Goal: Entertainment & Leisure: Consume media (video, audio)

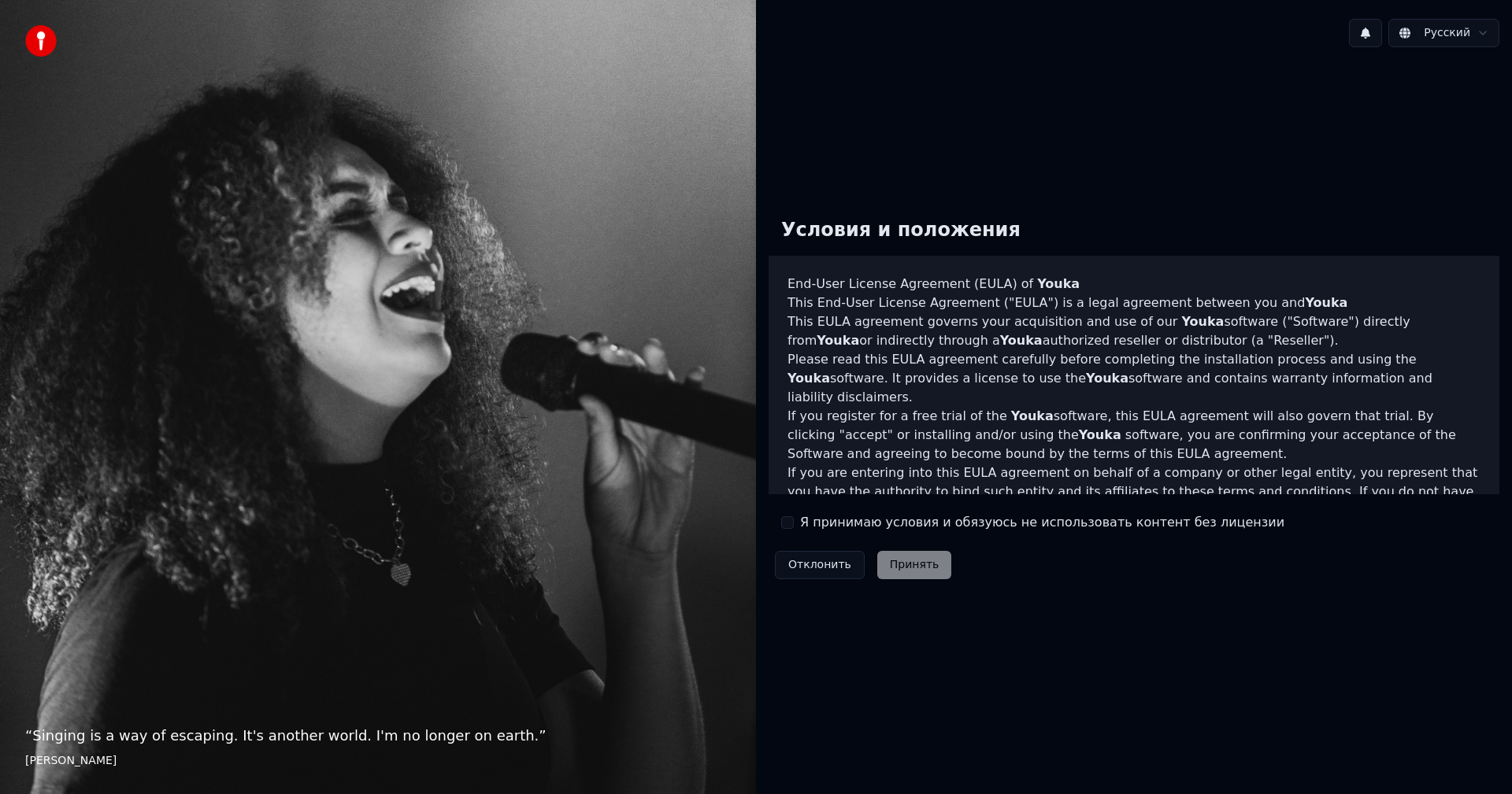
click at [794, 523] on div "Я принимаю условия и обязуюсь не использовать контент без лицензии" at bounding box center [1033, 523] width 504 height 19
click at [787, 522] on button "Я принимаю условия и обязуюсь не использовать контент без лицензии" at bounding box center [788, 523] width 13 height 13
click at [902, 565] on button "Принять" at bounding box center [914, 565] width 75 height 28
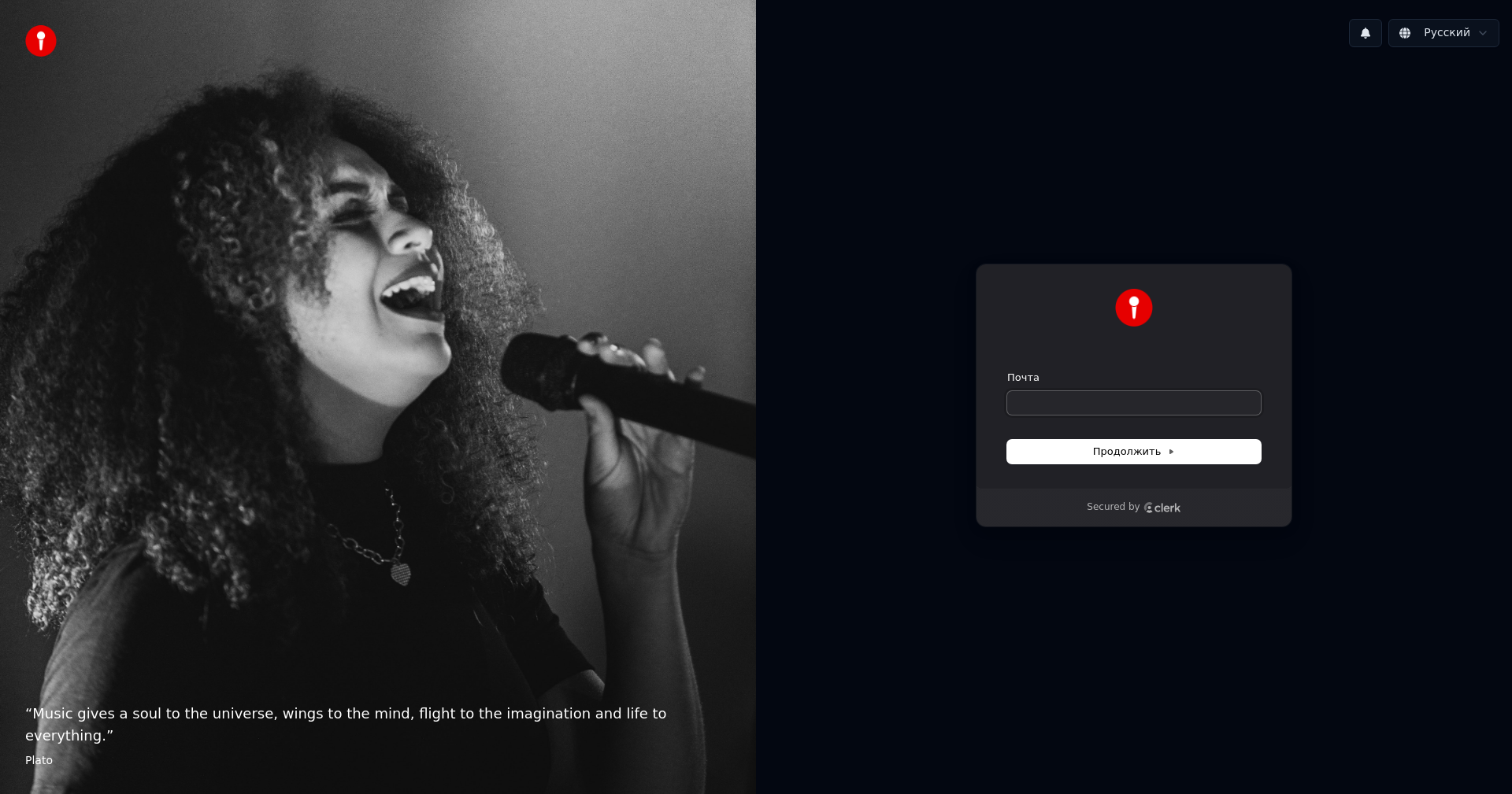
click at [1060, 404] on input "Почта" at bounding box center [1134, 403] width 253 height 24
click at [1120, 451] on span "Продолжить" at bounding box center [1134, 453] width 83 height 15
type input "**********"
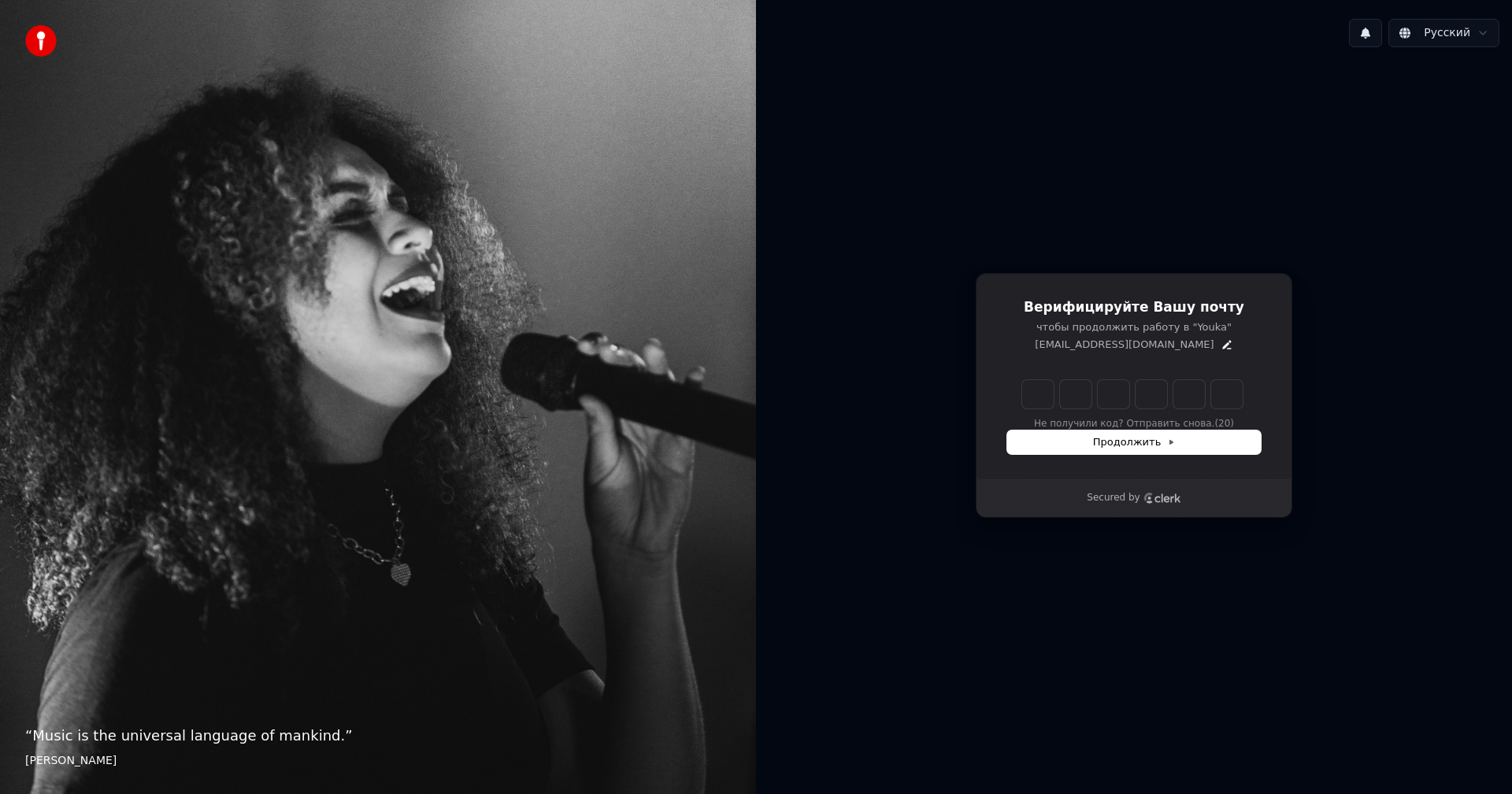
type input "*"
type input "**"
type input "*"
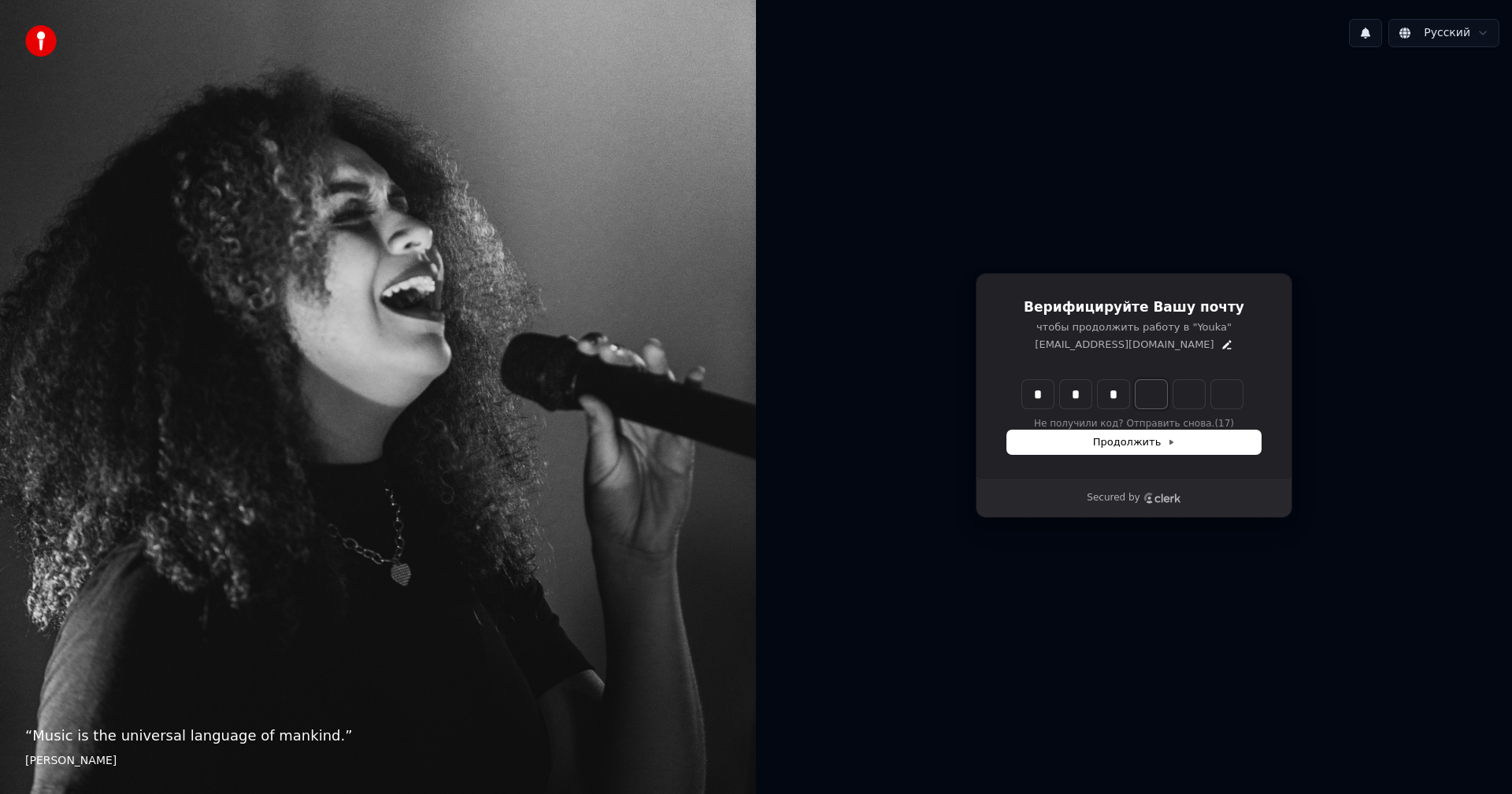
type input "***"
type input "*"
type input "****"
type input "*"
type input "******"
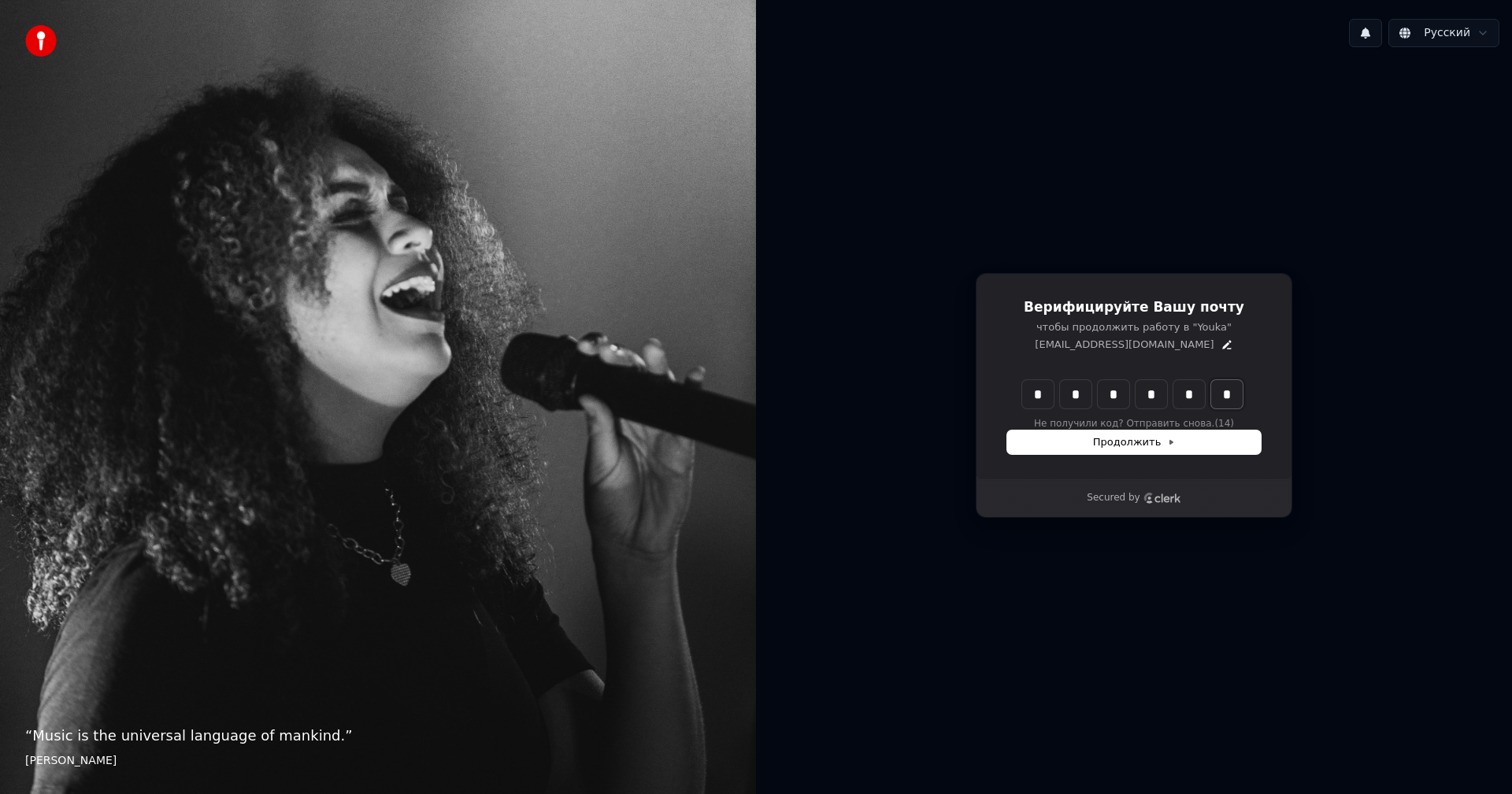
type input "*"
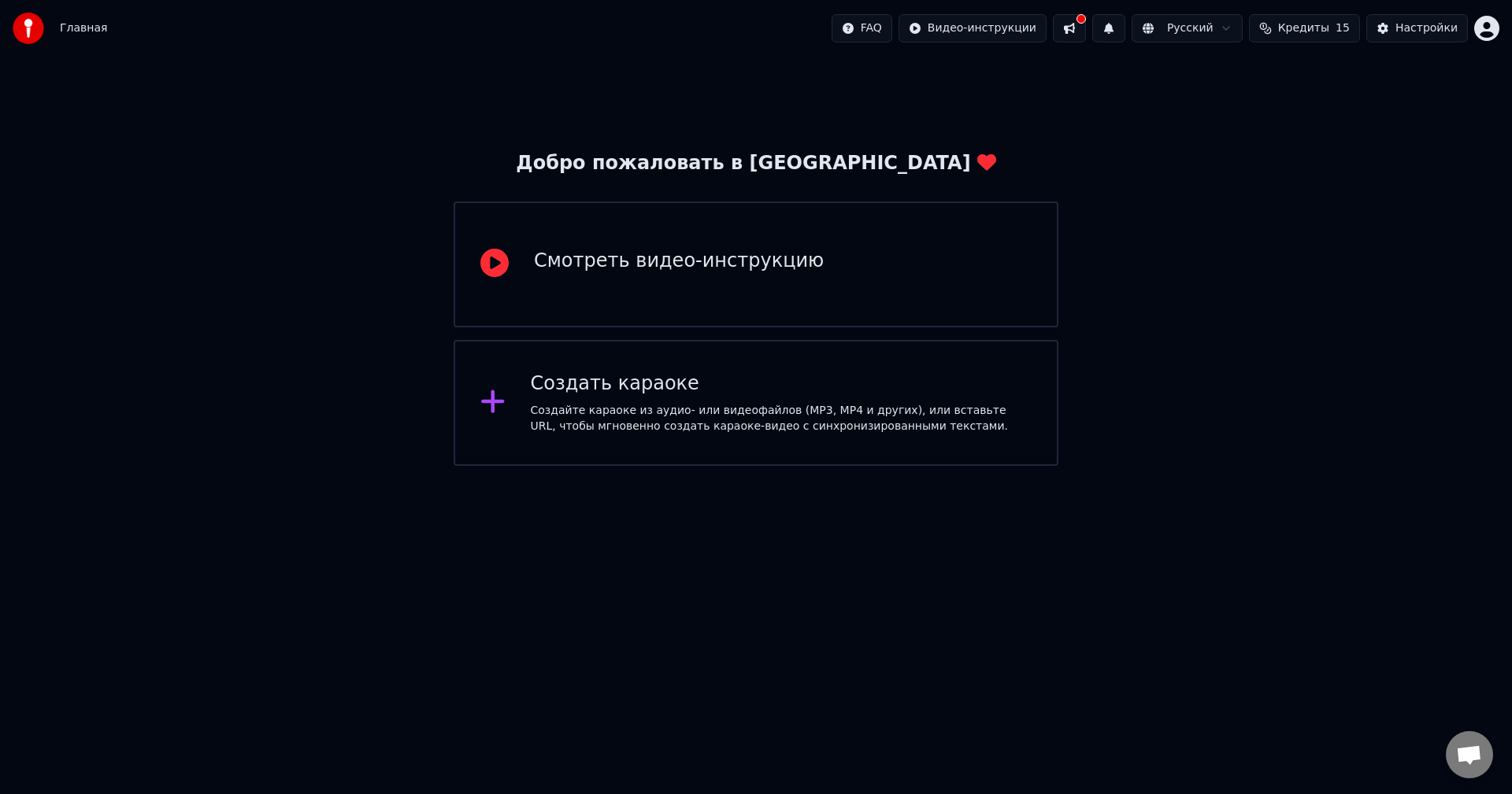
click at [742, 397] on div "Создать караоке Создайте караоке из аудио- или видеофайлов (MP3, MP4 и других),…" at bounding box center [782, 402] width 502 height 63
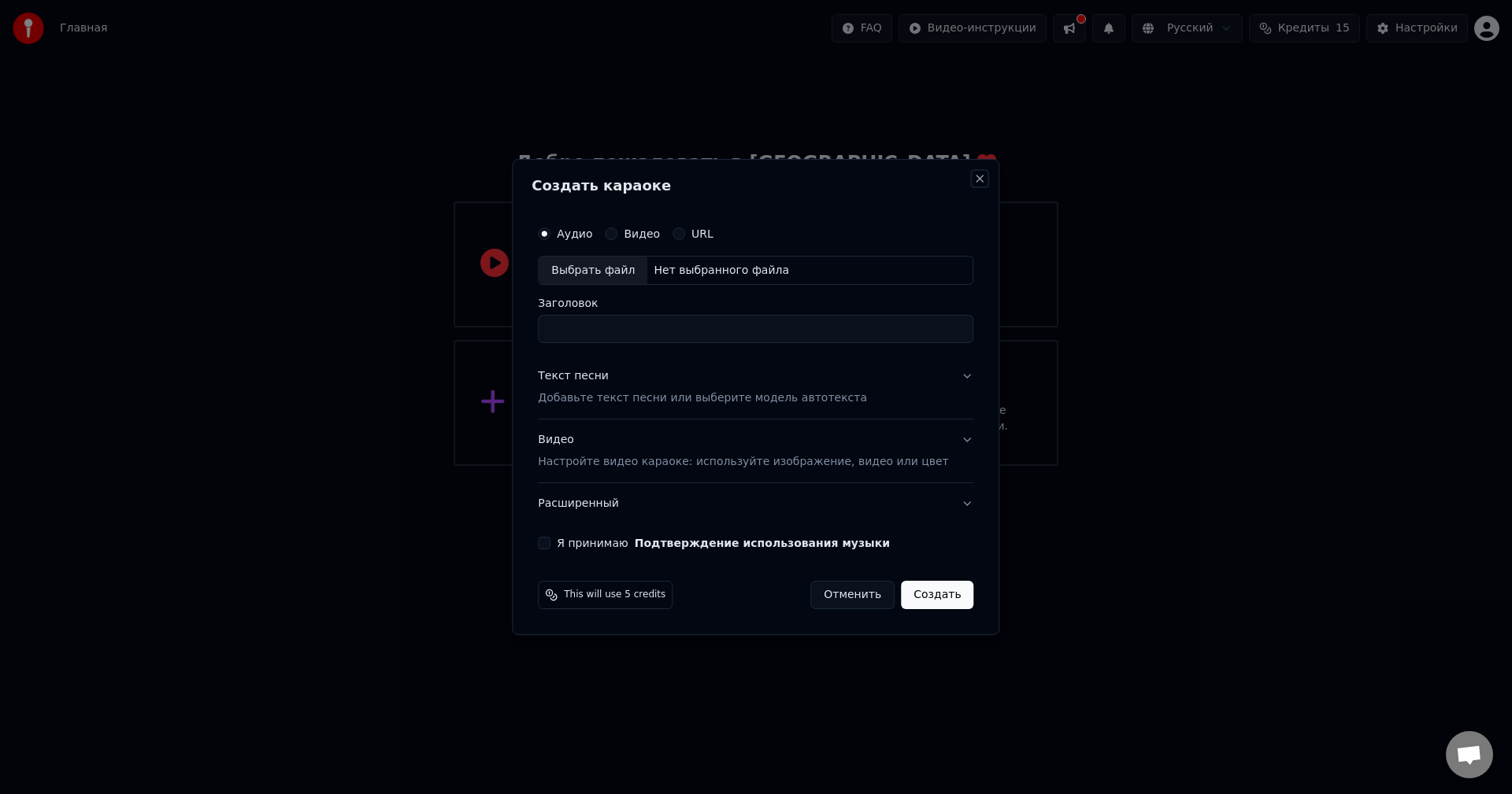
click at [975, 173] on button "Close" at bounding box center [981, 178] width 13 height 13
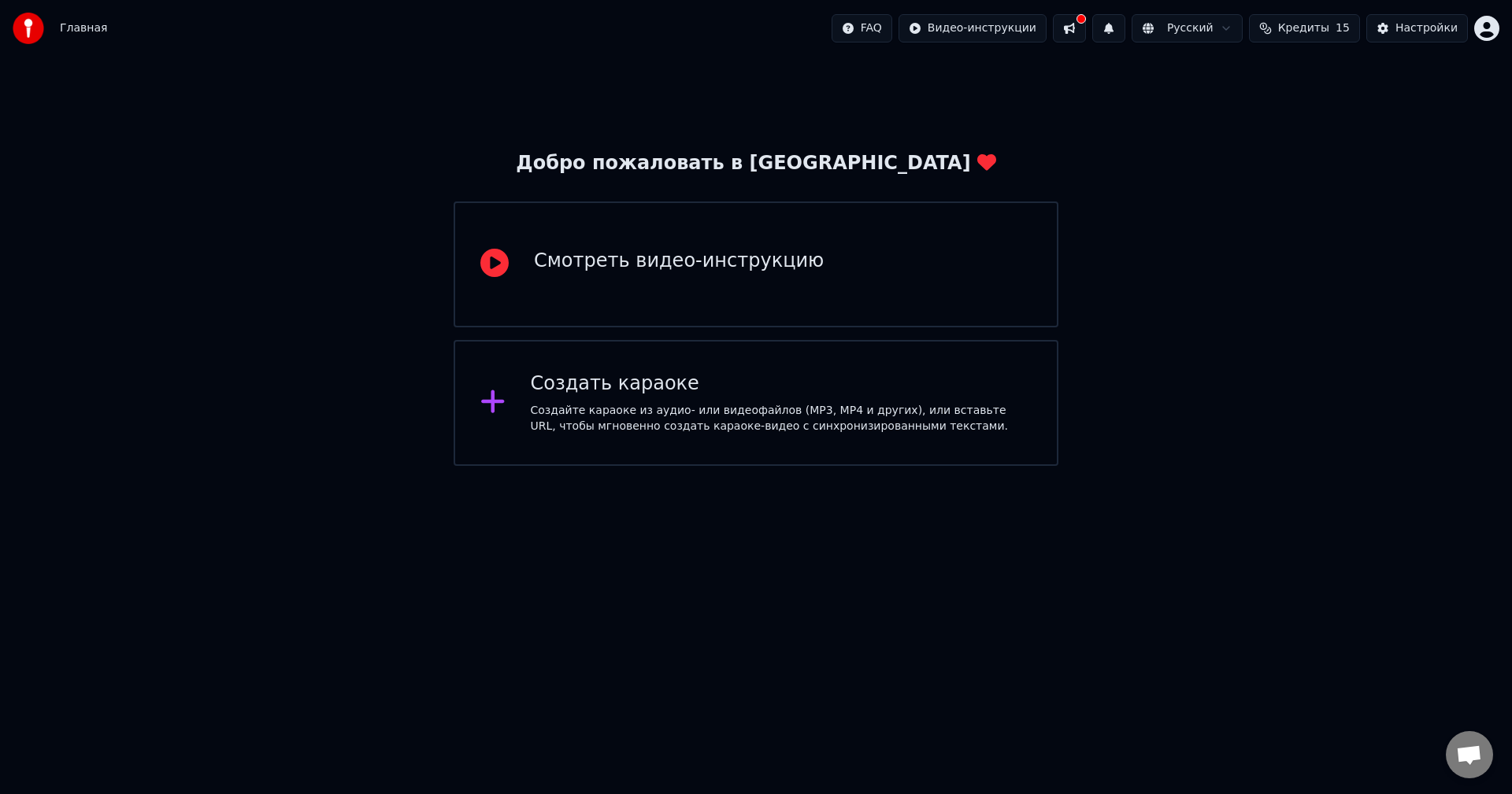
click at [633, 257] on div "Смотреть видео-инструкцию" at bounding box center [679, 261] width 290 height 25
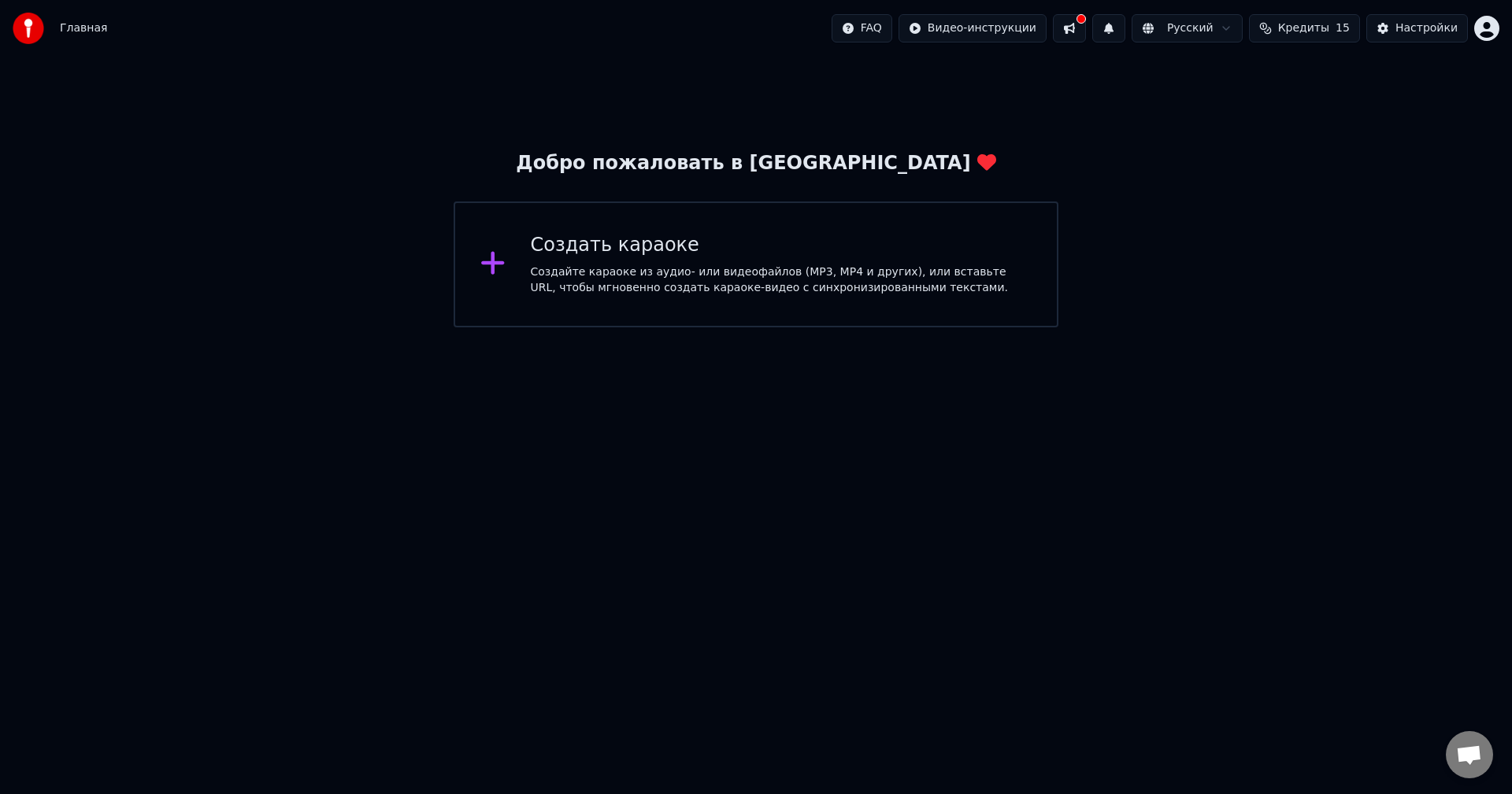
click at [670, 224] on div "Создать караоке Создайте караоке из аудио- или видеофайлов (MP3, MP4 и других),…" at bounding box center [756, 264] width 605 height 126
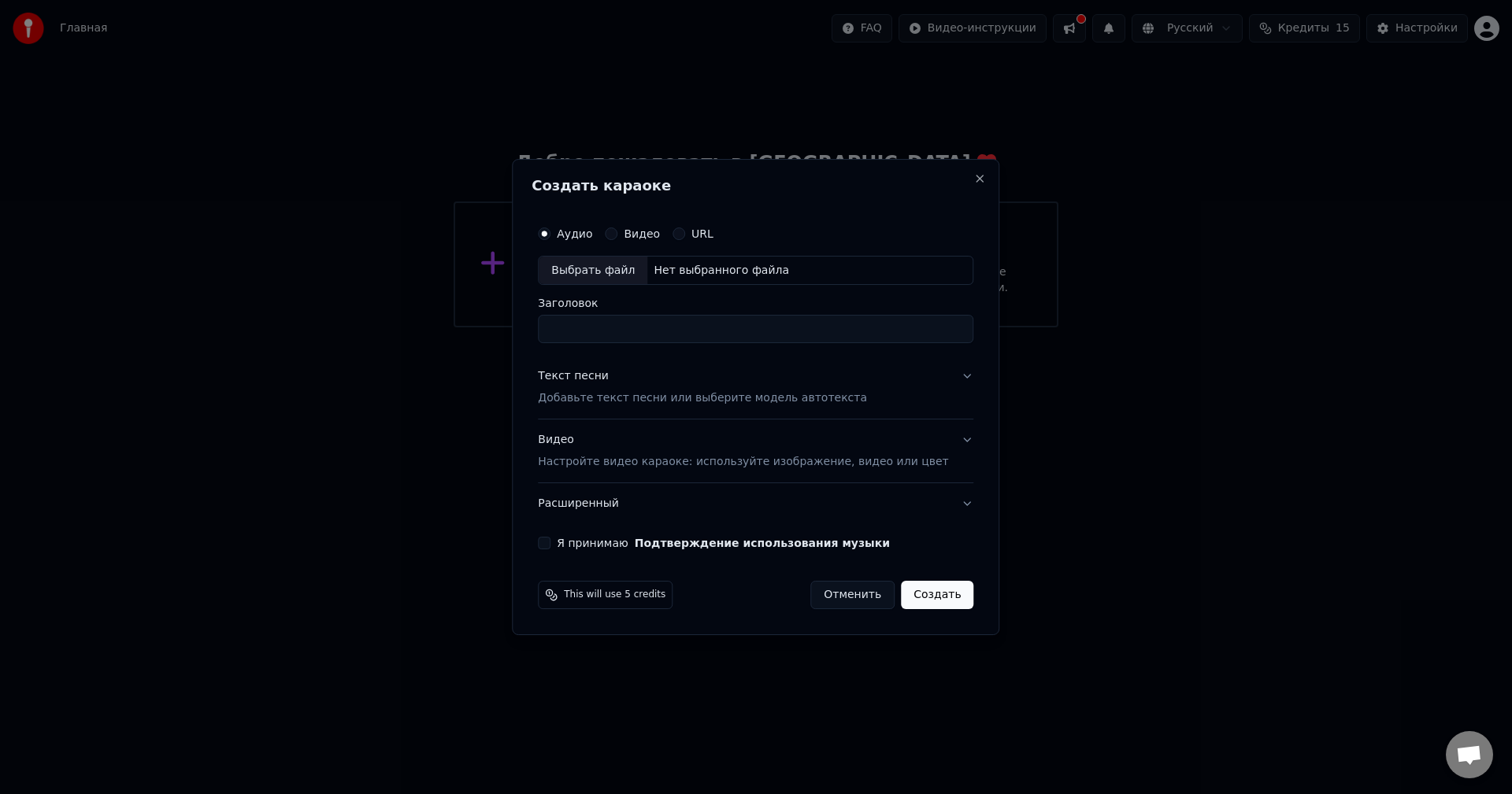
click at [742, 270] on div "Нет выбранного файла" at bounding box center [721, 270] width 148 height 15
click at [644, 234] on label "Видео" at bounding box center [642, 234] width 36 height 11
click at [618, 234] on button "Видео" at bounding box center [611, 234] width 13 height 13
click at [618, 229] on button "Видео" at bounding box center [611, 234] width 13 height 13
click at [710, 239] on label "URL" at bounding box center [702, 234] width 22 height 11
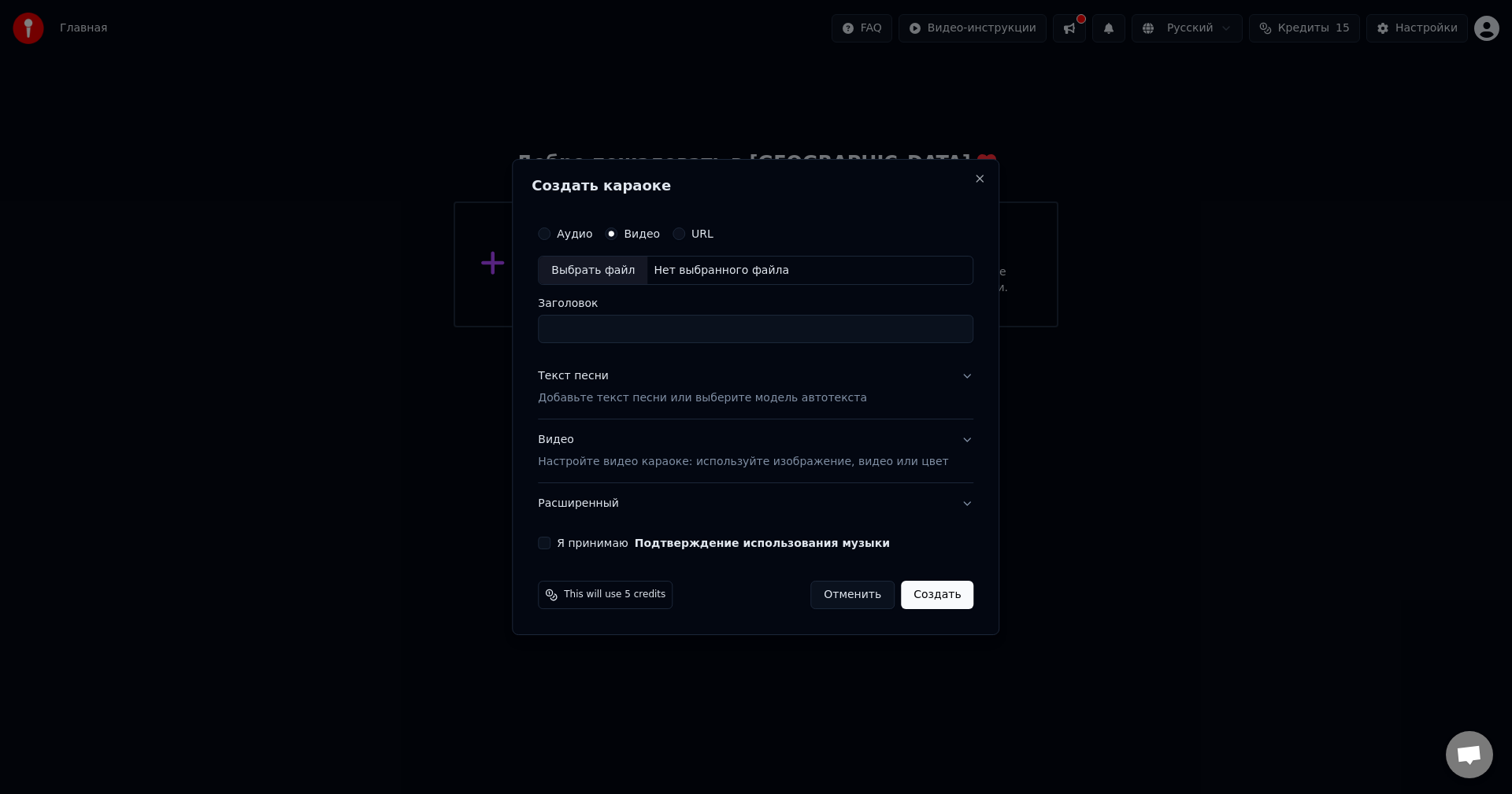
click at [685, 240] on button "URL" at bounding box center [679, 234] width 13 height 13
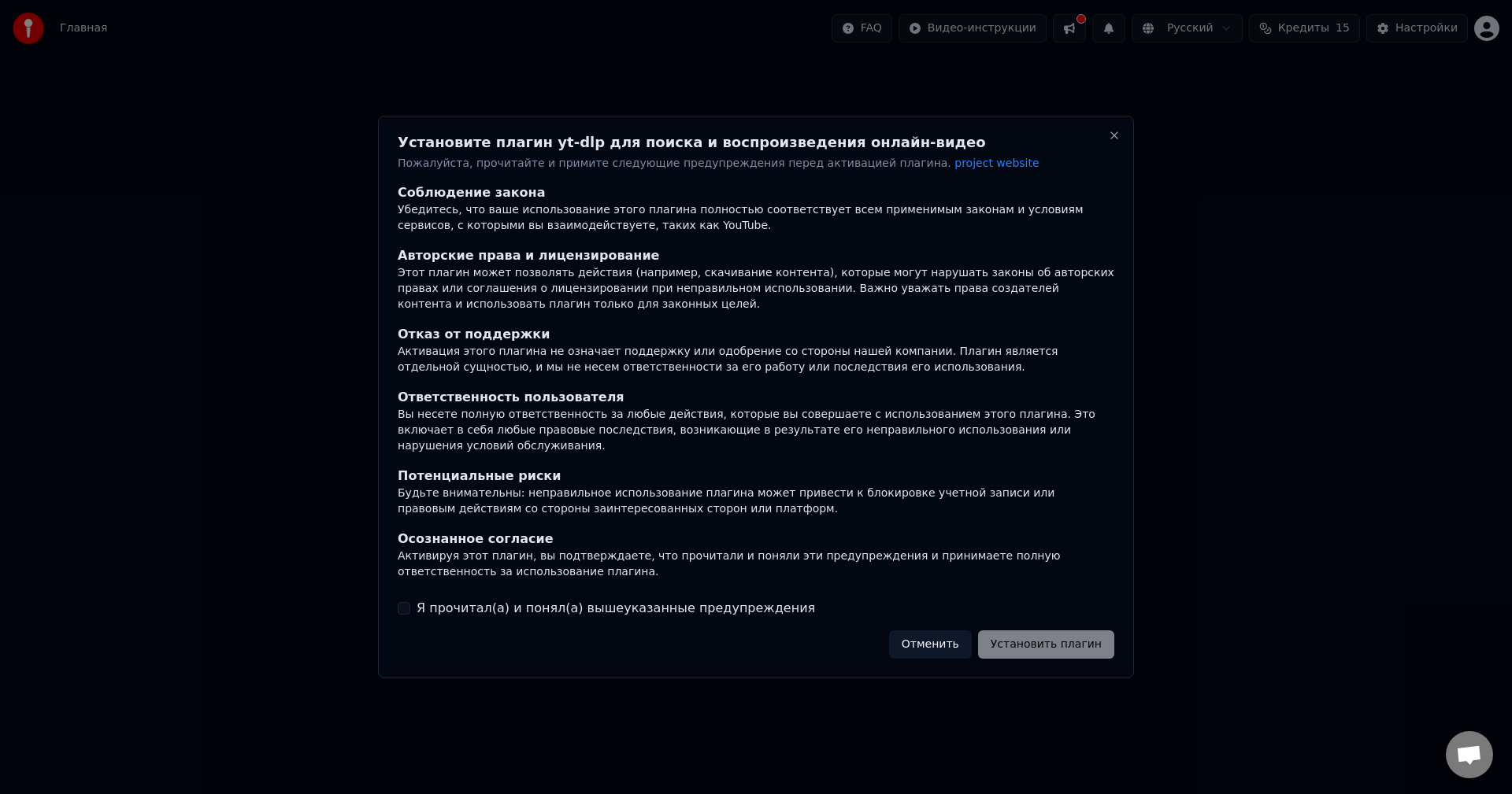
click at [445, 599] on label "Я прочитал(а) и понял(а) вышеуказанные предупреждения" at bounding box center [616, 608] width 399 height 19
click at [410, 602] on button "Я прочитал(а) и понял(а) вышеуказанные предупреждения" at bounding box center [404, 608] width 13 height 13
click at [1062, 646] on button "Установить плагин" at bounding box center [1047, 645] width 137 height 28
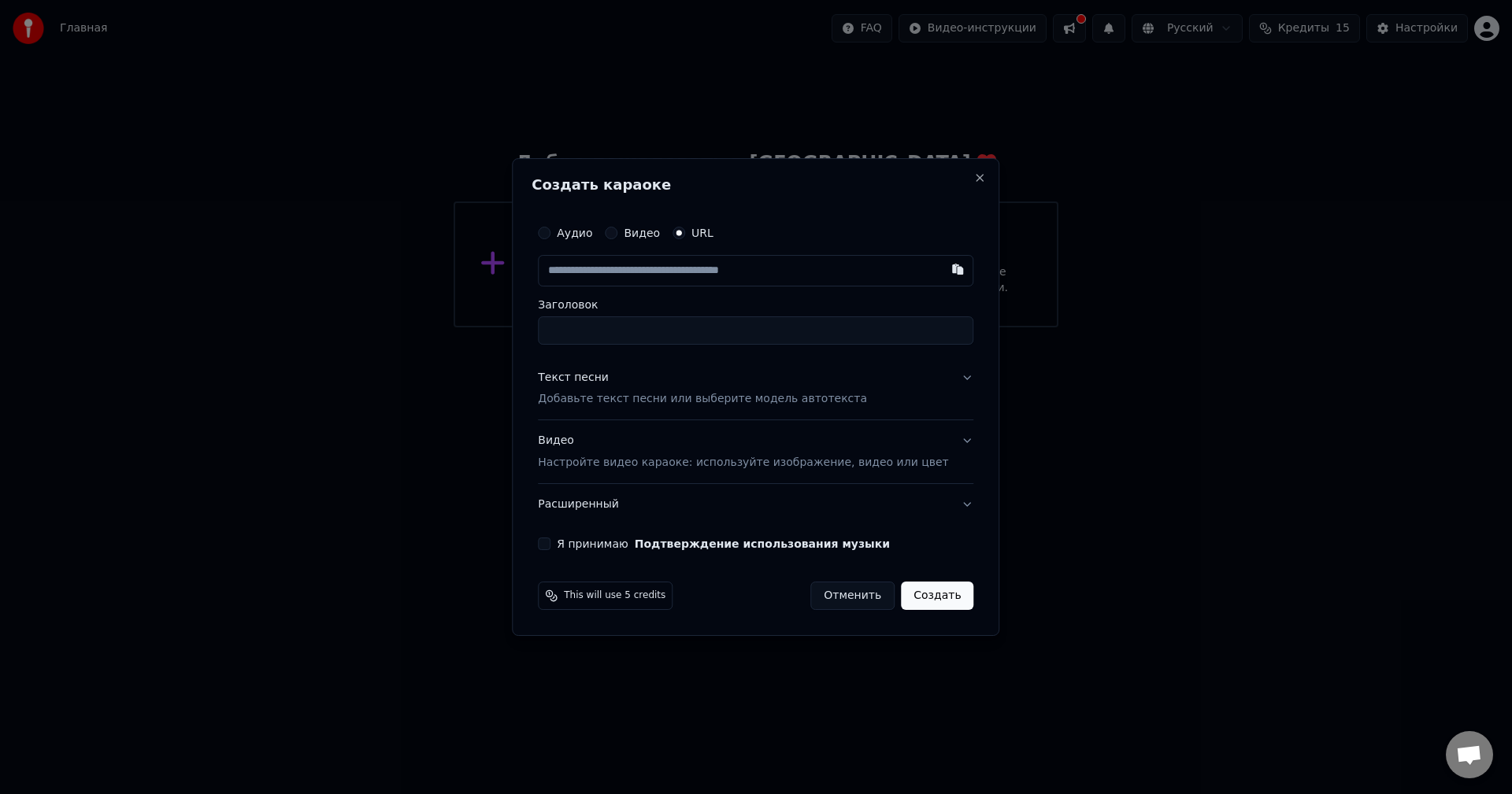
click at [731, 320] on input "Заголовок" at bounding box center [756, 331] width 435 height 28
paste input "**********"
type input "**********"
click at [585, 544] on label "Я принимаю Подтверждение использования музыки" at bounding box center [723, 544] width 333 height 11
click at [550, 544] on button "Я принимаю Подтверждение использования музыки" at bounding box center [545, 545] width 13 height 13
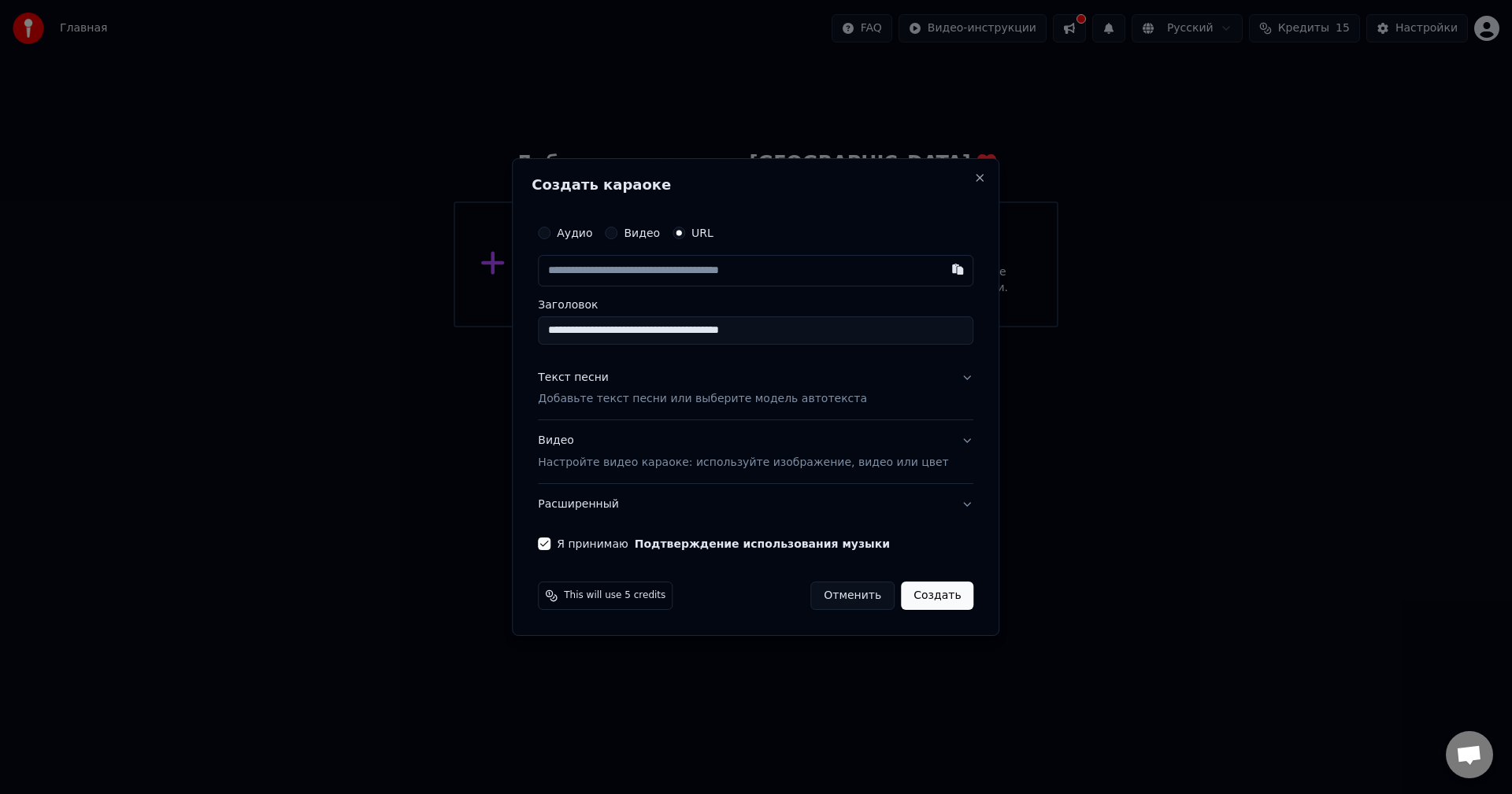
click at [932, 599] on button "Создать" at bounding box center [937, 596] width 73 height 28
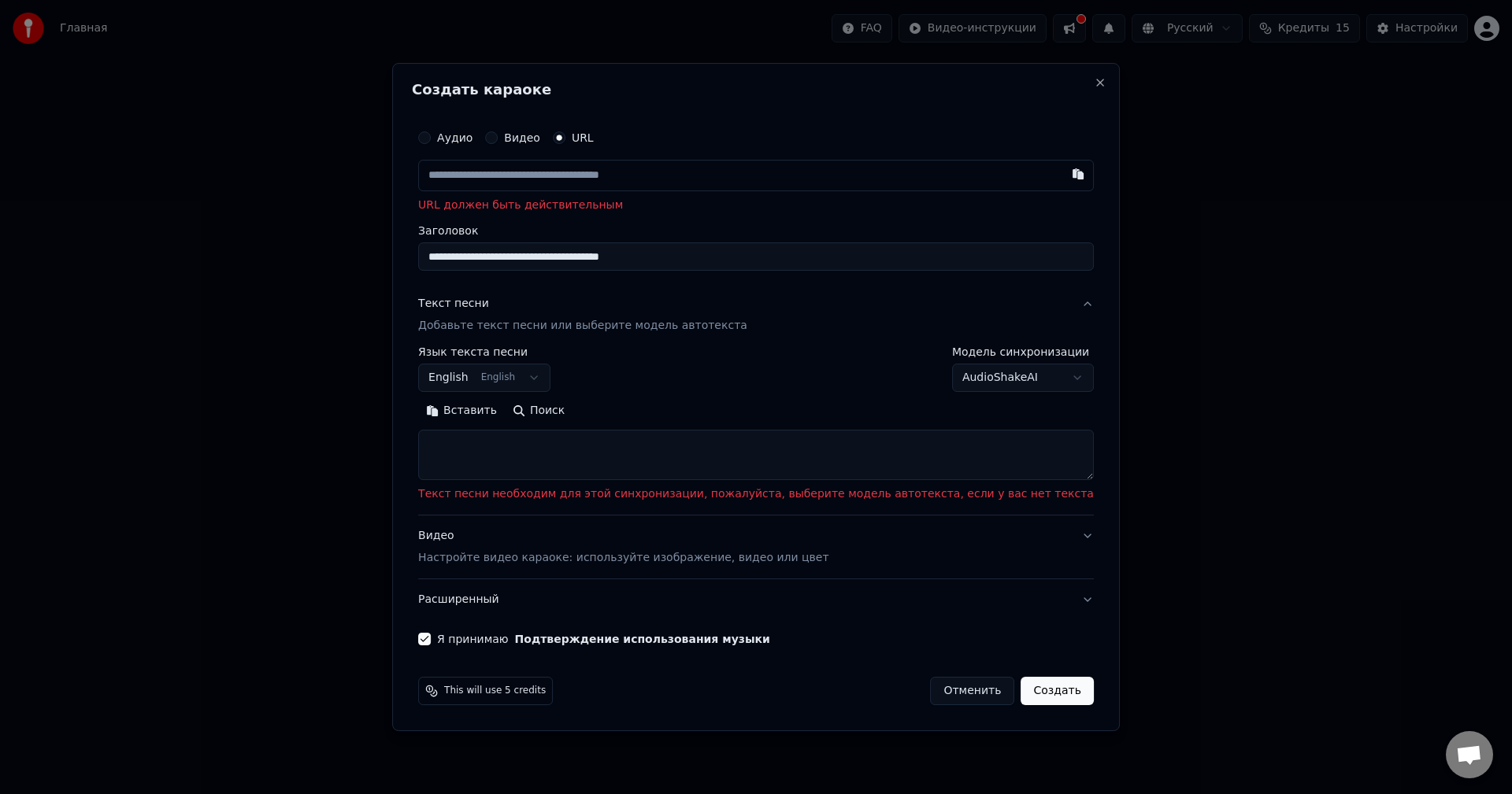
click at [578, 183] on input "text" at bounding box center [756, 176] width 676 height 32
paste input "**********"
type input "**********"
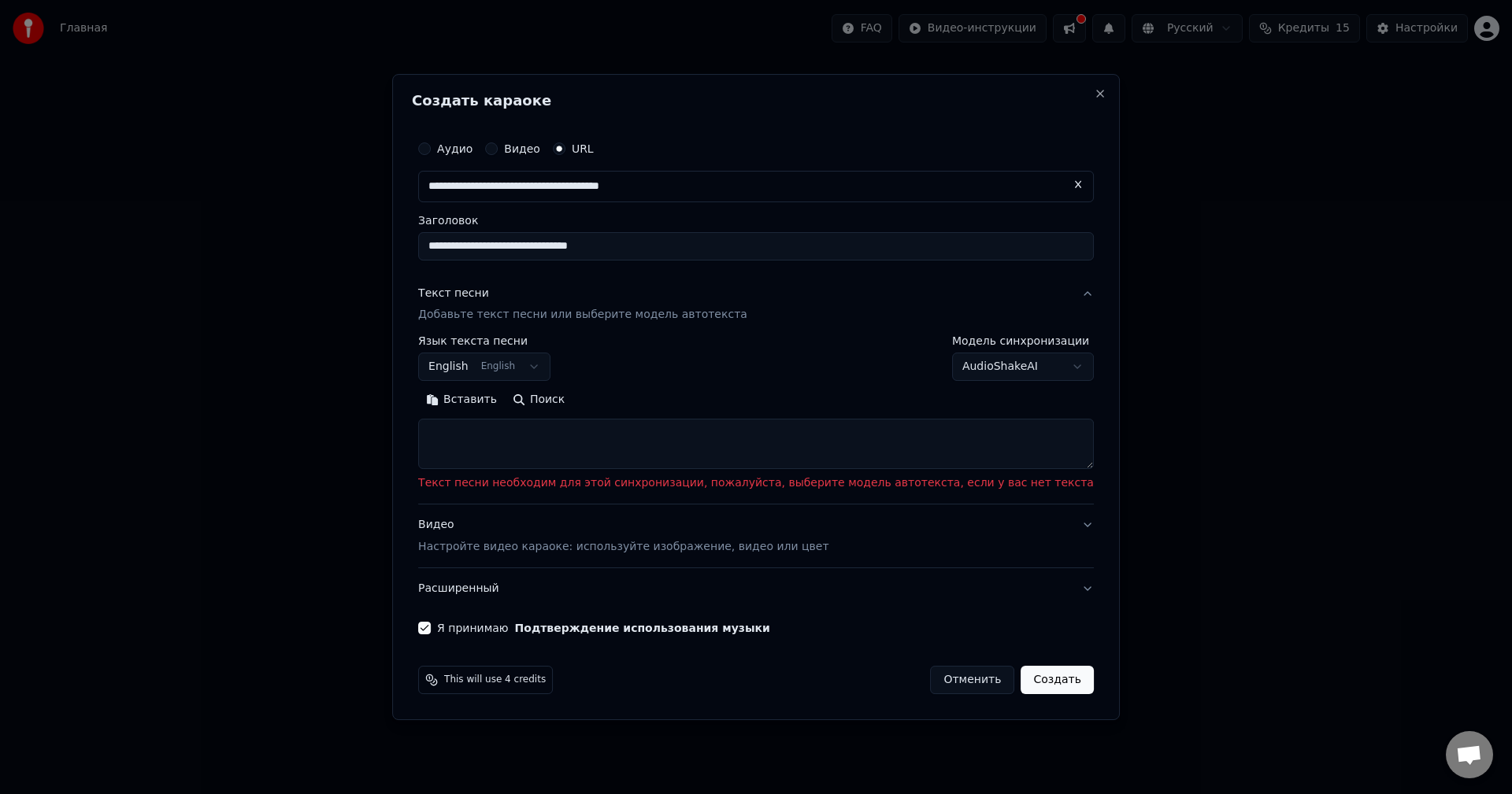
type input "**********"
click at [538, 365] on button "English English" at bounding box center [484, 367] width 132 height 28
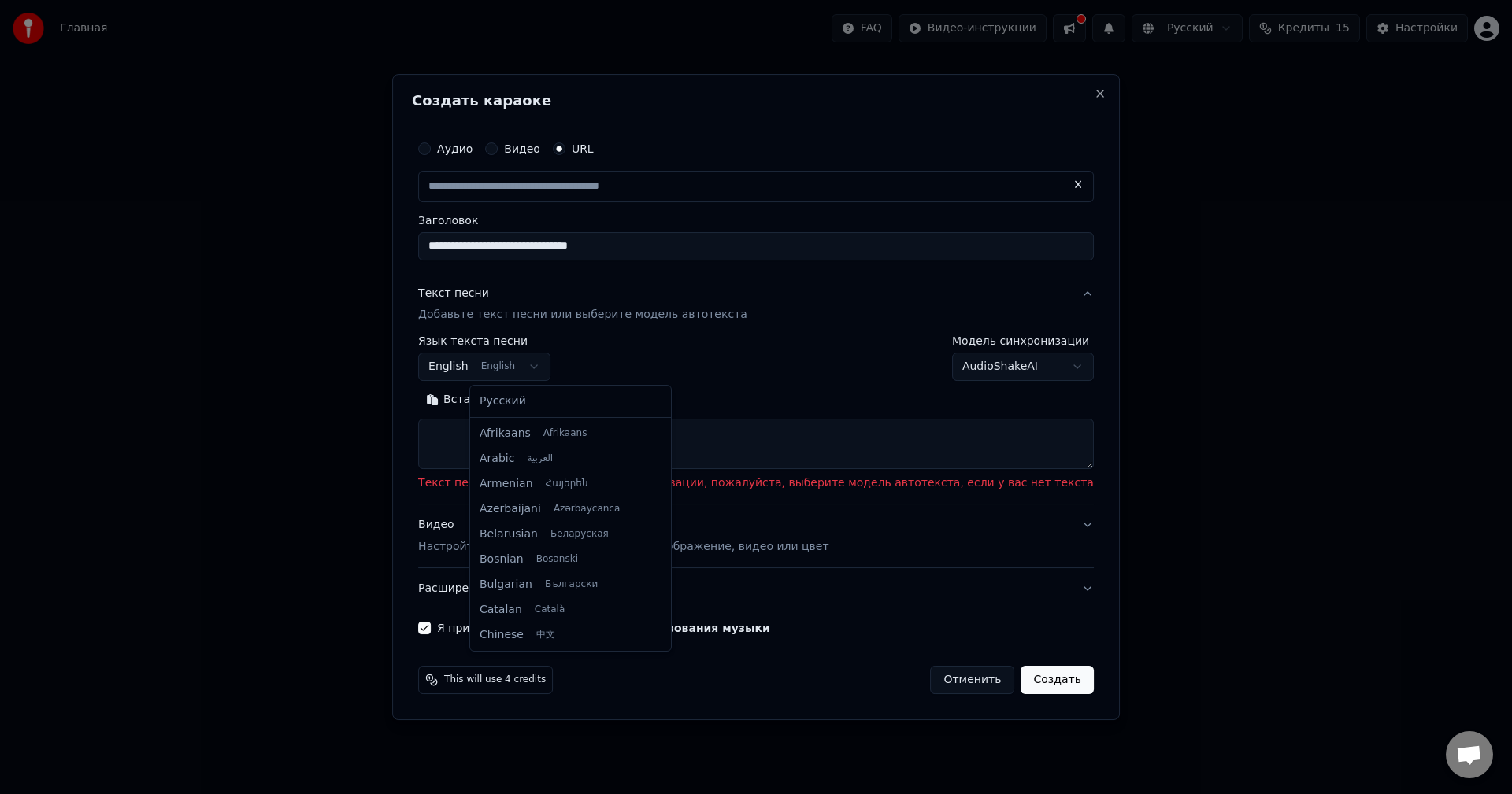
scroll to position [126, 0]
select select "**"
type input "**********"
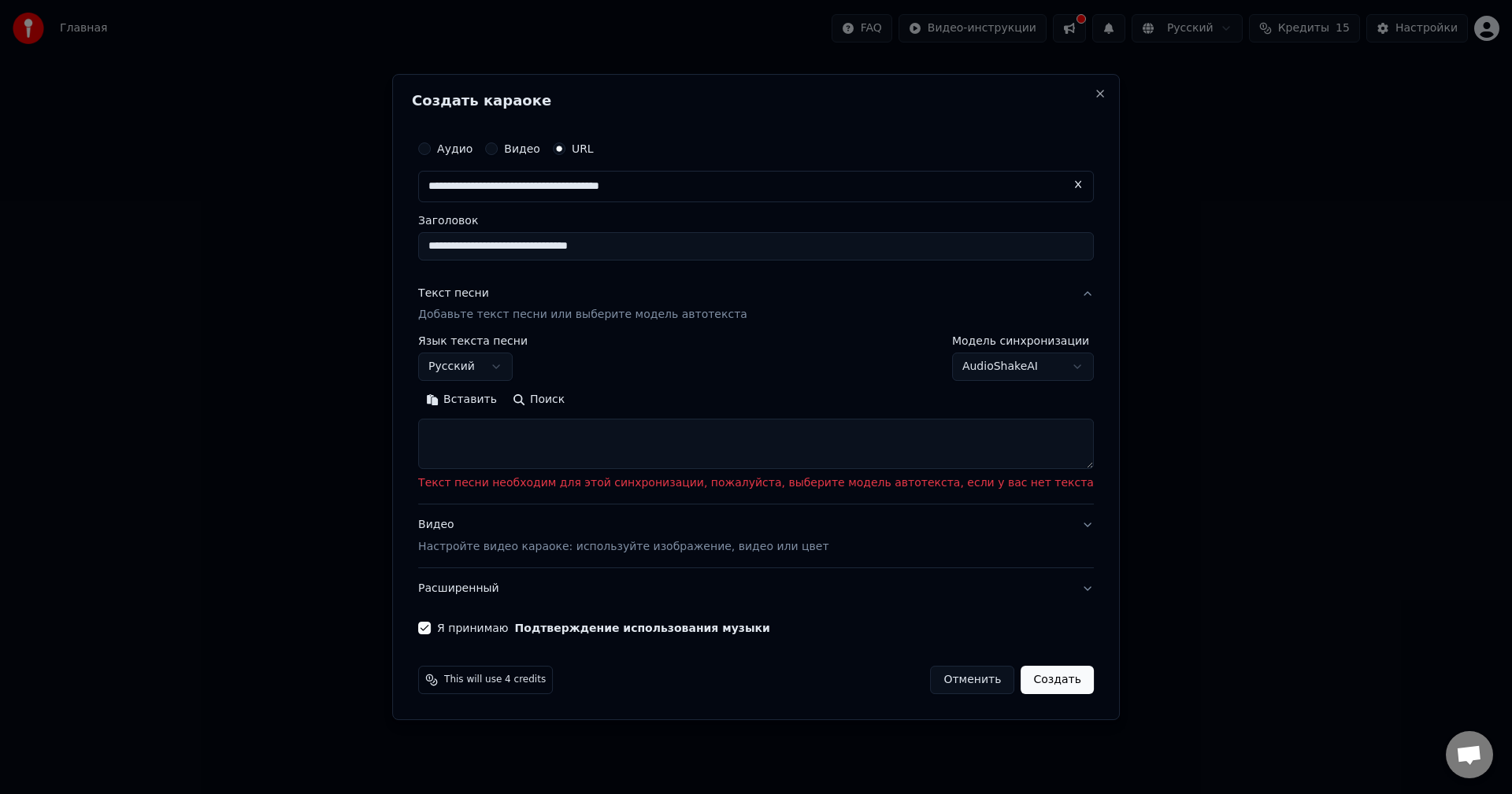
click at [1021, 681] on button "Создать" at bounding box center [1057, 680] width 73 height 28
select select "**"
click at [590, 458] on textarea at bounding box center [756, 444] width 676 height 50
paste textarea "**********"
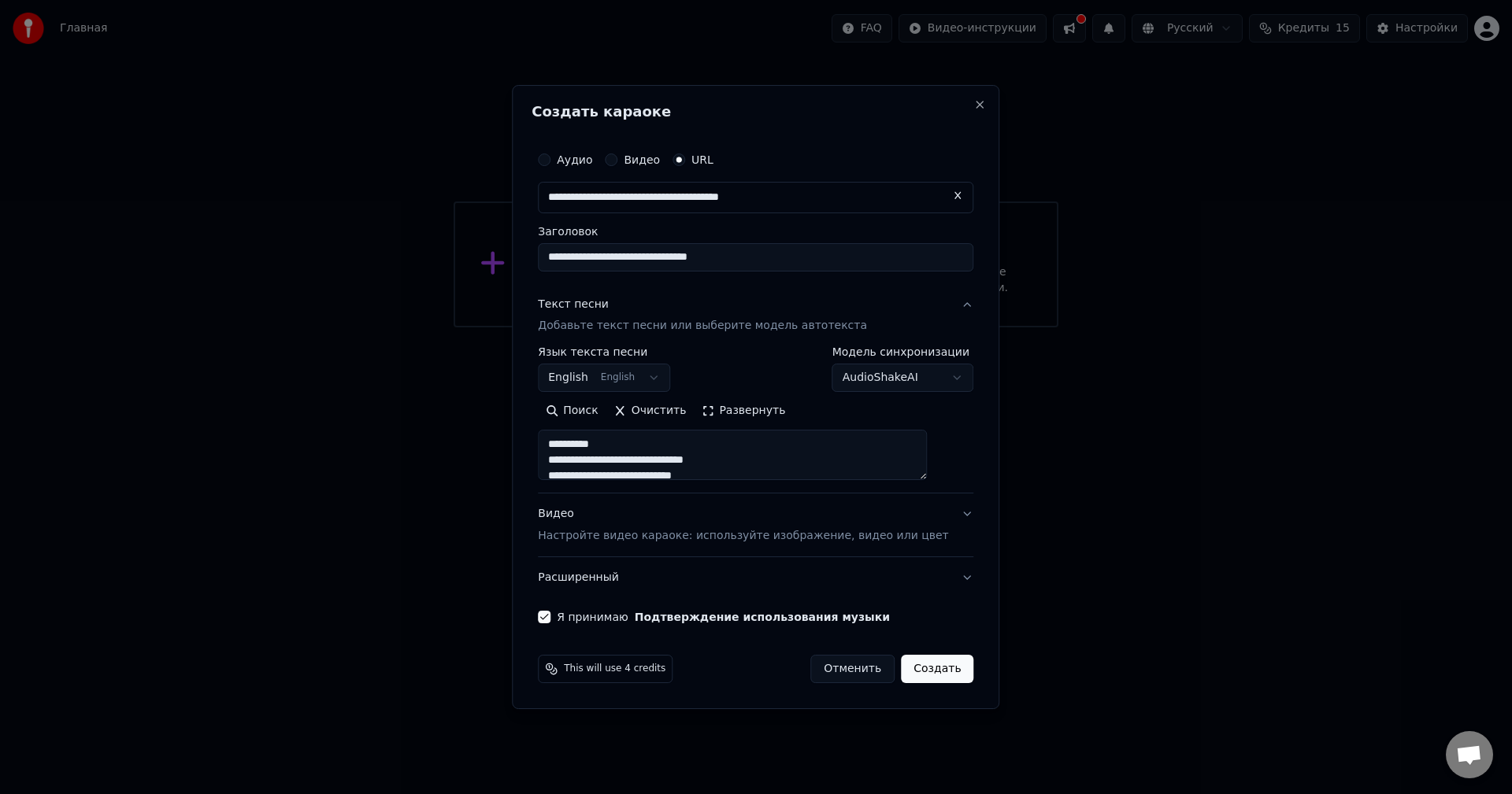
scroll to position [744, 0]
type textarea "**********"
click at [937, 660] on button "Создать" at bounding box center [937, 668] width 73 height 28
select select "**"
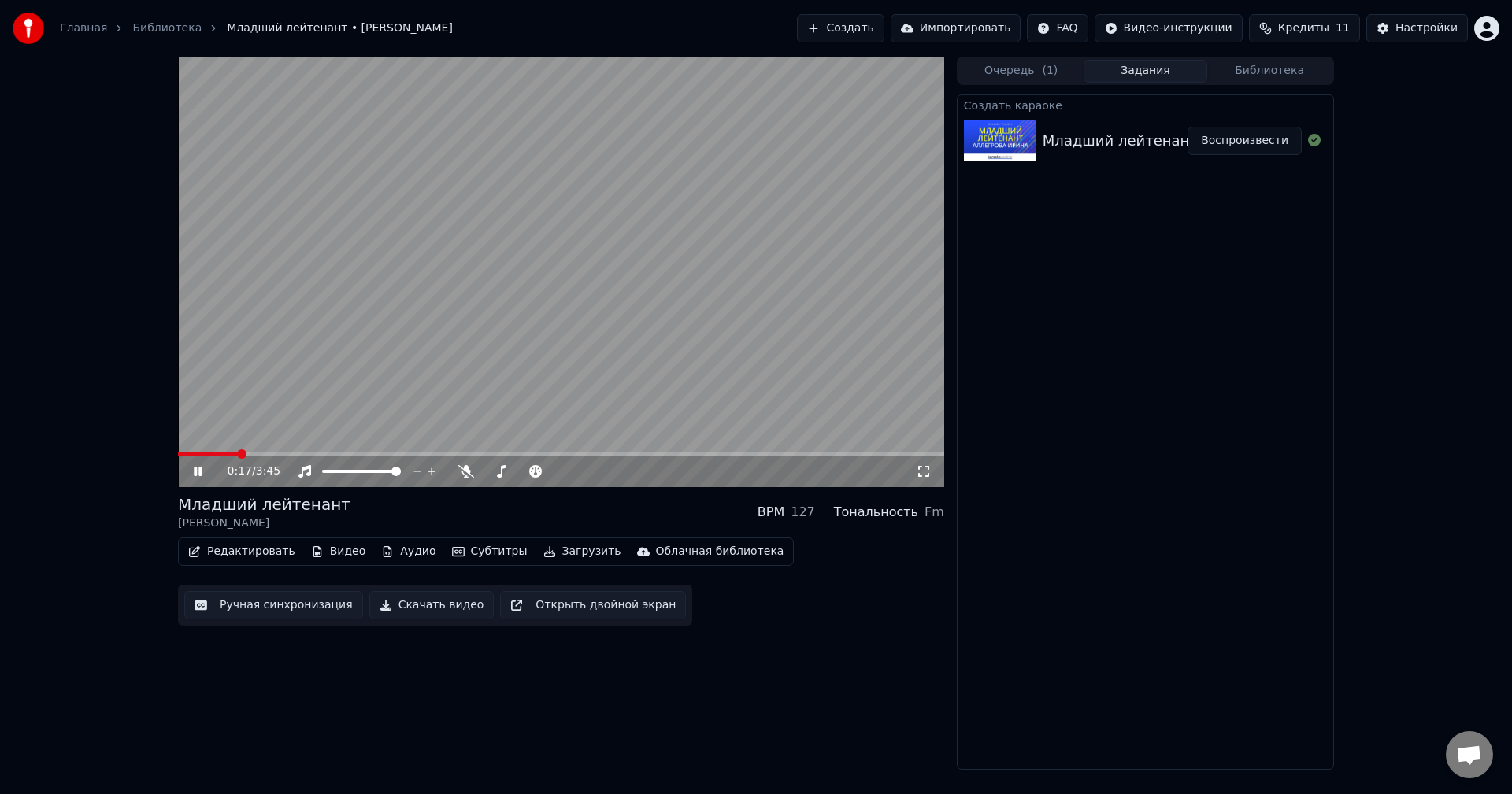
click at [639, 331] on video at bounding box center [560, 271] width 766 height 431
click at [381, 553] on icon "button" at bounding box center [387, 552] width 13 height 11
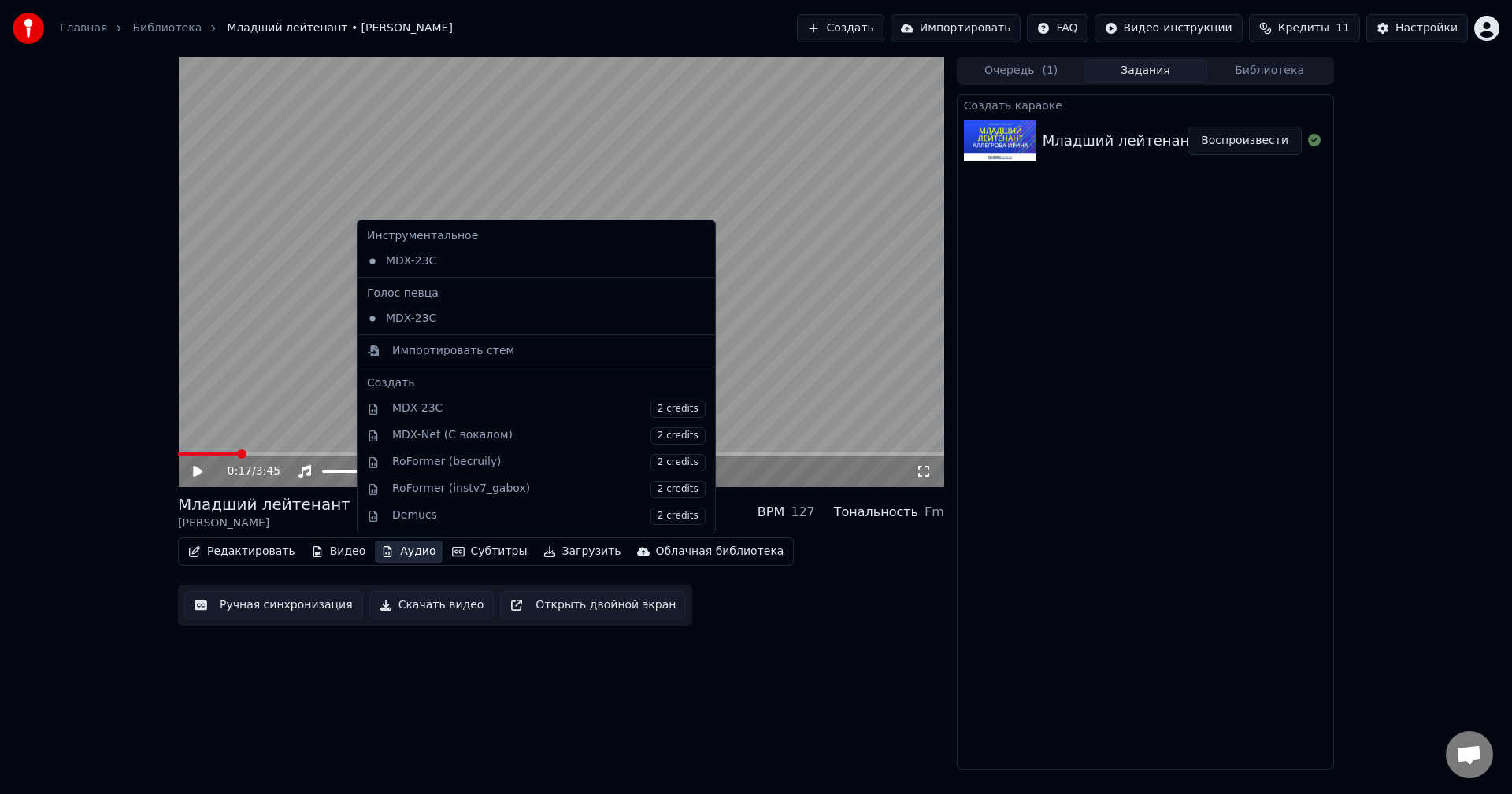
click at [853, 677] on div "0:17 / 3:45 Младший лейтенант [PERSON_NAME] BPM 127 Тональность Fm Редактироват…" at bounding box center [560, 412] width 766 height 713
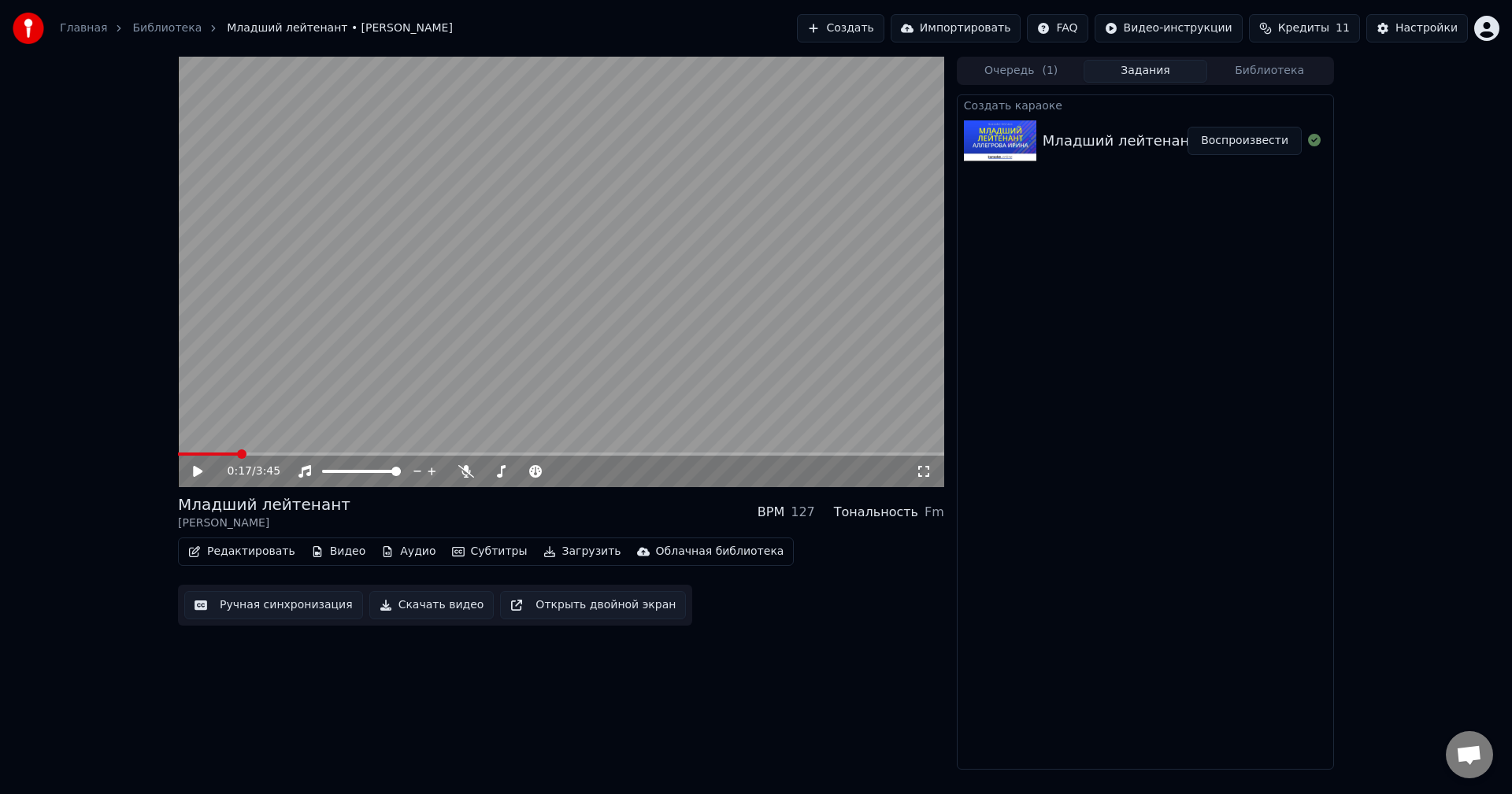
click at [1259, 137] on button "Воспроизвести" at bounding box center [1244, 140] width 114 height 28
click at [738, 270] on video at bounding box center [560, 271] width 766 height 431
click at [459, 473] on icon at bounding box center [465, 472] width 15 height 13
click at [611, 333] on video at bounding box center [560, 271] width 766 height 431
click at [641, 337] on video at bounding box center [560, 271] width 766 height 431
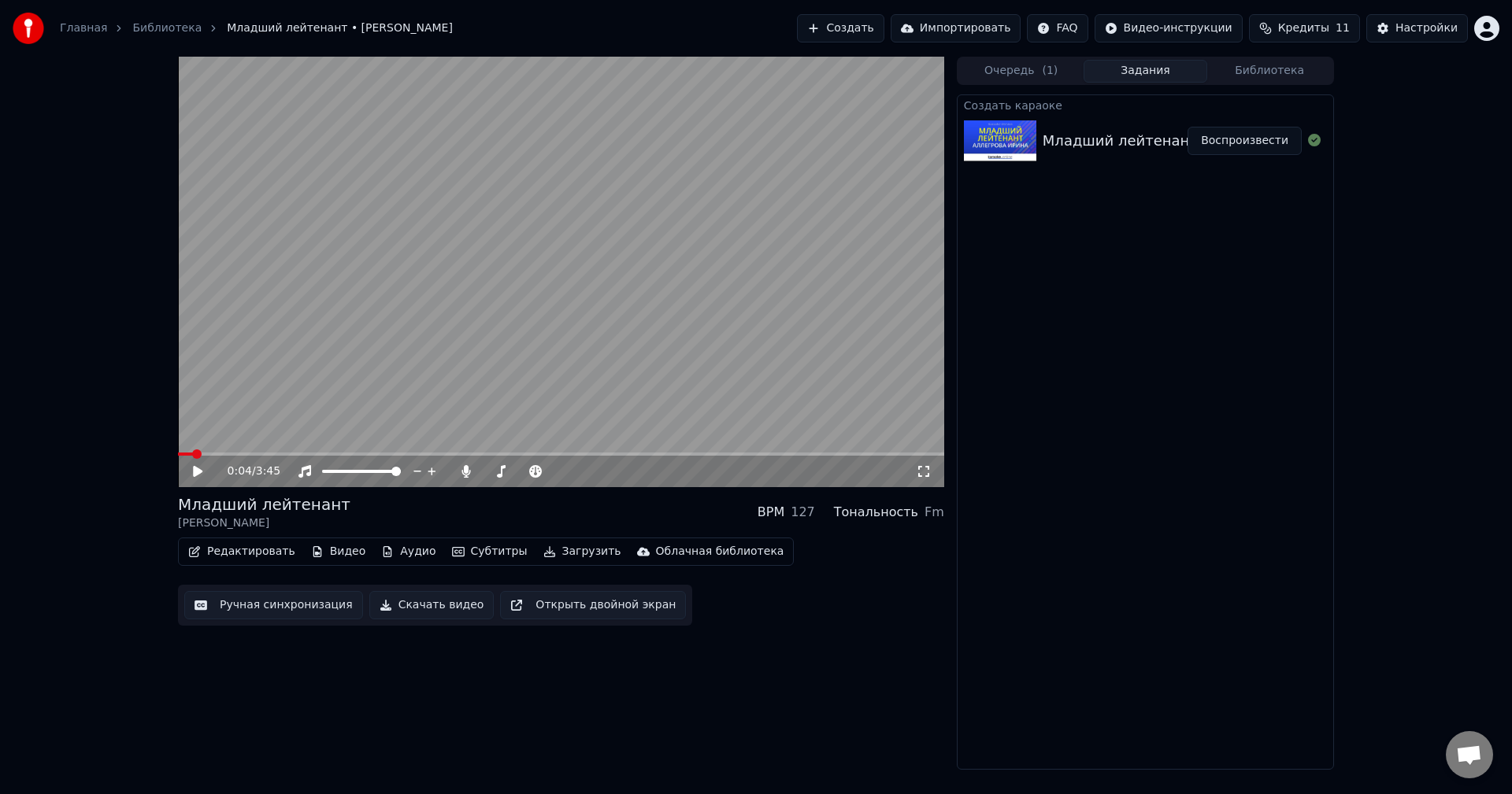
click at [404, 552] on button "Аудио" at bounding box center [408, 552] width 66 height 22
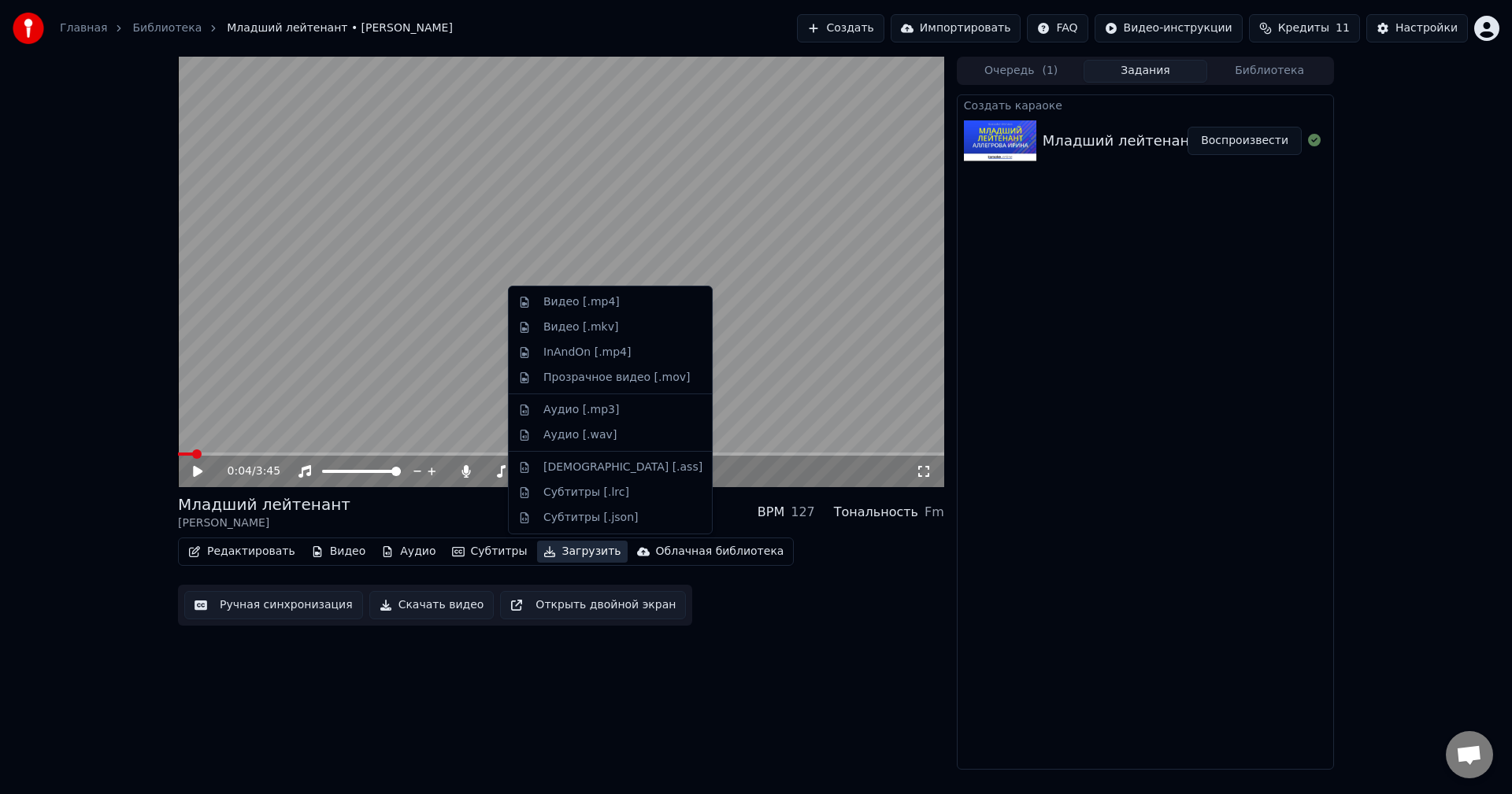
click at [808, 619] on div "Редактировать Видео Аудио Субтитры Загрузить Облачная библиотека Ручная синхрон…" at bounding box center [560, 582] width 766 height 88
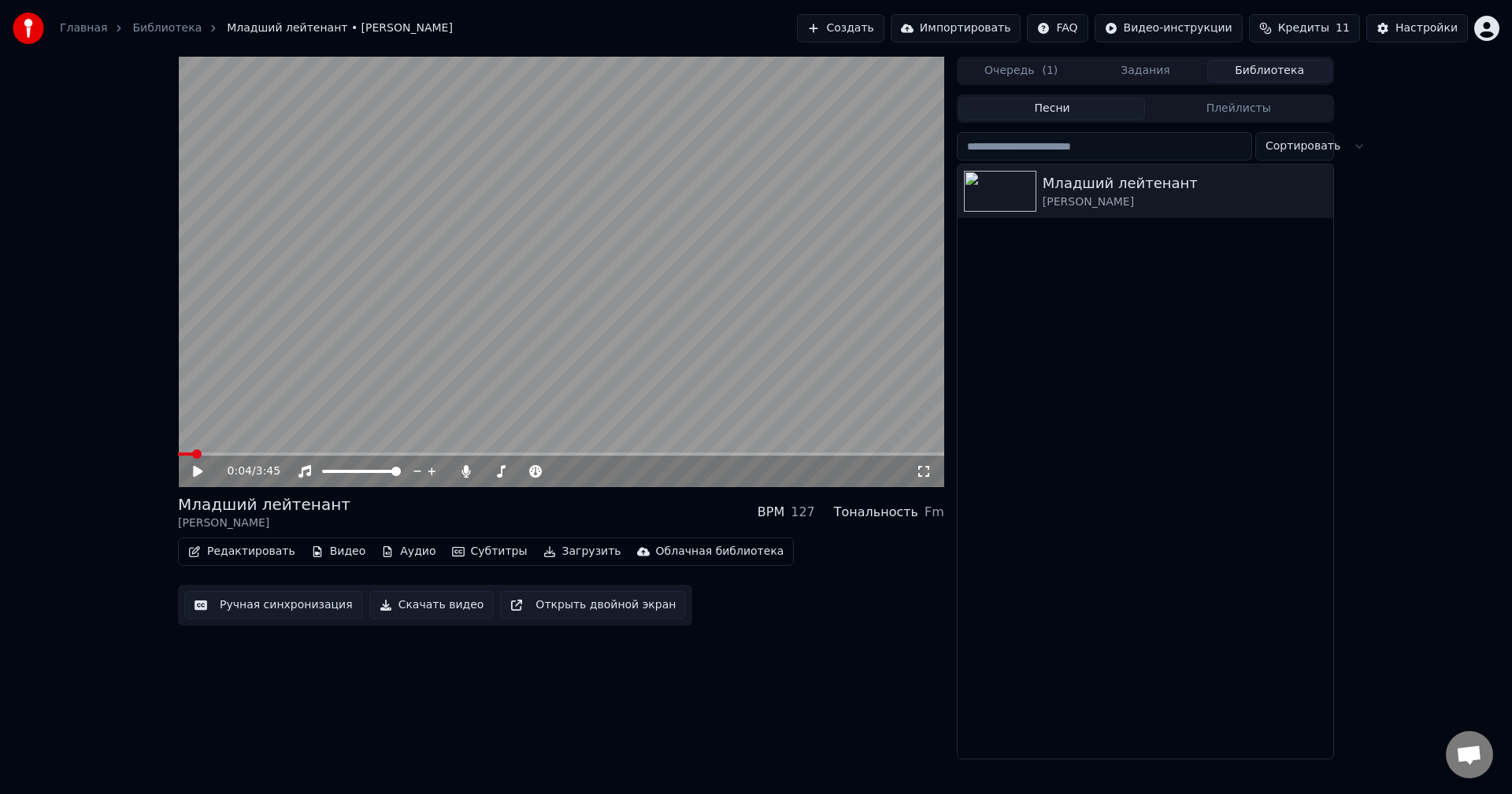
click at [1291, 66] on button "Библиотека" at bounding box center [1270, 71] width 125 height 23
click at [1125, 78] on button "Задания" at bounding box center [1146, 71] width 125 height 23
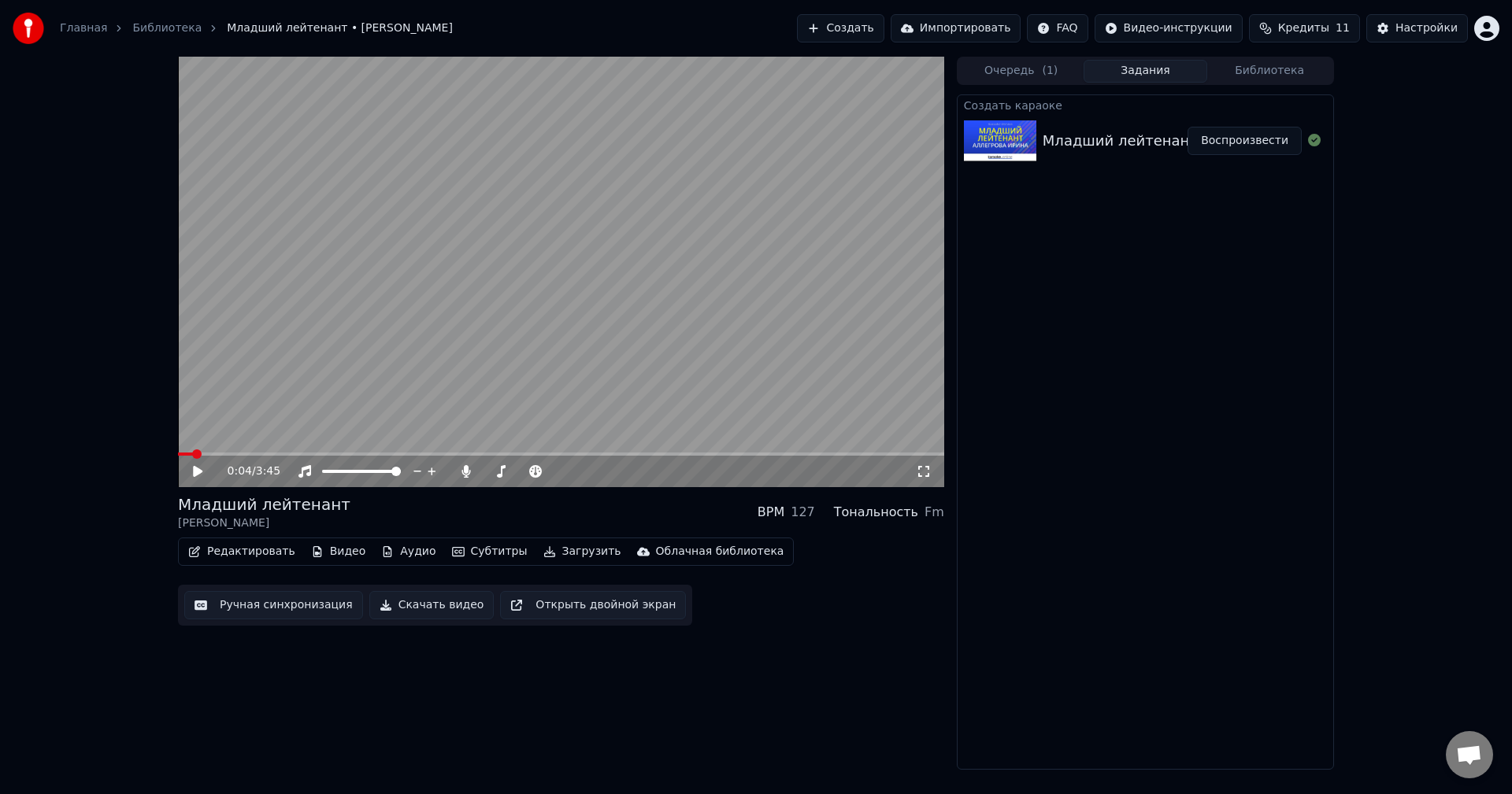
click at [1024, 66] on button "Очередь ( 1 )" at bounding box center [1021, 71] width 125 height 23
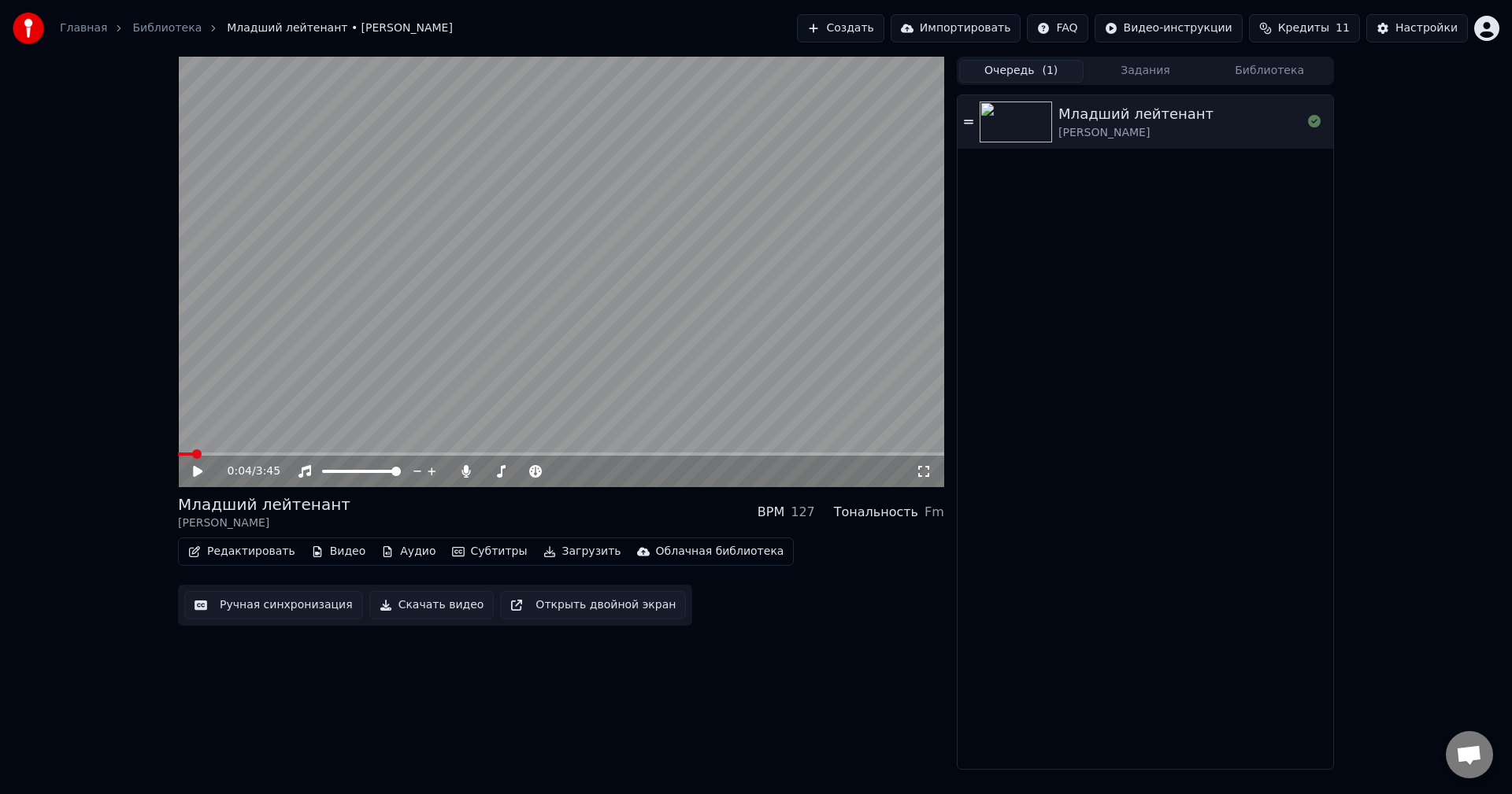
click at [382, 561] on button "Аудио" at bounding box center [408, 552] width 66 height 22
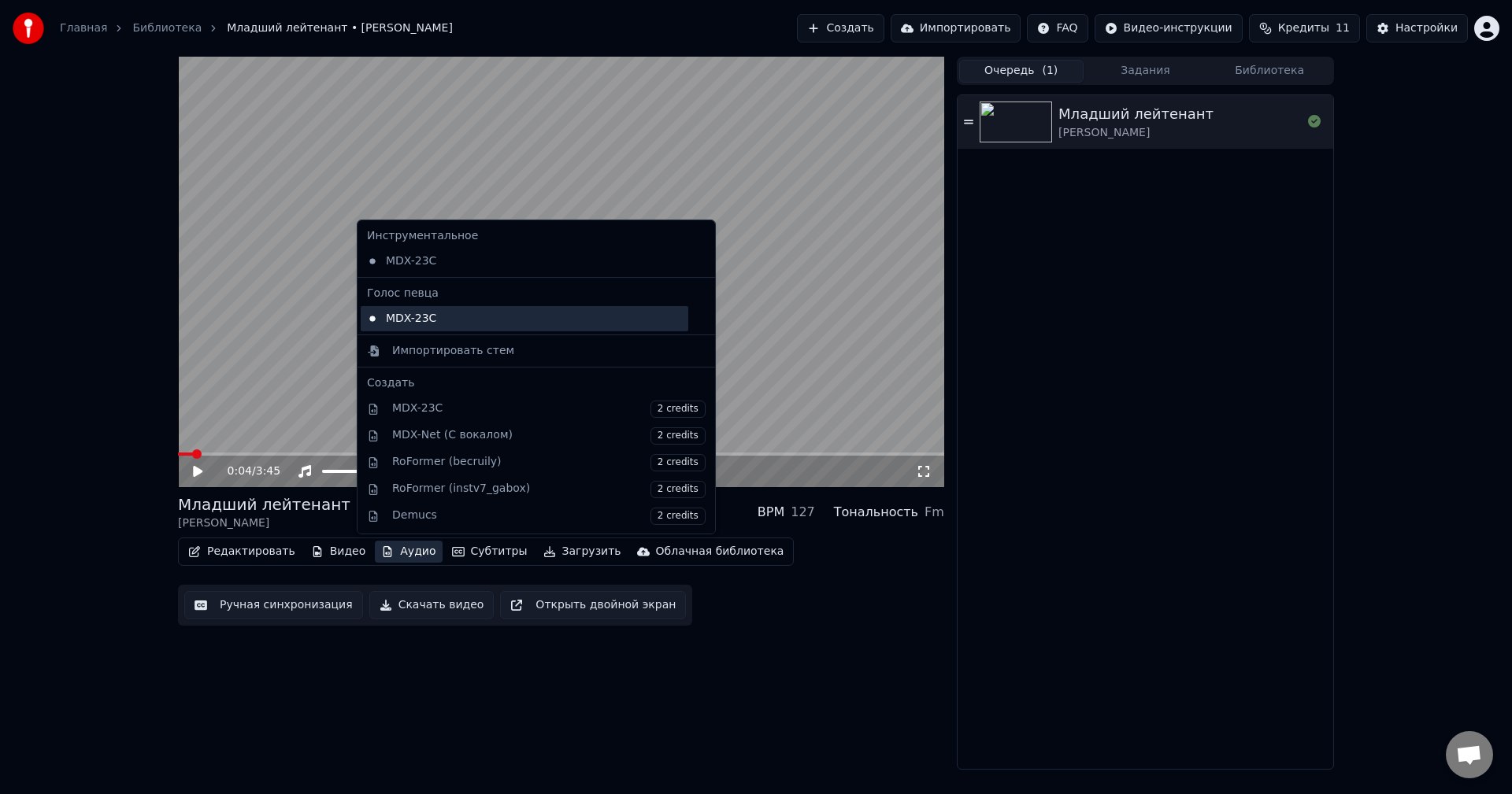
click at [446, 316] on div "MDX-23C" at bounding box center [525, 319] width 328 height 25
click at [381, 551] on icon "button" at bounding box center [387, 552] width 13 height 11
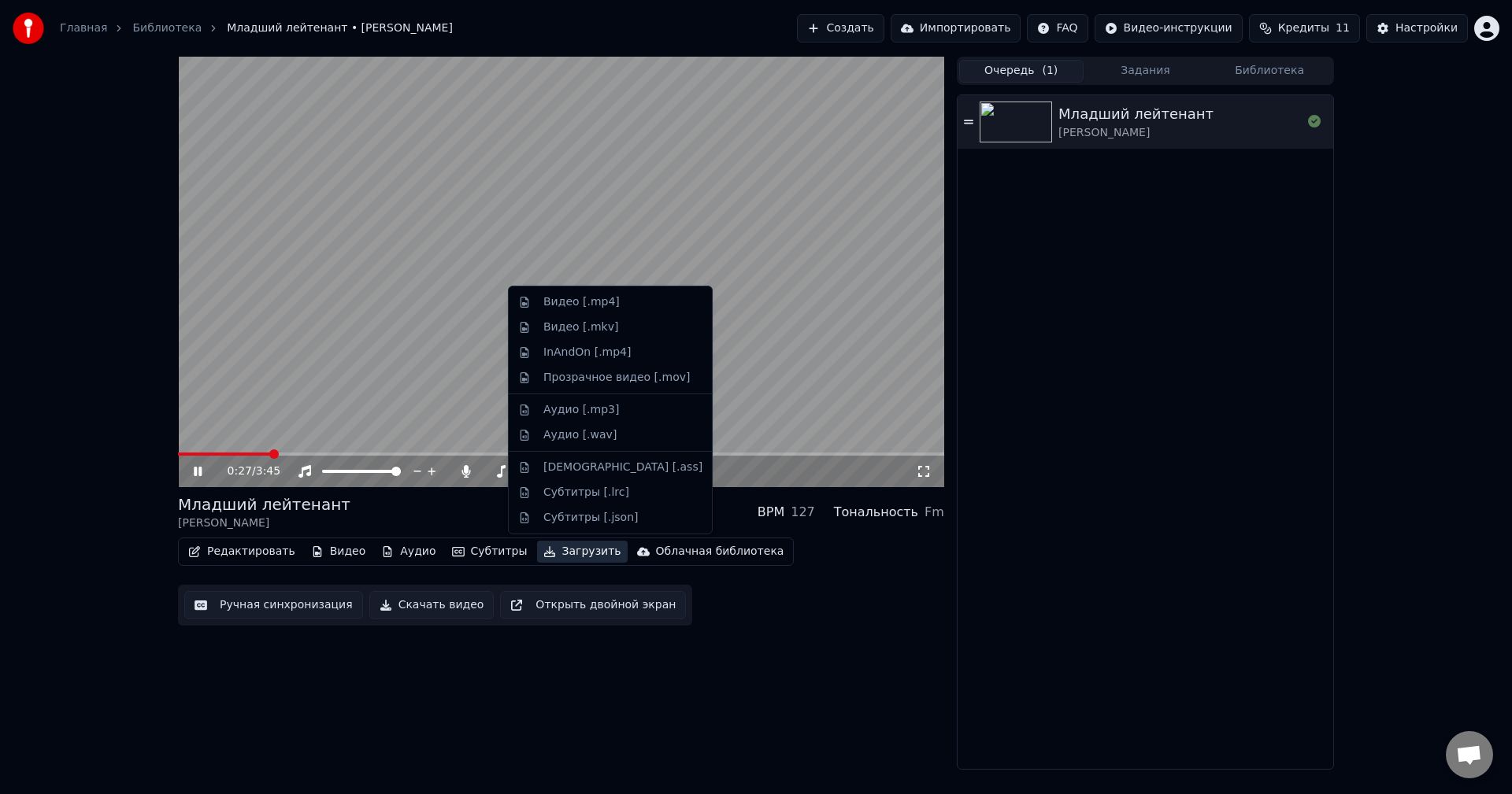
click at [867, 616] on div "Редактировать Видео Аудио Субтитры Загрузить Облачная библиотека Ручная синхрон…" at bounding box center [560, 582] width 766 height 88
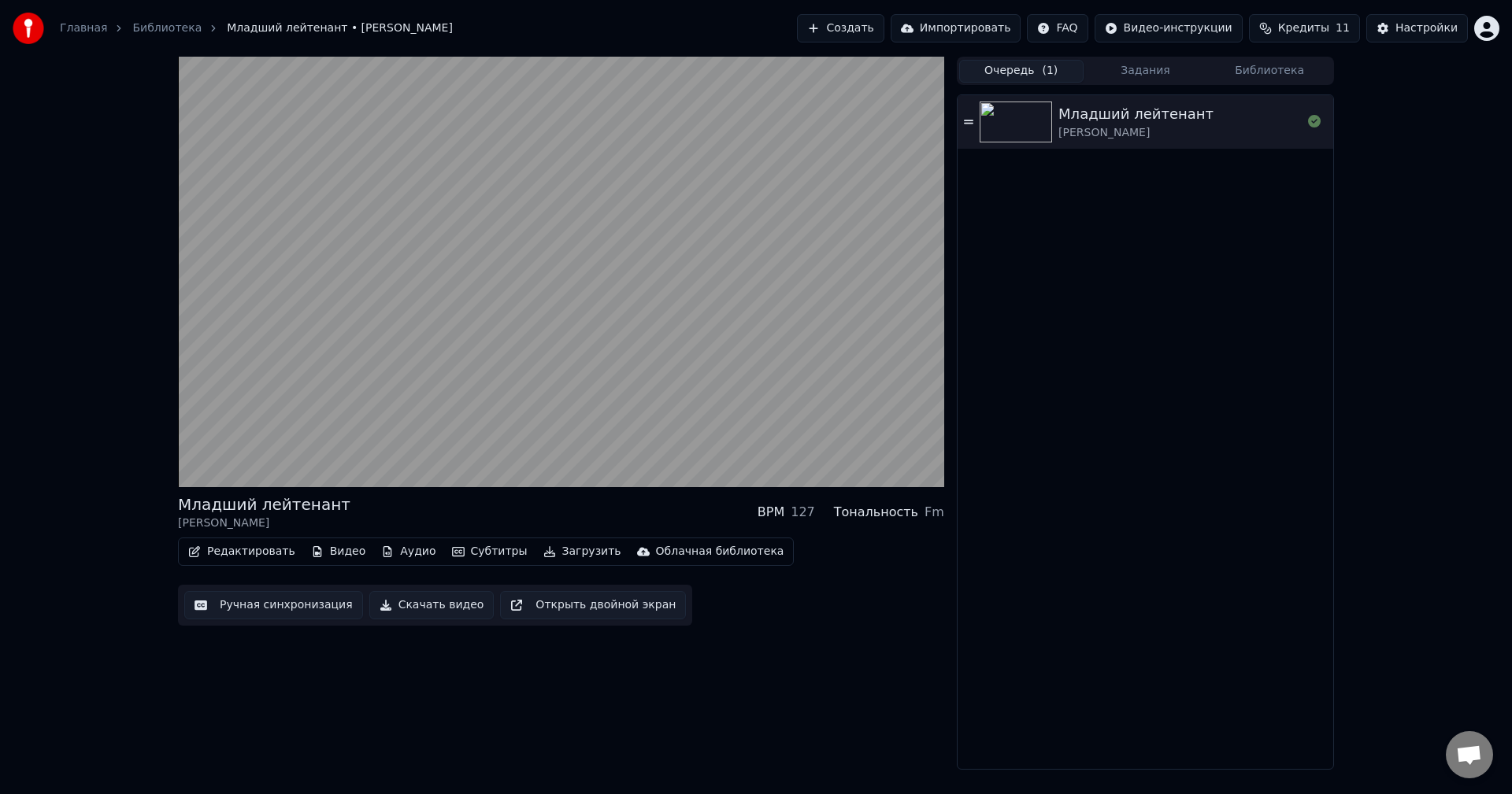
click at [257, 550] on button "Редактировать" at bounding box center [241, 552] width 119 height 22
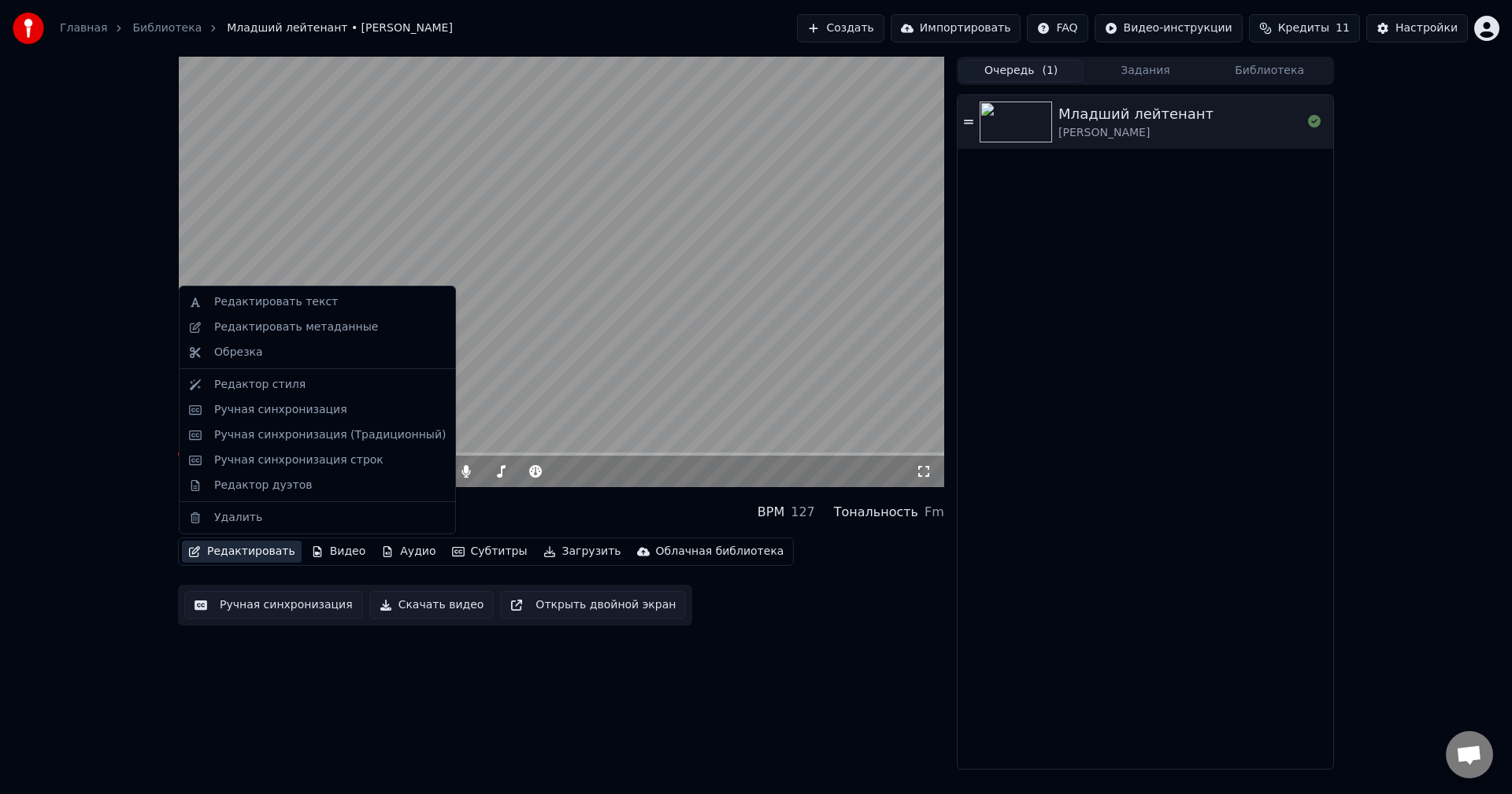
click at [604, 226] on video at bounding box center [560, 271] width 766 height 431
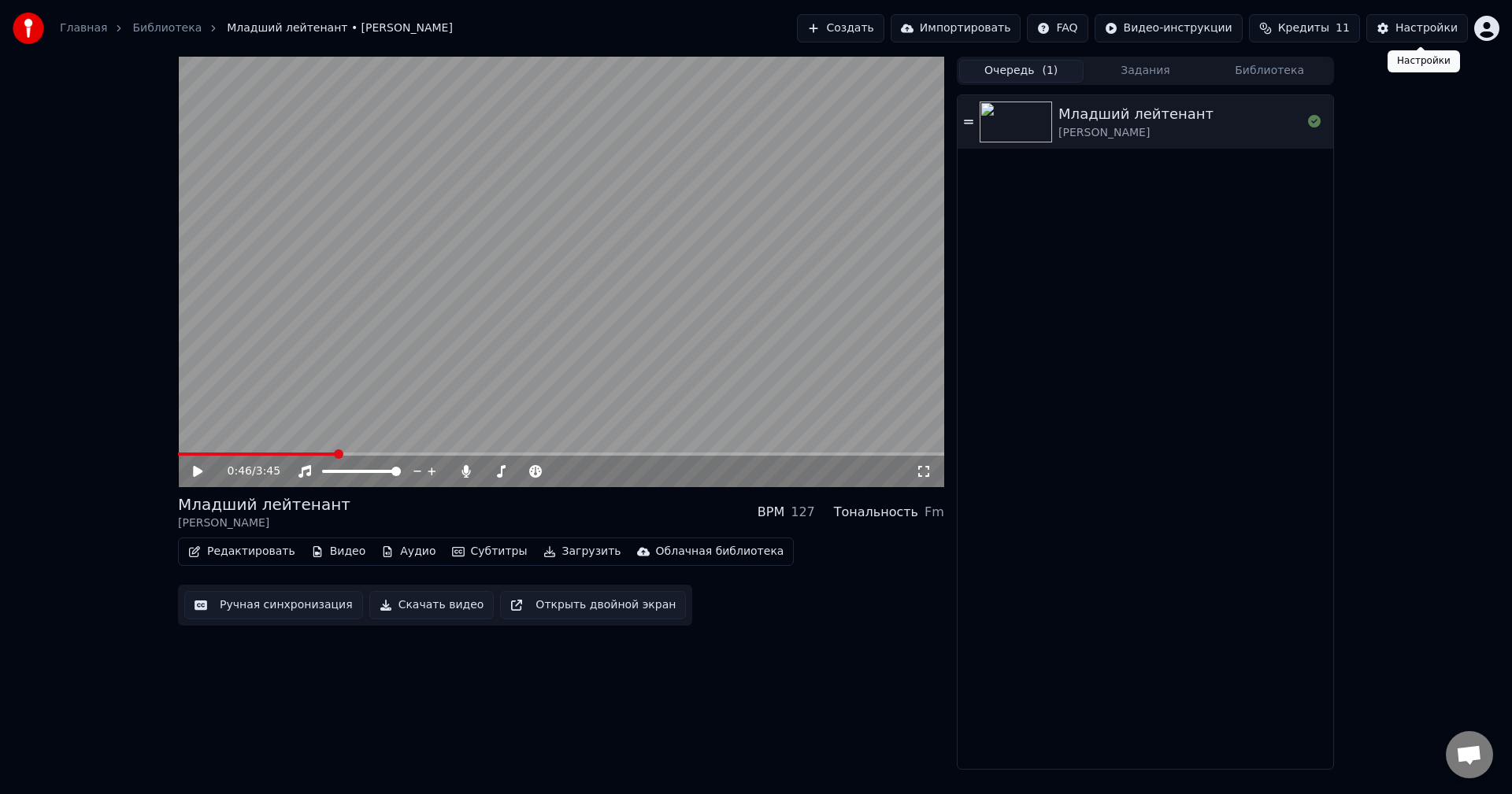
click at [1411, 9] on div "Главная Библиотека Младший лейтенант • [PERSON_NAME] Создать Импортировать FAQ …" at bounding box center [756, 28] width 1512 height 56
click at [1410, 20] on button "Настройки" at bounding box center [1417, 28] width 102 height 28
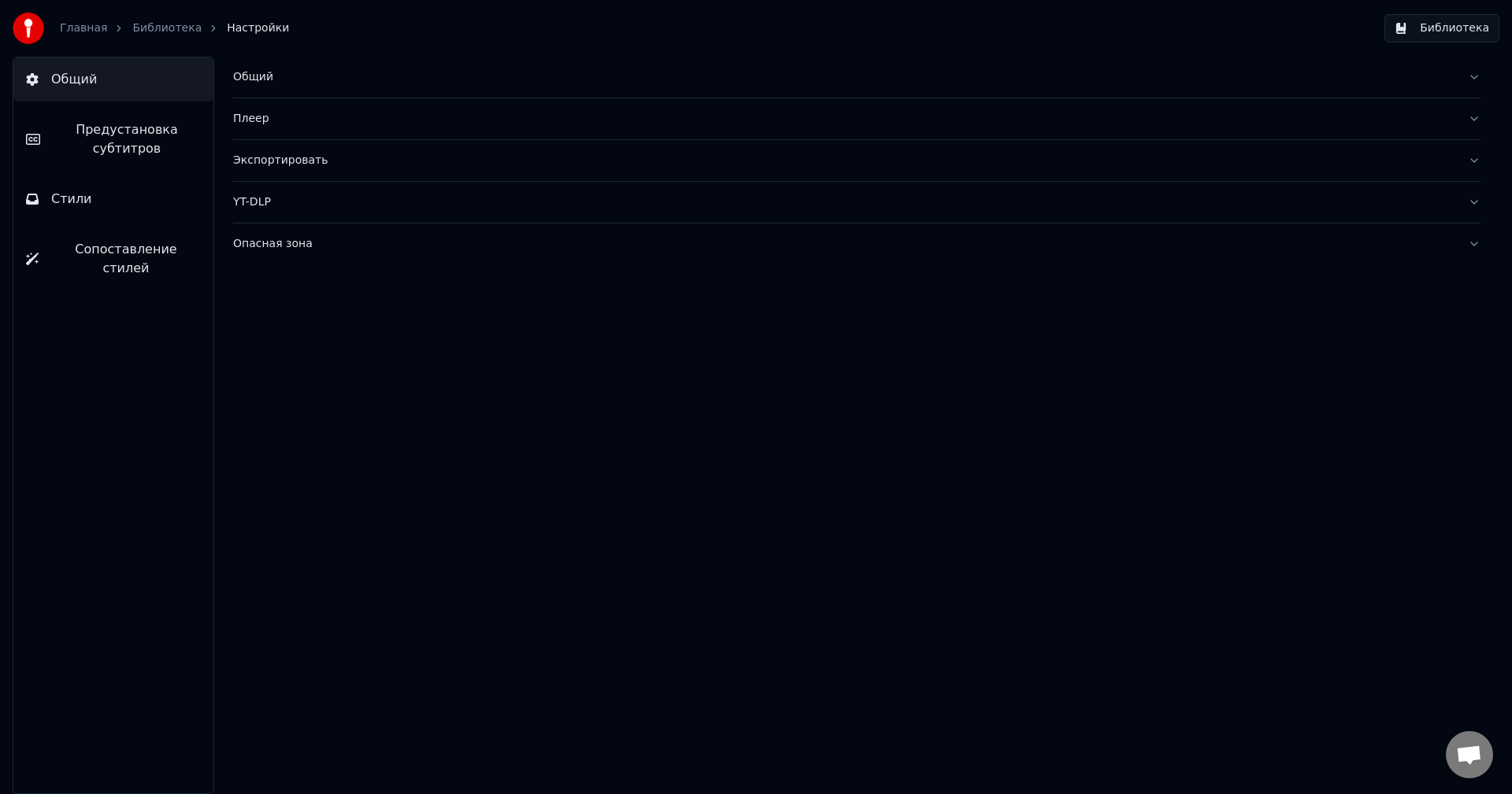
click at [103, 207] on button "Стили" at bounding box center [114, 199] width 200 height 44
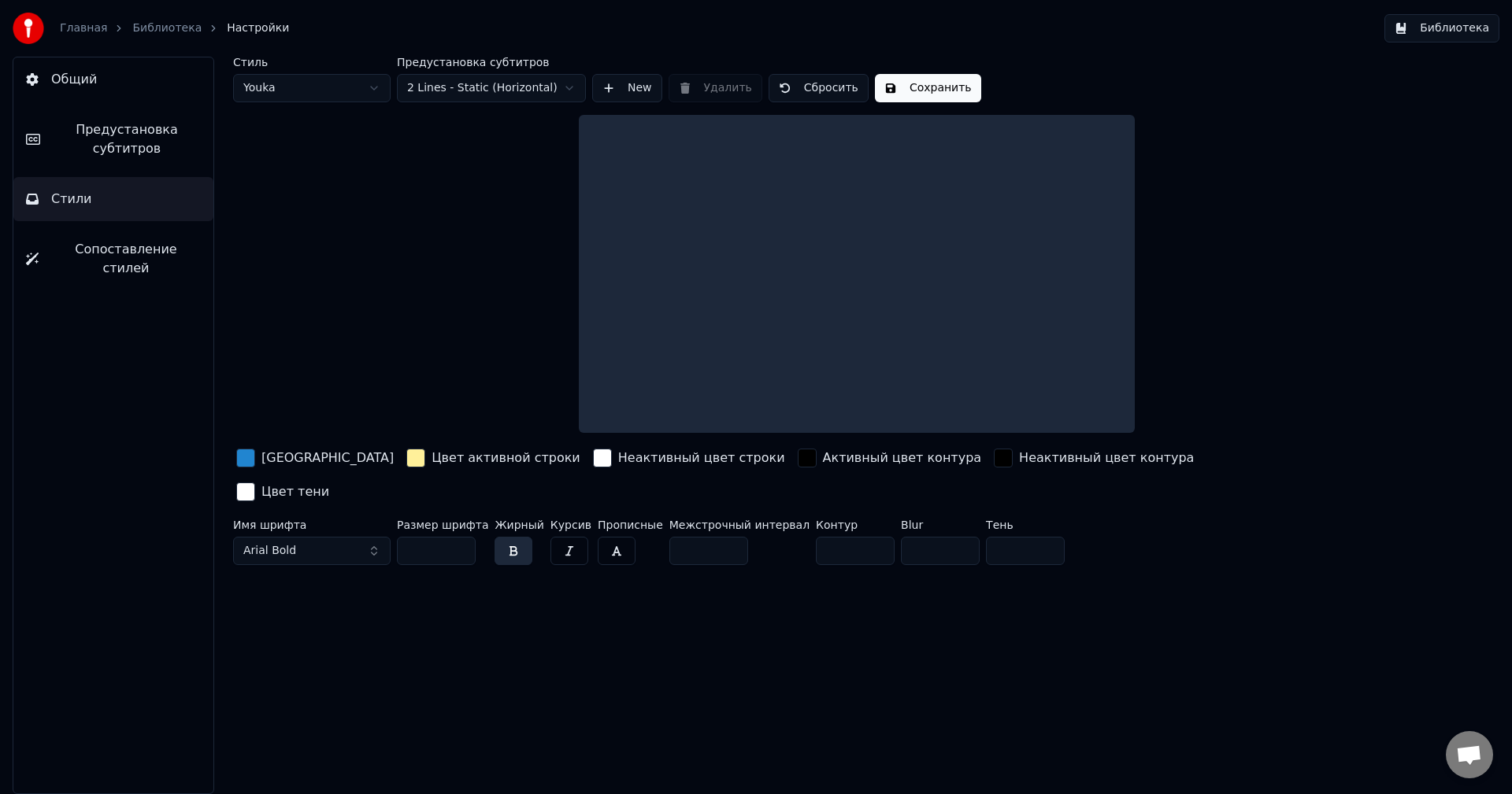
click at [100, 135] on span "Предустановка субтитров" at bounding box center [127, 139] width 148 height 38
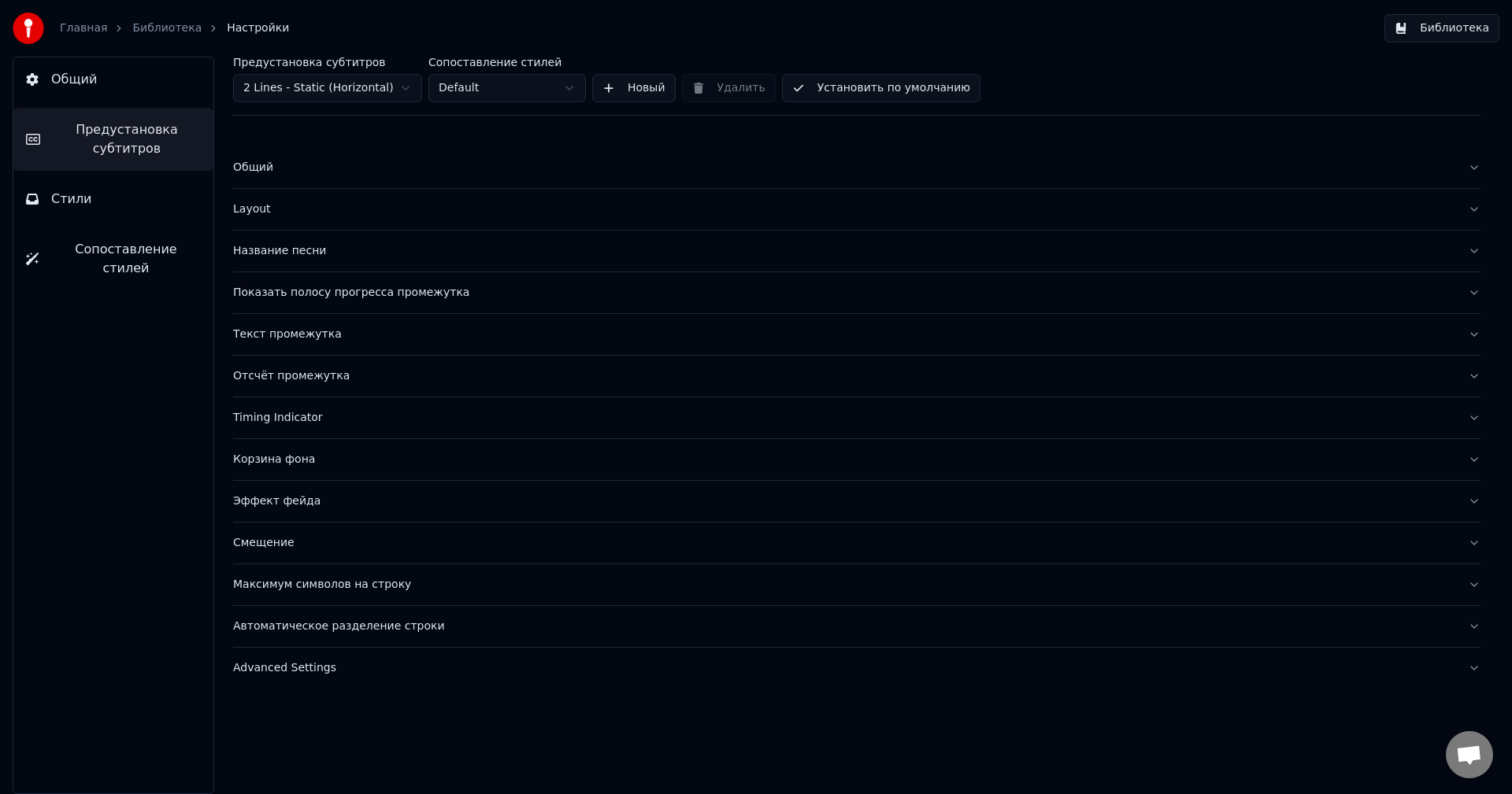
click at [71, 89] on button "Общий" at bounding box center [114, 79] width 200 height 44
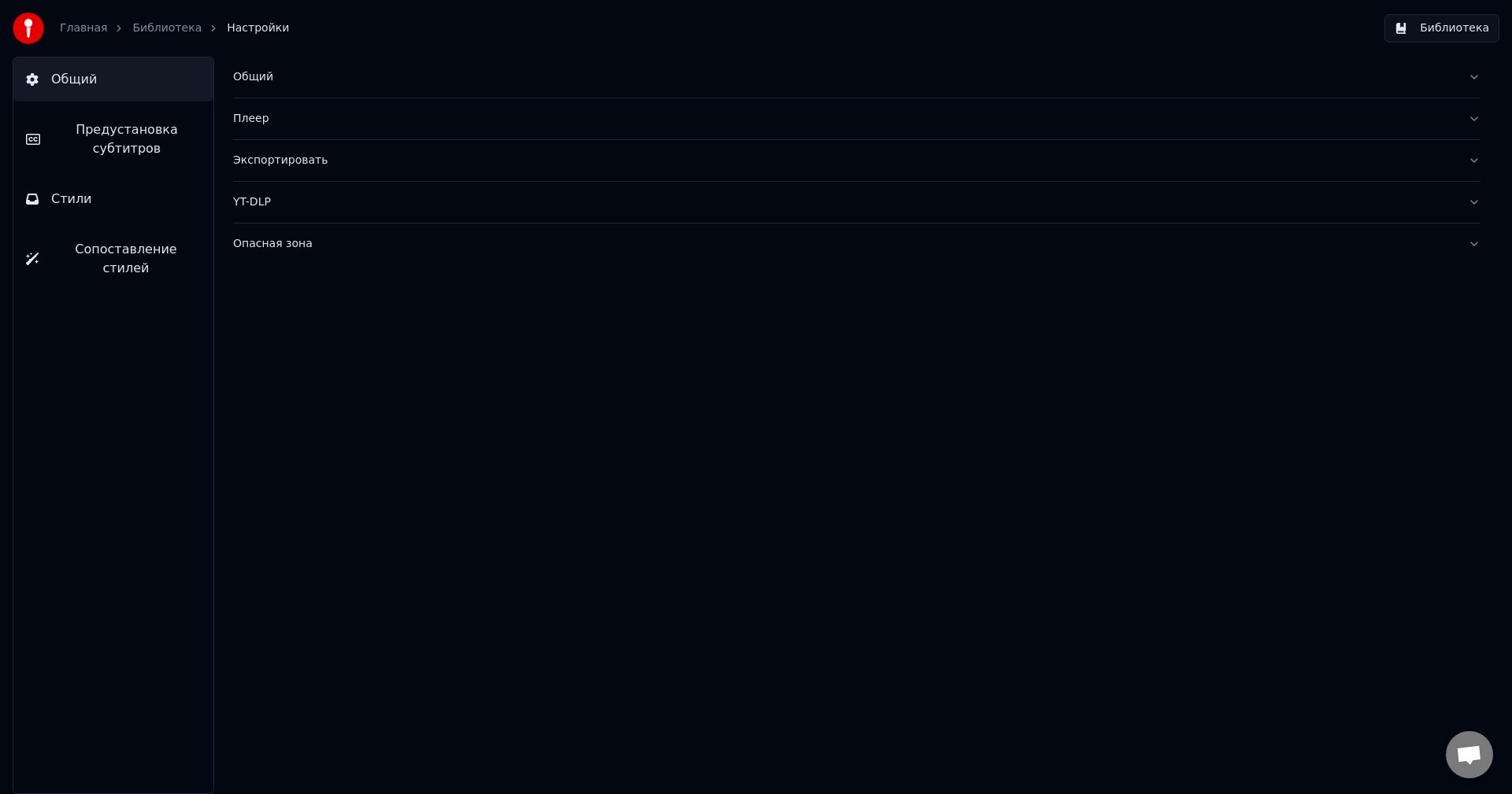
click at [85, 239] on button "Сопоставление стилей" at bounding box center [114, 259] width 200 height 63
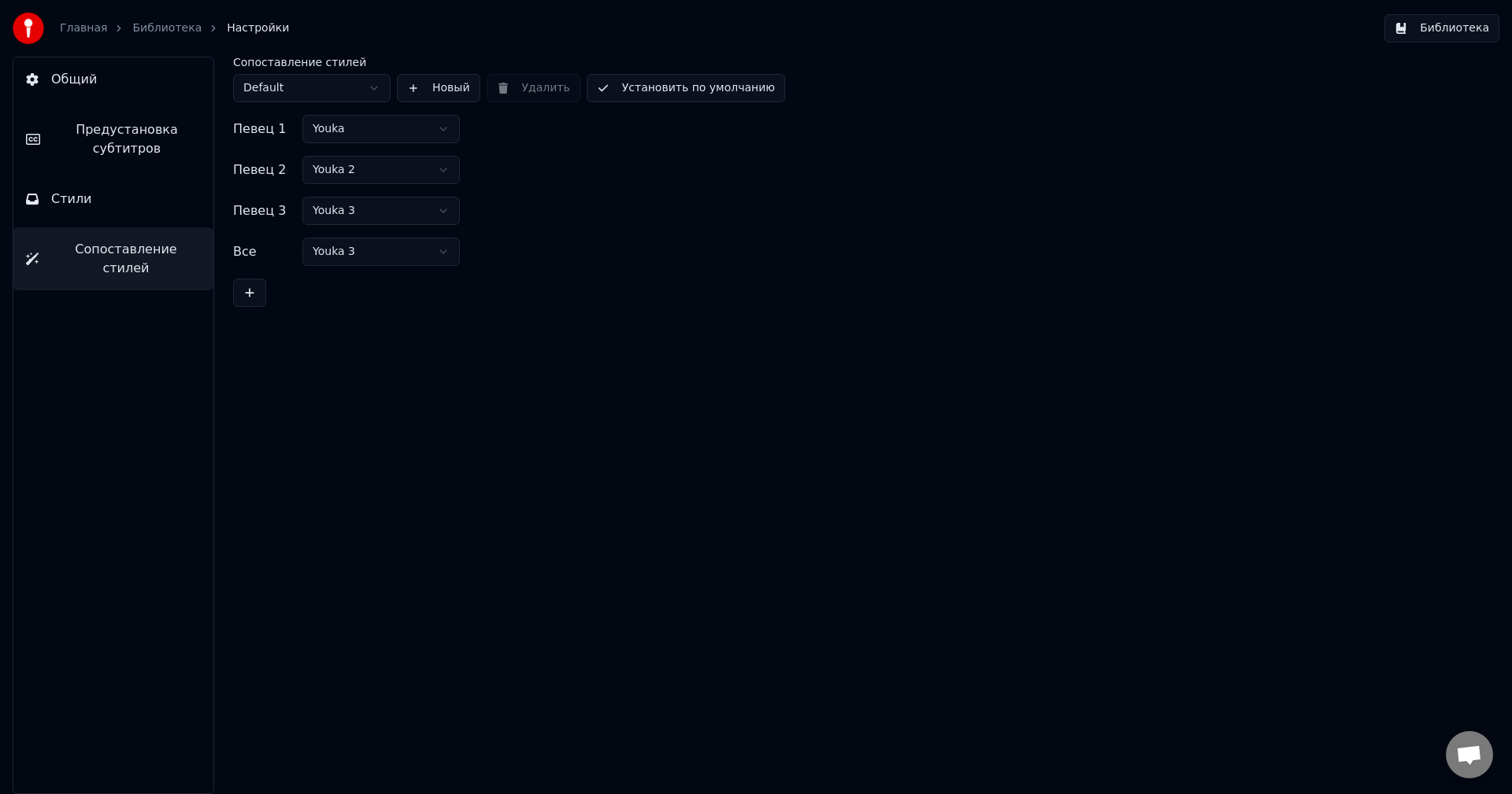
click at [156, 30] on link "Библиотека" at bounding box center [167, 27] width 69 height 15
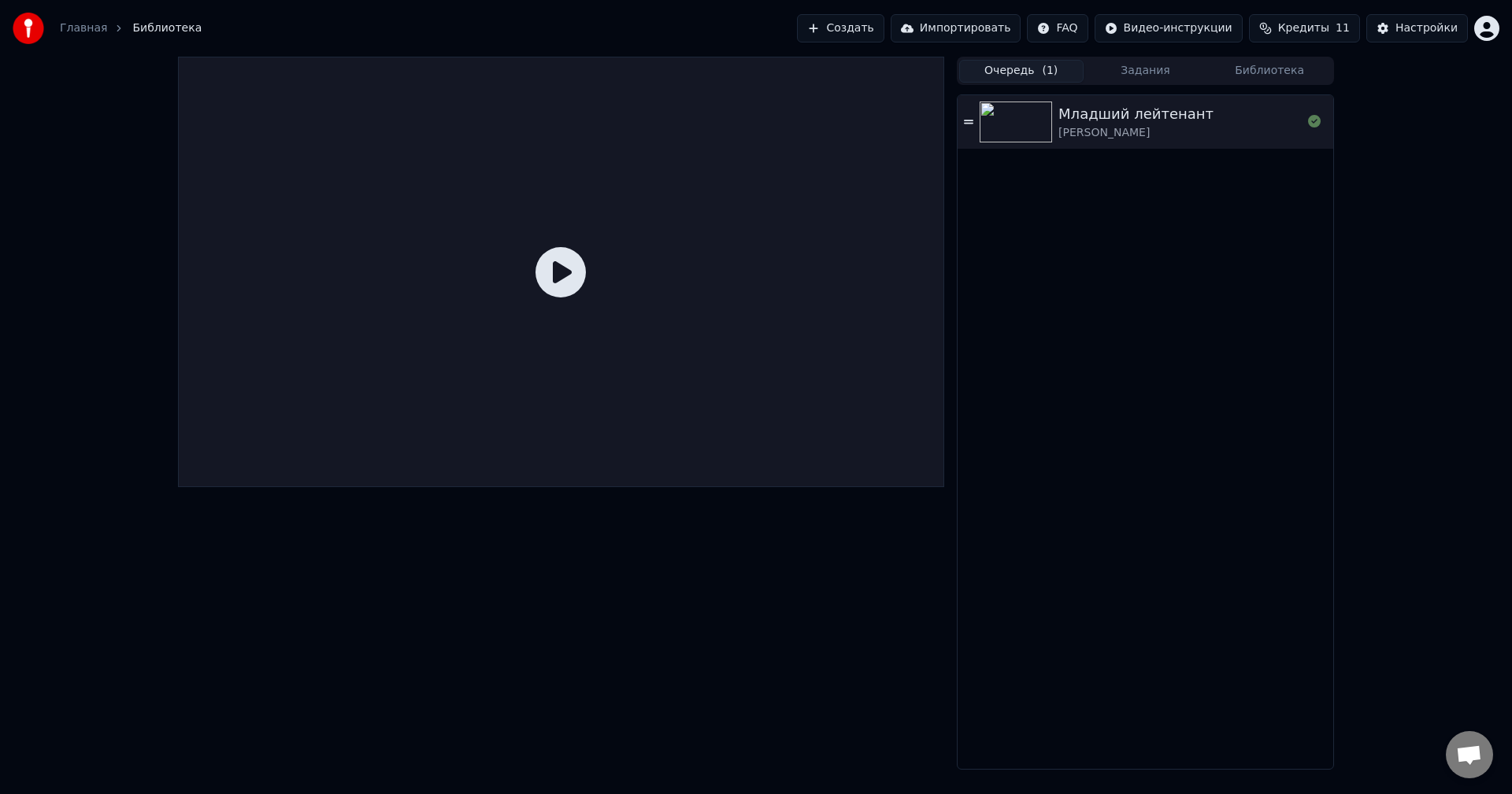
click at [85, 32] on link "Главная" at bounding box center [84, 27] width 47 height 15
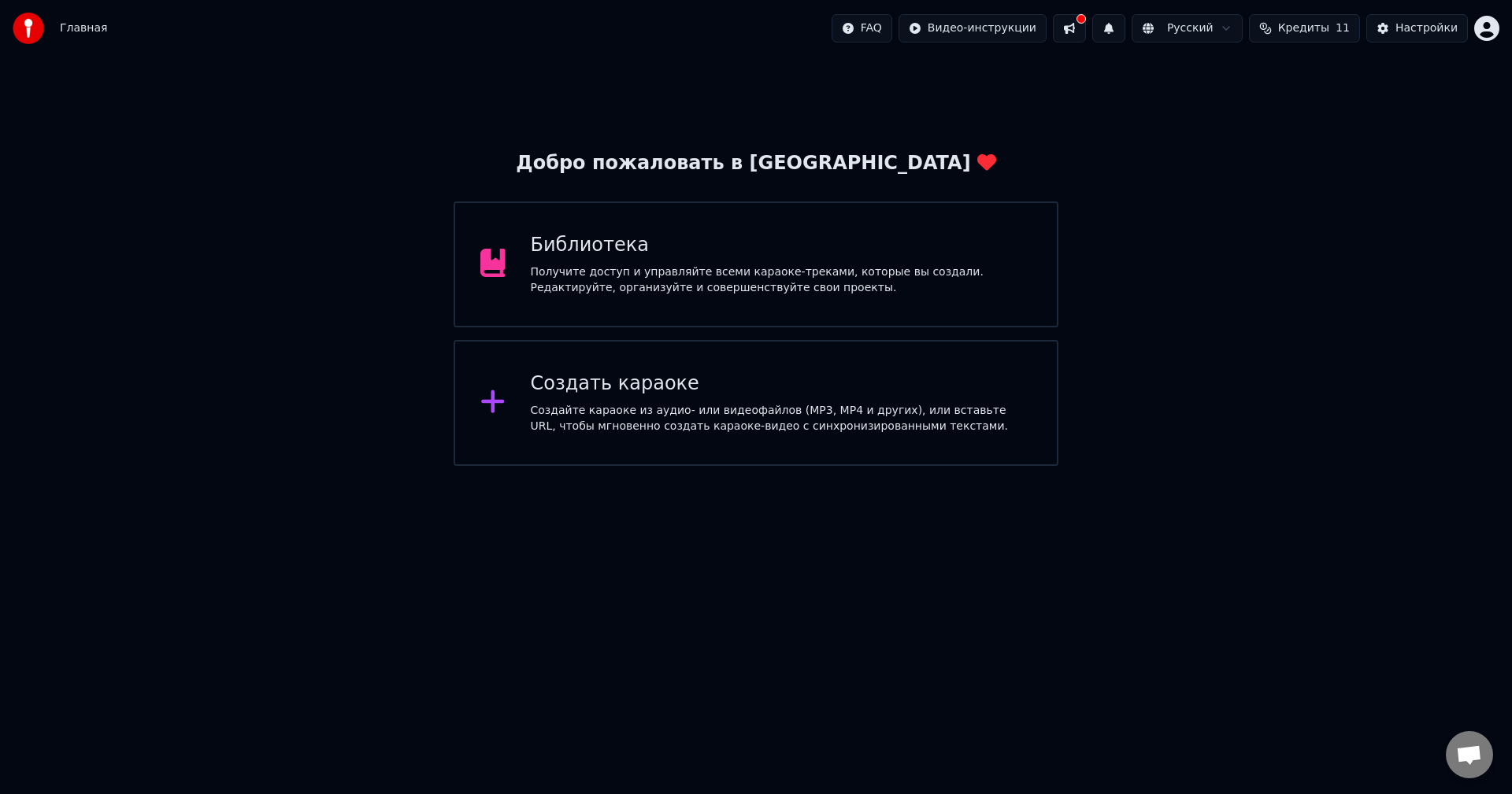
click at [756, 292] on div "Получите доступ и управляйте всеми караоке-треками, которые вы создали. Редакти…" at bounding box center [782, 280] width 502 height 32
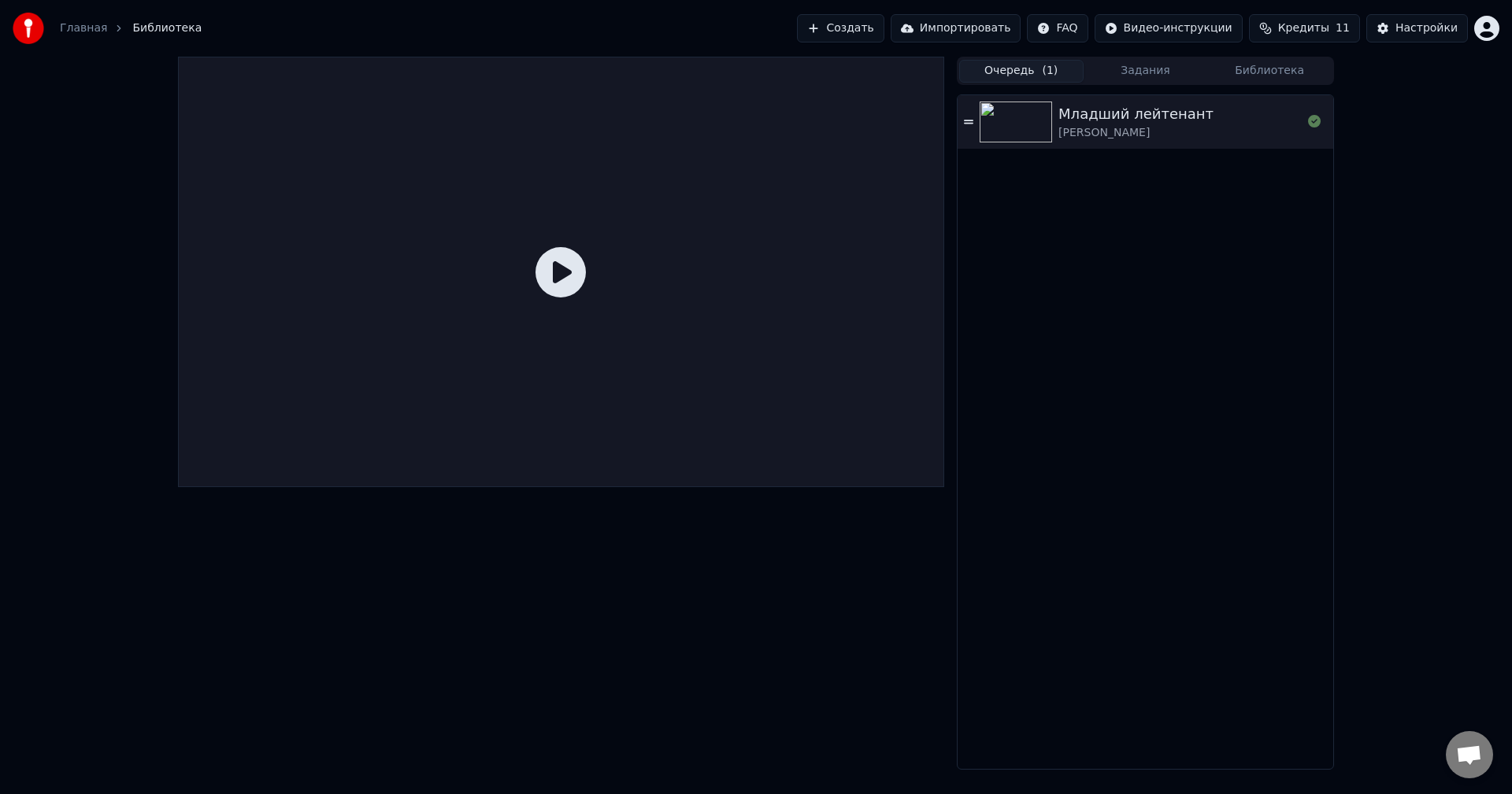
click at [1130, 62] on button "Задания" at bounding box center [1146, 71] width 125 height 23
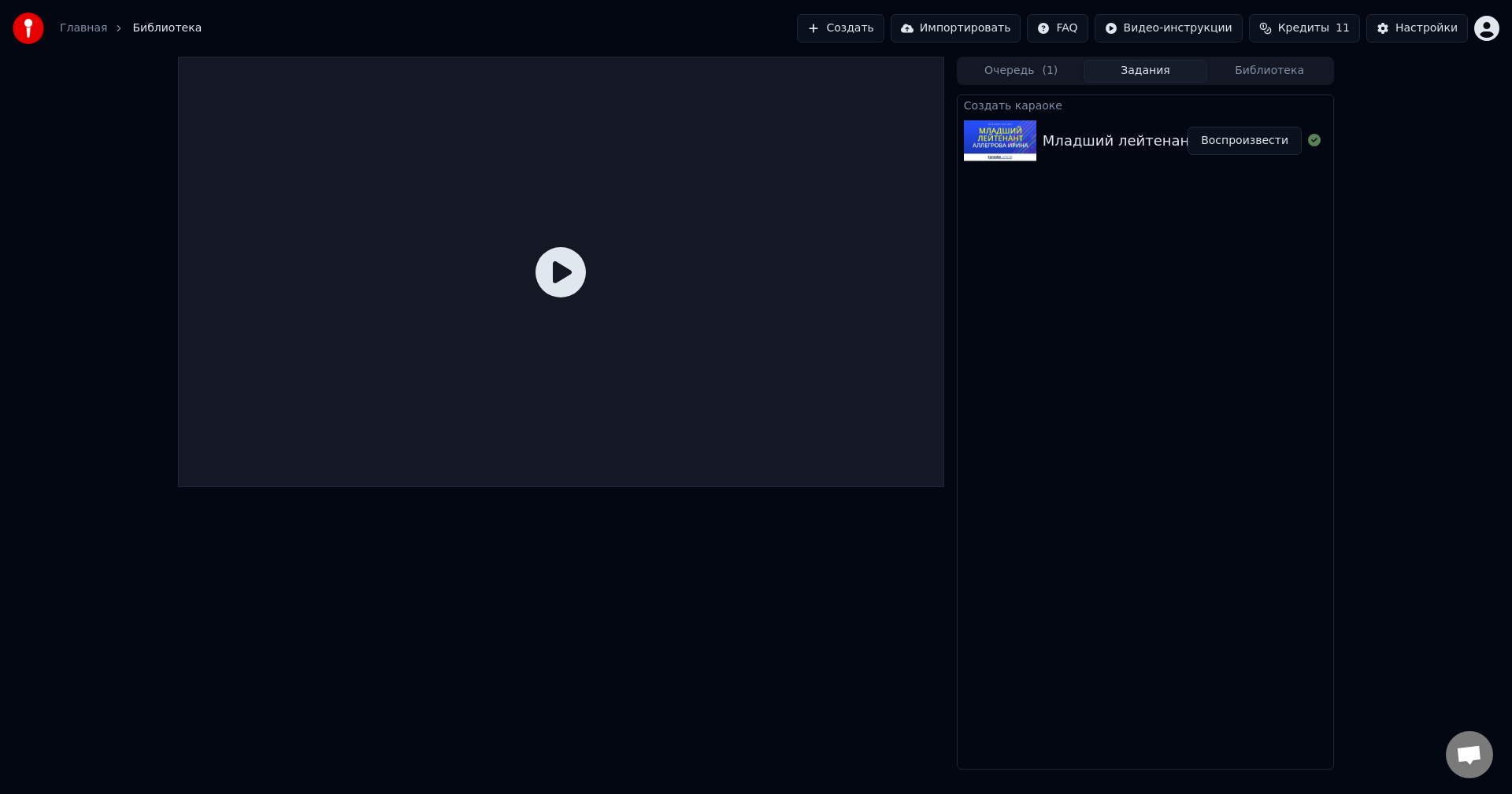
click at [563, 275] on icon at bounding box center [560, 272] width 50 height 50
click at [568, 280] on icon at bounding box center [560, 272] width 50 height 50
click at [568, 282] on icon at bounding box center [560, 272] width 50 height 50
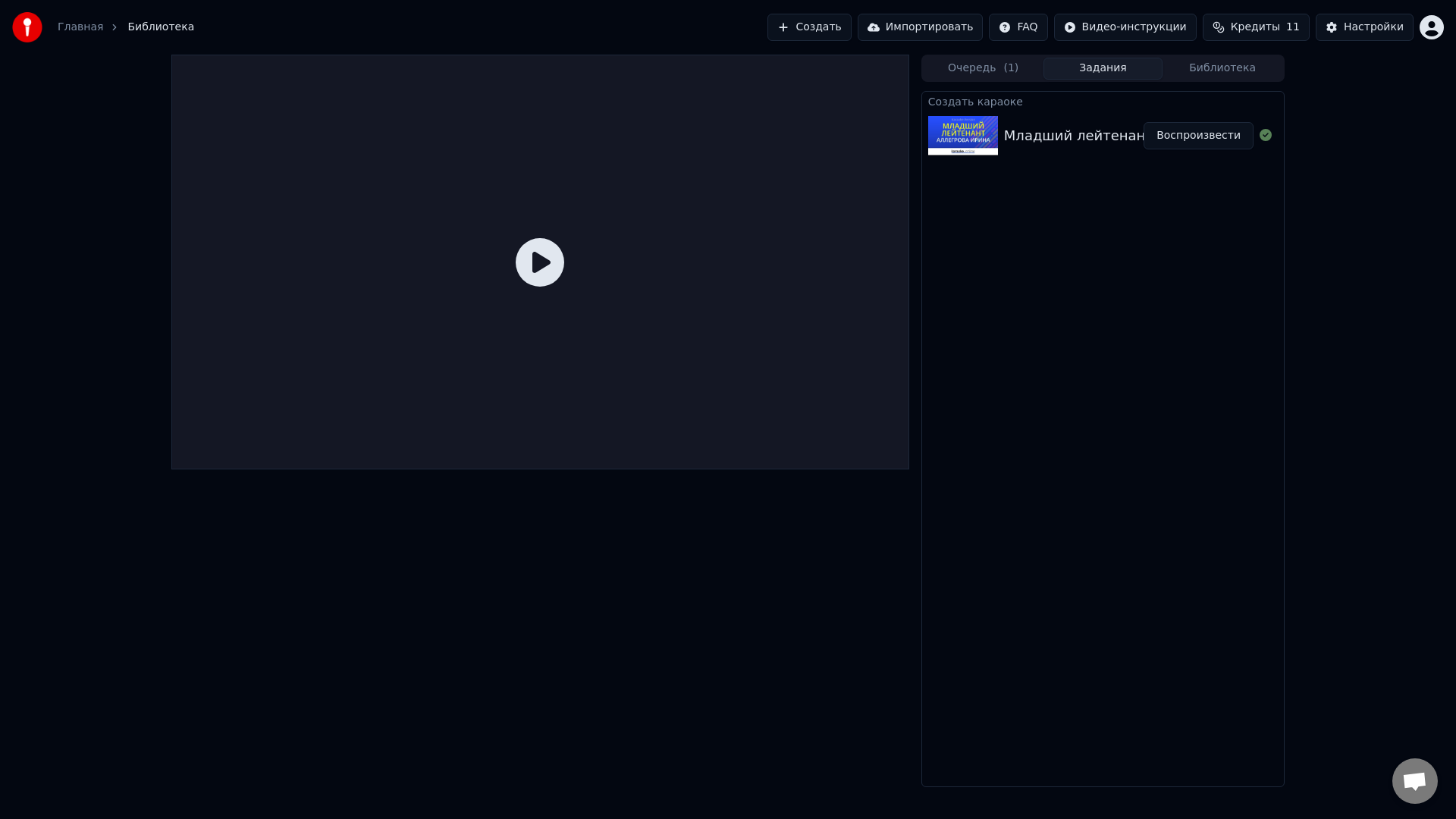
click at [547, 289] on div at bounding box center [539, 261] width 738 height 415
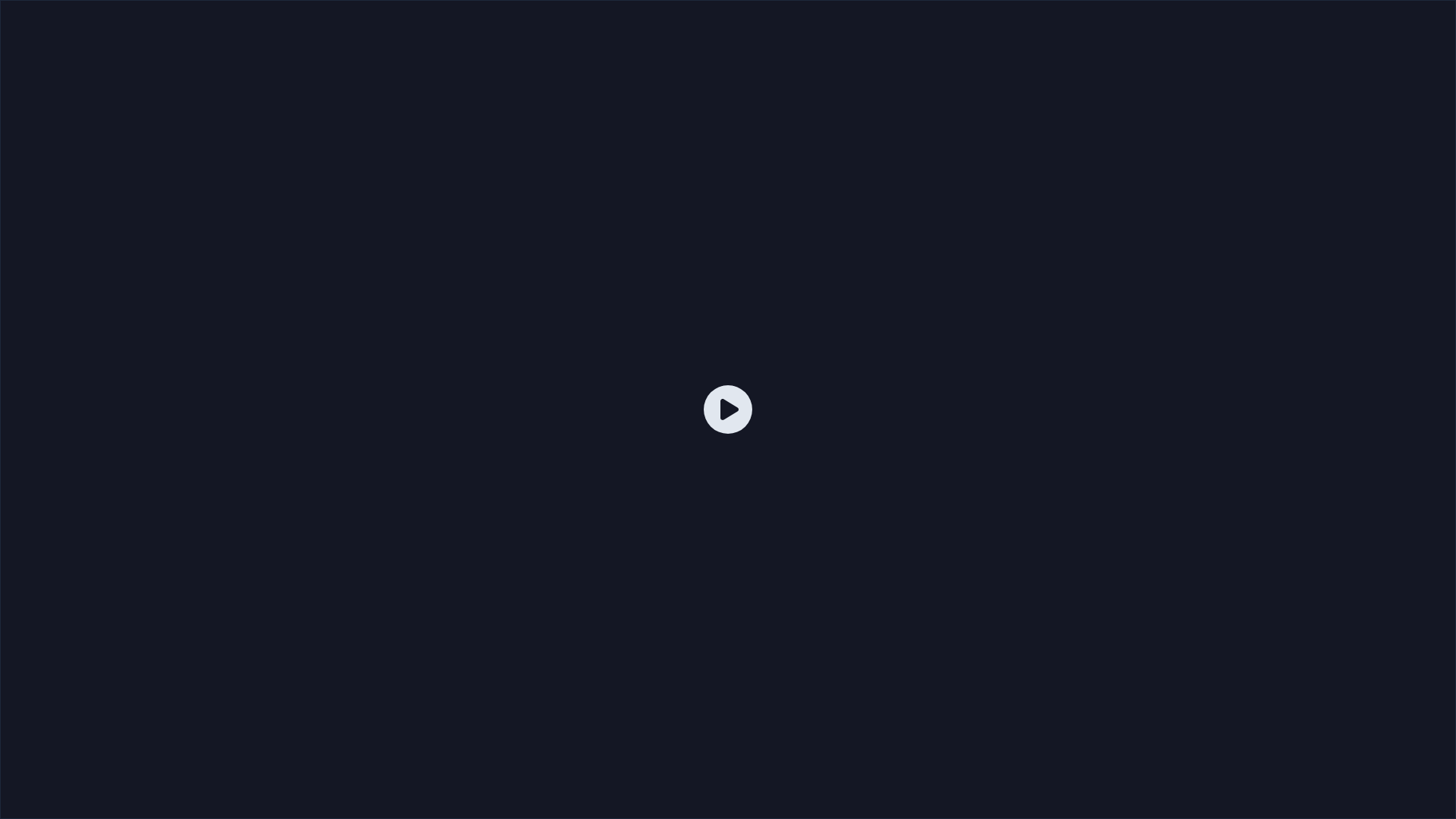
click at [747, 378] on div at bounding box center [728, 410] width 1456 height 819
click at [743, 378] on div at bounding box center [728, 410] width 1456 height 819
click at [743, 377] on div at bounding box center [728, 410] width 1456 height 819
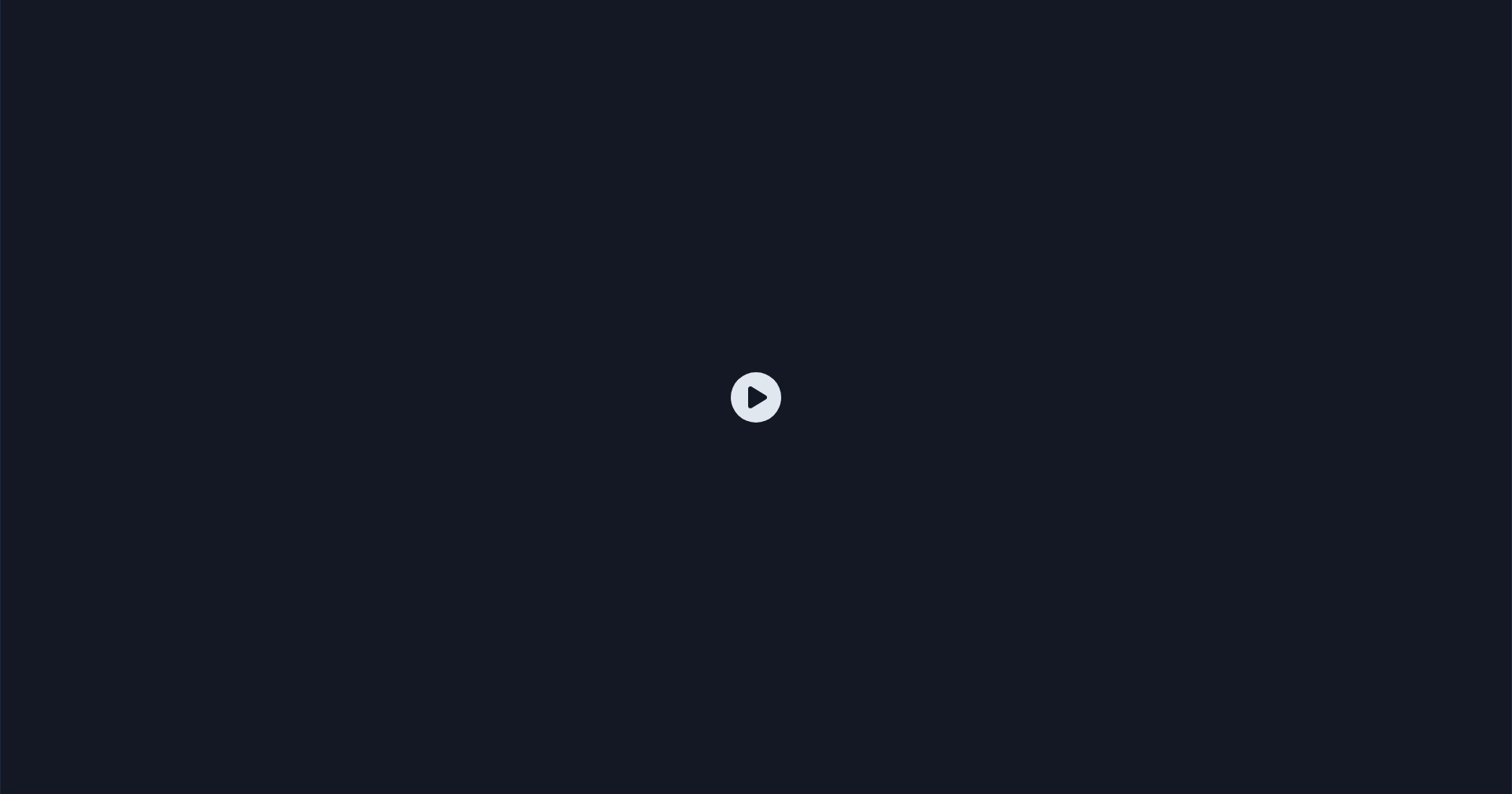
click at [771, 372] on div at bounding box center [756, 398] width 1512 height 850
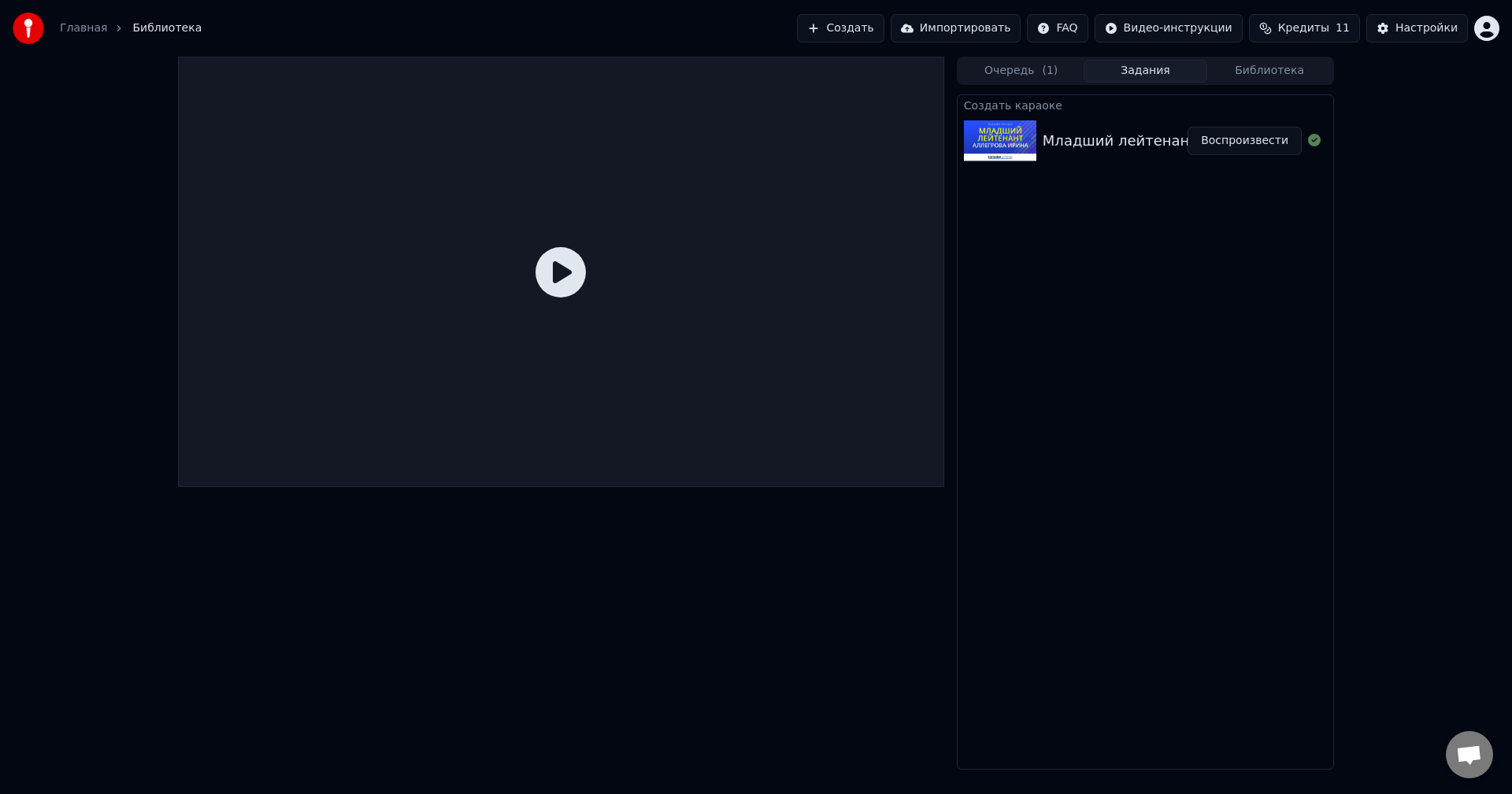
click at [1061, 67] on button "Очередь ( 1 )" at bounding box center [1021, 71] width 125 height 23
click at [1138, 80] on button "Задания" at bounding box center [1146, 71] width 125 height 23
click at [1007, 72] on button "Очередь ( 1 )" at bounding box center [1021, 71] width 125 height 23
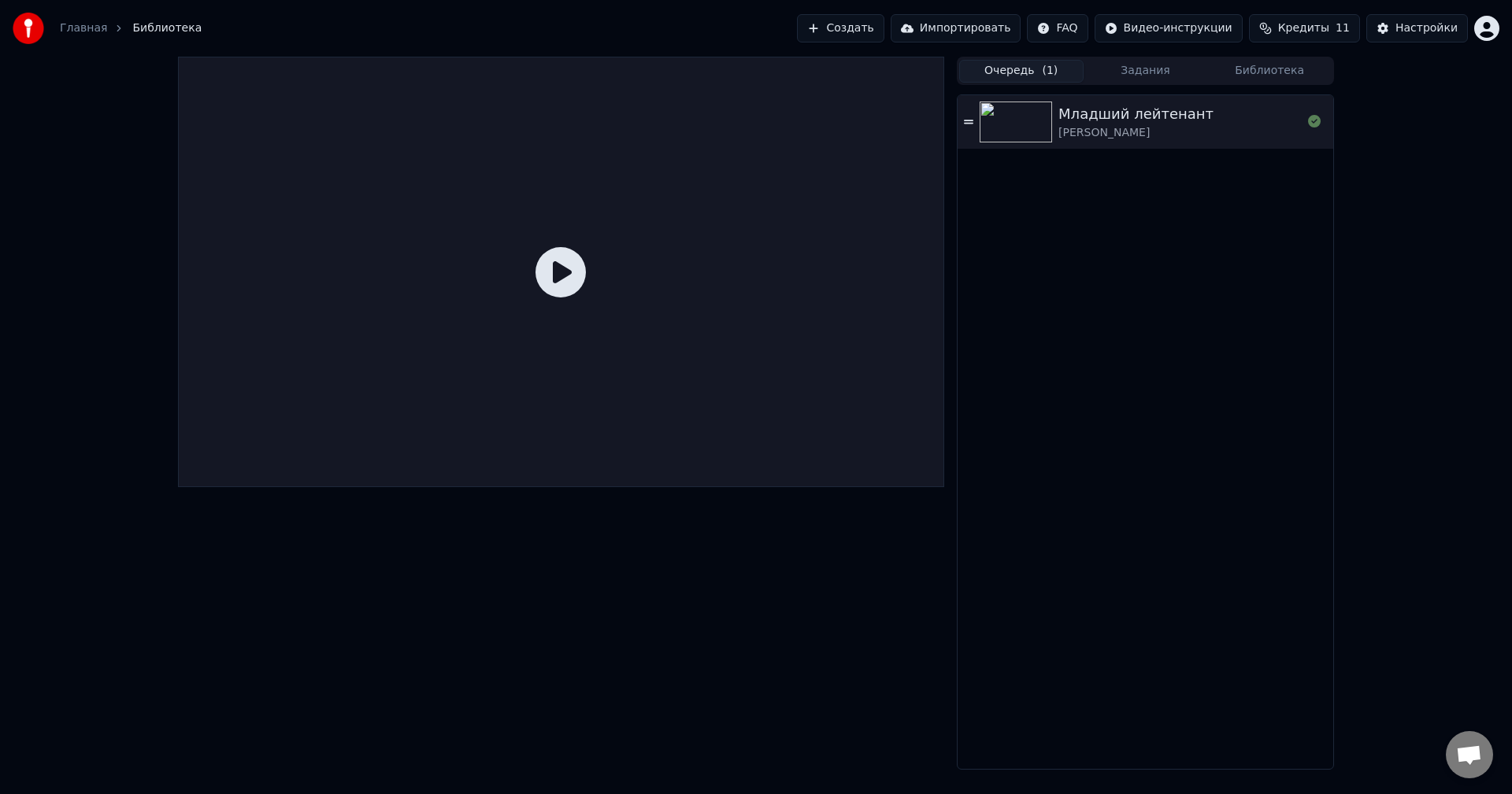
click at [1208, 71] on button "Библиотека" at bounding box center [1270, 71] width 125 height 23
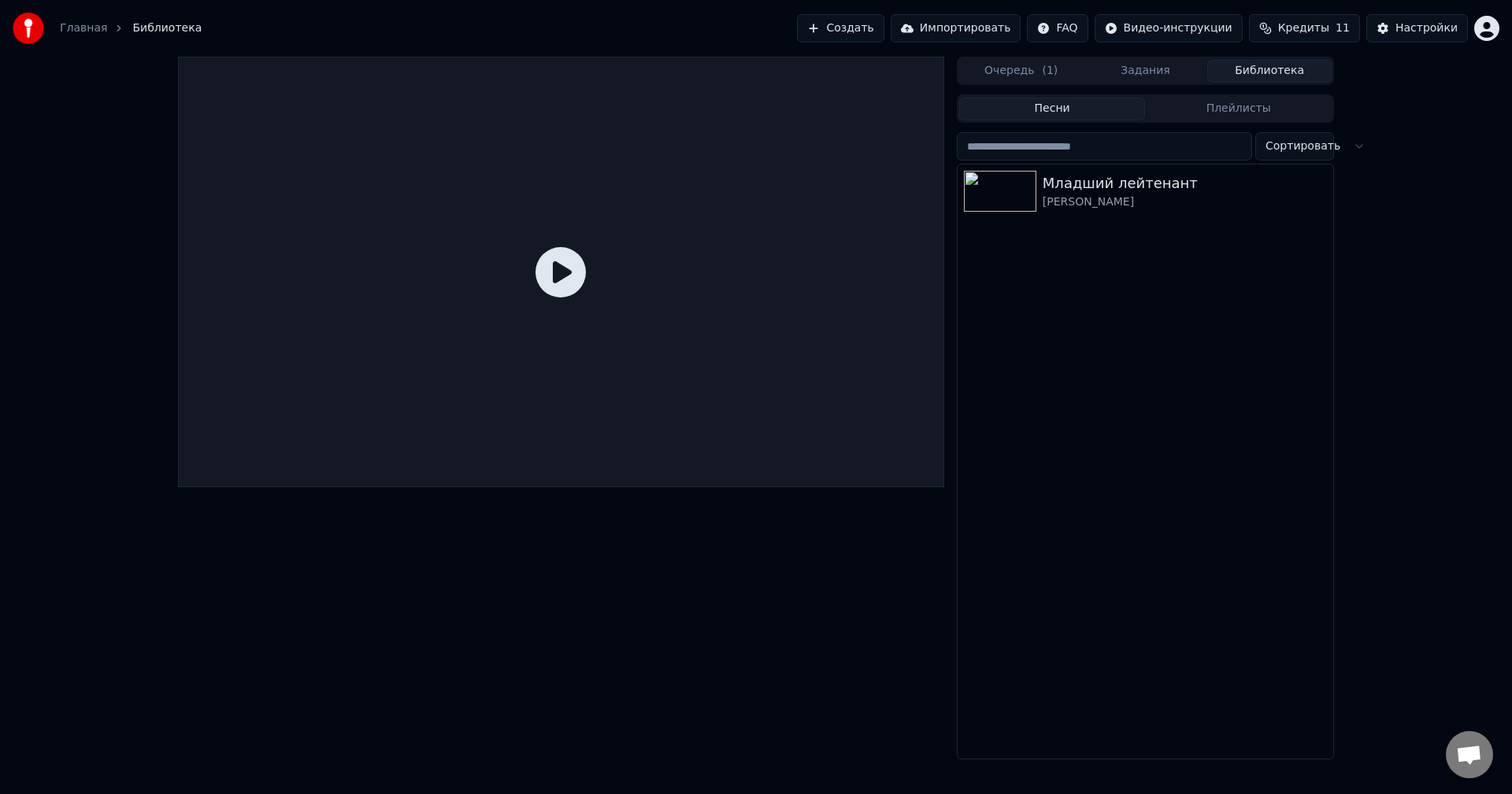
click at [1173, 76] on button "Задания" at bounding box center [1146, 71] width 125 height 23
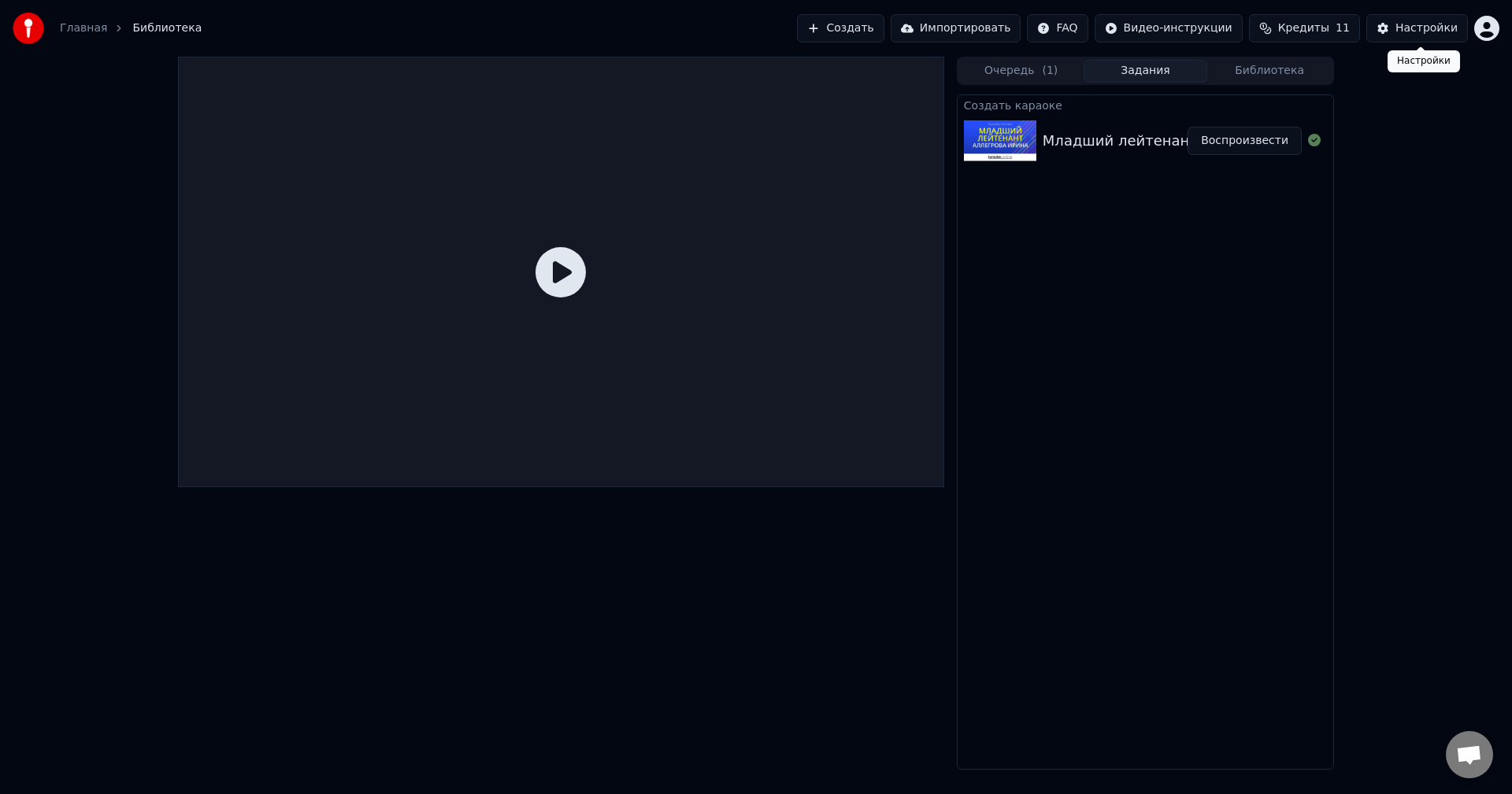
click at [1415, 30] on div "Настройки" at bounding box center [1426, 27] width 62 height 15
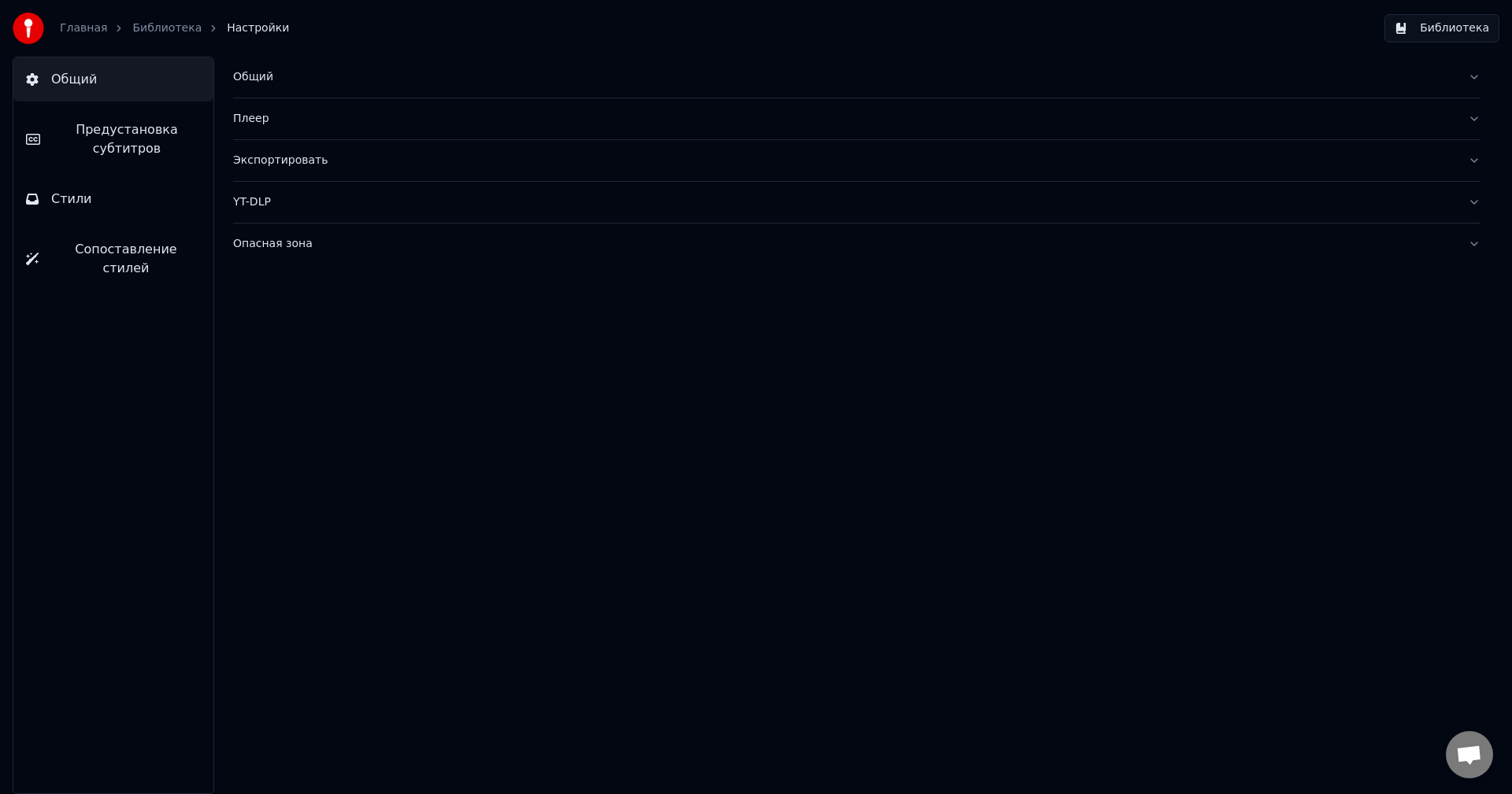
click at [281, 83] on div "Общий" at bounding box center [844, 76] width 1222 height 15
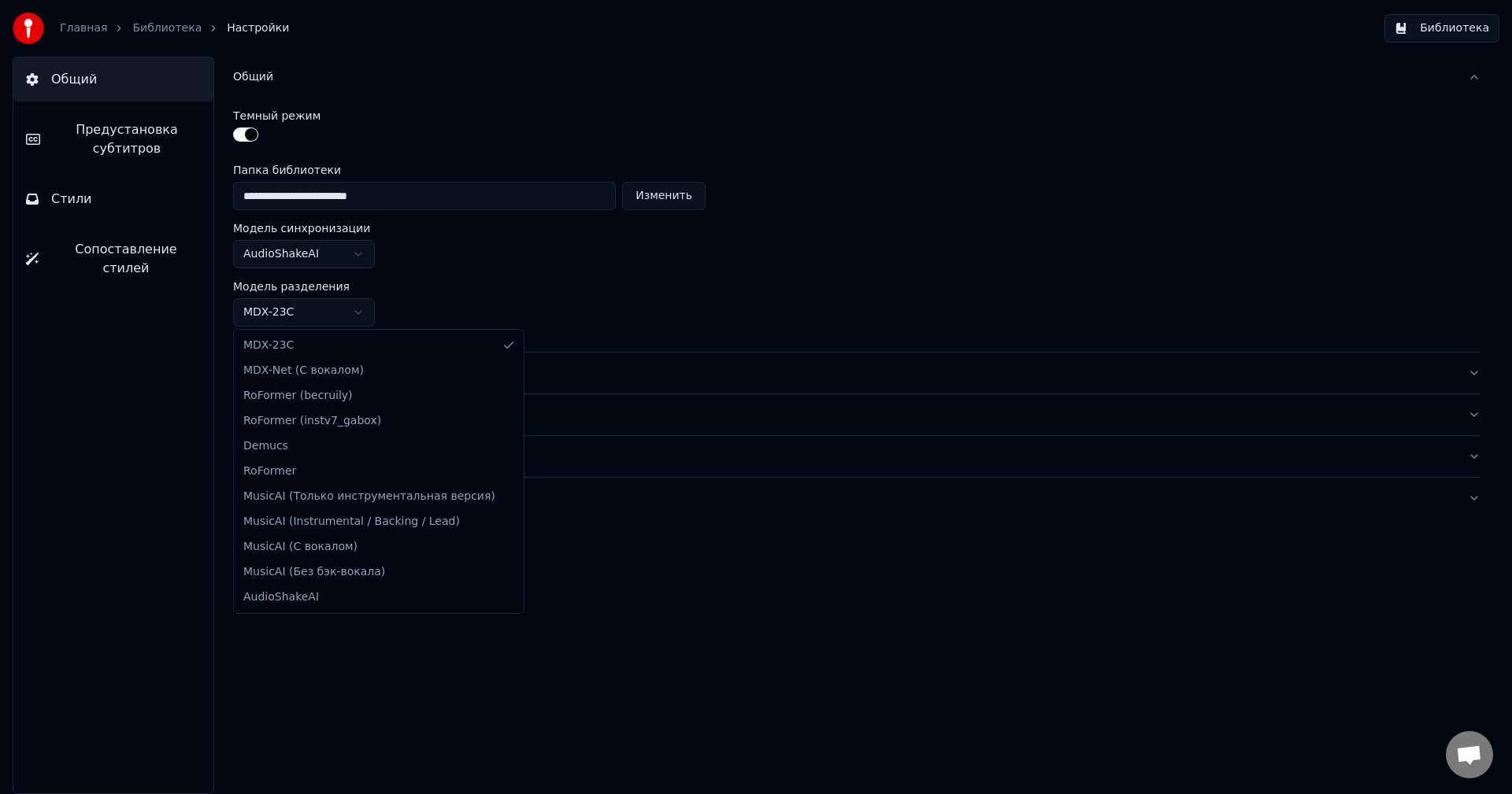
click at [334, 311] on html "**********" at bounding box center [756, 397] width 1512 height 794
click at [335, 309] on html "**********" at bounding box center [756, 397] width 1512 height 794
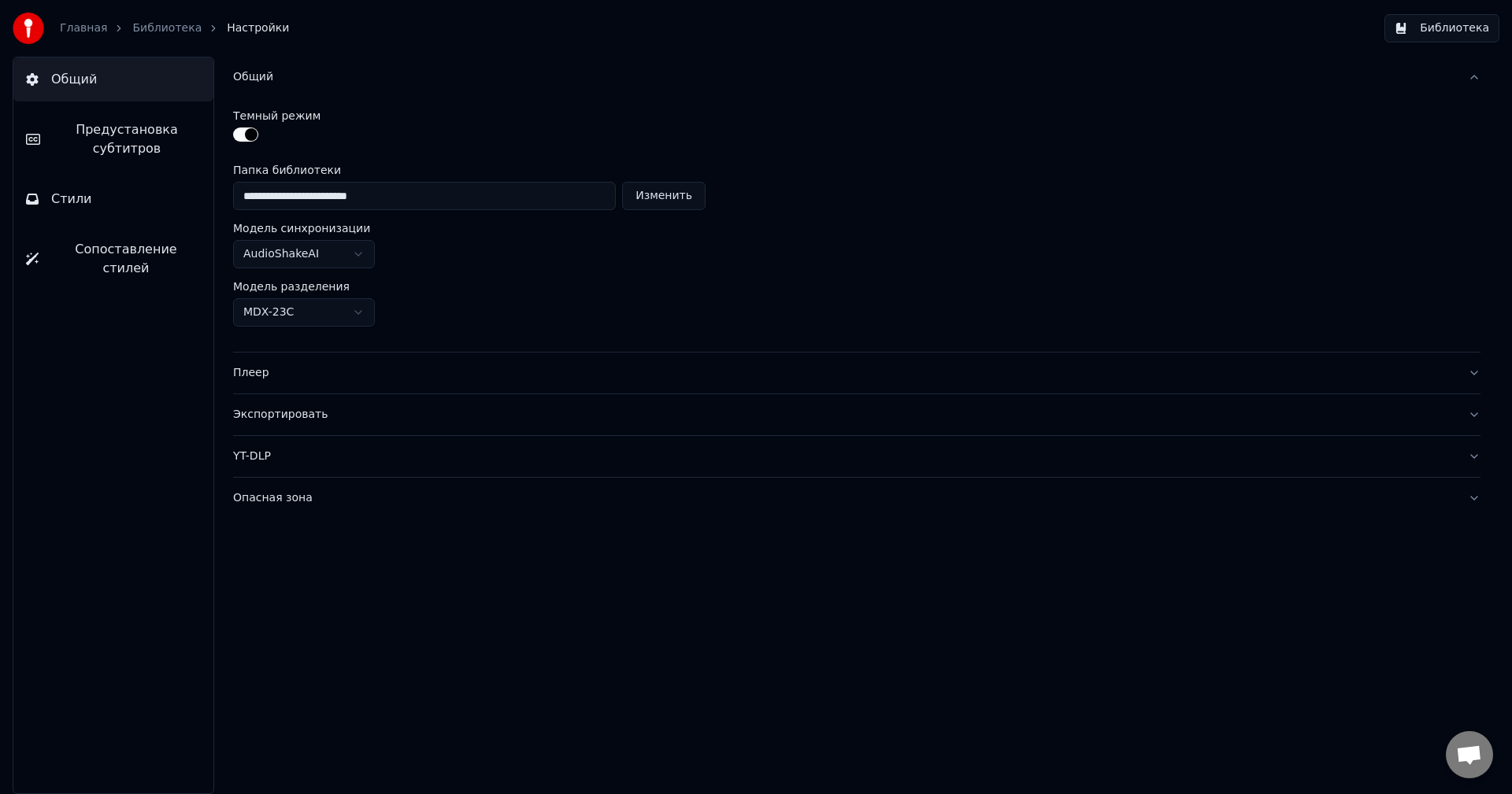
click at [322, 255] on html "**********" at bounding box center [756, 397] width 1512 height 794
click at [76, 30] on link "Главная" at bounding box center [84, 27] width 47 height 15
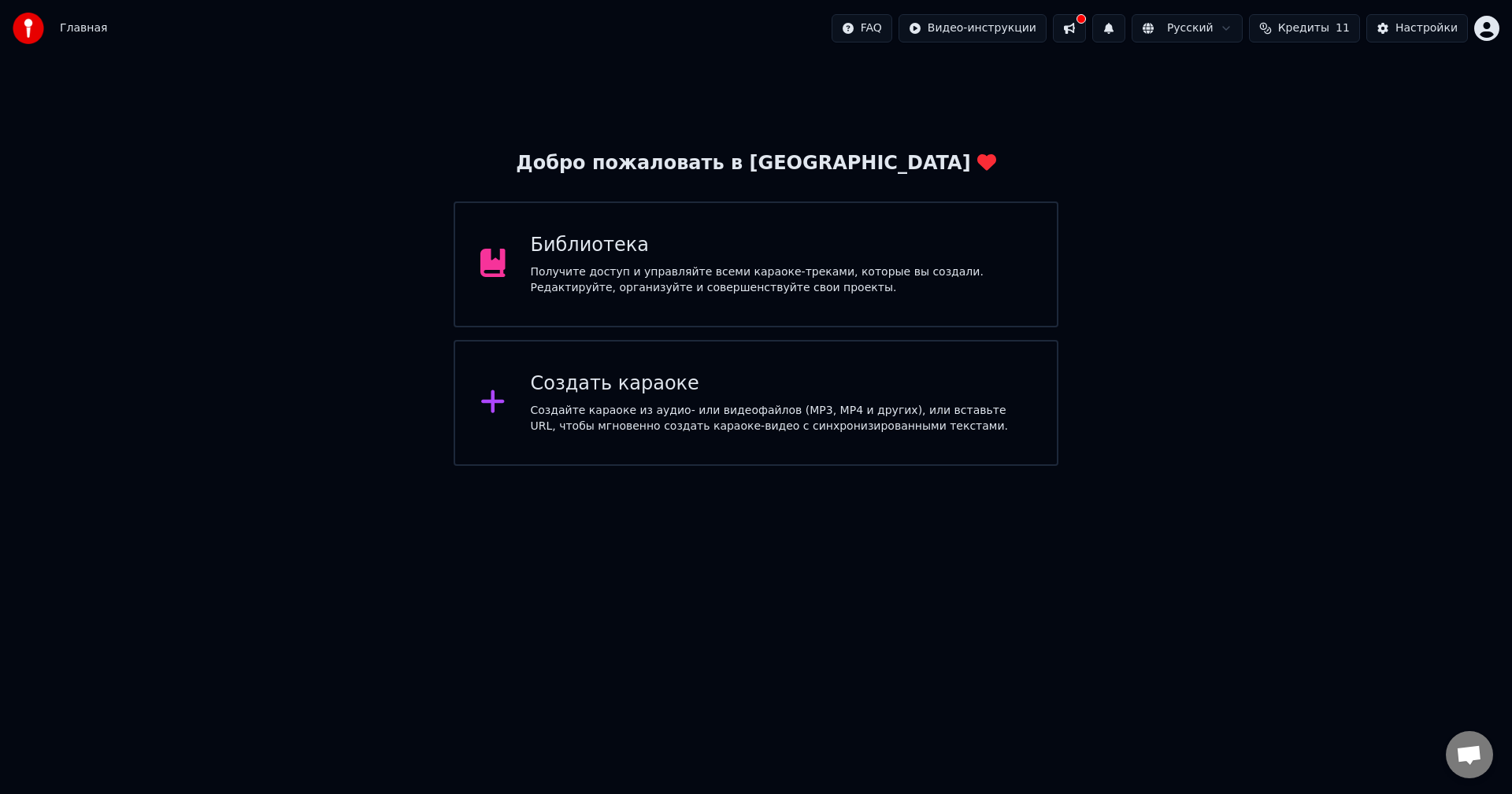
click at [1086, 28] on button at bounding box center [1069, 28] width 33 height 28
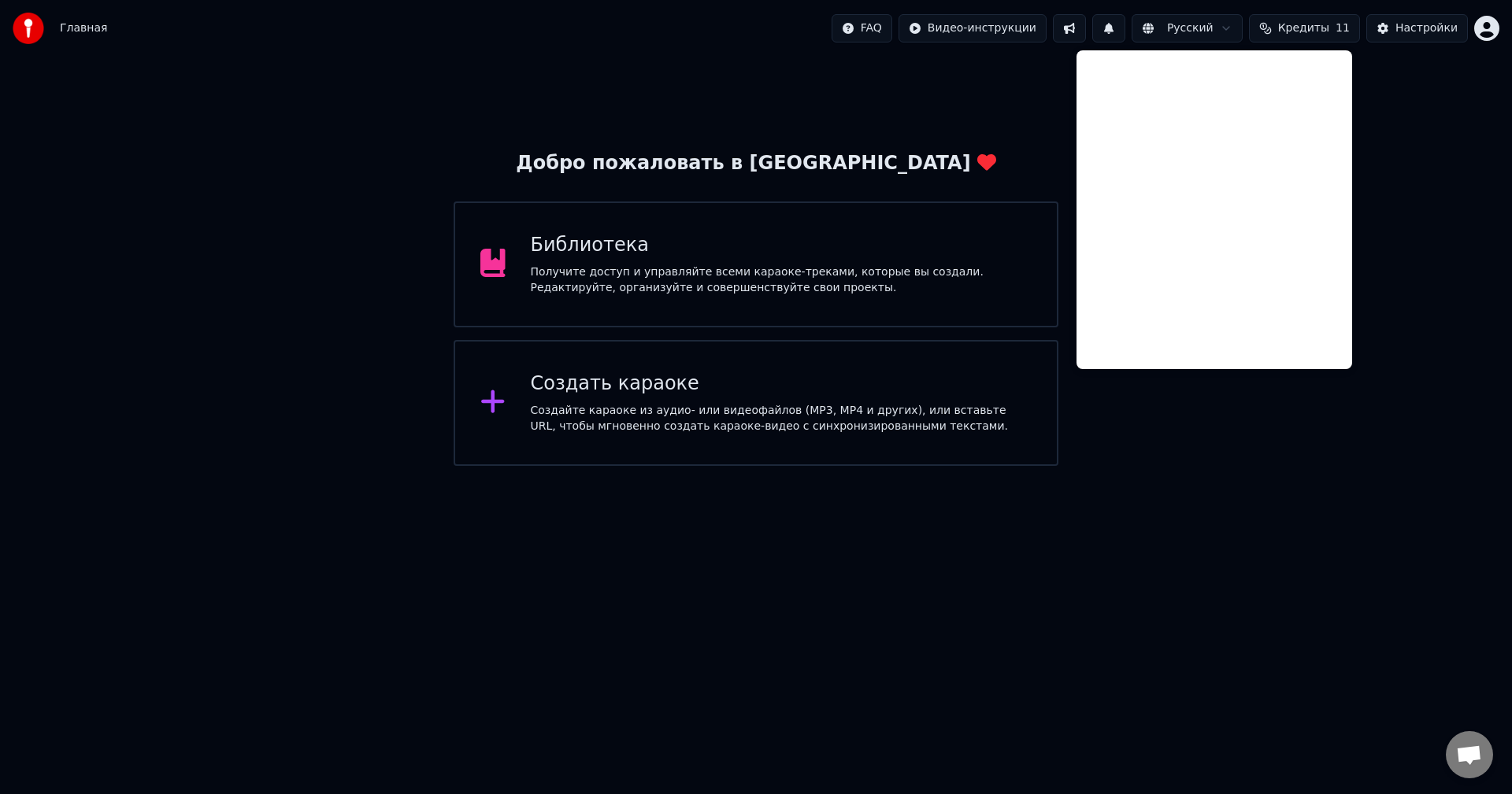
click at [720, 273] on div "Получите доступ и управляйте всеми караоке-треками, которые вы создали. Редакти…" at bounding box center [782, 280] width 502 height 32
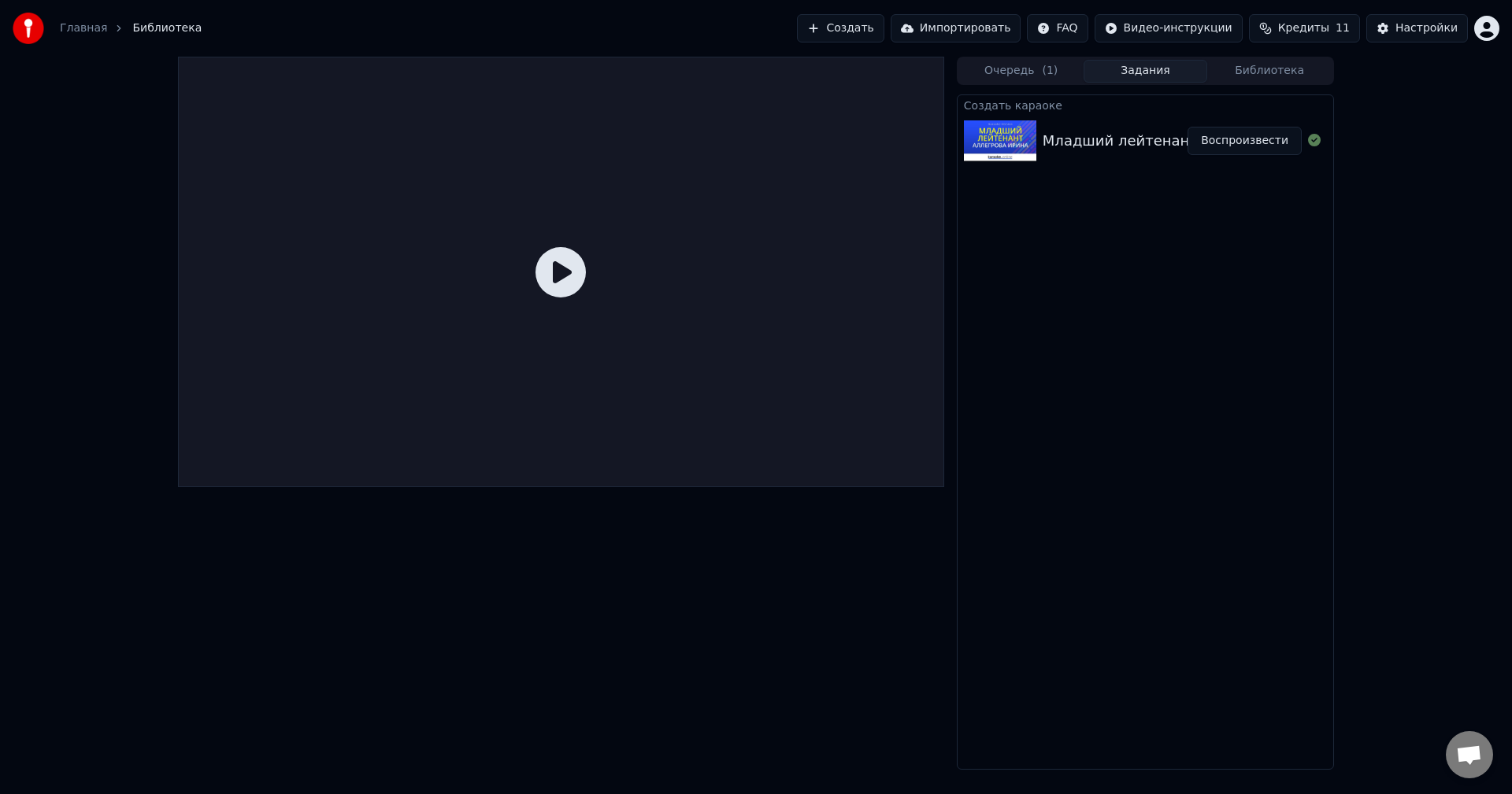
click at [608, 295] on div at bounding box center [560, 271] width 766 height 431
click at [559, 276] on icon at bounding box center [560, 272] width 50 height 50
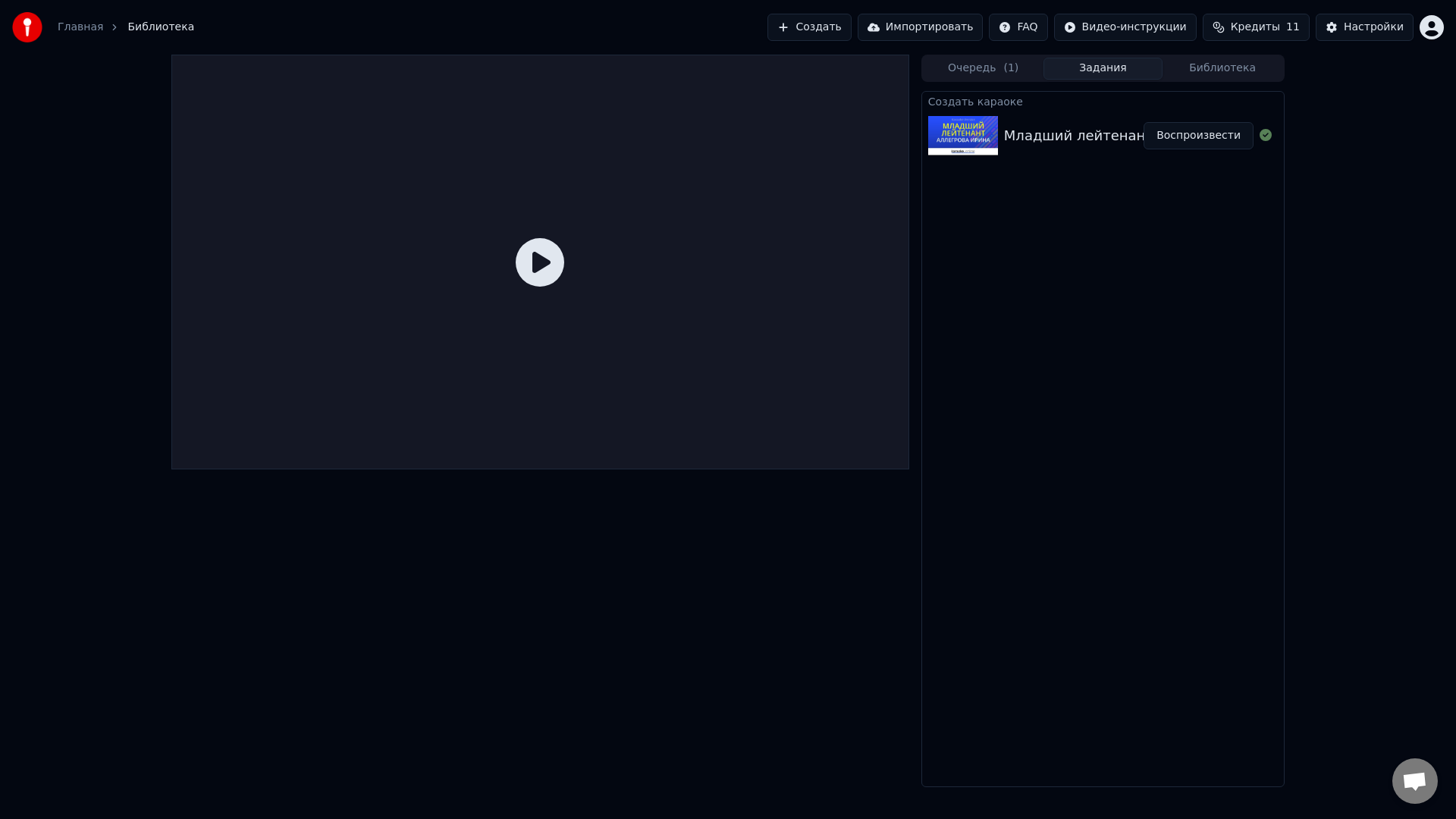
click at [539, 283] on div at bounding box center [539, 261] width 738 height 415
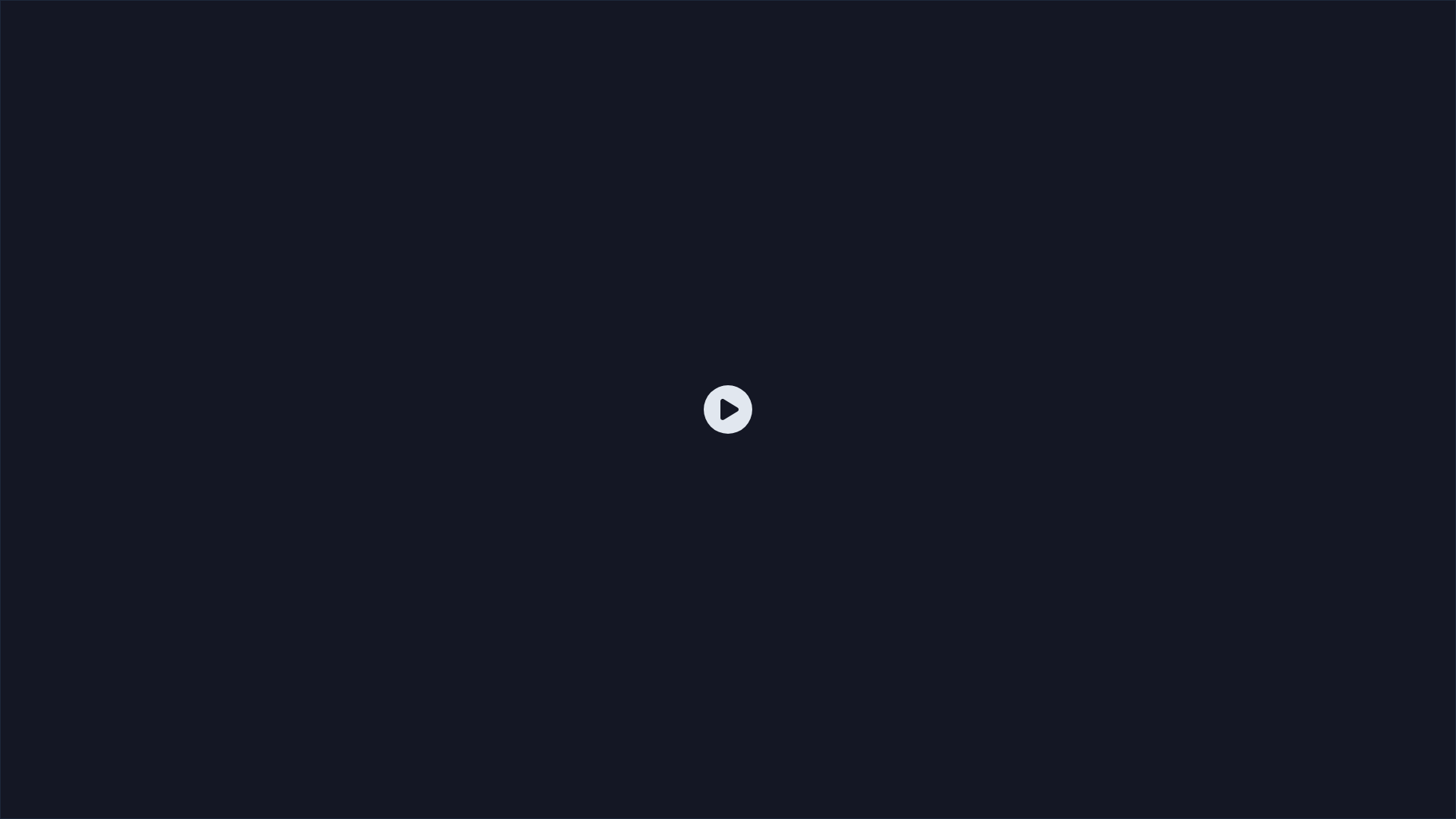
click at [563, 272] on div at bounding box center [728, 410] width 1456 height 819
click at [566, 272] on div at bounding box center [728, 410] width 1456 height 819
click at [1227, 312] on div at bounding box center [728, 410] width 1456 height 819
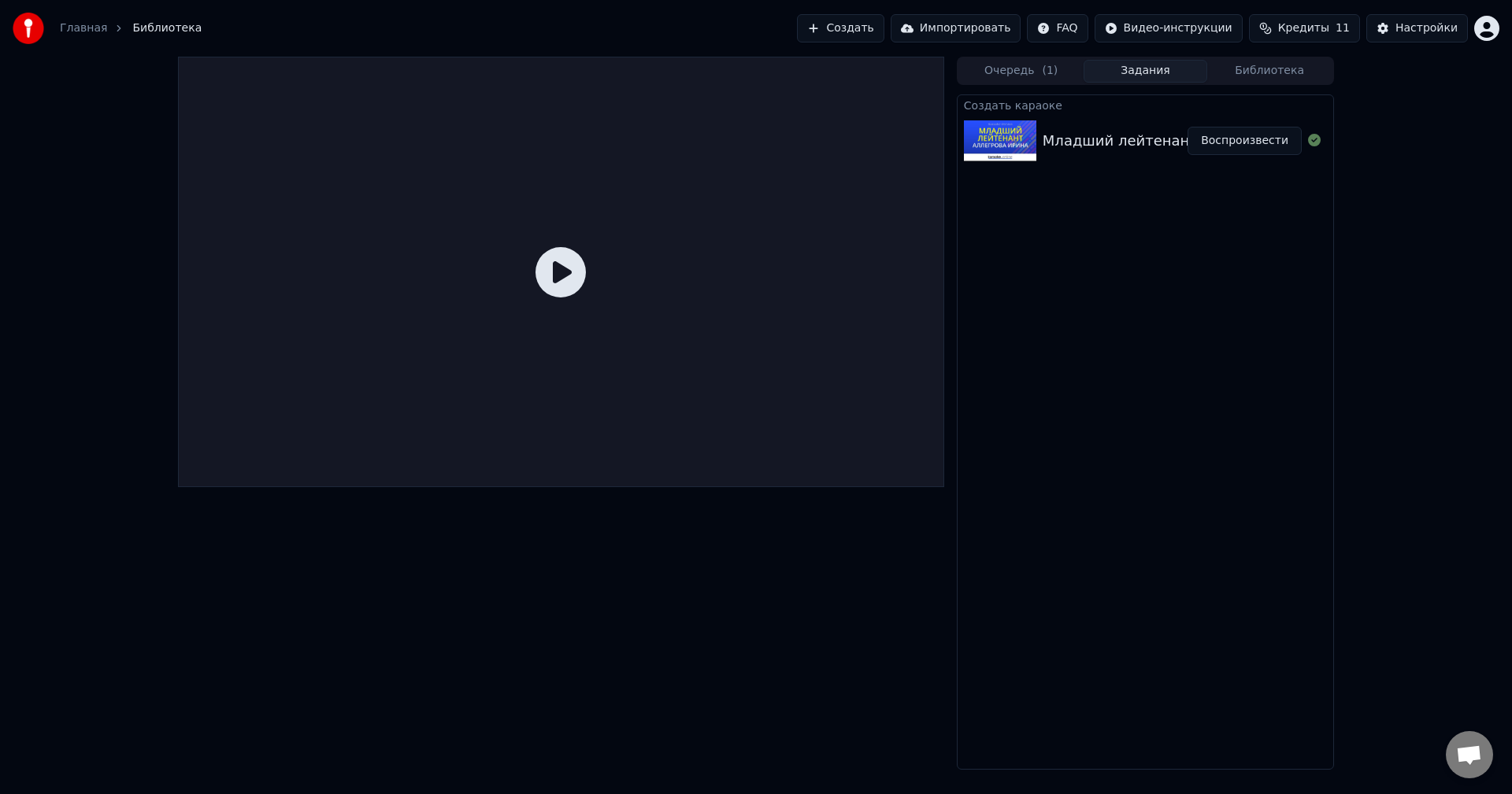
click at [1060, 145] on div "Младший лейтенант - [PERSON_NAME]" at bounding box center [1186, 141] width 287 height 22
click at [1059, 144] on div "Младший лейтенант - [PERSON_NAME]" at bounding box center [1186, 141] width 287 height 22
click at [1255, 128] on button "Воспроизвести" at bounding box center [1244, 140] width 114 height 28
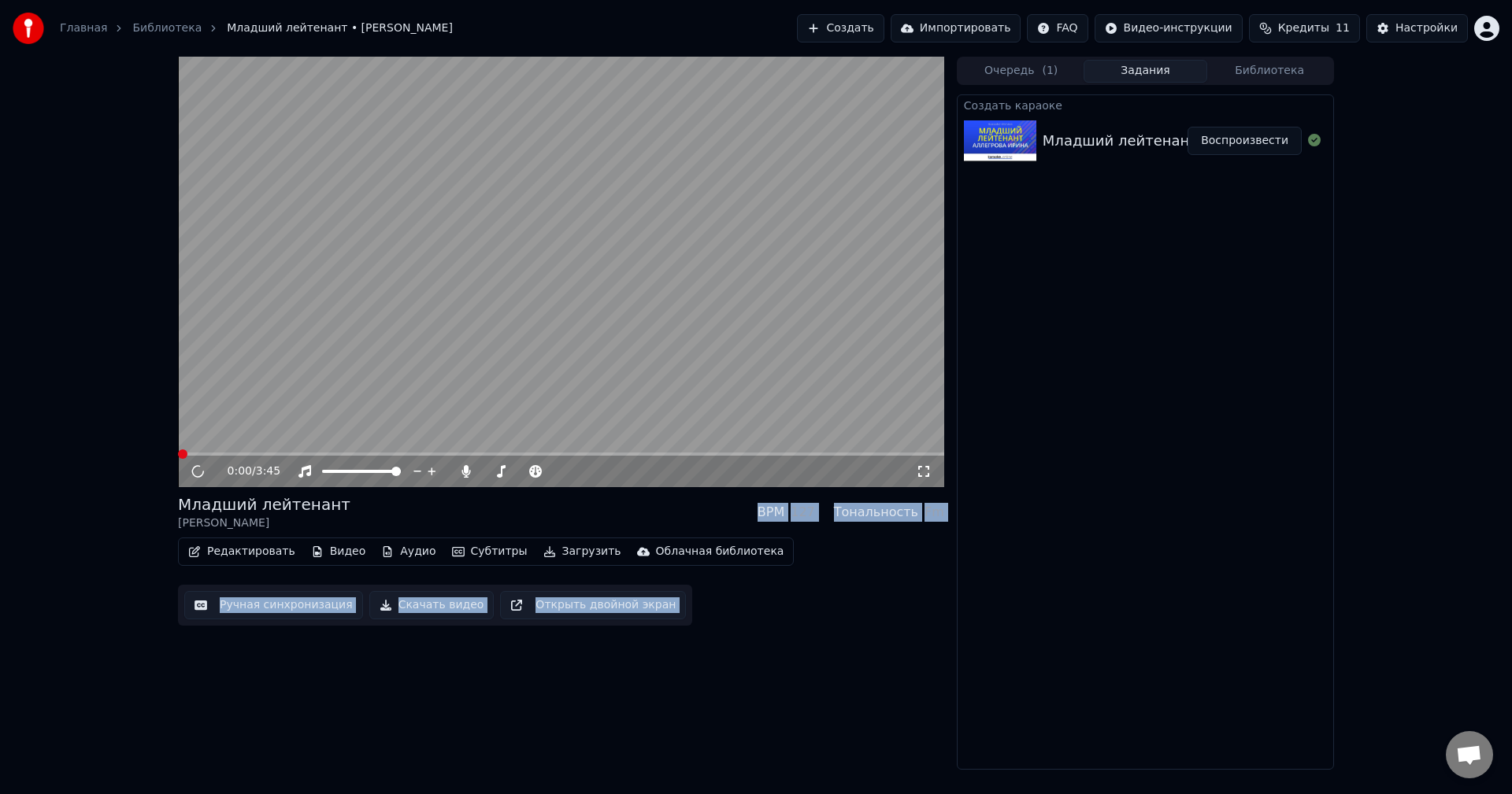
click at [1248, 148] on button "Воспроизвести" at bounding box center [1244, 140] width 114 height 28
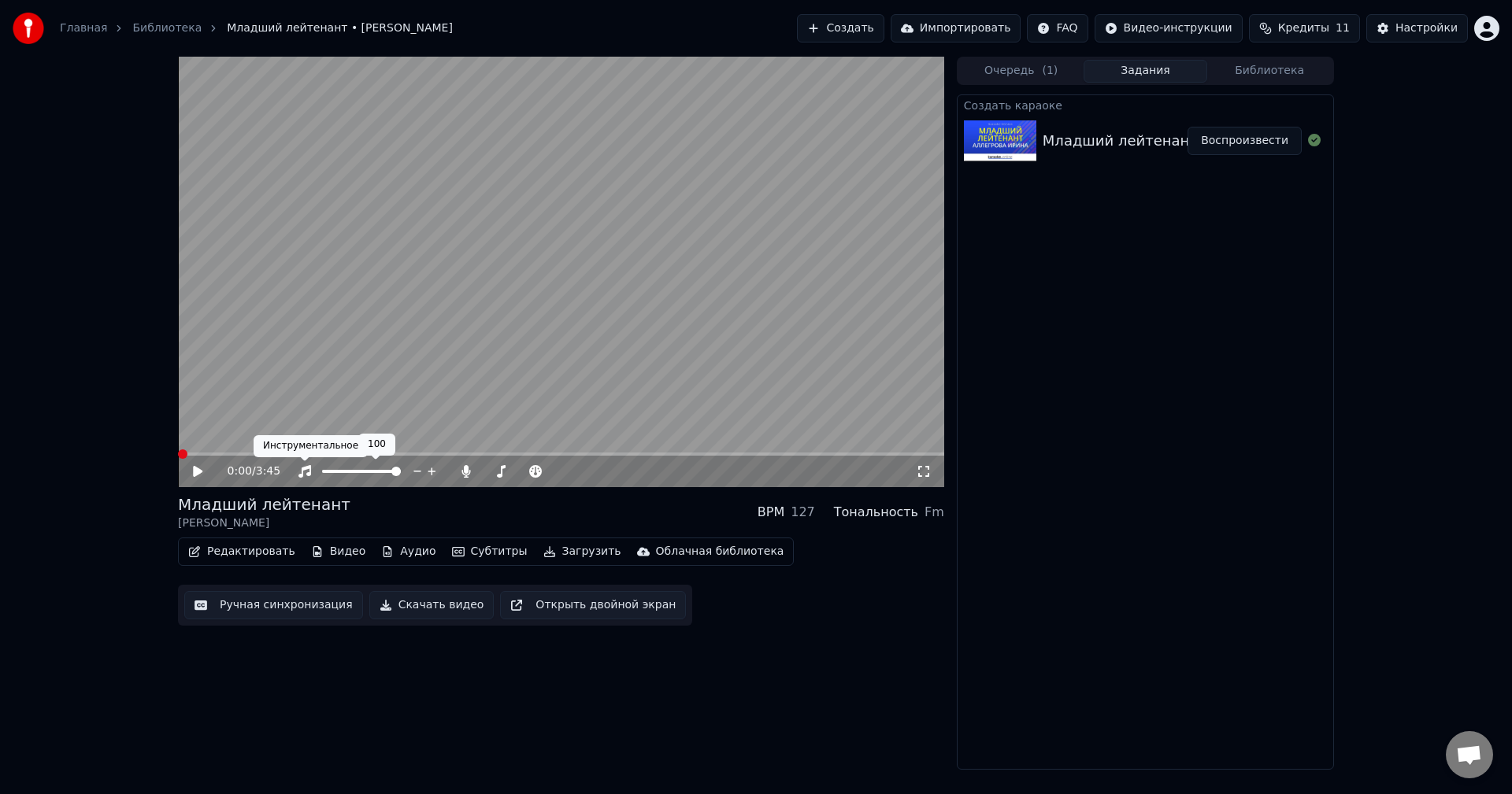
click at [201, 468] on icon at bounding box center [209, 472] width 37 height 13
click at [351, 476] on div "0:07 / 3:45" at bounding box center [560, 472] width 766 height 32
click at [345, 473] on span at bounding box center [362, 471] width 78 height 3
click at [458, 470] on icon at bounding box center [465, 472] width 15 height 13
click at [463, 467] on icon at bounding box center [465, 472] width 15 height 13
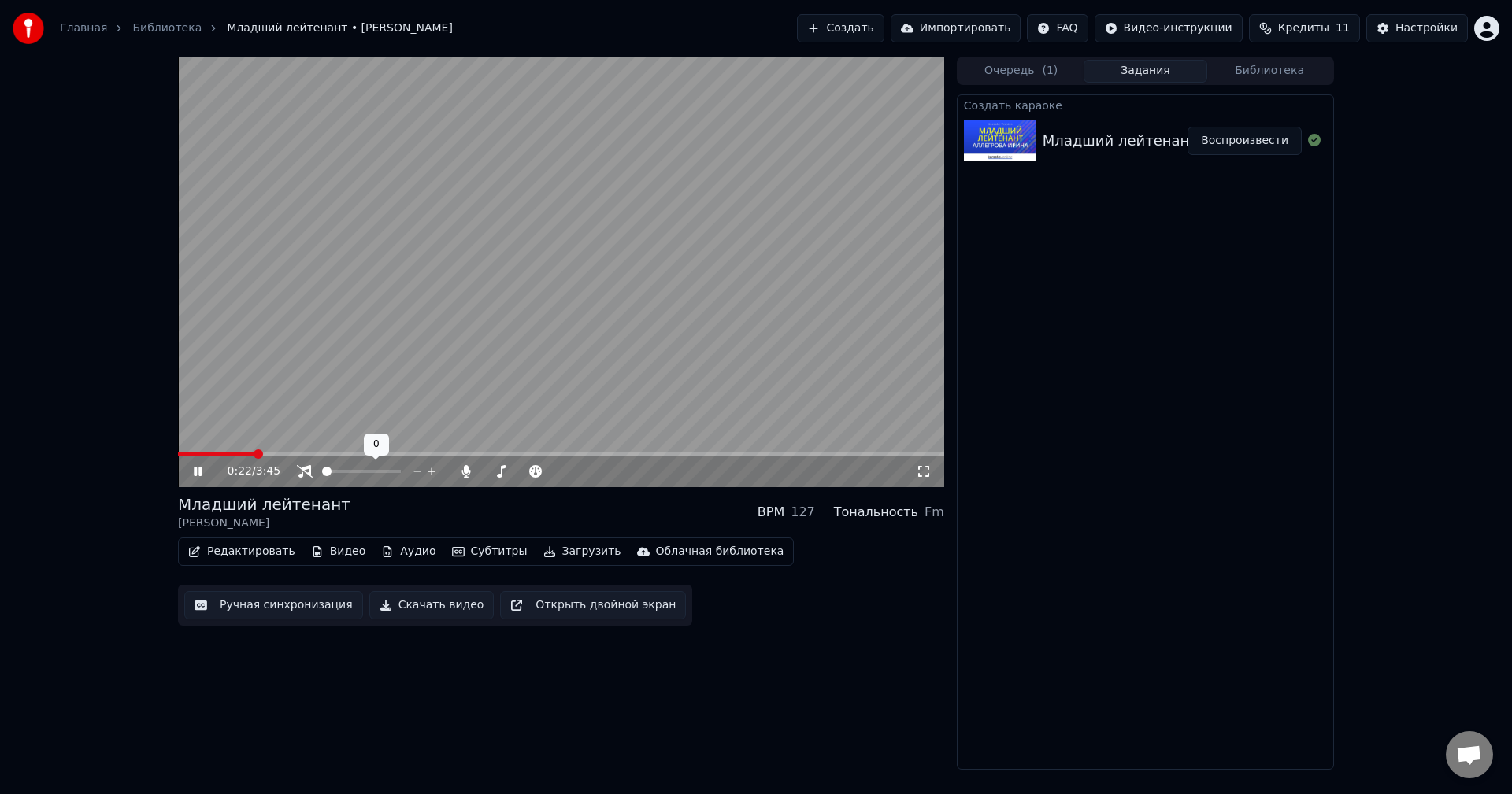
click at [322, 467] on span at bounding box center [327, 472] width 9 height 9
click at [530, 334] on video at bounding box center [560, 271] width 766 height 431
click at [899, 381] on video at bounding box center [560, 271] width 766 height 431
click at [533, 473] on span at bounding box center [523, 471] width 78 height 3
click at [533, 473] on span at bounding box center [531, 472] width 9 height 9
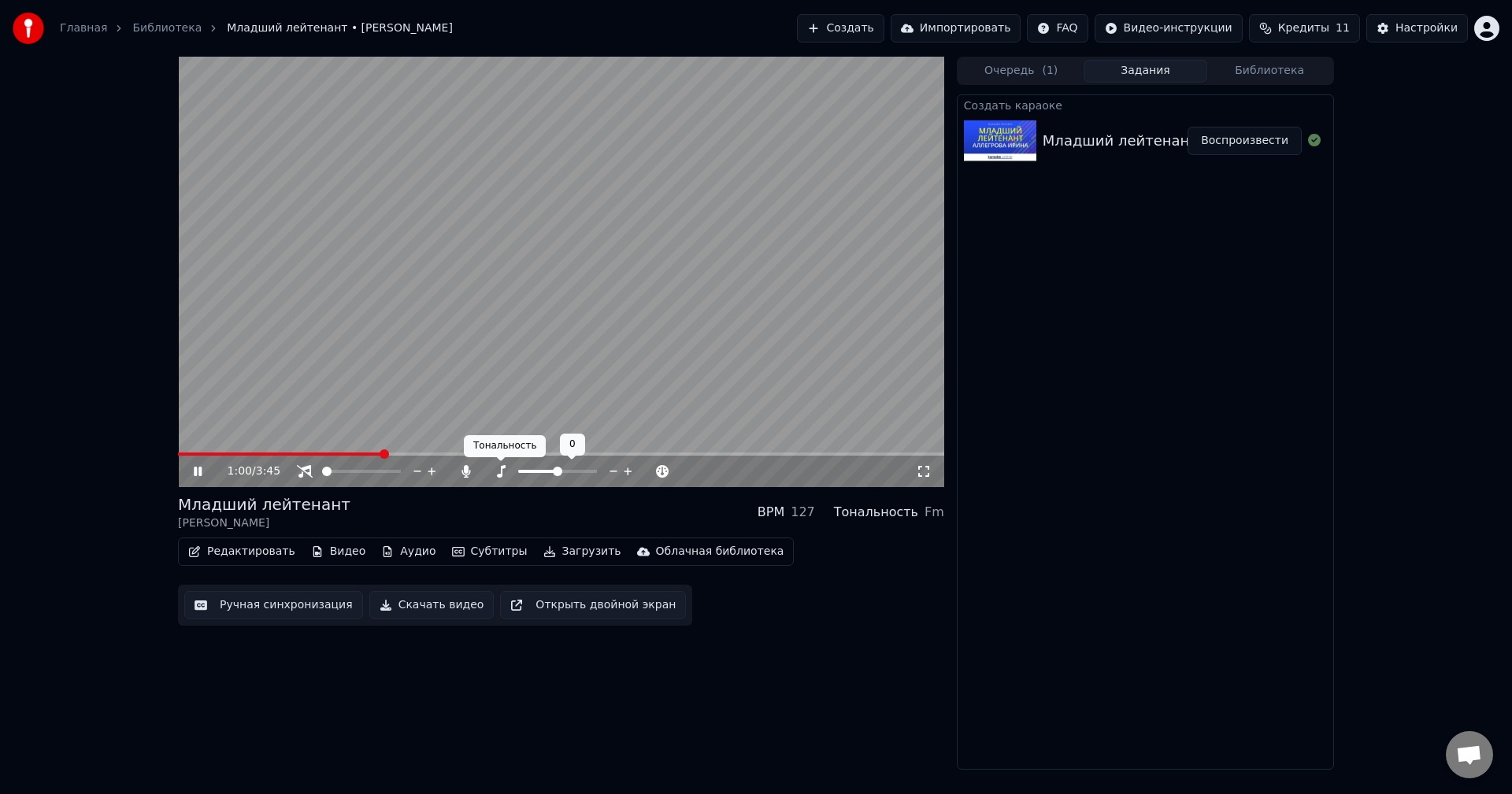
click at [507, 474] on icon at bounding box center [500, 472] width 15 height 13
click at [509, 475] on div at bounding box center [572, 471] width 127 height 15
click at [628, 474] on icon at bounding box center [628, 472] width 8 height 8
click at [540, 475] on icon at bounding box center [535, 472] width 15 height 13
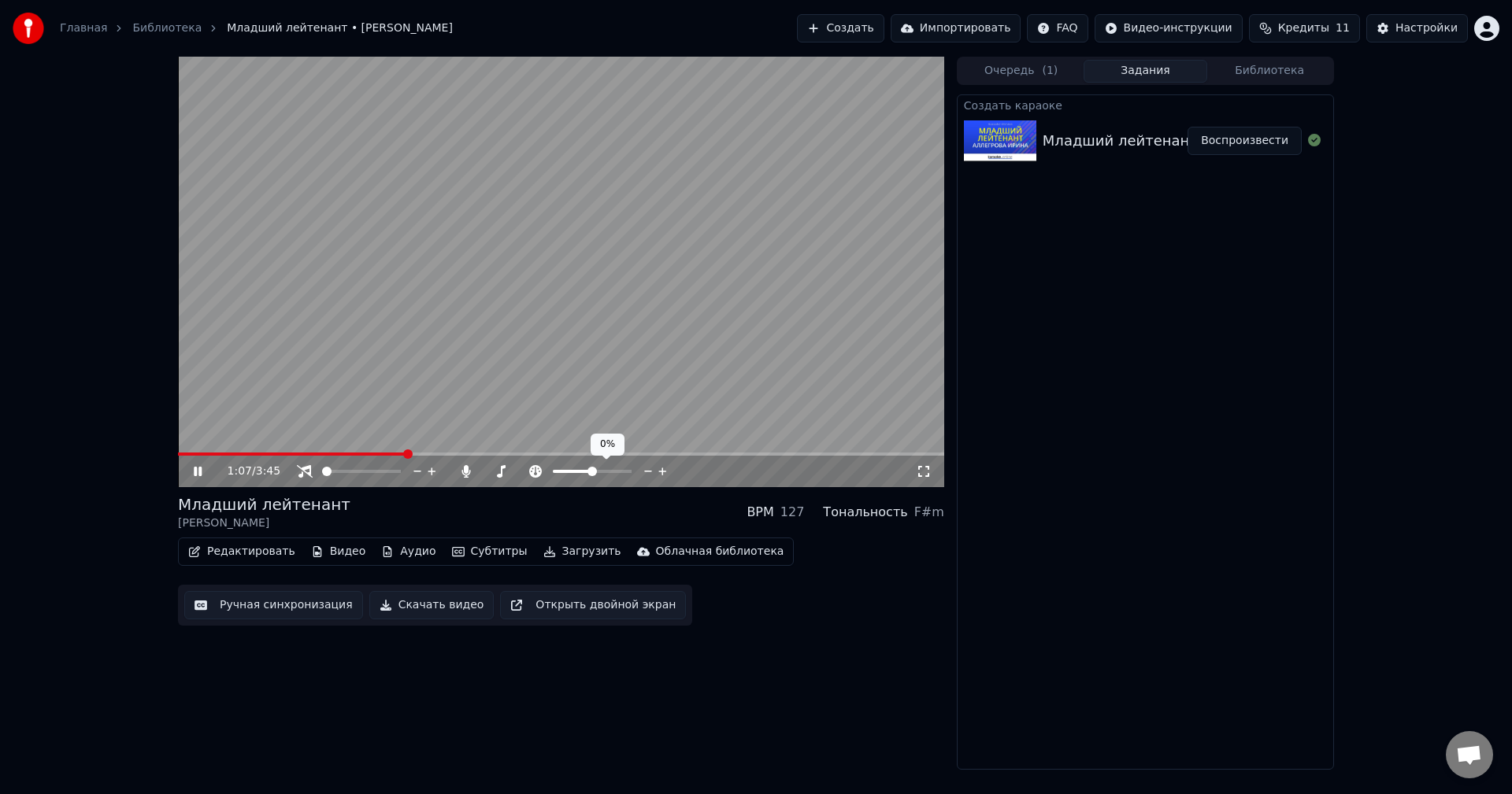
click at [540, 475] on icon at bounding box center [535, 472] width 15 height 13
drag, startPoint x: 522, startPoint y: 499, endPoint x: 506, endPoint y: 478, distance: 26.4
click at [511, 497] on div "Младший лейтенант [PERSON_NAME] BPM 127 Тональность F#m" at bounding box center [560, 513] width 766 height 38
click at [283, 334] on video at bounding box center [560, 271] width 766 height 431
click at [1330, 29] on span "Кредиты" at bounding box center [1303, 27] width 51 height 15
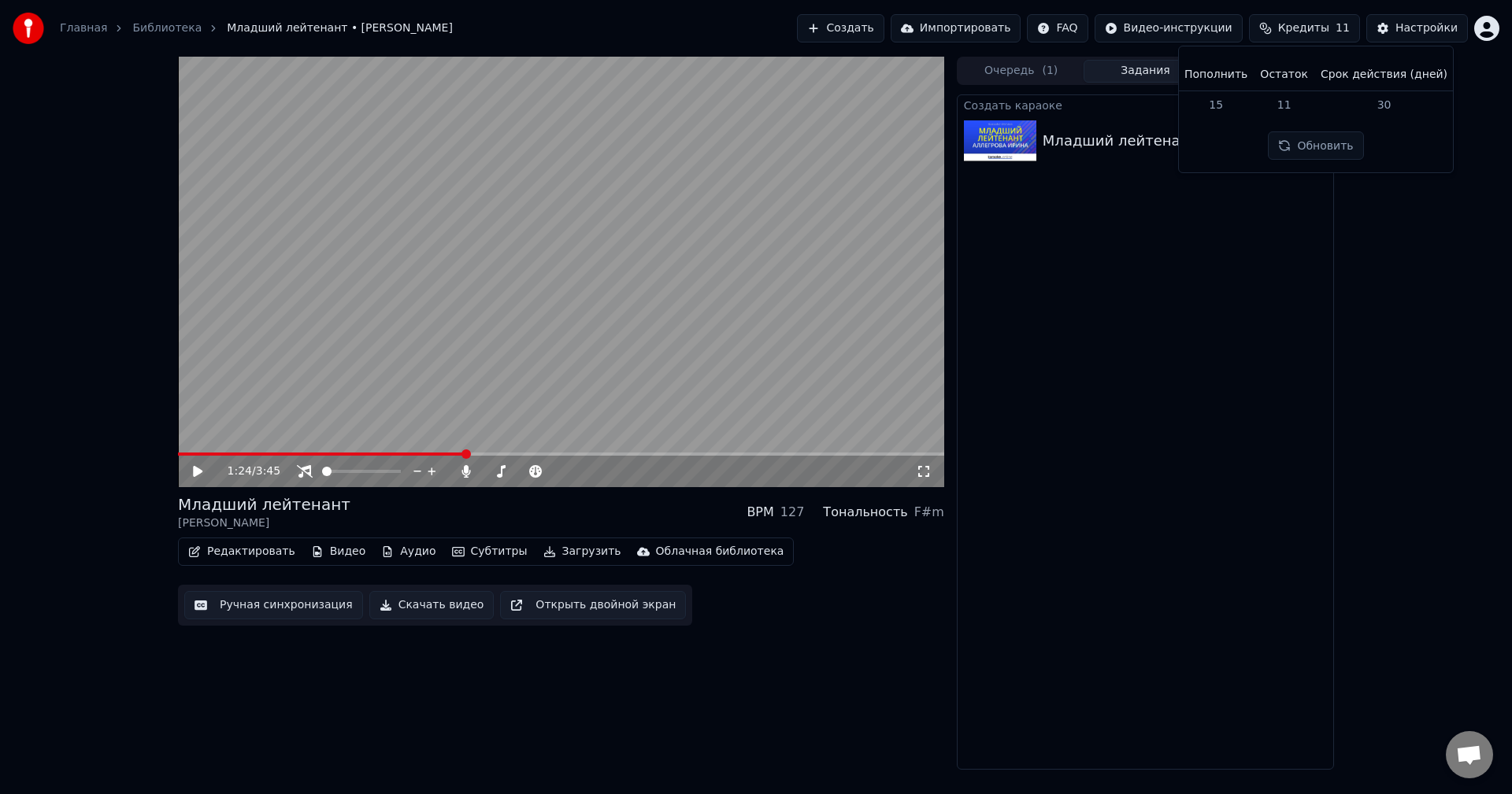
click at [1138, 527] on div "Создать караоке Младший лейтенант - [PERSON_NAME] Воспроизвести" at bounding box center [1146, 433] width 377 height 676
click at [359, 473] on span at bounding box center [362, 471] width 78 height 3
click at [359, 333] on video at bounding box center [560, 271] width 766 height 431
click at [263, 551] on button "Редактировать" at bounding box center [241, 552] width 119 height 22
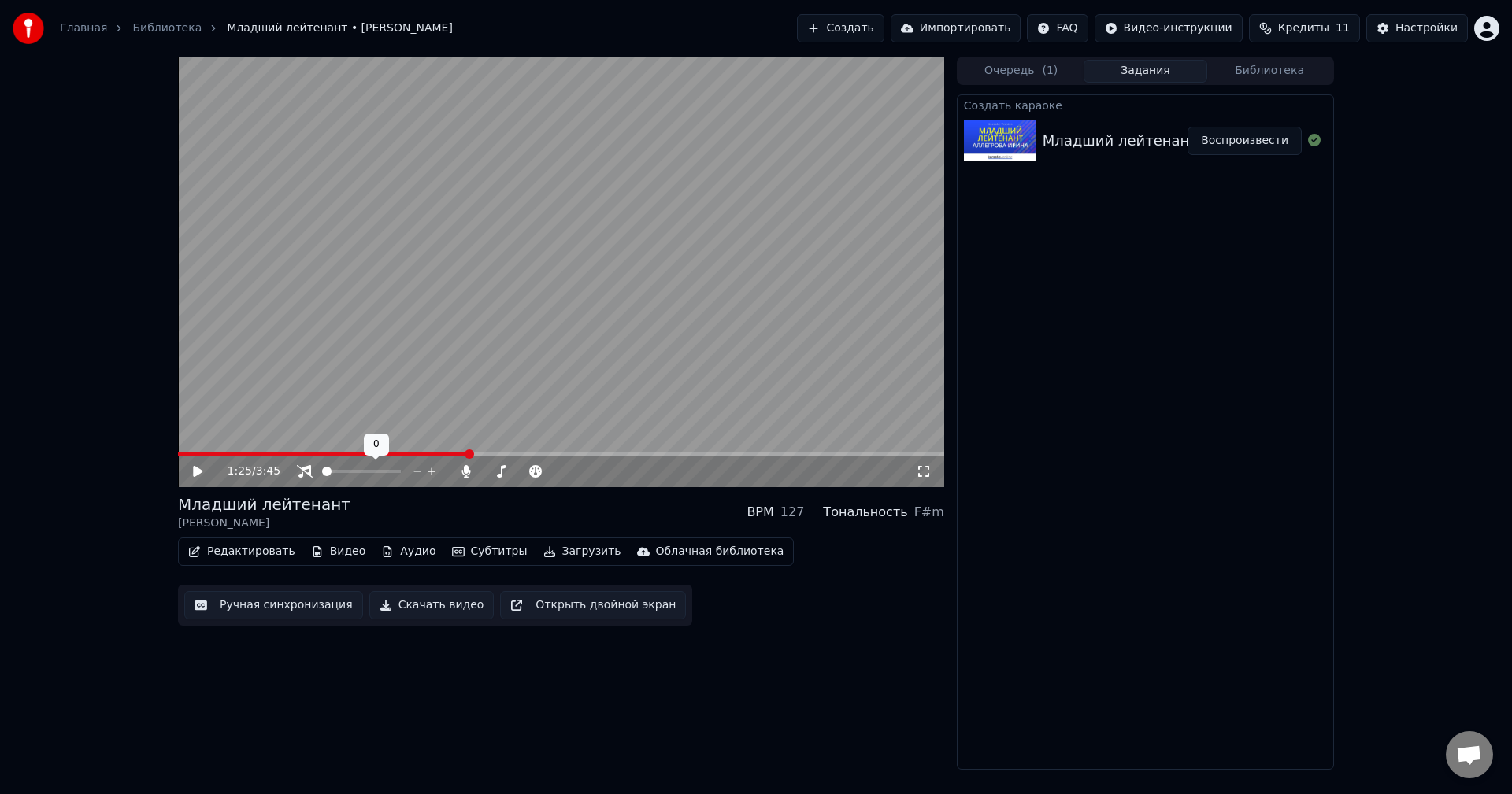
click at [322, 471] on span at bounding box center [327, 472] width 9 height 9
click at [829, 239] on video at bounding box center [560, 271] width 766 height 431
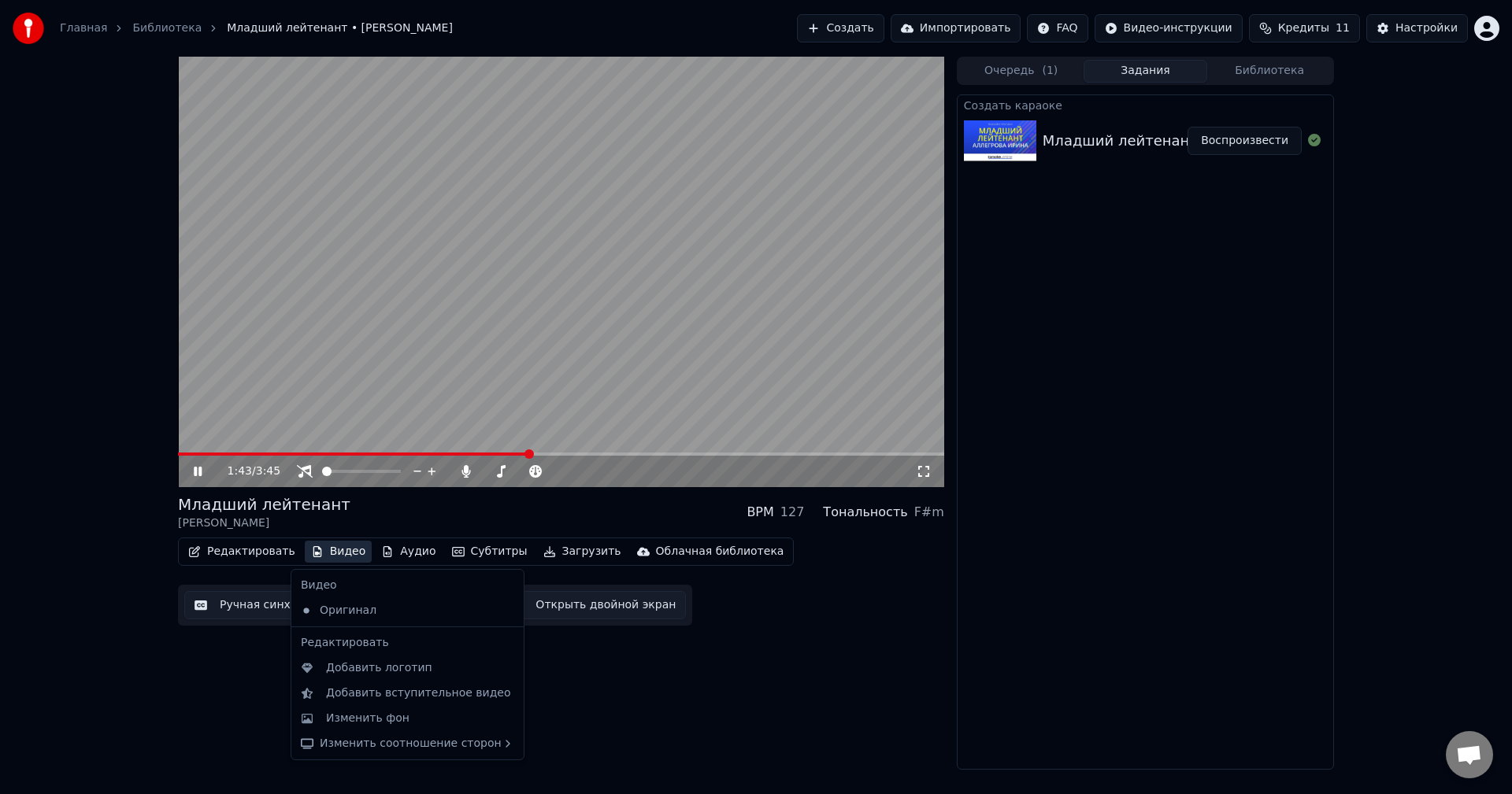
click at [338, 556] on button "Видео" at bounding box center [339, 552] width 67 height 22
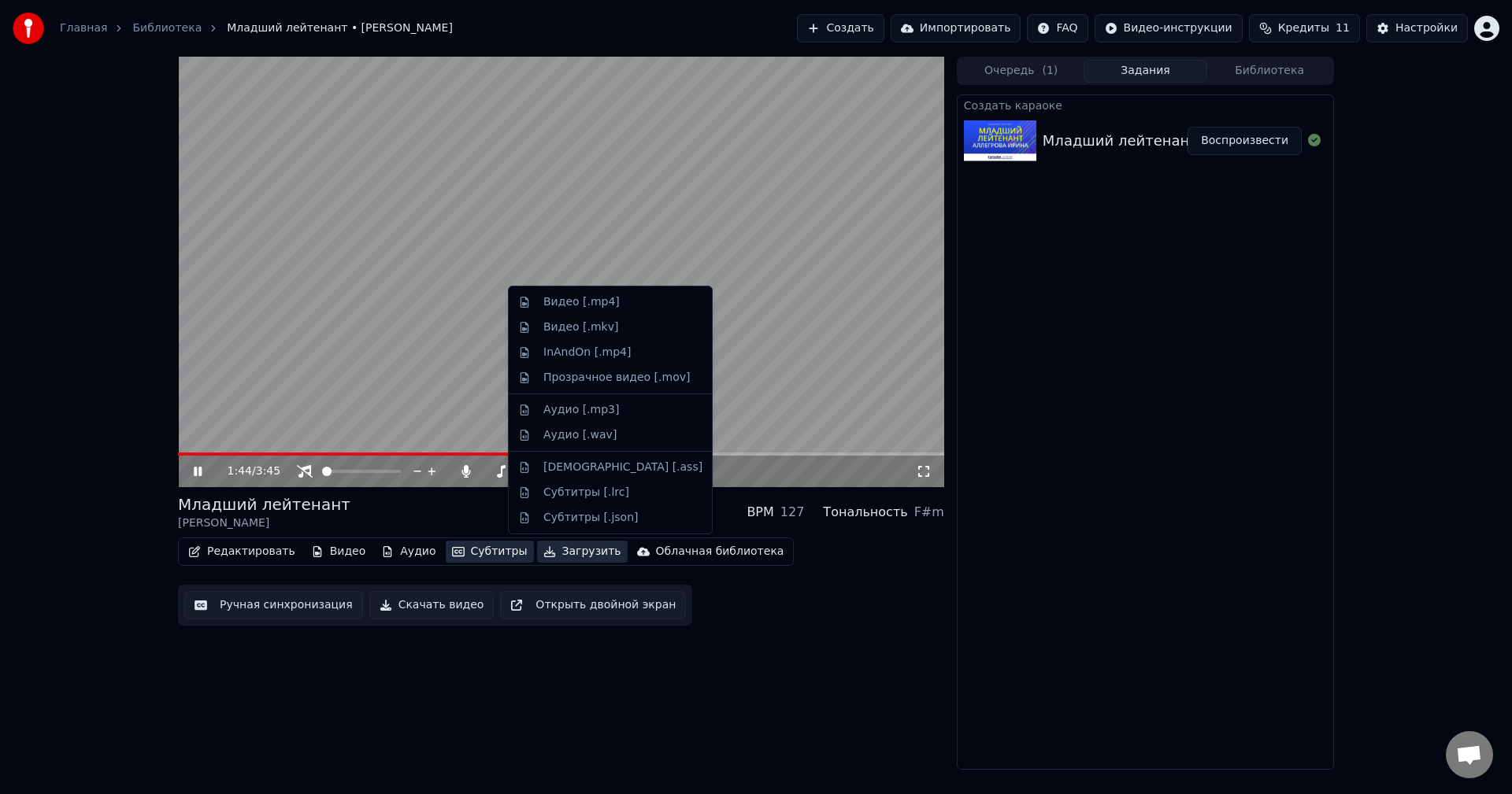
click at [475, 550] on button "Субтитры" at bounding box center [489, 552] width 88 height 22
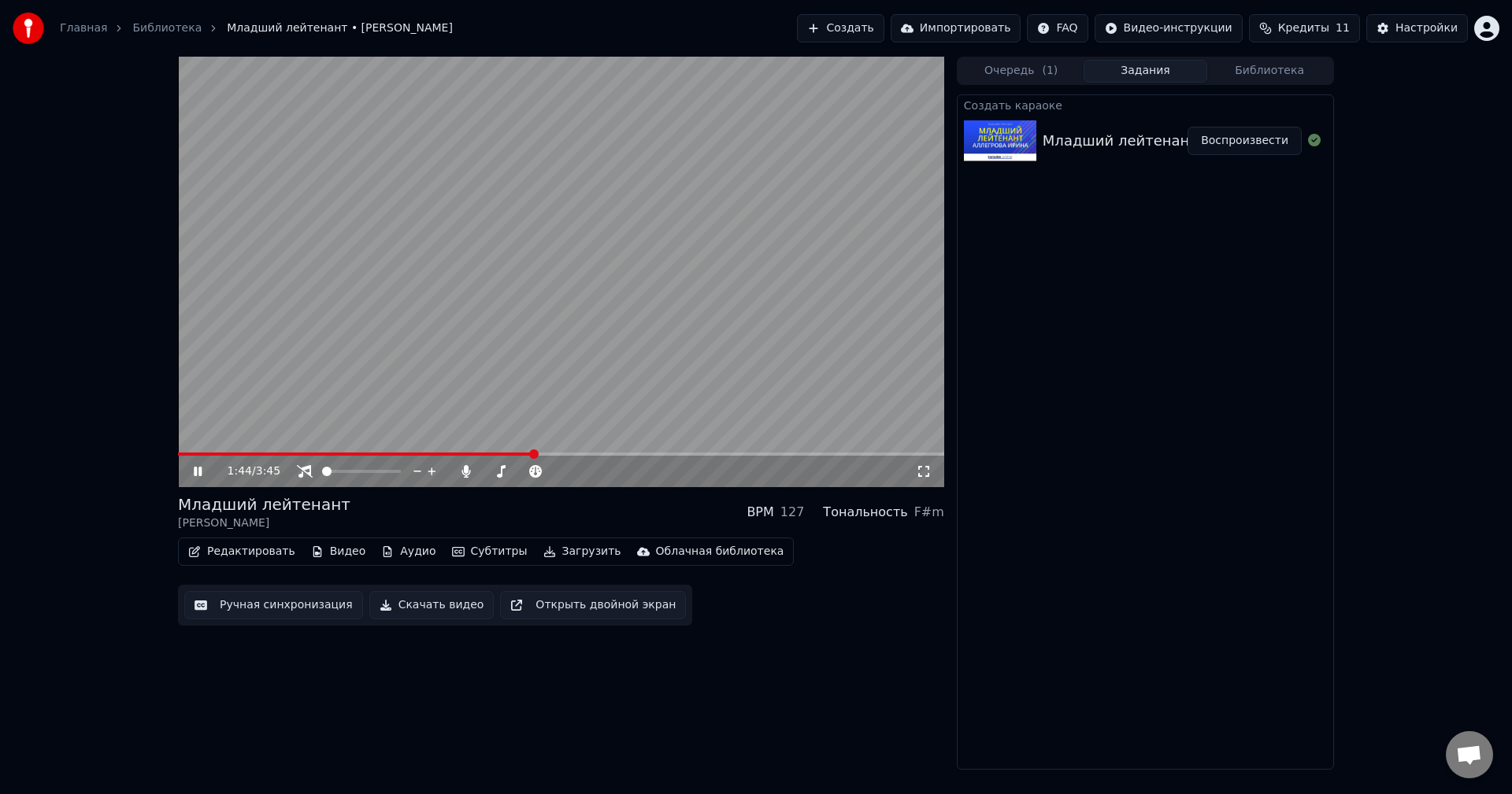
click at [475, 550] on button "Субтитры" at bounding box center [489, 552] width 88 height 22
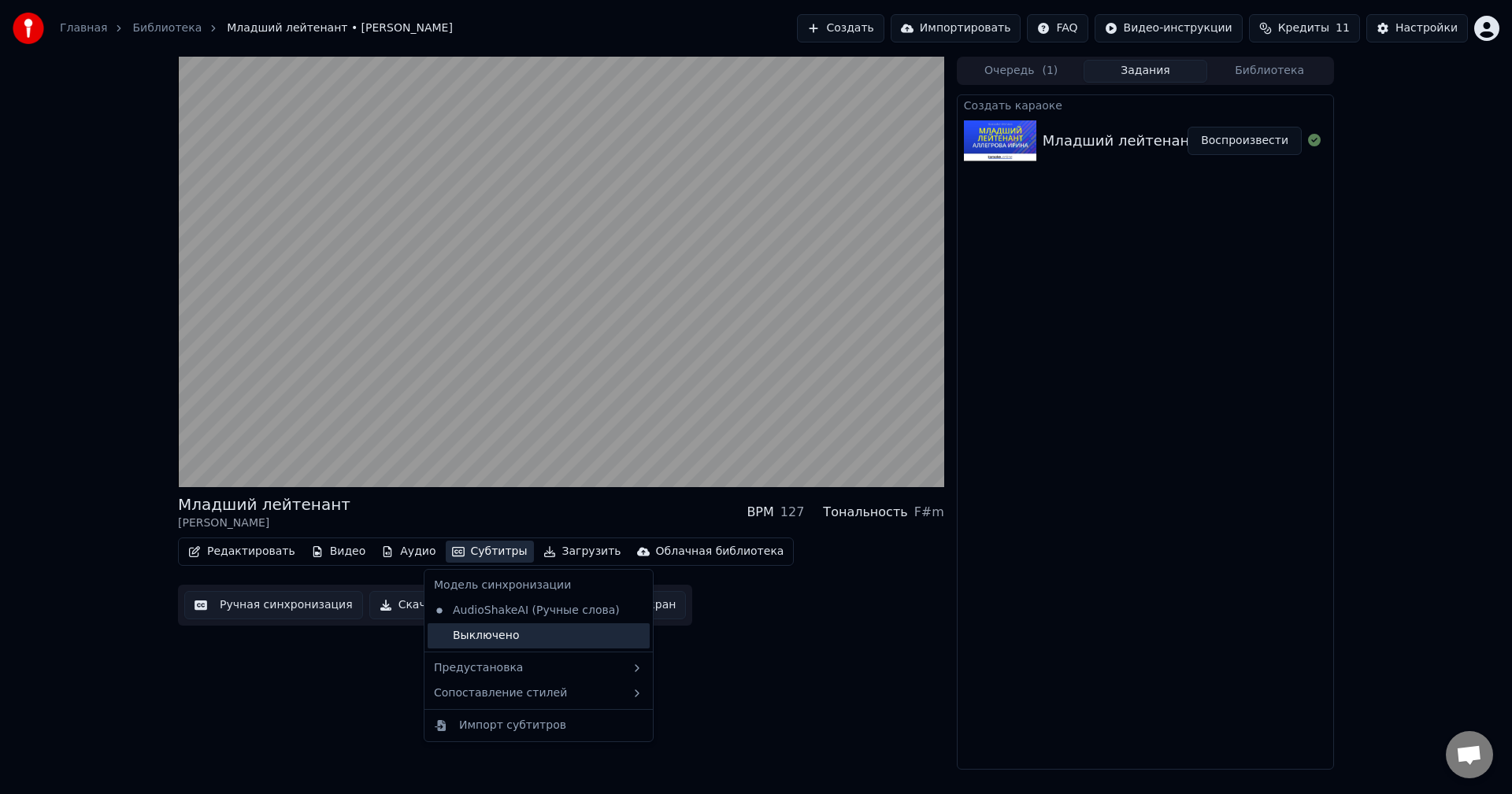
click at [502, 637] on div "Выключено" at bounding box center [539, 636] width 222 height 25
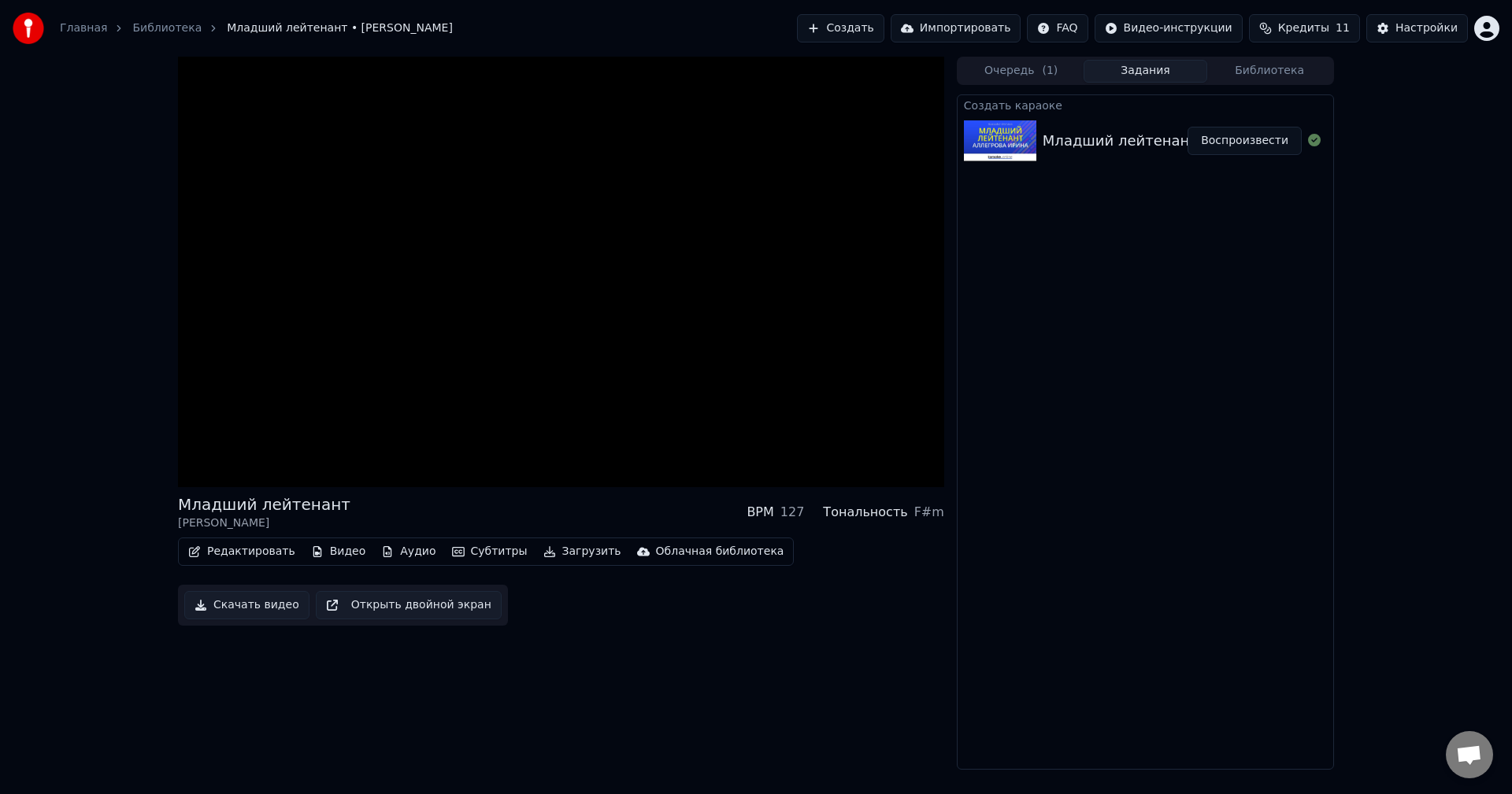
click at [508, 511] on div "Младший лейтенант [PERSON_NAME] BPM 127 Тональность F#m" at bounding box center [560, 513] width 766 height 38
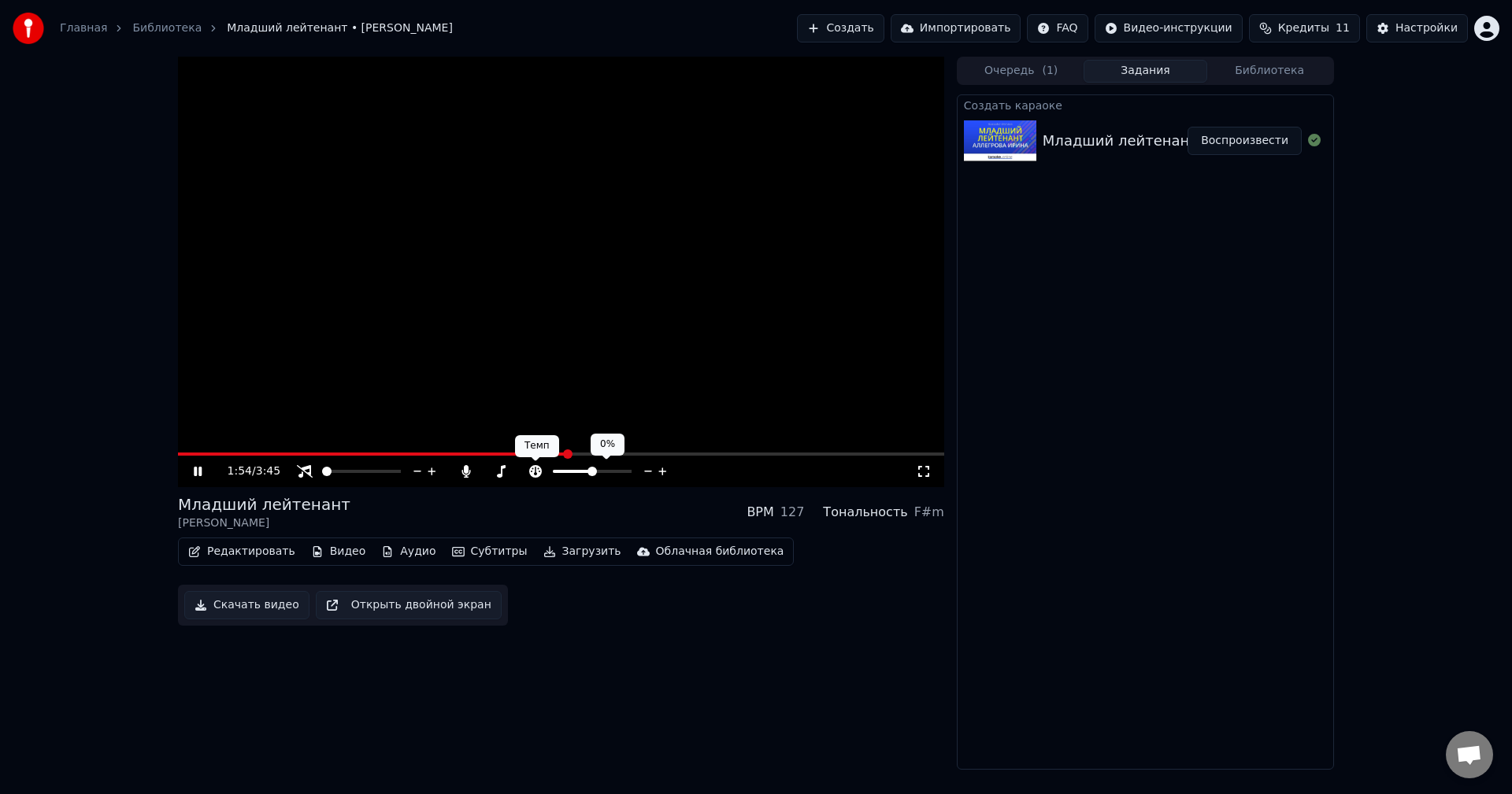
click at [532, 471] on icon at bounding box center [536, 472] width 13 height 13
click at [589, 475] on span at bounding box center [592, 472] width 9 height 9
click at [553, 474] on span at bounding box center [557, 472] width 9 height 9
click at [592, 476] on span at bounding box center [592, 472] width 9 height 9
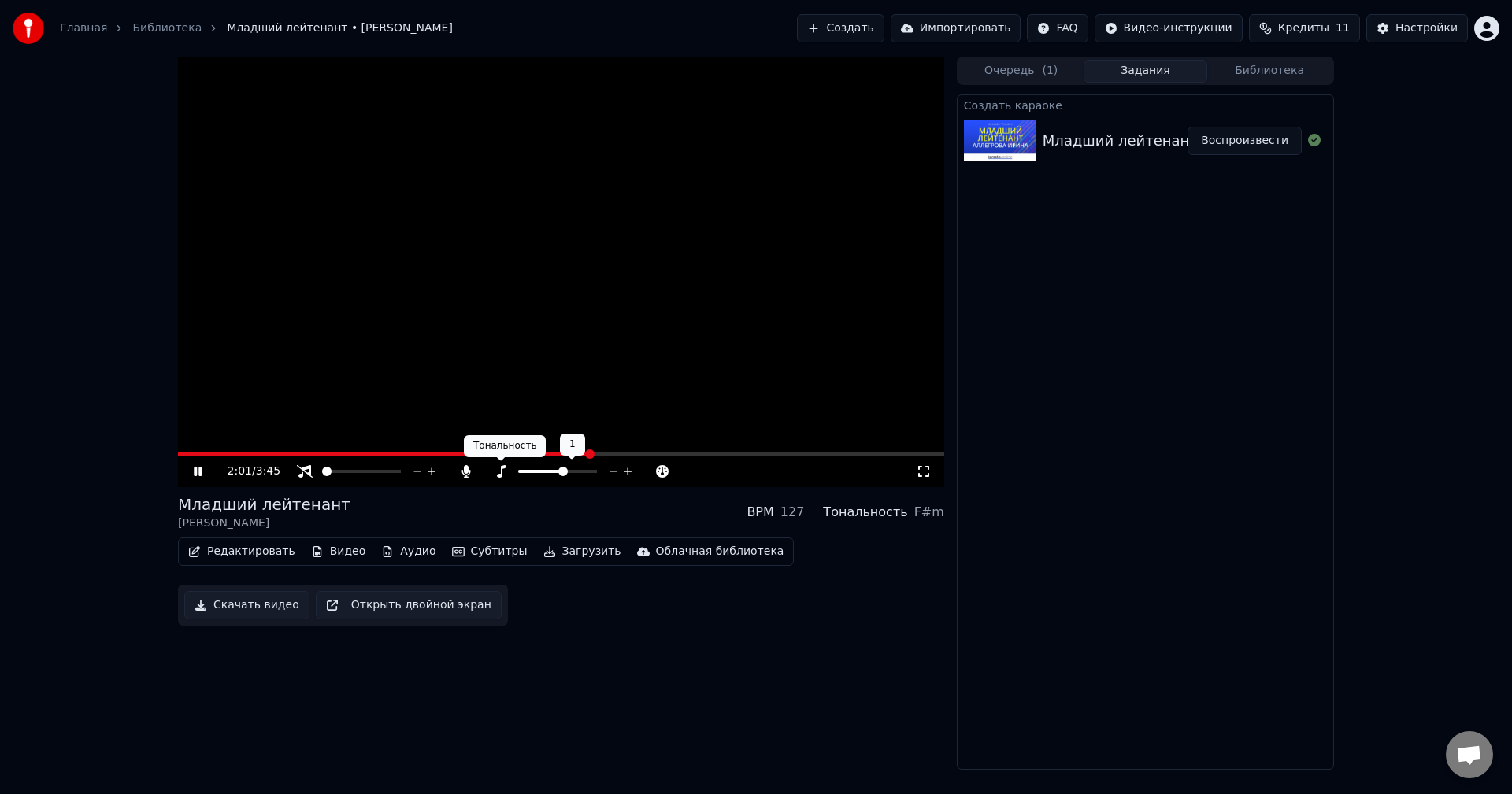
click at [496, 468] on icon at bounding box center [500, 472] width 15 height 13
click at [494, 469] on icon at bounding box center [500, 472] width 15 height 13
click at [463, 474] on icon at bounding box center [466, 472] width 9 height 13
click at [463, 473] on icon at bounding box center [465, 472] width 15 height 13
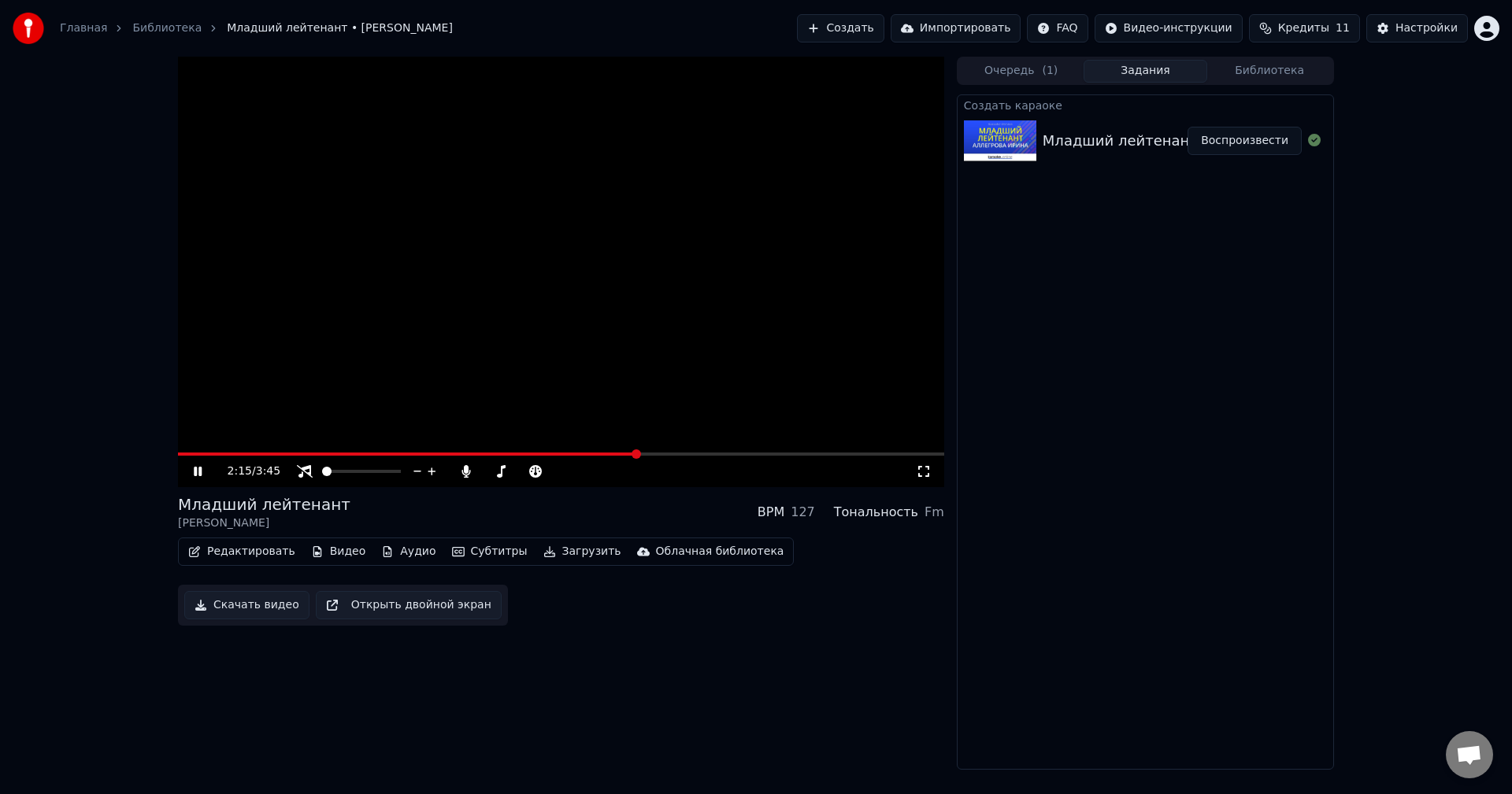
drag, startPoint x: 608, startPoint y: 206, endPoint x: 597, endPoint y: 203, distance: 11.4
click at [607, 204] on video at bounding box center [560, 271] width 766 height 431
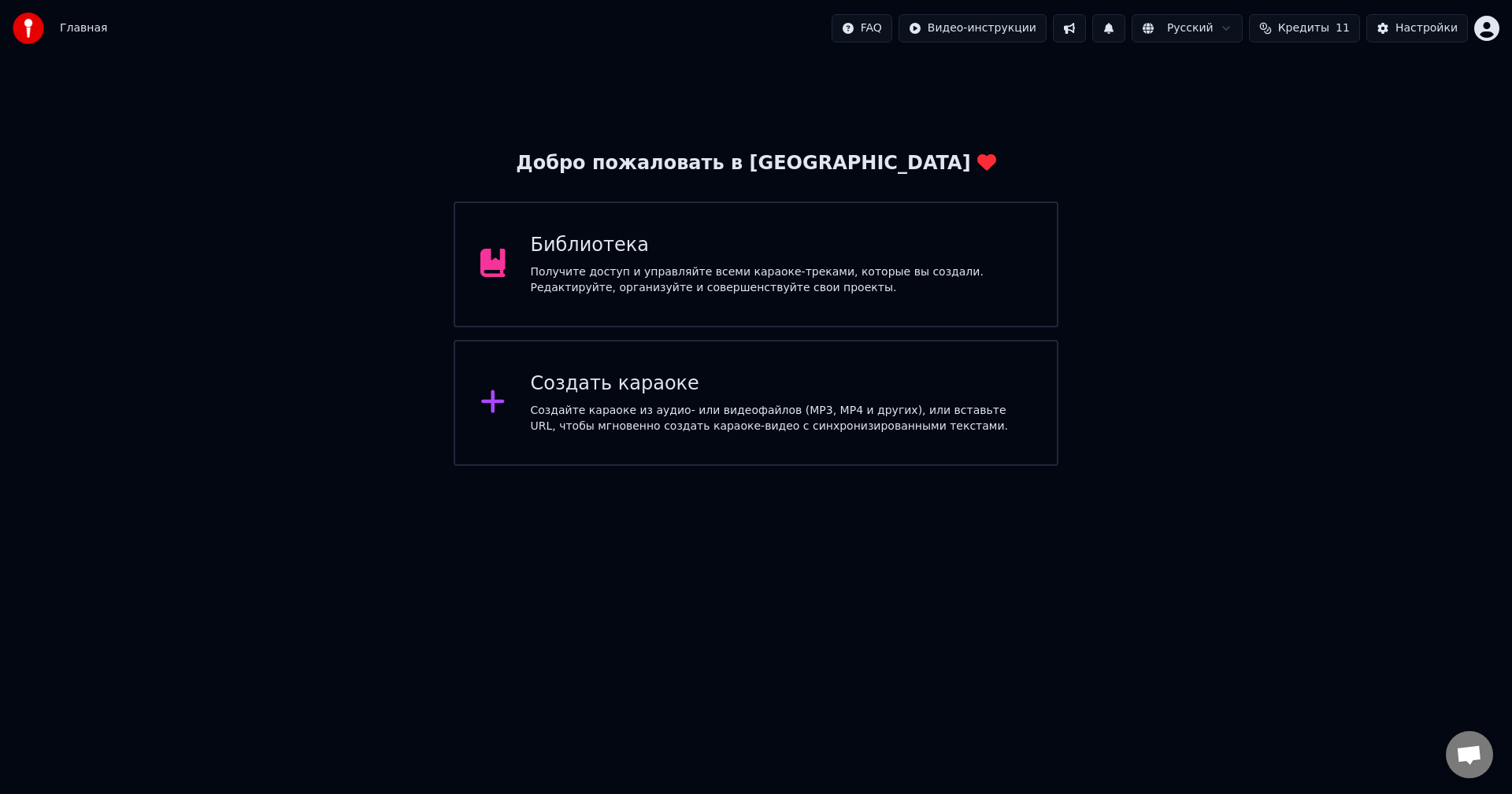
click at [718, 282] on div "Получите доступ и управляйте всеми караоке-треками, которые вы создали. Редакти…" at bounding box center [782, 280] width 502 height 32
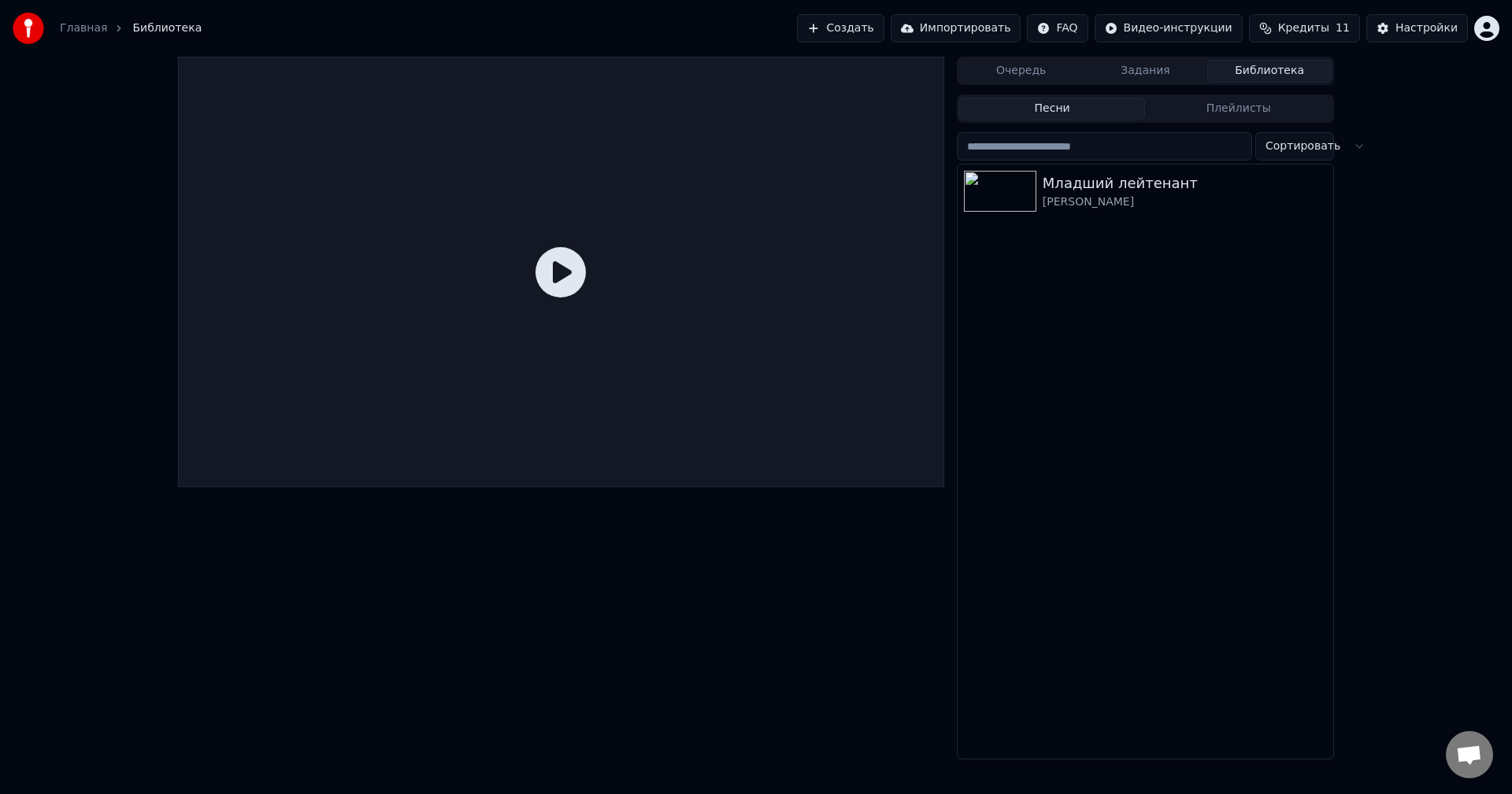
click at [1104, 197] on div "[PERSON_NAME]" at bounding box center [1185, 202] width 284 height 15
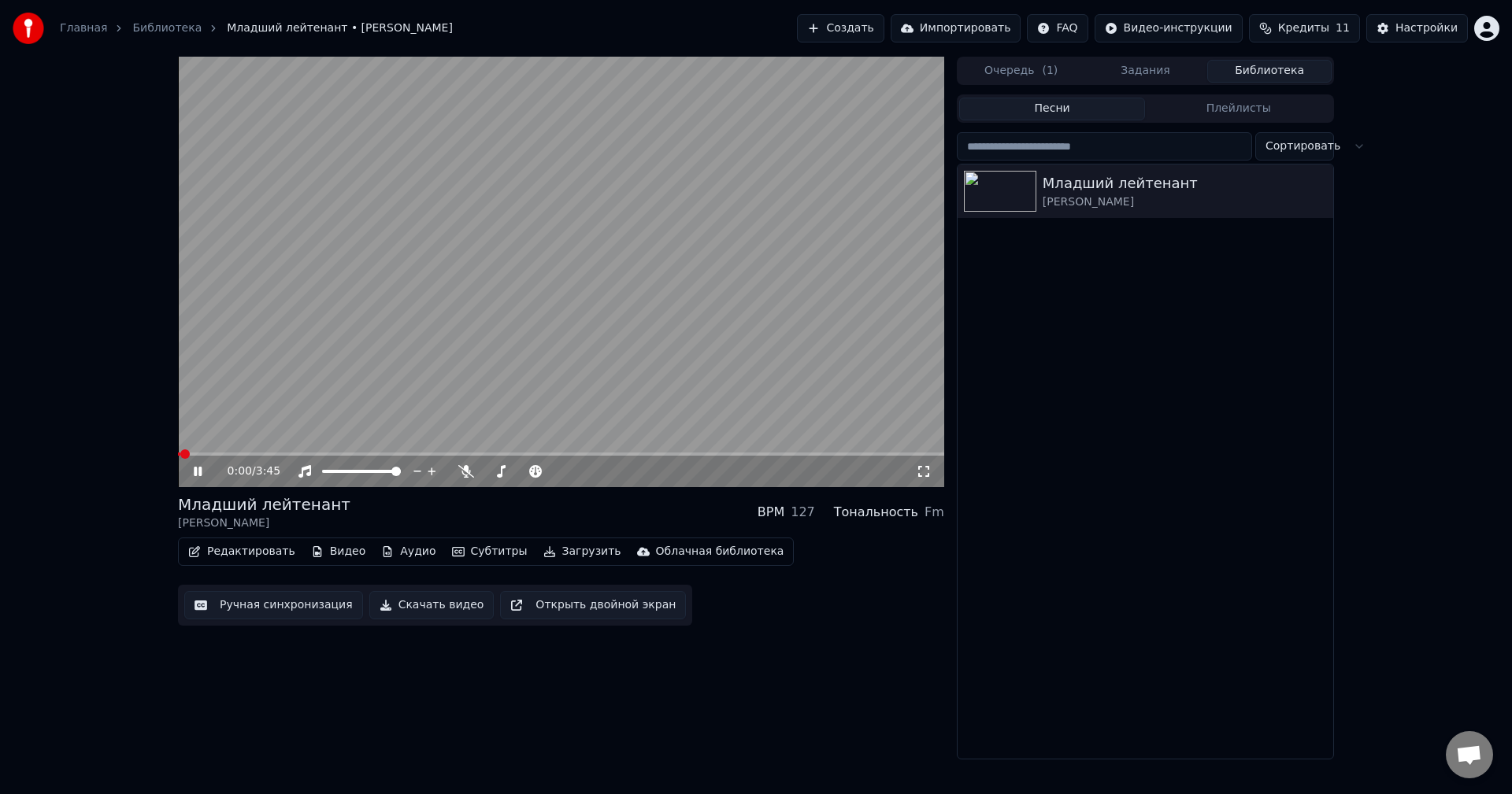
click at [308, 374] on video at bounding box center [560, 271] width 766 height 431
click at [468, 464] on span at bounding box center [466, 461] width 8 height 8
click at [468, 468] on icon at bounding box center [465, 472] width 15 height 13
click at [475, 469] on div "0:00 / 3:45" at bounding box center [572, 471] width 689 height 15
click at [468, 466] on icon at bounding box center [465, 472] width 15 height 13
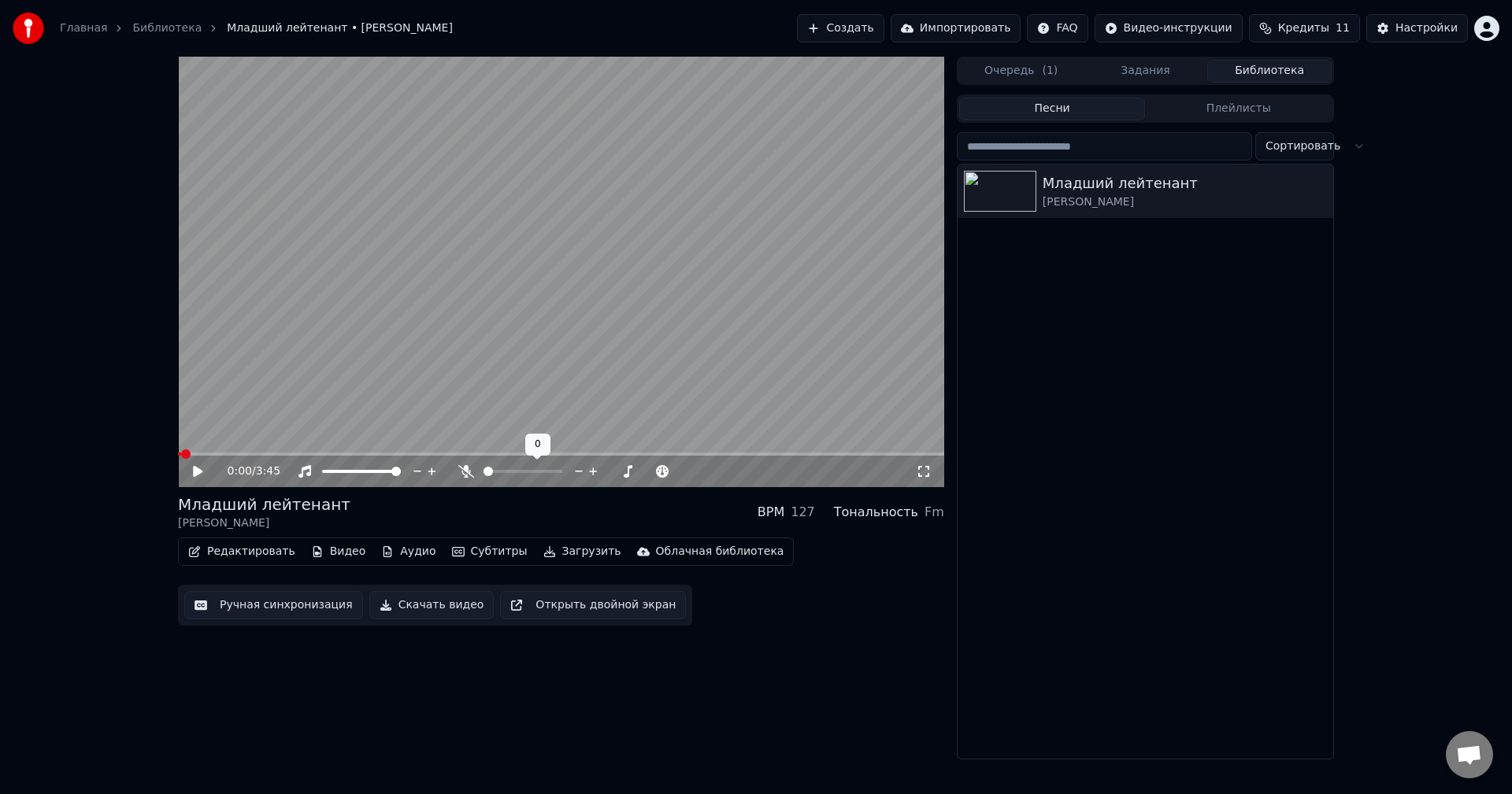
click at [468, 466] on icon at bounding box center [465, 472] width 15 height 13
click at [473, 445] on div "Голос певца Голос певца" at bounding box center [470, 446] width 80 height 22
click at [626, 392] on video at bounding box center [560, 271] width 766 height 431
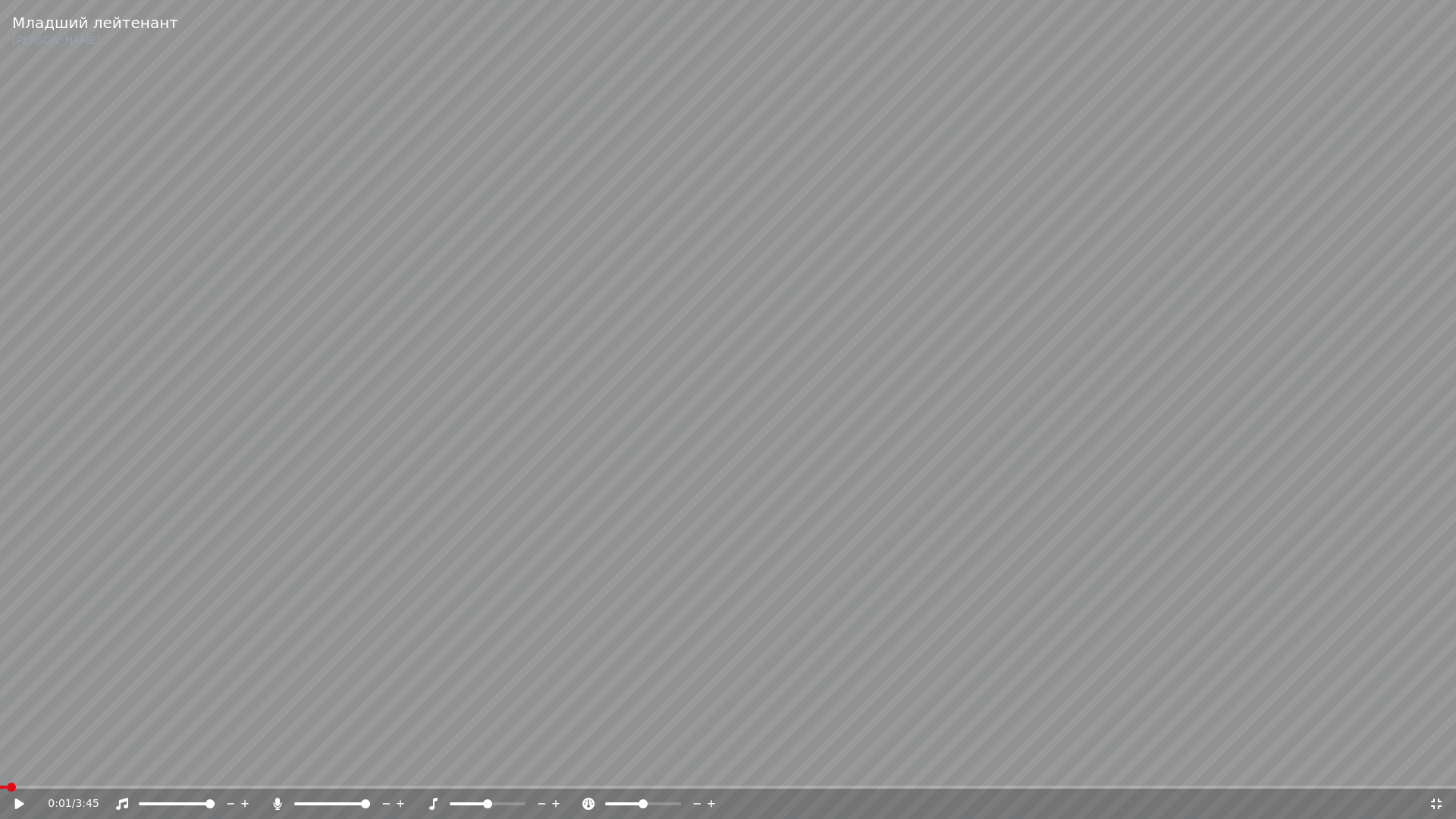
click at [275, 765] on icon at bounding box center [277, 804] width 15 height 12
click at [277, 765] on icon at bounding box center [277, 804] width 15 height 12
click at [6, 765] on div "0:01 / 3:45" at bounding box center [728, 803] width 1444 height 15
click at [9, 765] on div "0:01 / 3:45" at bounding box center [728, 803] width 1444 height 15
click at [14, 765] on icon at bounding box center [30, 804] width 36 height 12
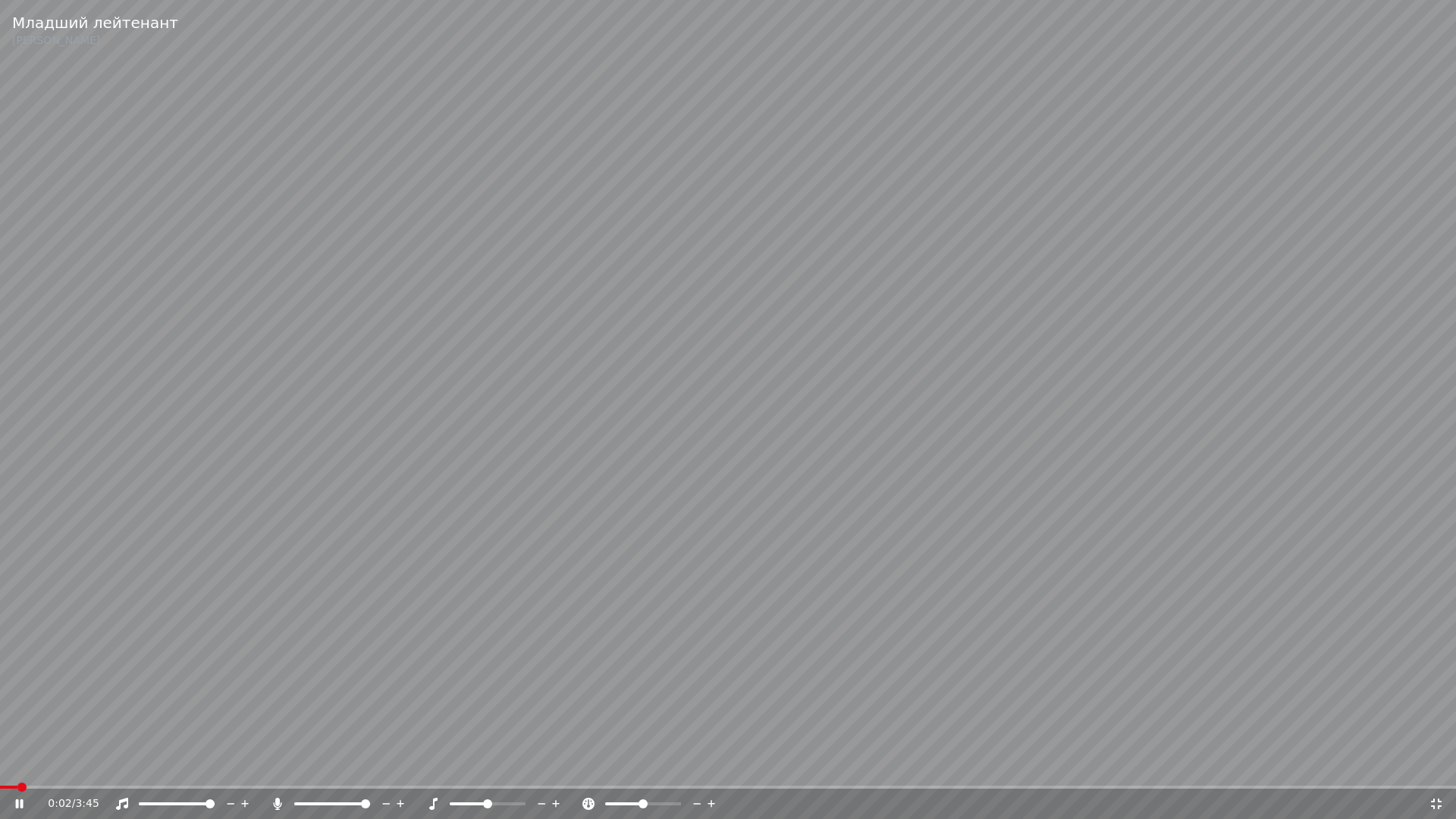
drag, startPoint x: 182, startPoint y: 806, endPoint x: 155, endPoint y: 802, distance: 27.3
click at [157, 765] on div at bounding box center [190, 803] width 122 height 15
click at [154, 765] on span at bounding box center [176, 803] width 75 height 3
click at [144, 765] on span at bounding box center [147, 803] width 9 height 9
click at [503, 616] on video at bounding box center [728, 410] width 1456 height 819
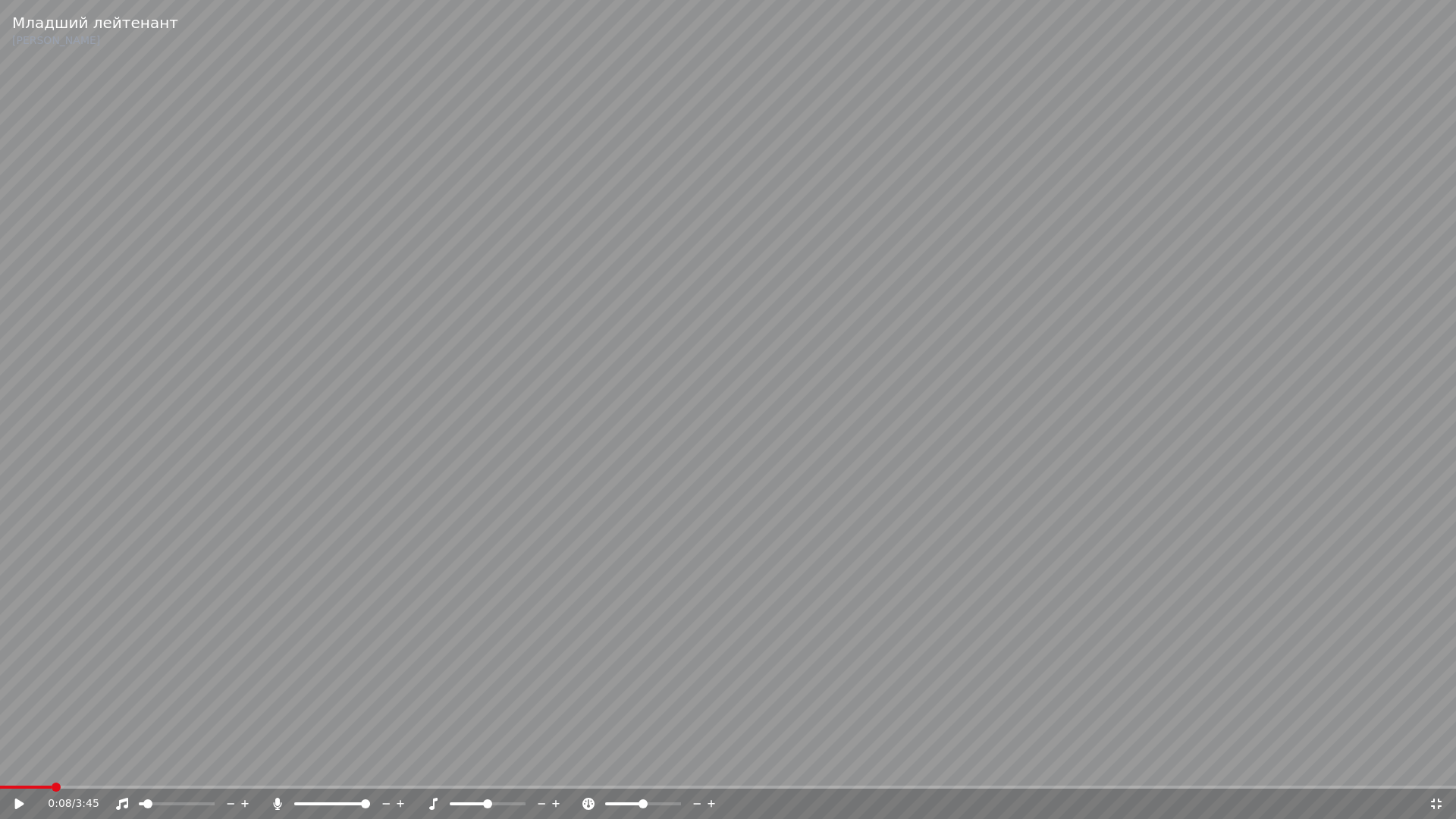
click at [1060, 614] on video at bounding box center [728, 410] width 1456 height 819
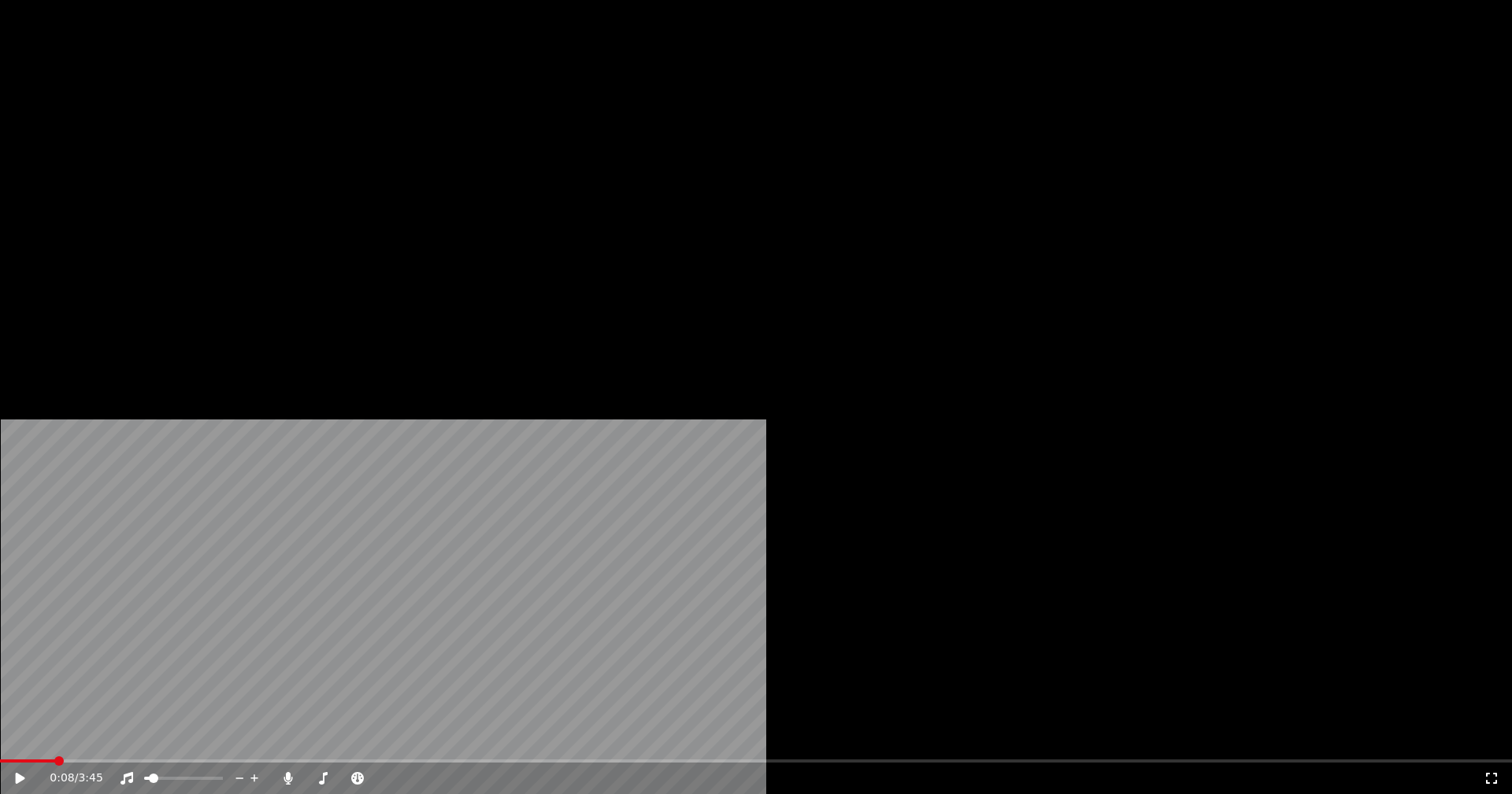
click at [255, 132] on button "Редактировать" at bounding box center [241, 121] width 119 height 22
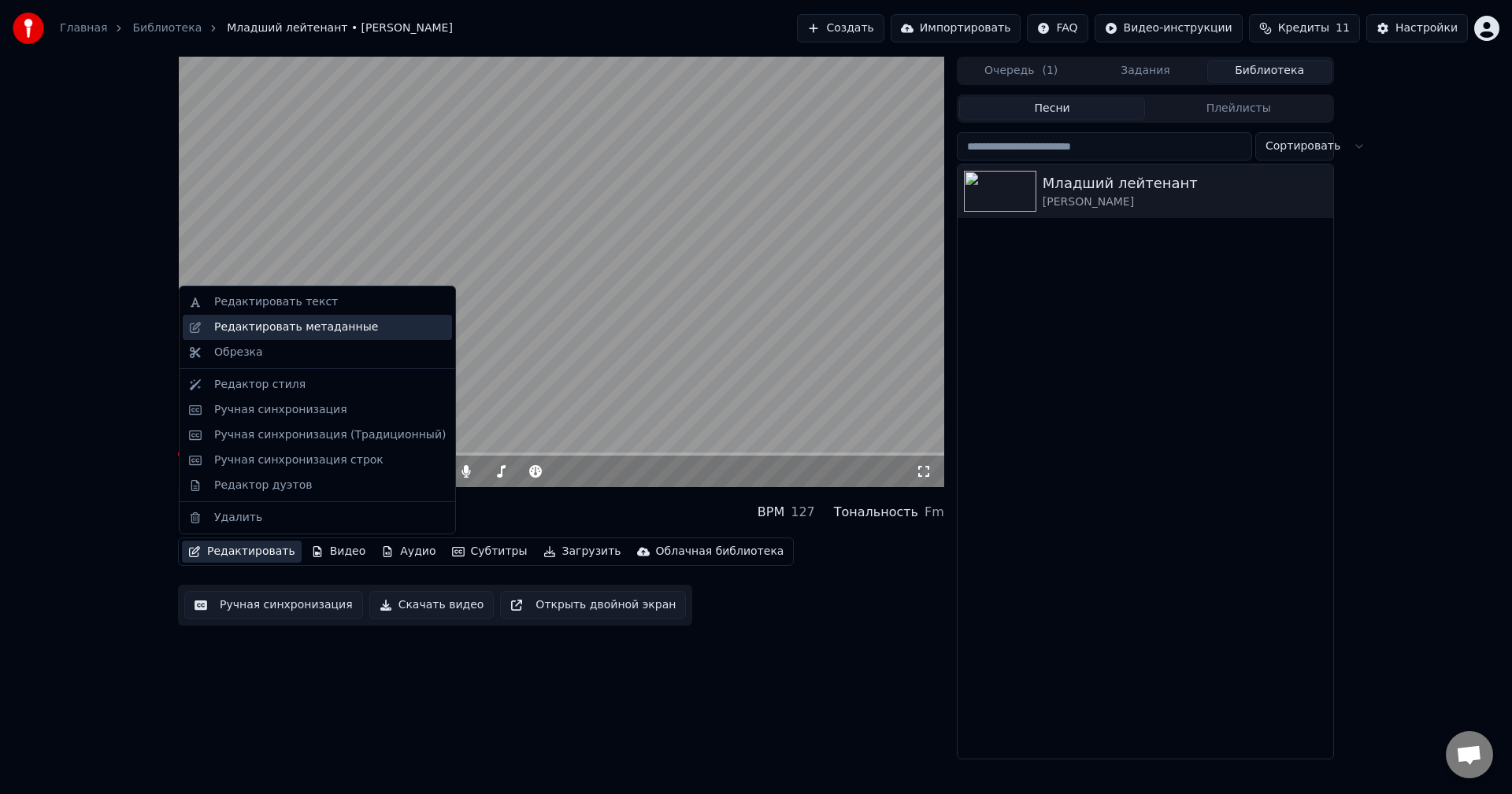
click at [366, 328] on div "Редактировать метаданные" at bounding box center [330, 327] width 231 height 15
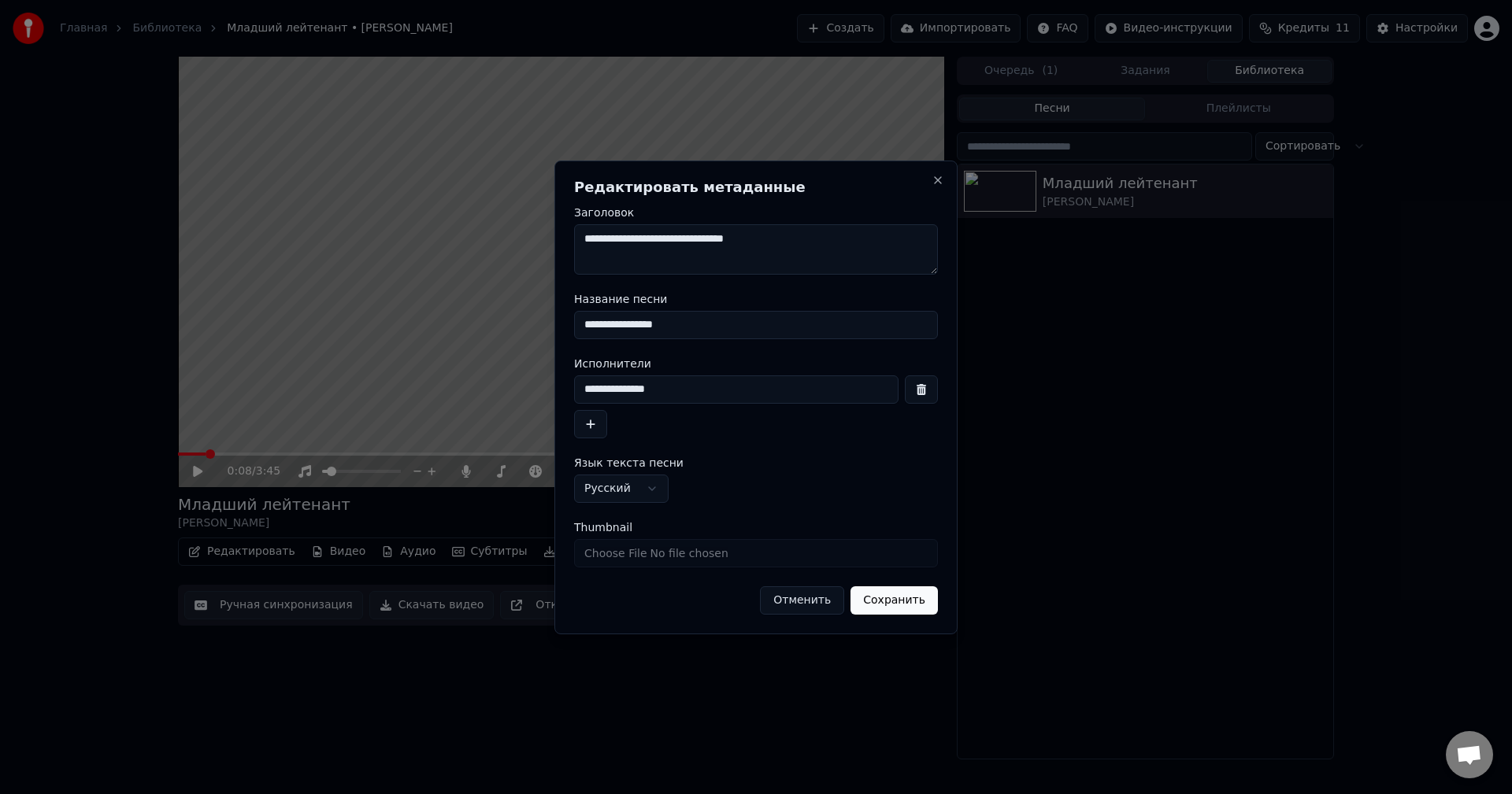
click at [806, 596] on button "Отменить" at bounding box center [802, 600] width 85 height 28
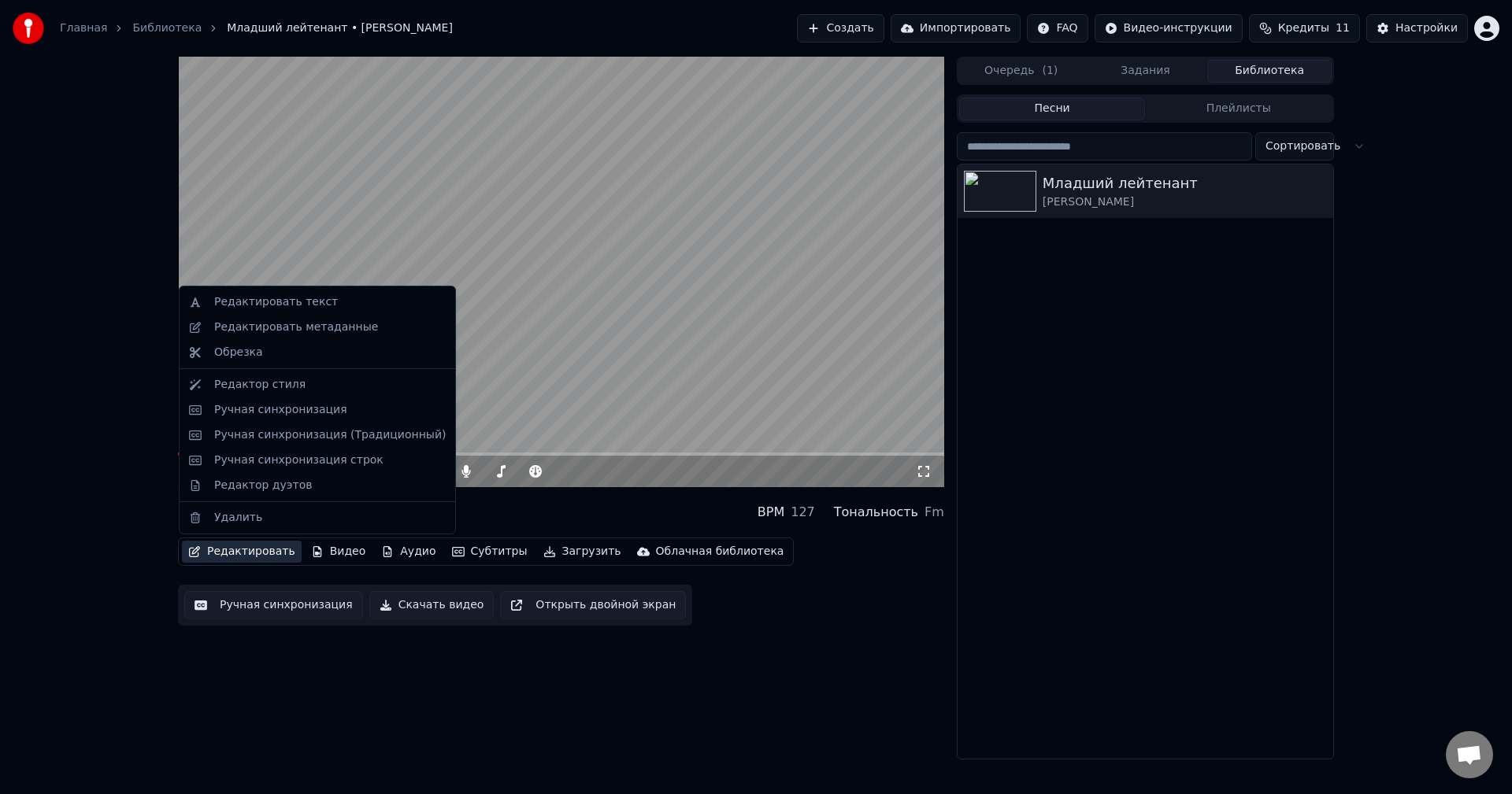
click at [231, 548] on button "Редактировать" at bounding box center [241, 552] width 119 height 22
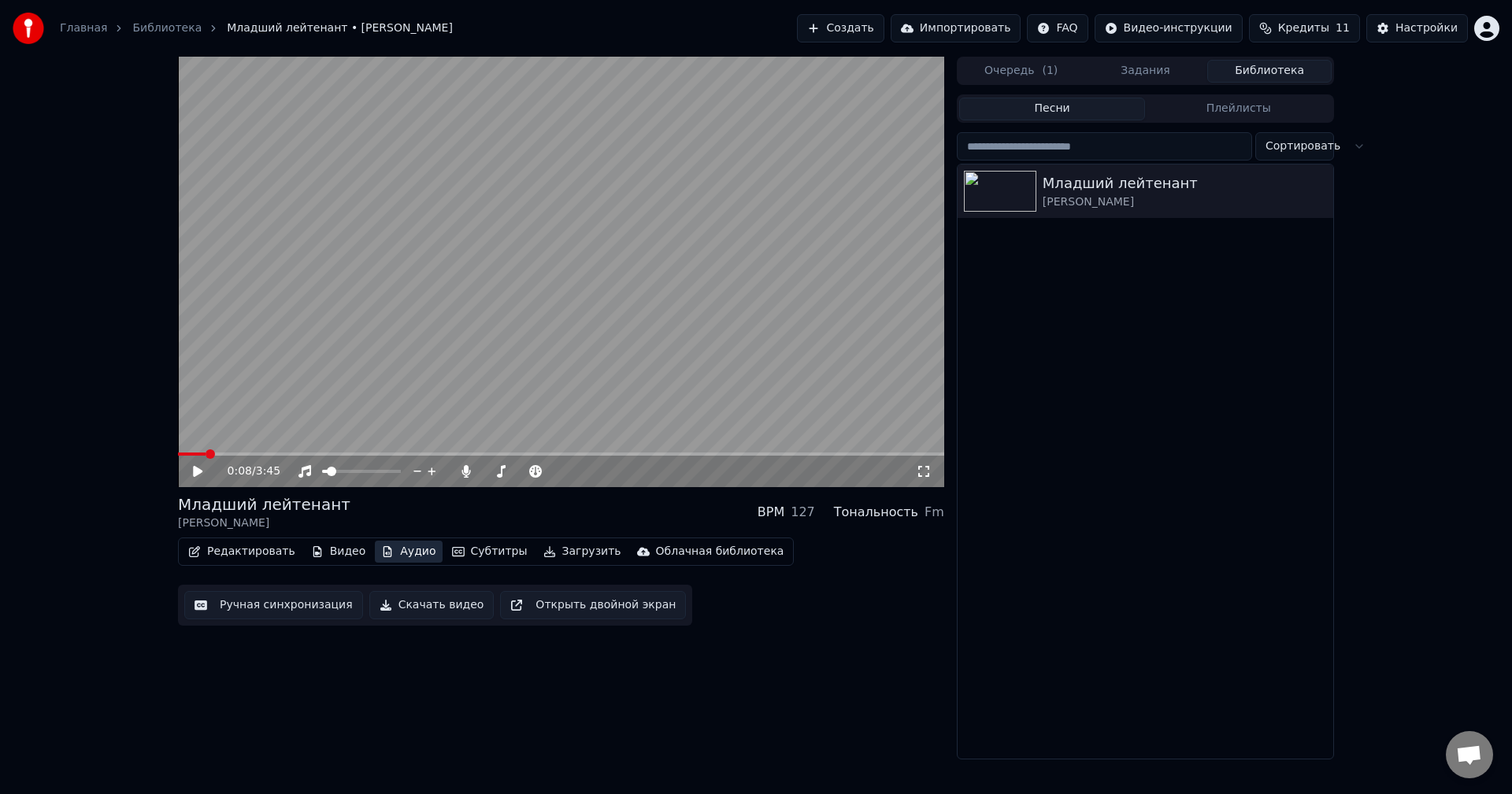
click at [389, 551] on button "Аудио" at bounding box center [408, 552] width 66 height 22
click at [391, 551] on button "Аудио" at bounding box center [408, 552] width 66 height 22
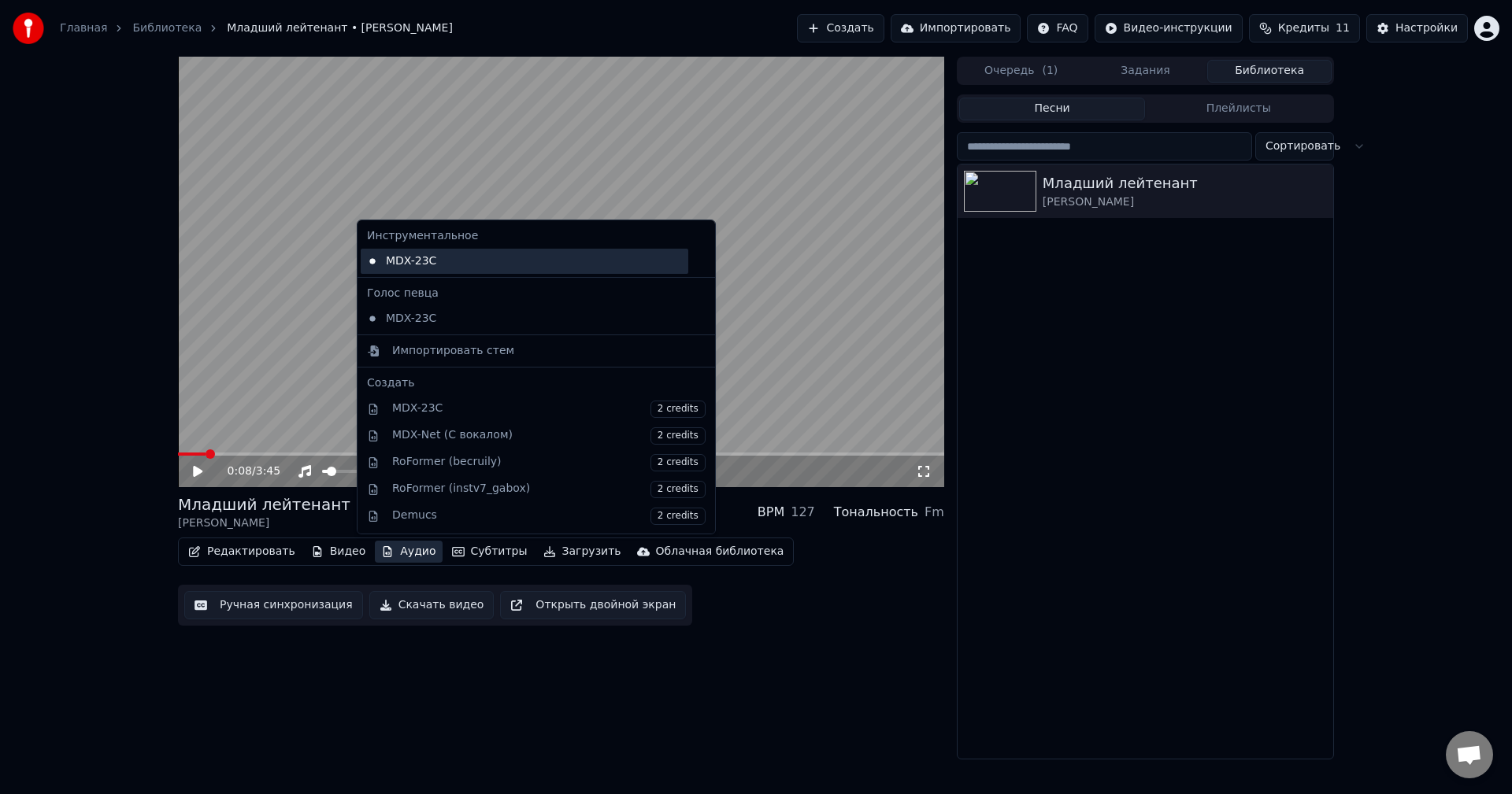
click at [440, 259] on div "MDX-23C" at bounding box center [525, 261] width 328 height 25
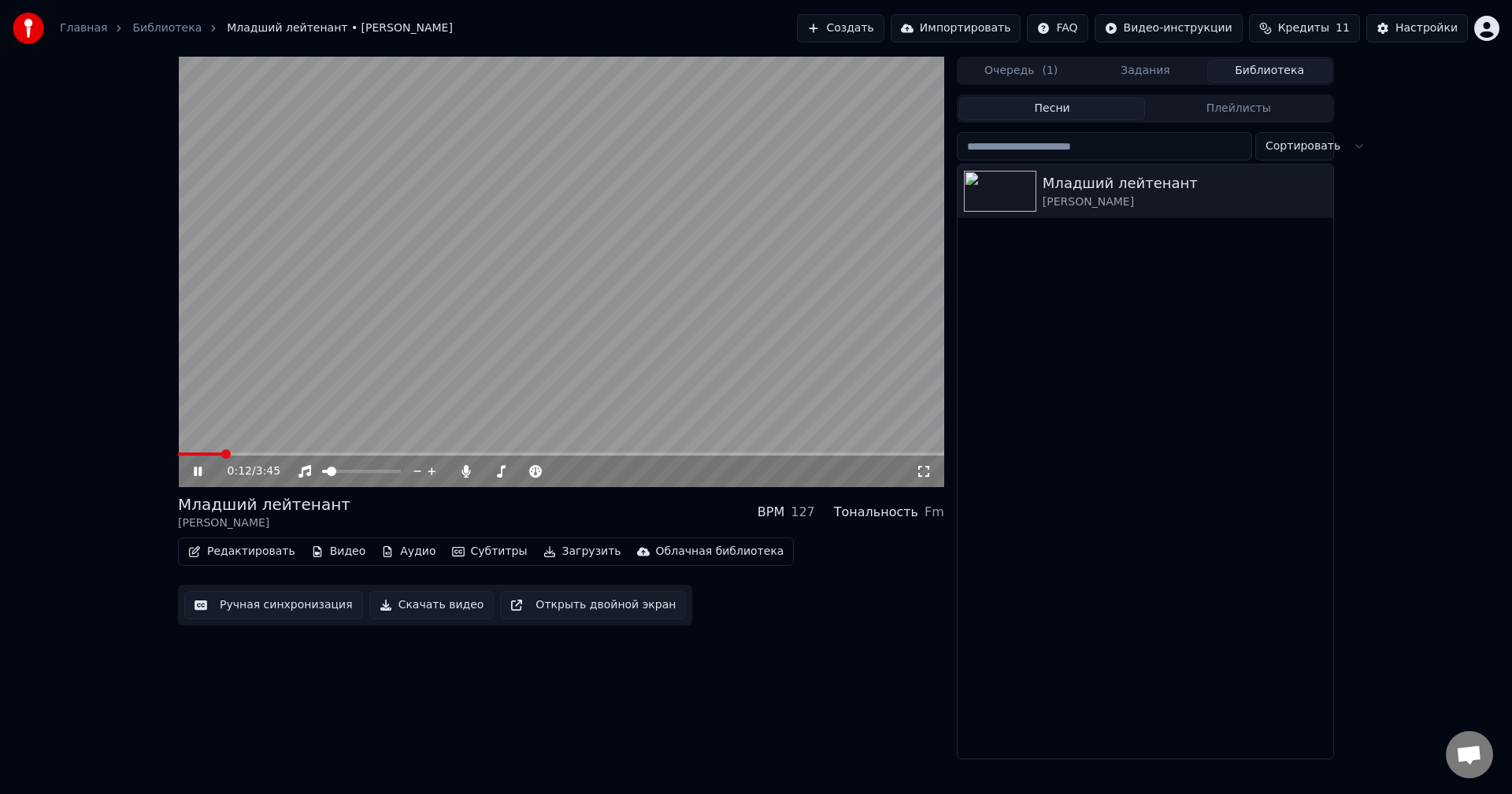
click at [398, 555] on button "Аудио" at bounding box center [408, 552] width 66 height 22
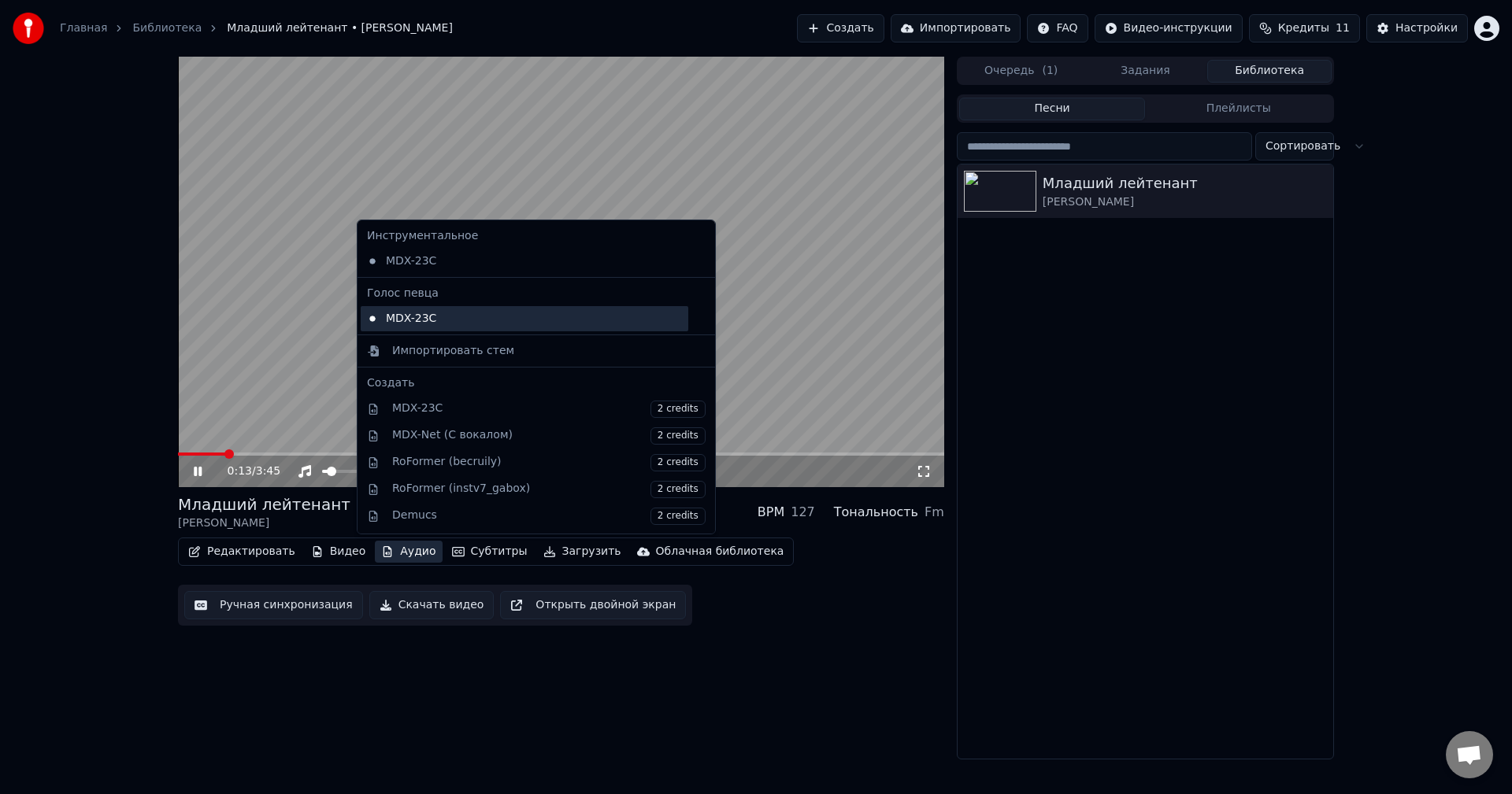
click at [432, 311] on div "MDX-23C" at bounding box center [525, 319] width 328 height 25
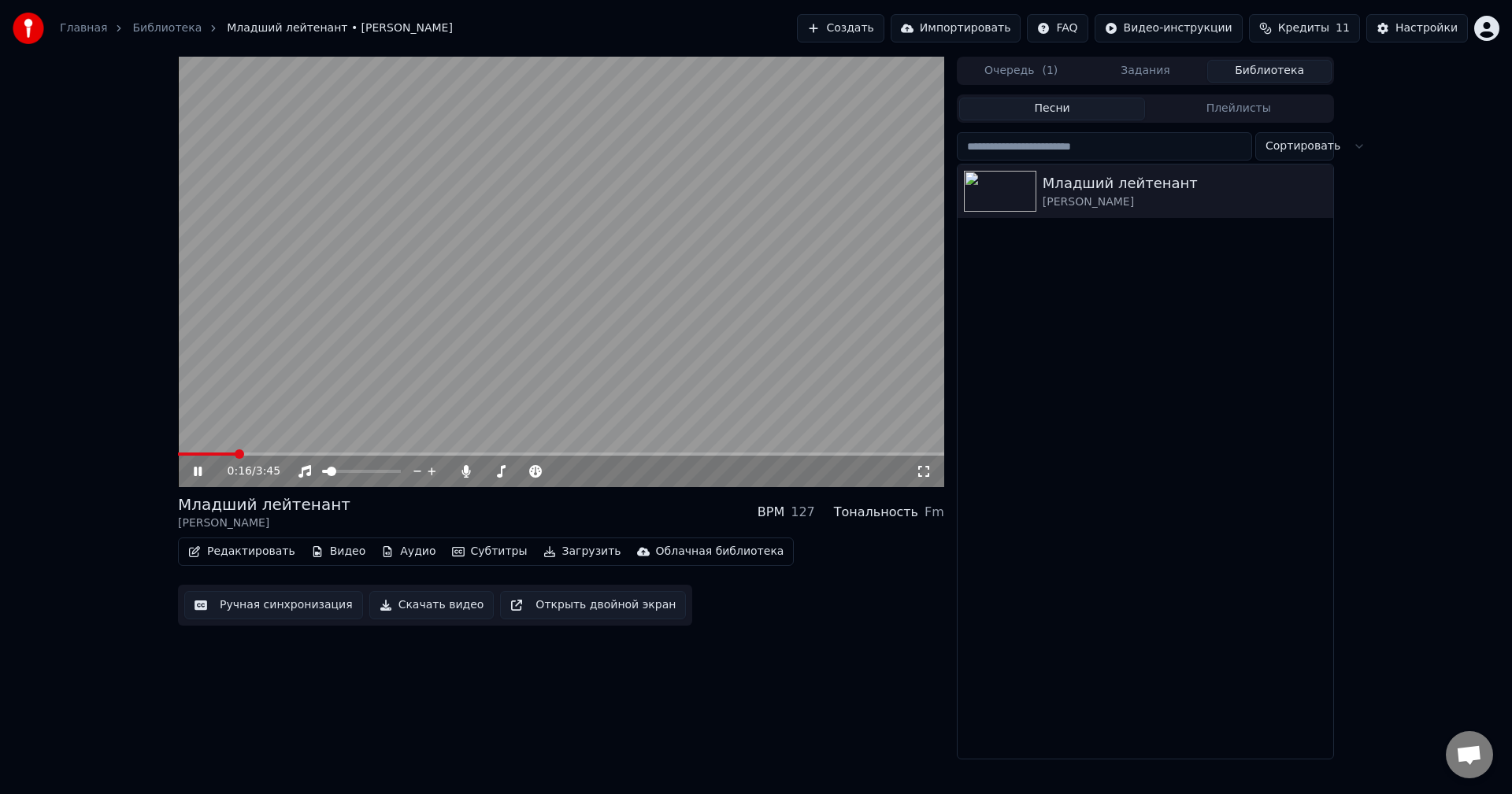
click at [396, 557] on button "Аудио" at bounding box center [408, 552] width 66 height 22
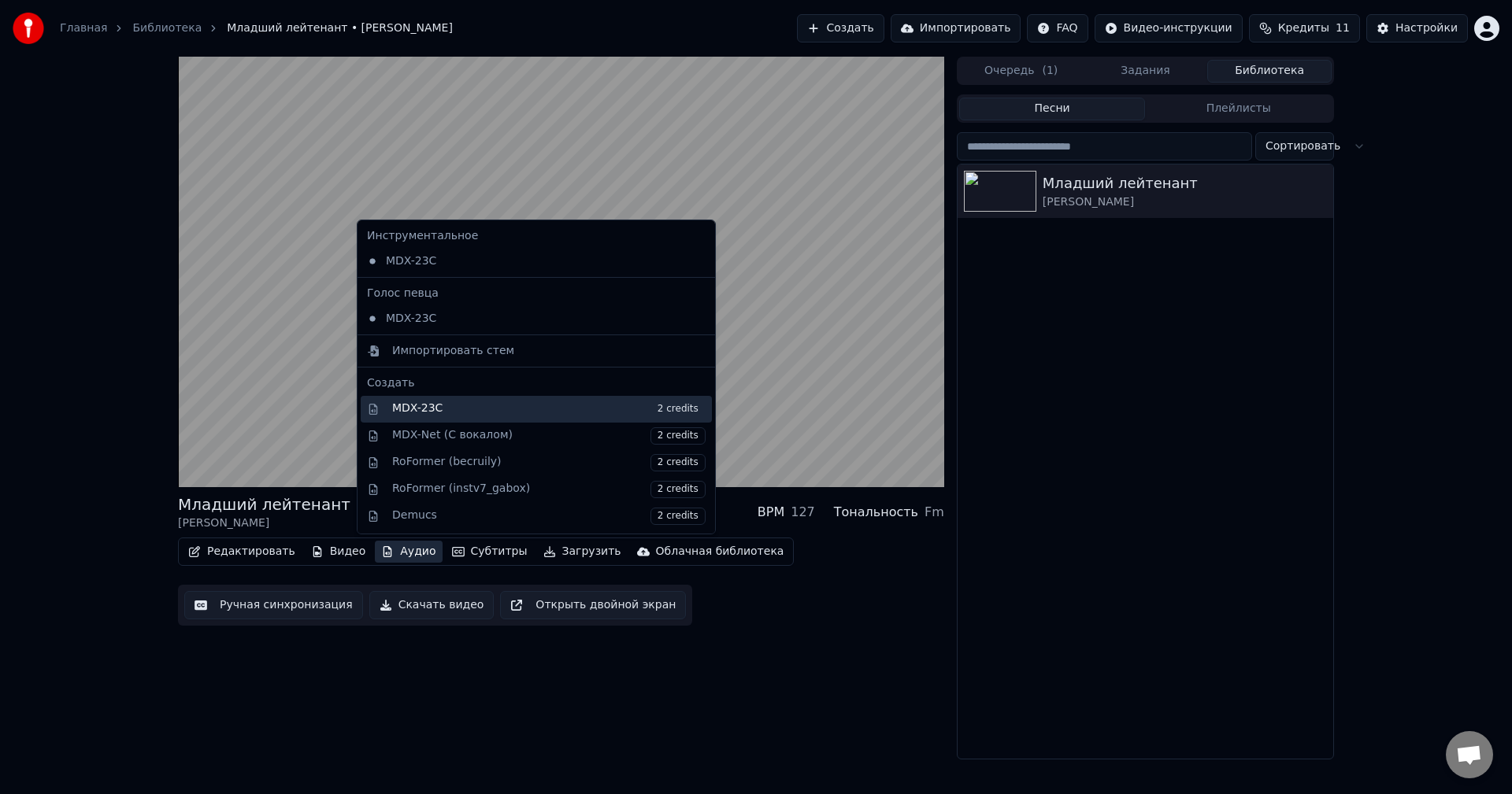
click at [413, 410] on div "MDX-23C 2 credits" at bounding box center [549, 409] width 313 height 17
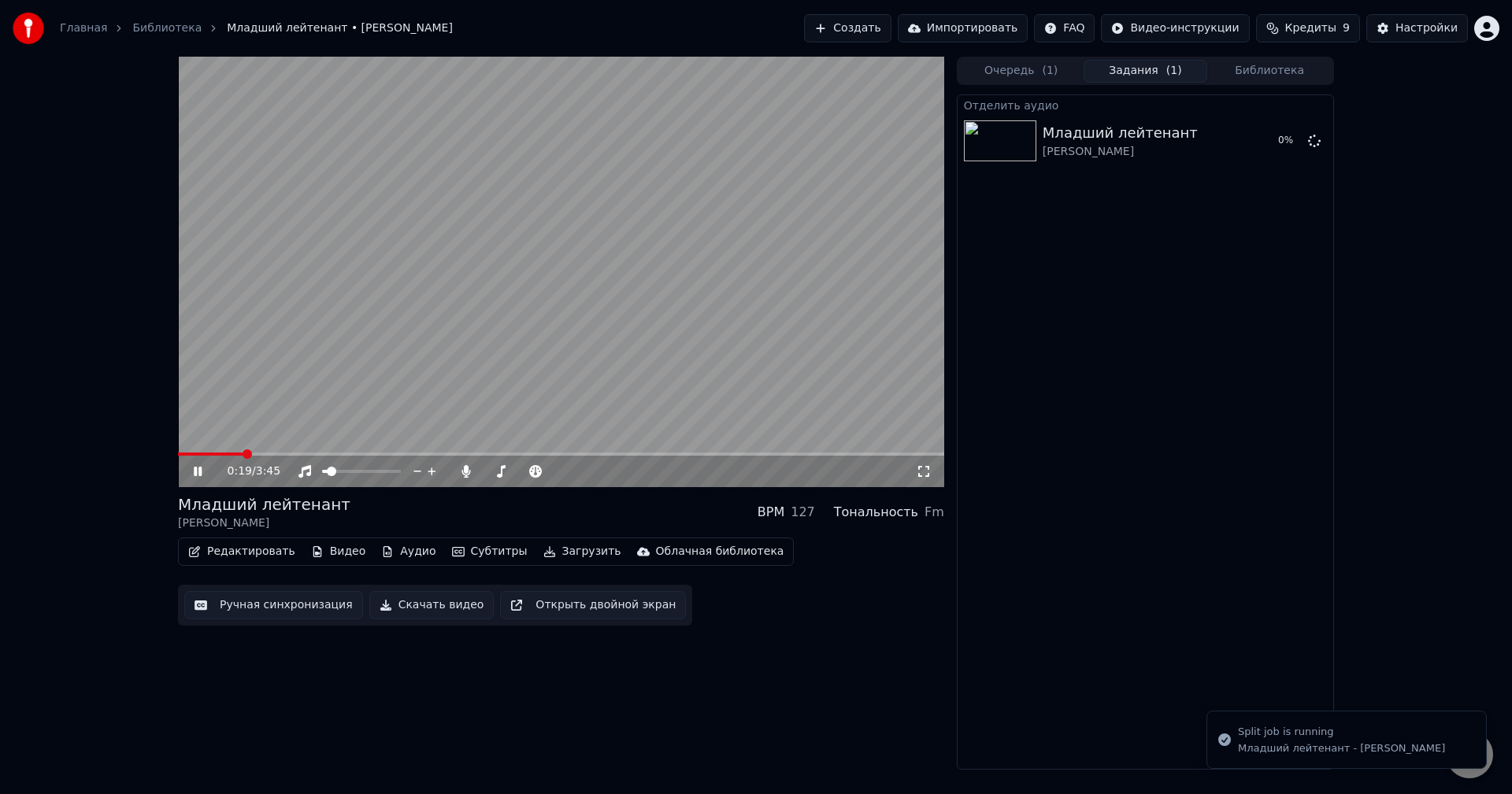
click at [407, 555] on button "Аудио" at bounding box center [408, 552] width 66 height 22
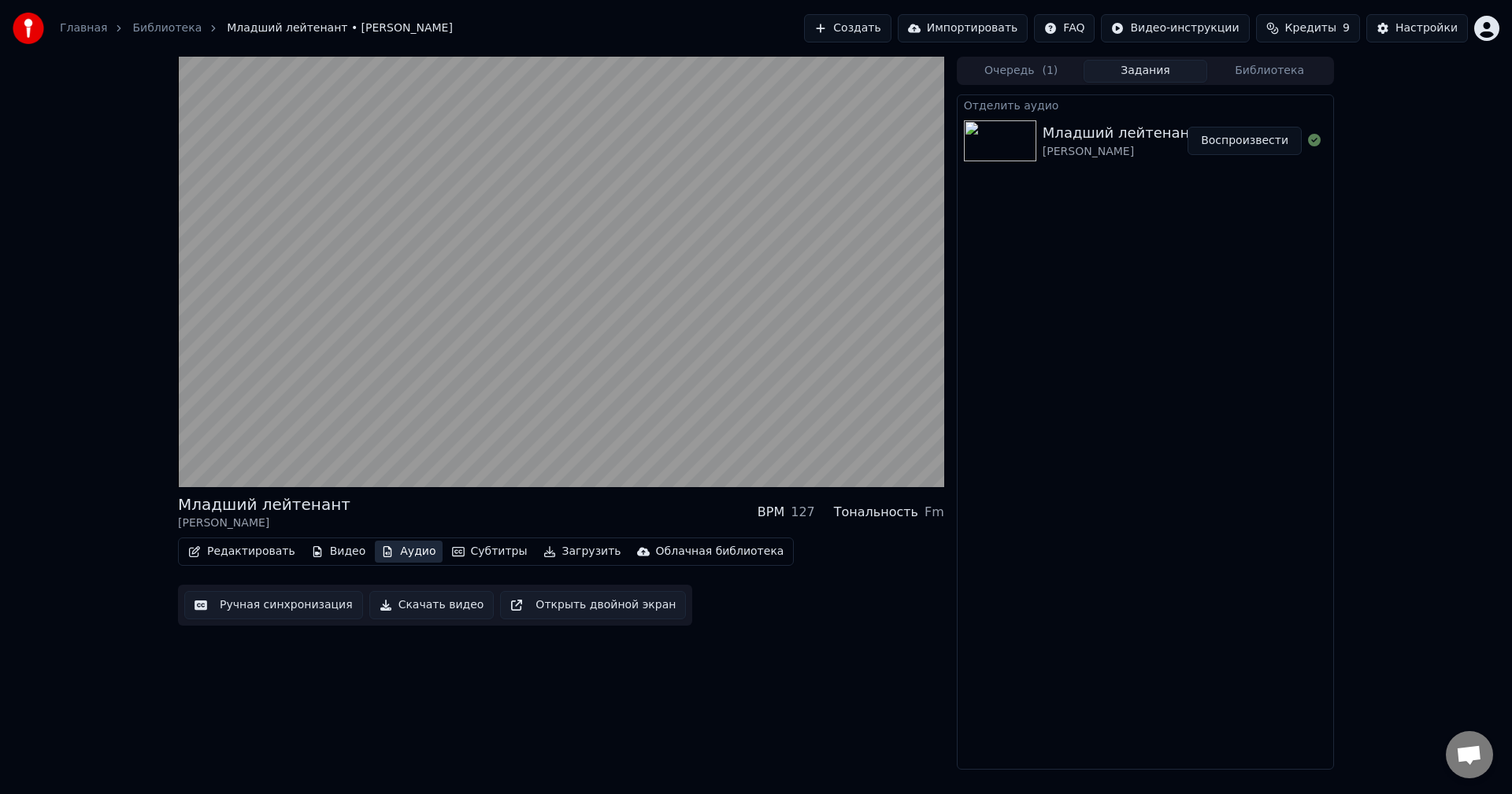
click at [387, 557] on button "Аудио" at bounding box center [408, 552] width 66 height 22
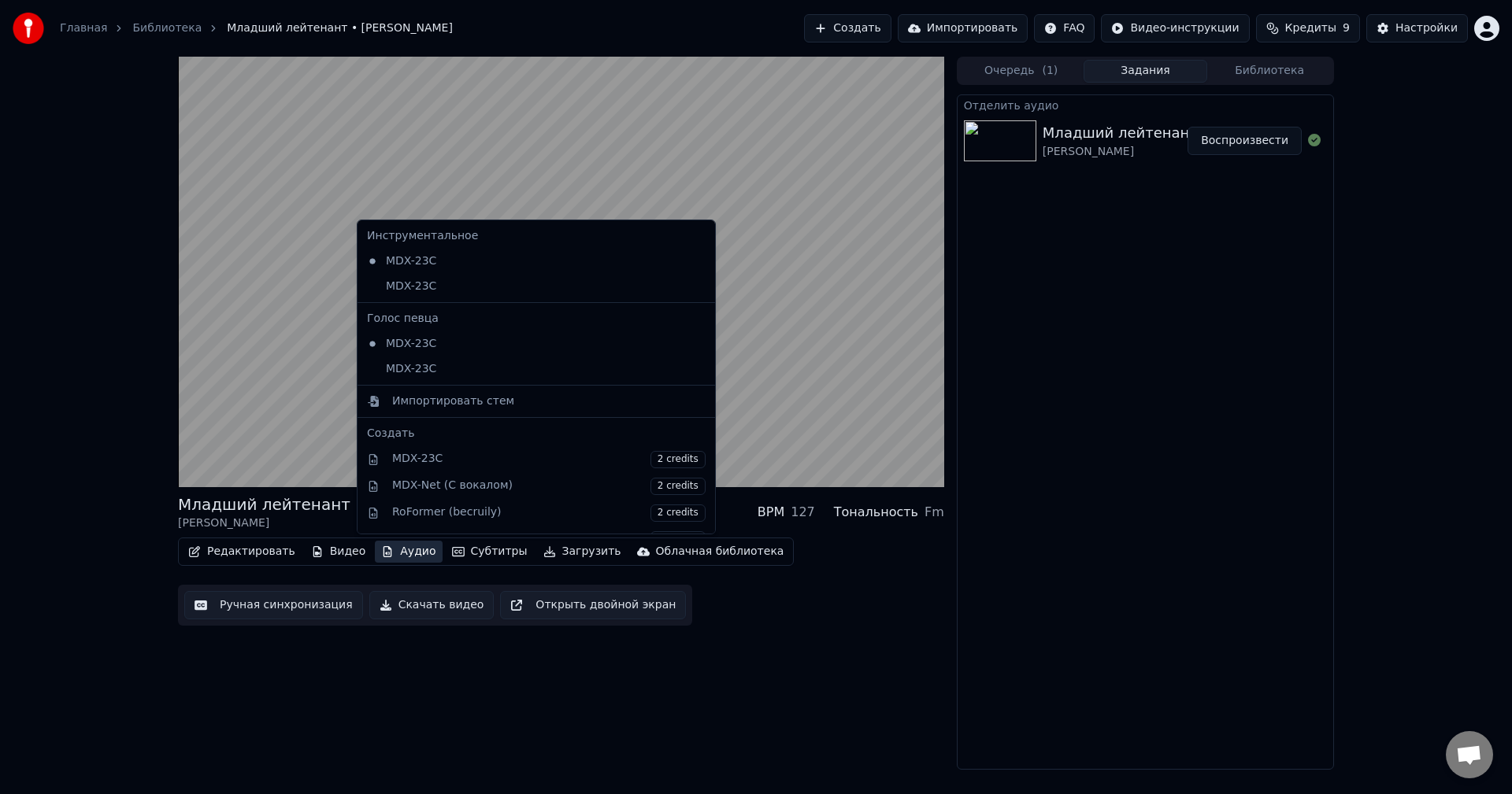
click at [388, 559] on button "Аудио" at bounding box center [408, 552] width 66 height 22
click at [404, 376] on div "MDX-23C" at bounding box center [525, 370] width 328 height 25
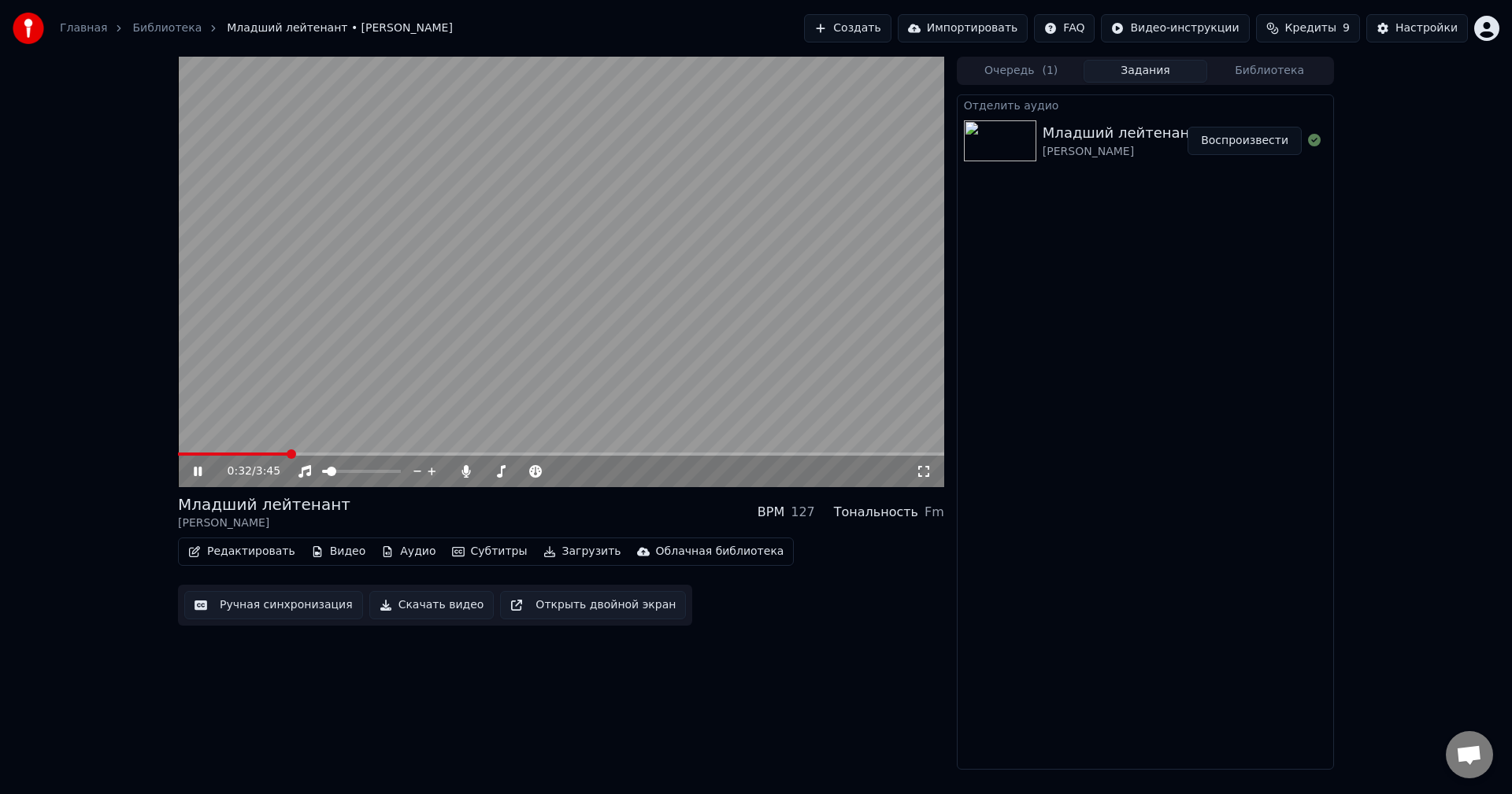
click at [404, 540] on div "Редактировать Видео Аудио Субтитры Загрузить Облачная библиотека" at bounding box center [485, 552] width 616 height 28
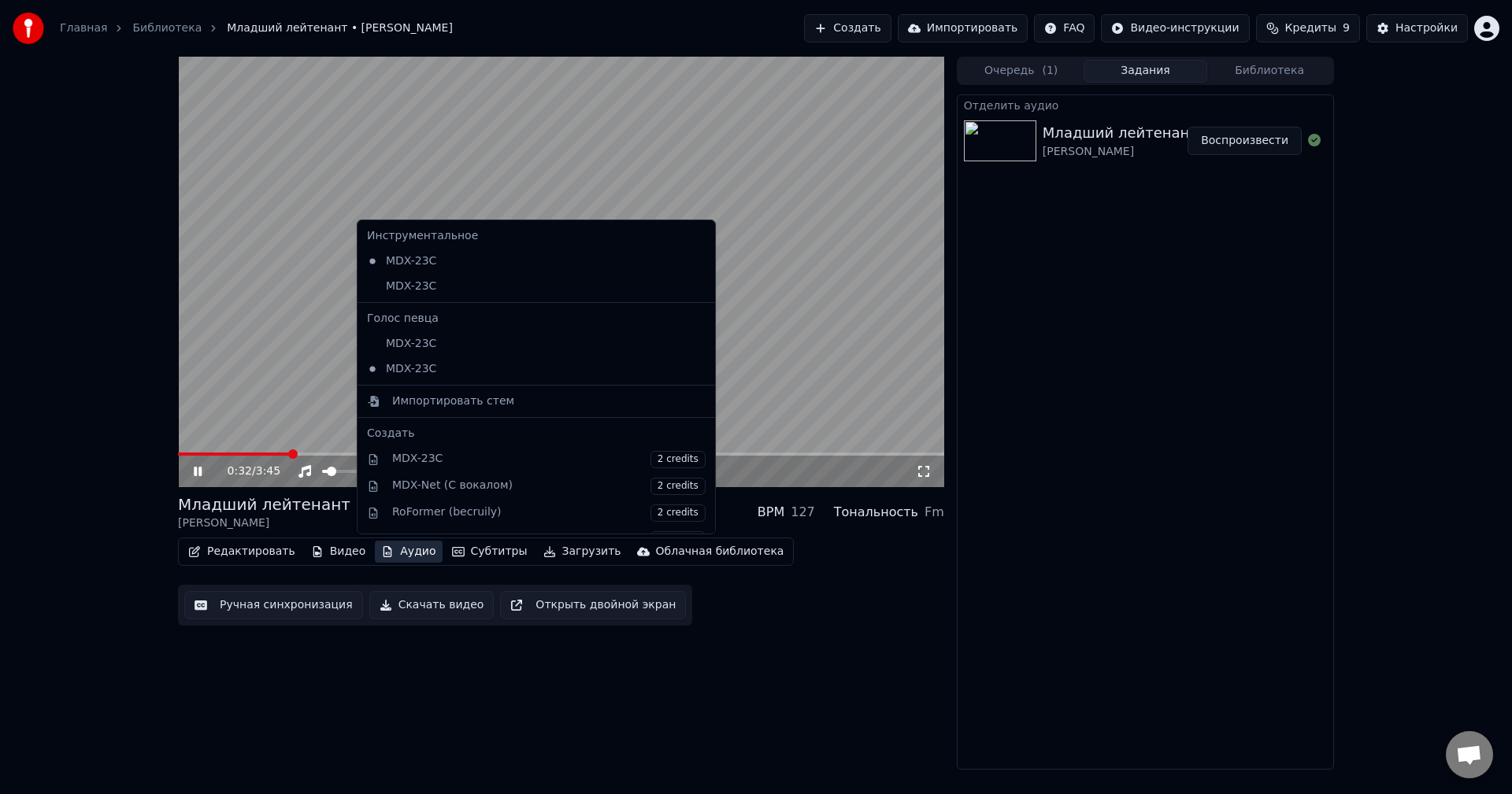
click at [399, 550] on button "Аудио" at bounding box center [408, 552] width 66 height 22
click at [410, 468] on div "MDX-23C 2 credits" at bounding box center [549, 459] width 313 height 17
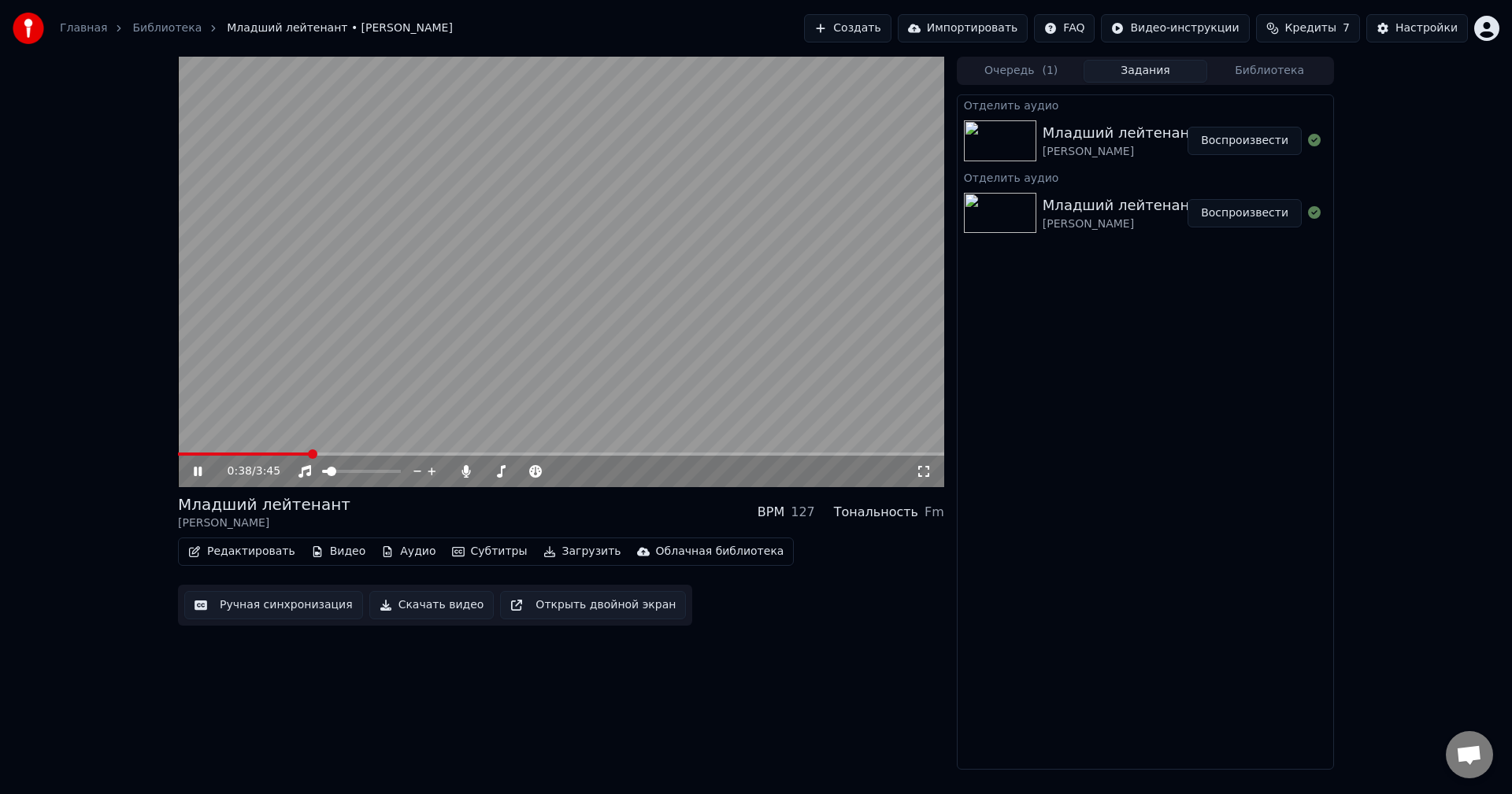
click at [389, 555] on button "Аудио" at bounding box center [408, 552] width 66 height 22
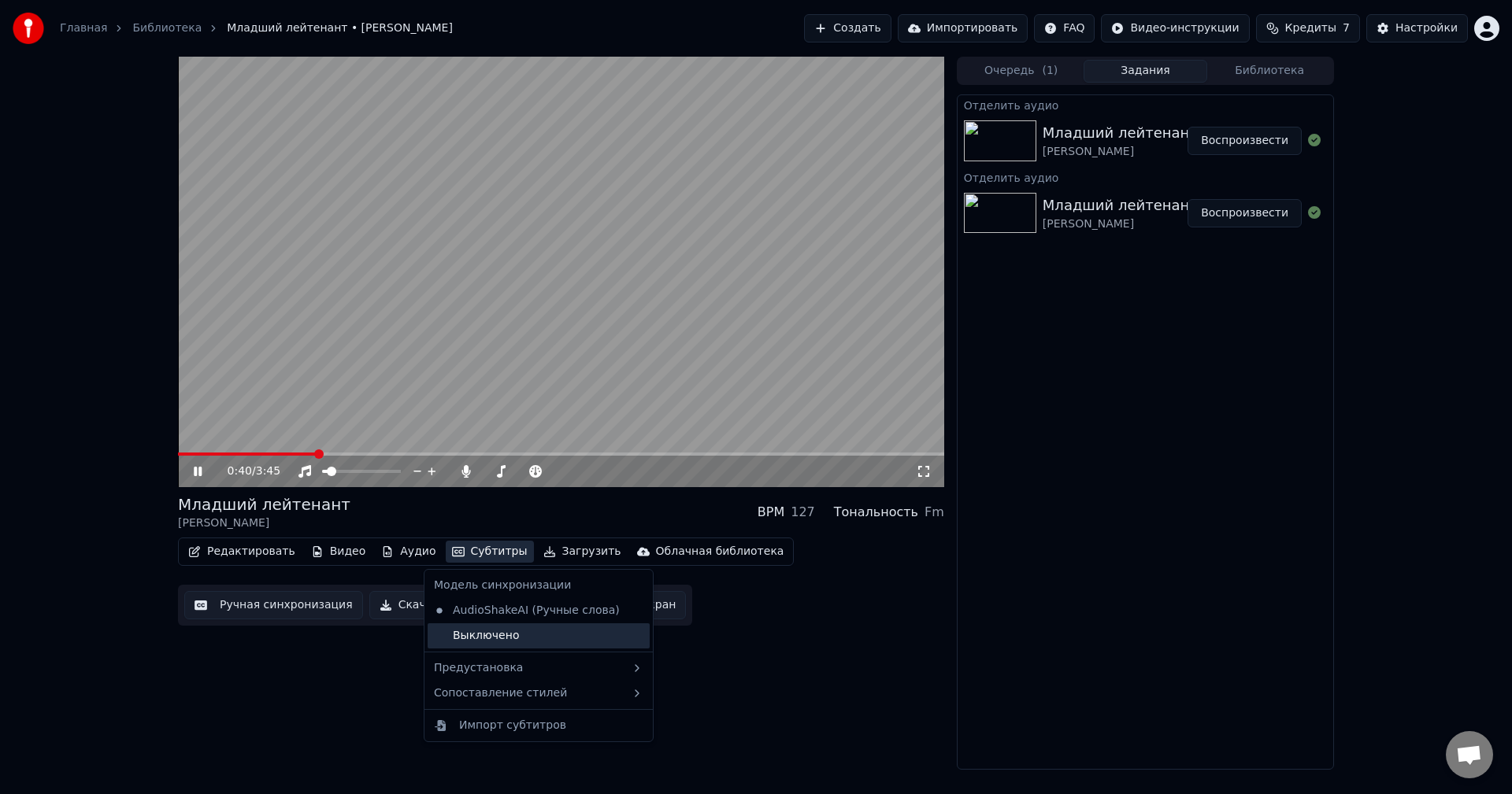
click at [481, 637] on div "Выключено" at bounding box center [539, 636] width 222 height 25
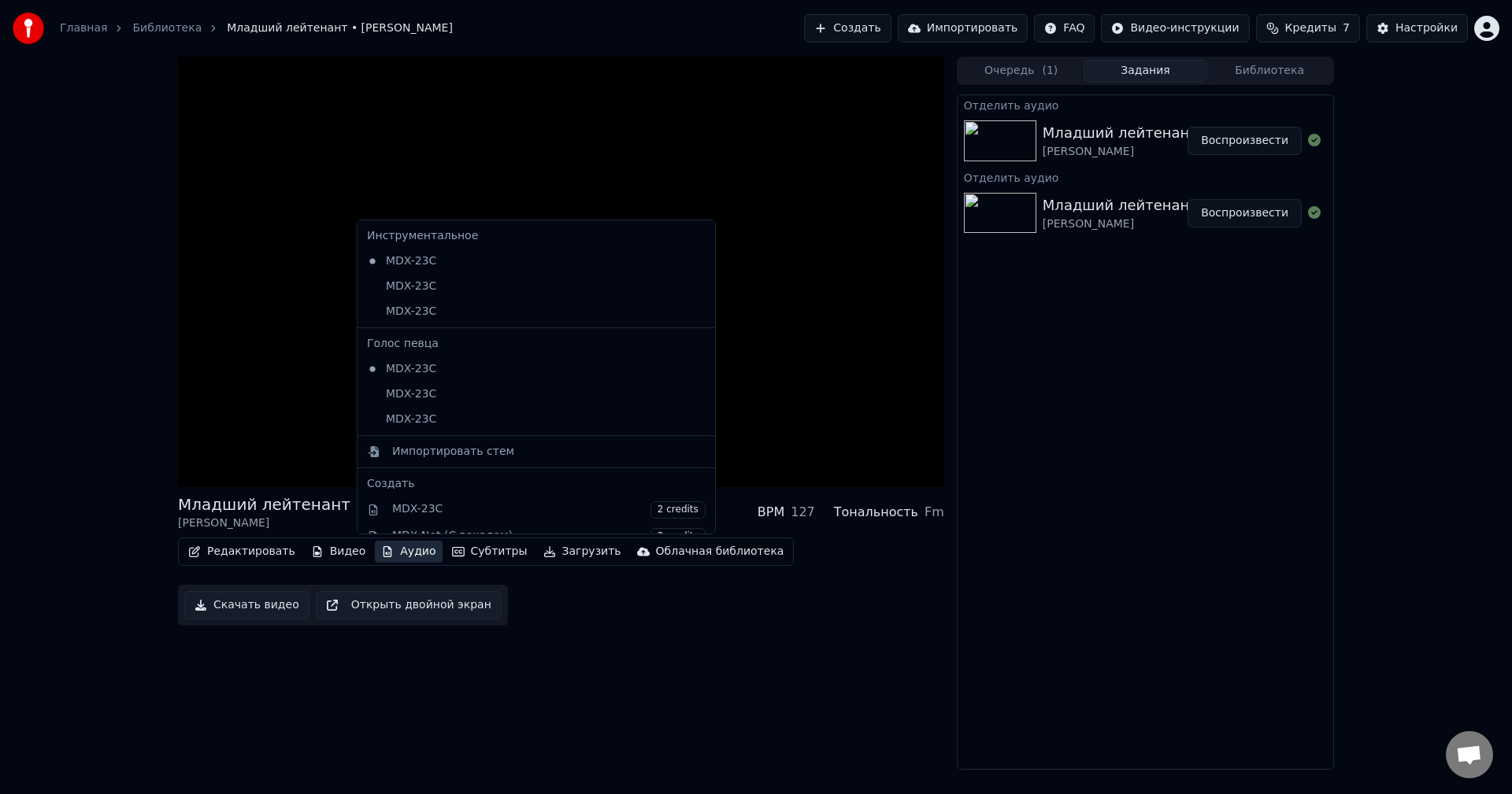
click at [395, 546] on button "Аудио" at bounding box center [408, 552] width 66 height 22
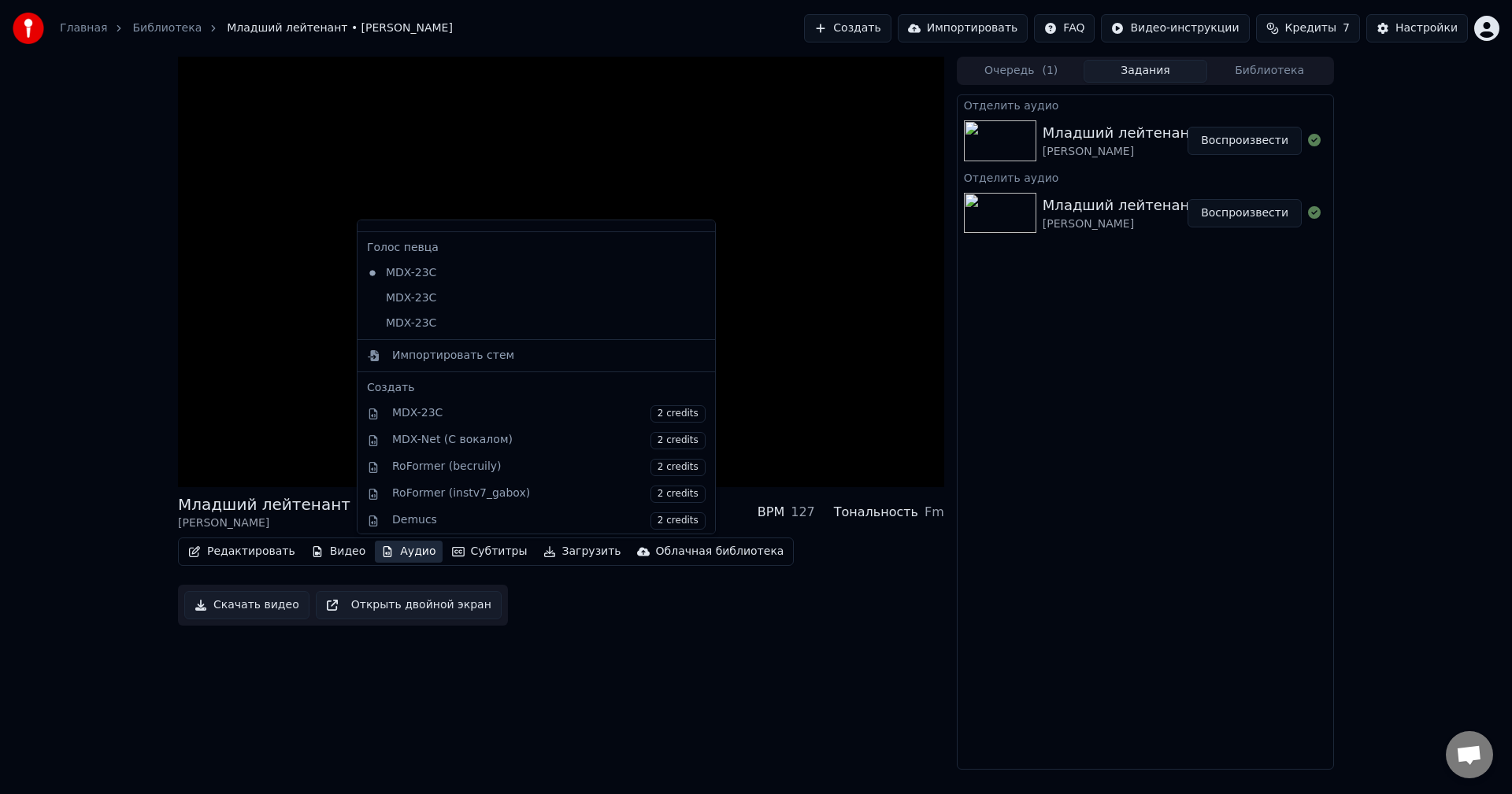
scroll to position [236, 0]
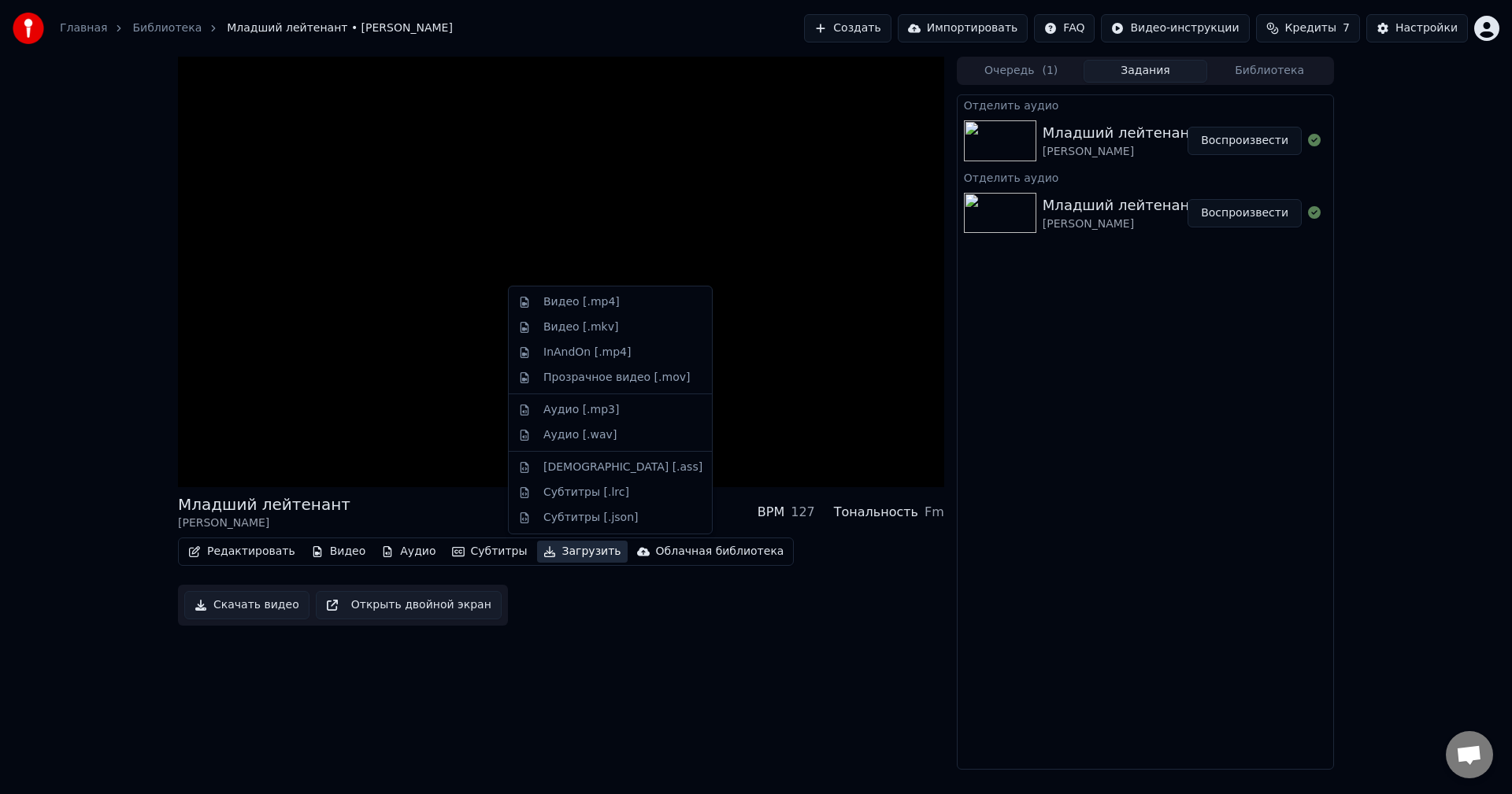
click at [855, 513] on div "Тональность" at bounding box center [876, 513] width 85 height 19
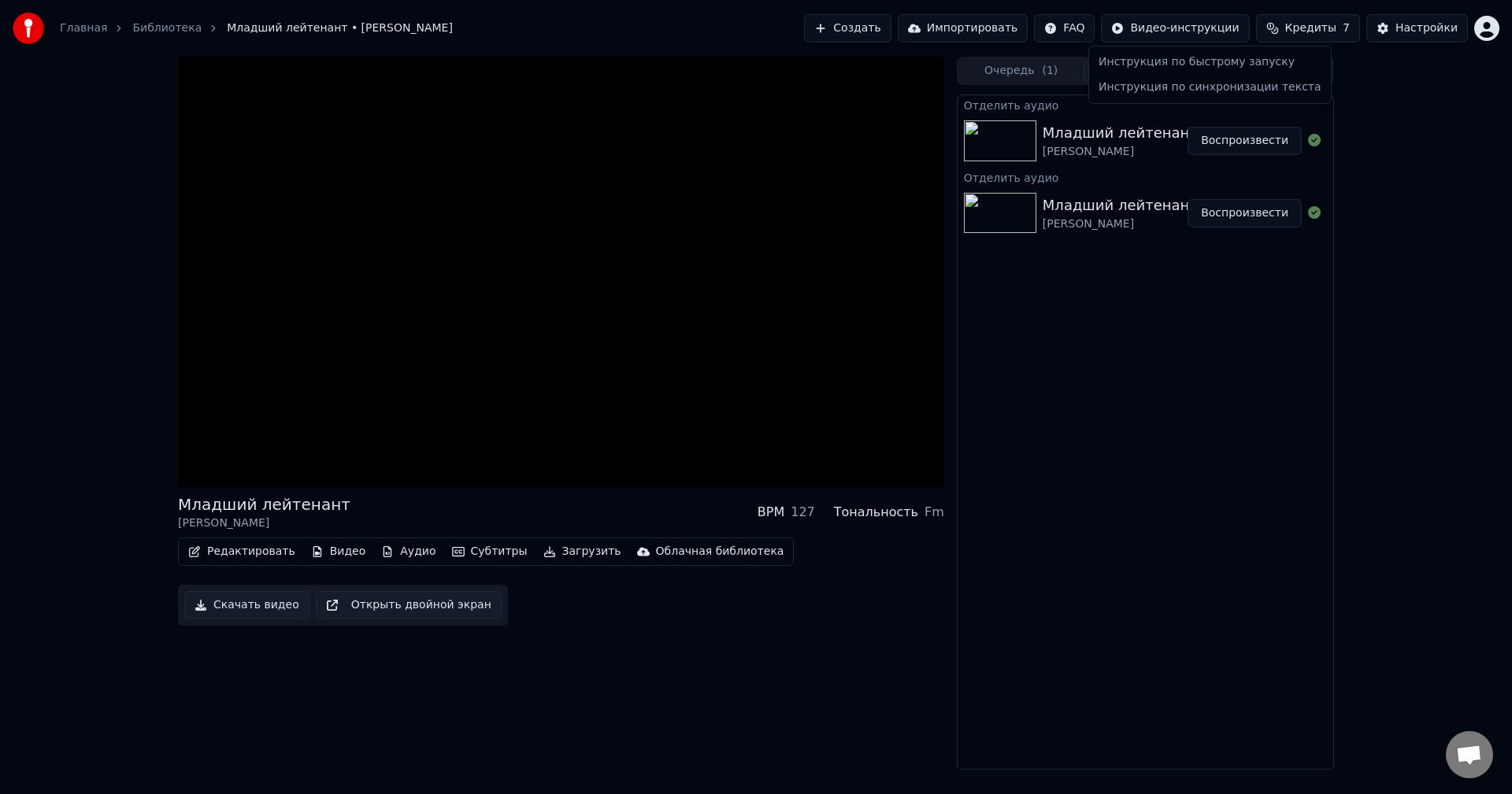
click at [1184, 32] on html "Главная Библиотека Младший лейтенант • Ирина Аллегрова Создать Импортировать FA…" at bounding box center [756, 397] width 1512 height 794
click at [1198, 71] on div "Инструкция по быстрому запуску" at bounding box center [1210, 62] width 236 height 25
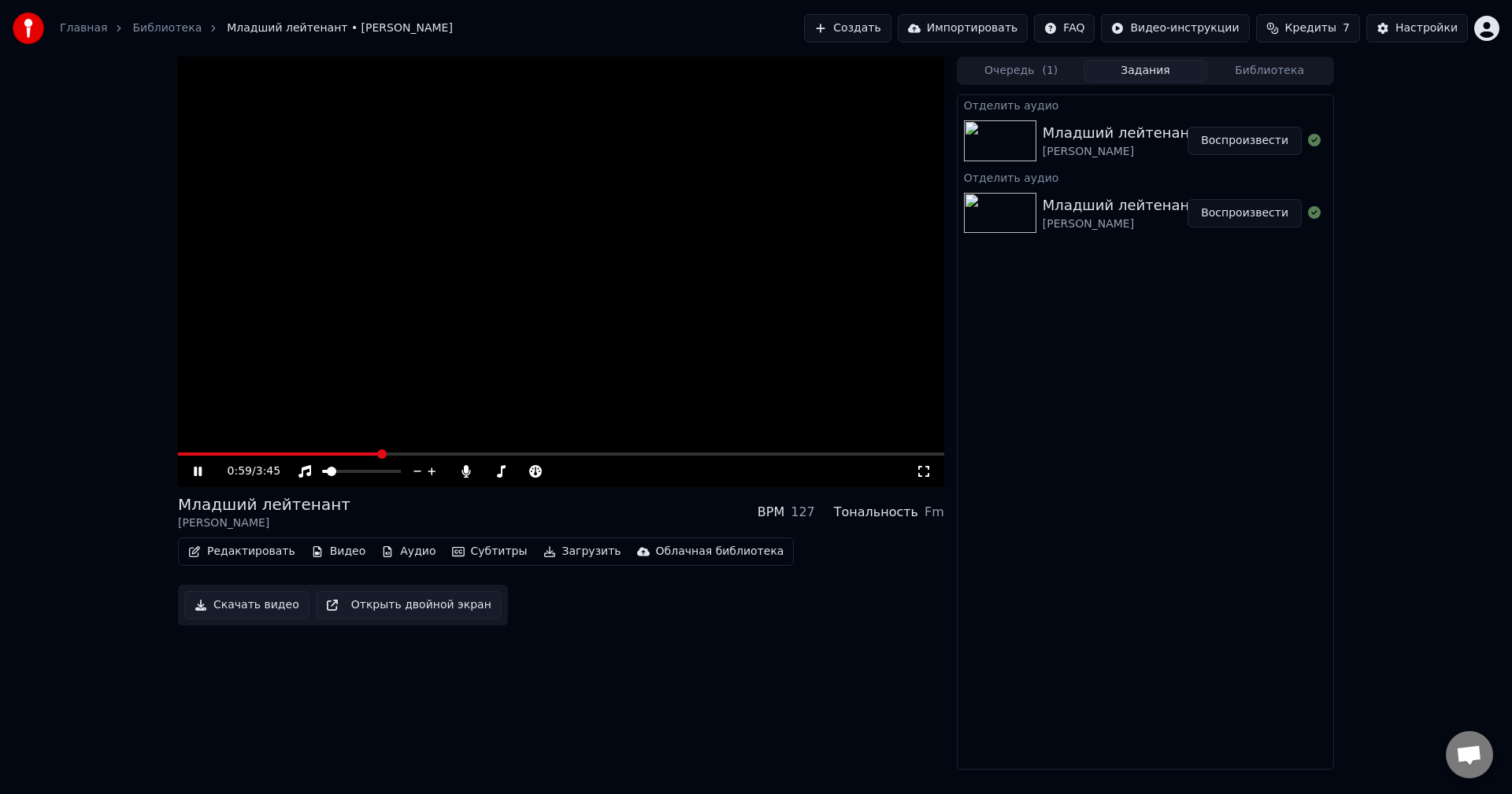
click at [399, 307] on video at bounding box center [560, 271] width 766 height 431
click at [463, 472] on icon at bounding box center [466, 472] width 9 height 13
click at [463, 472] on icon at bounding box center [465, 472] width 15 height 13
click at [1401, 28] on div "Настройки" at bounding box center [1426, 27] width 62 height 15
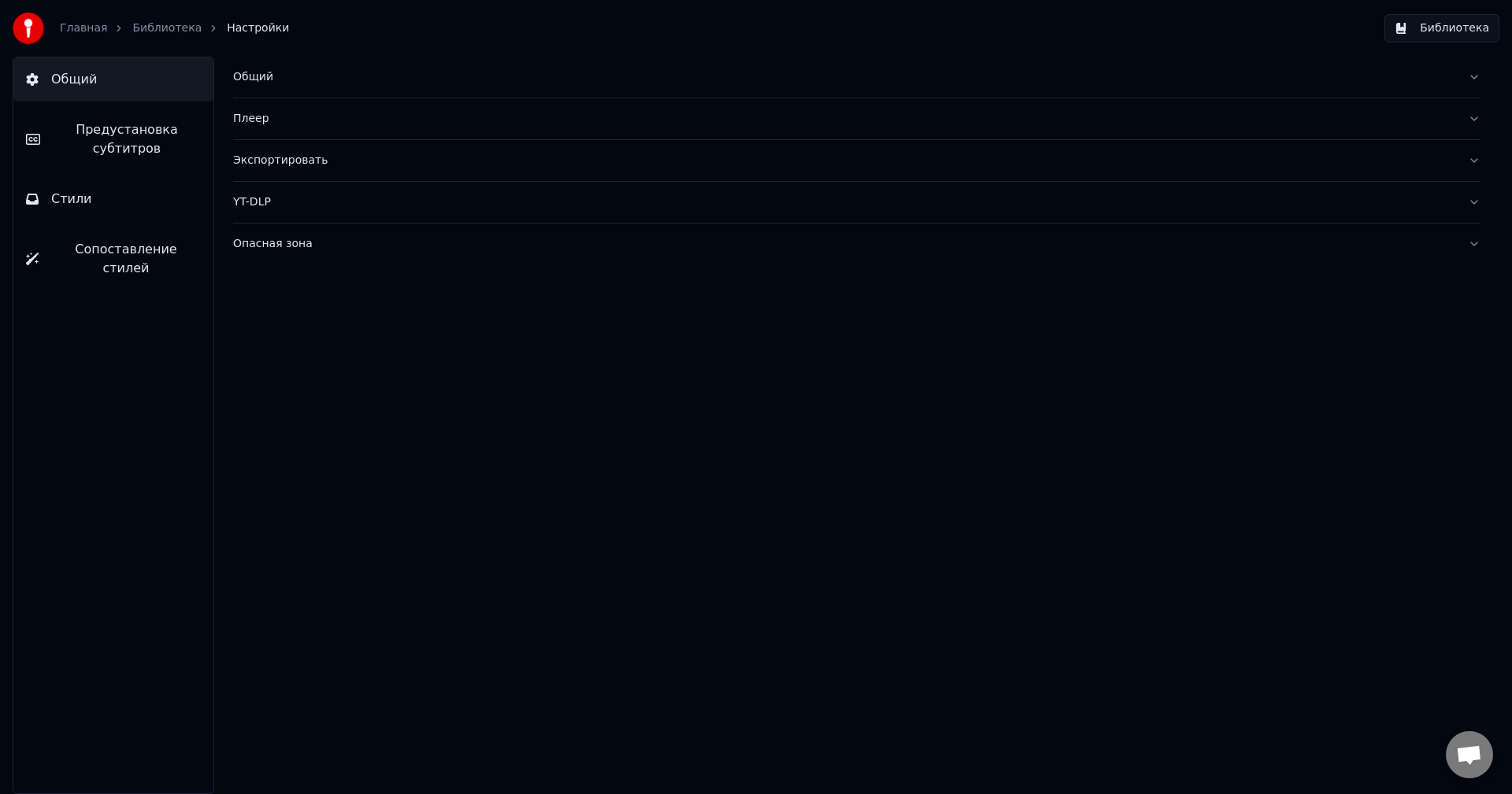
click at [248, 128] on button "Плеер" at bounding box center [857, 118] width 1248 height 41
click at [270, 75] on div "Общий" at bounding box center [844, 76] width 1222 height 15
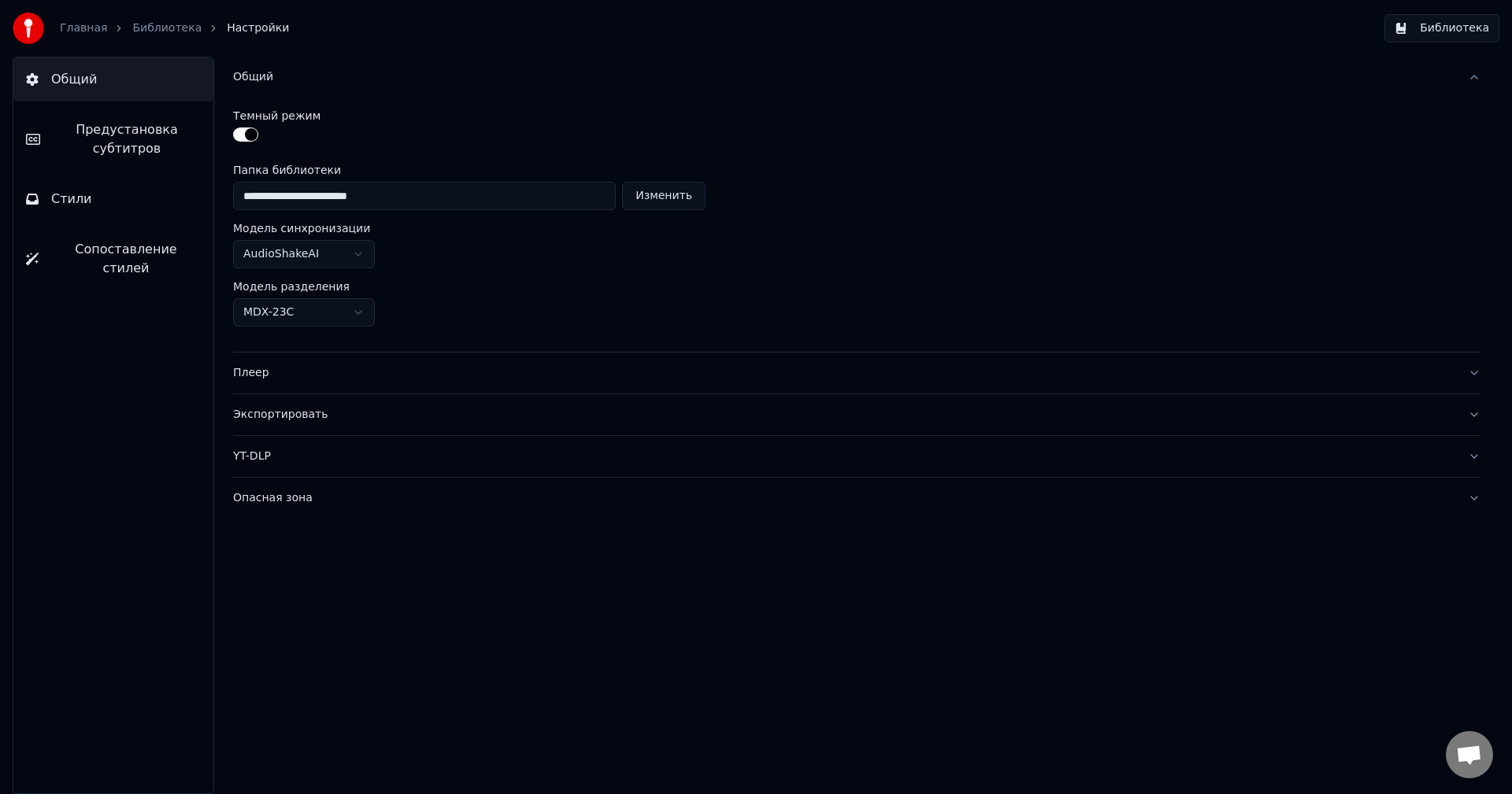
click at [294, 387] on button "Плеер" at bounding box center [857, 372] width 1248 height 41
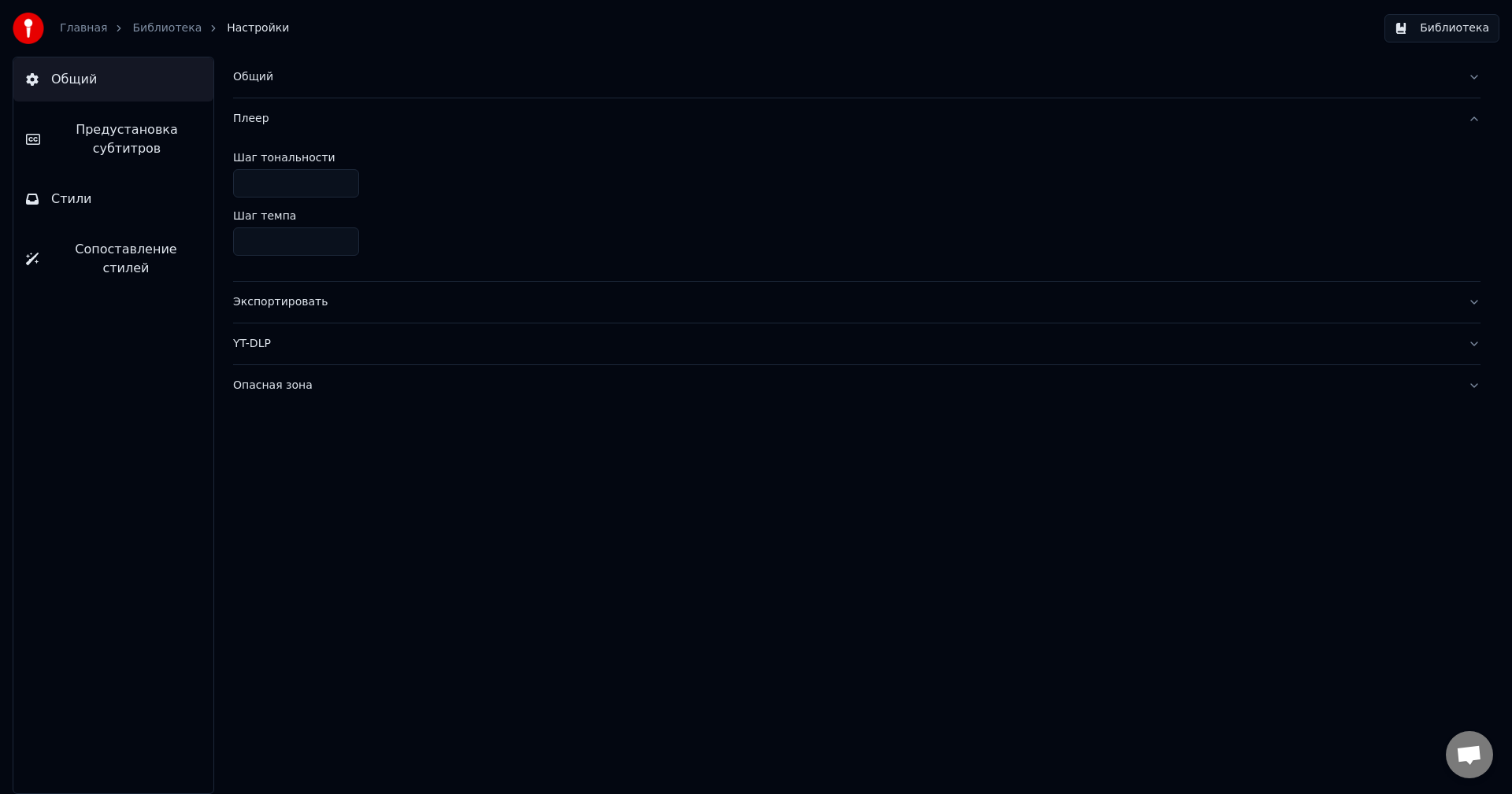
click at [253, 300] on div "Экспортировать" at bounding box center [844, 301] width 1222 height 15
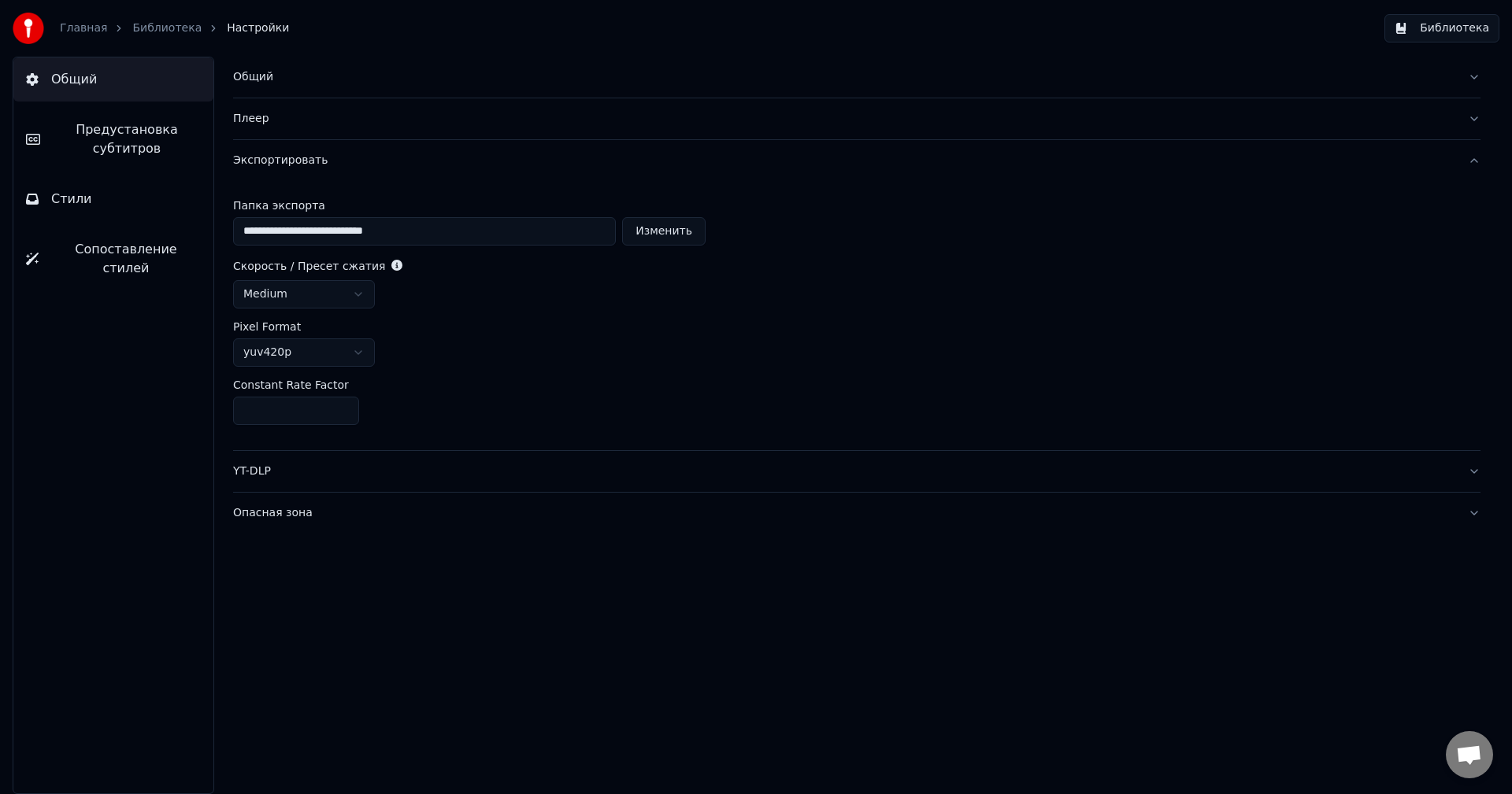
click at [323, 472] on div "YT-DLP" at bounding box center [844, 471] width 1222 height 15
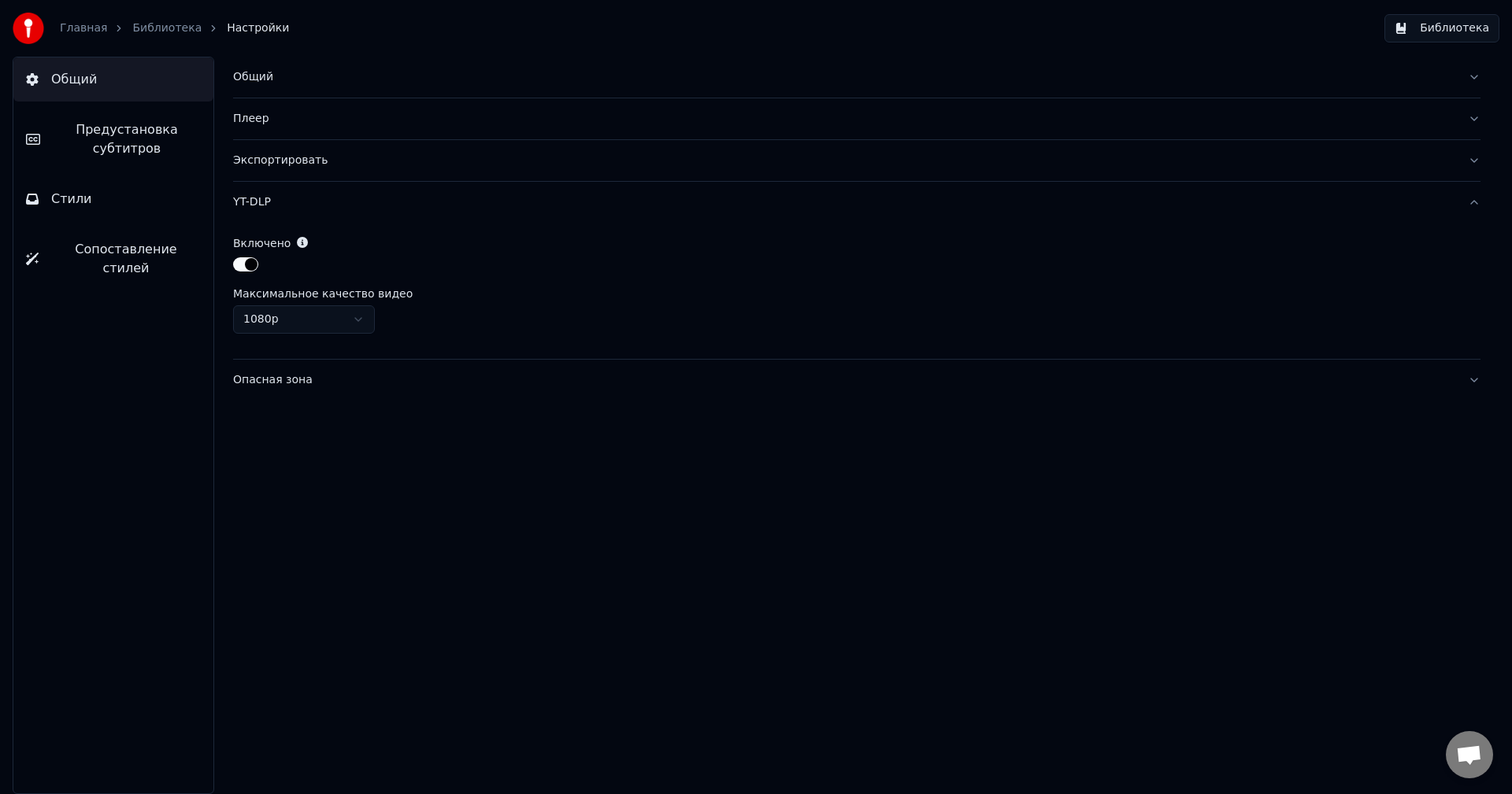
click at [269, 363] on button "Опасная зона" at bounding box center [857, 380] width 1248 height 41
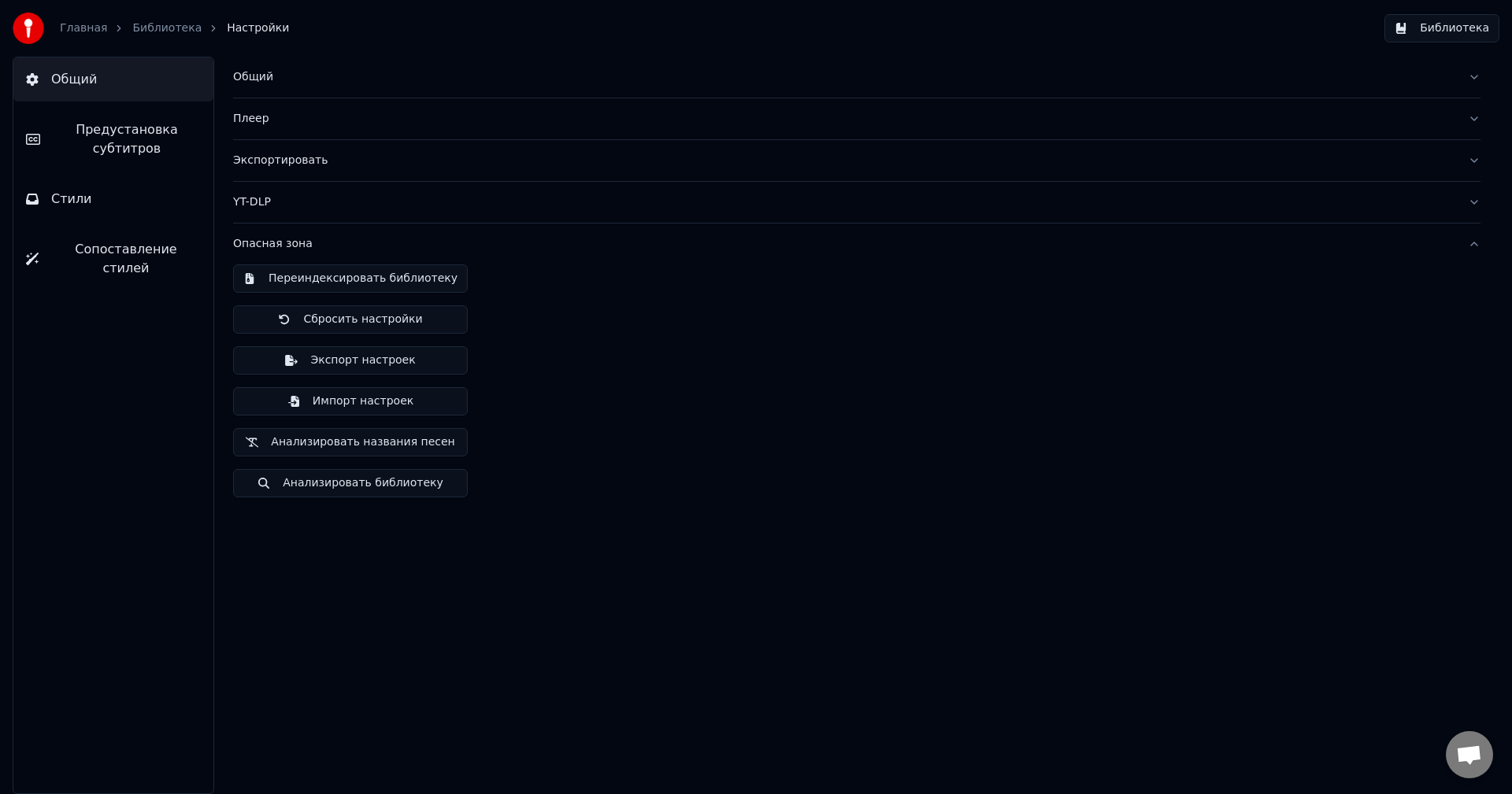
click at [149, 212] on button "Стили" at bounding box center [114, 199] width 200 height 44
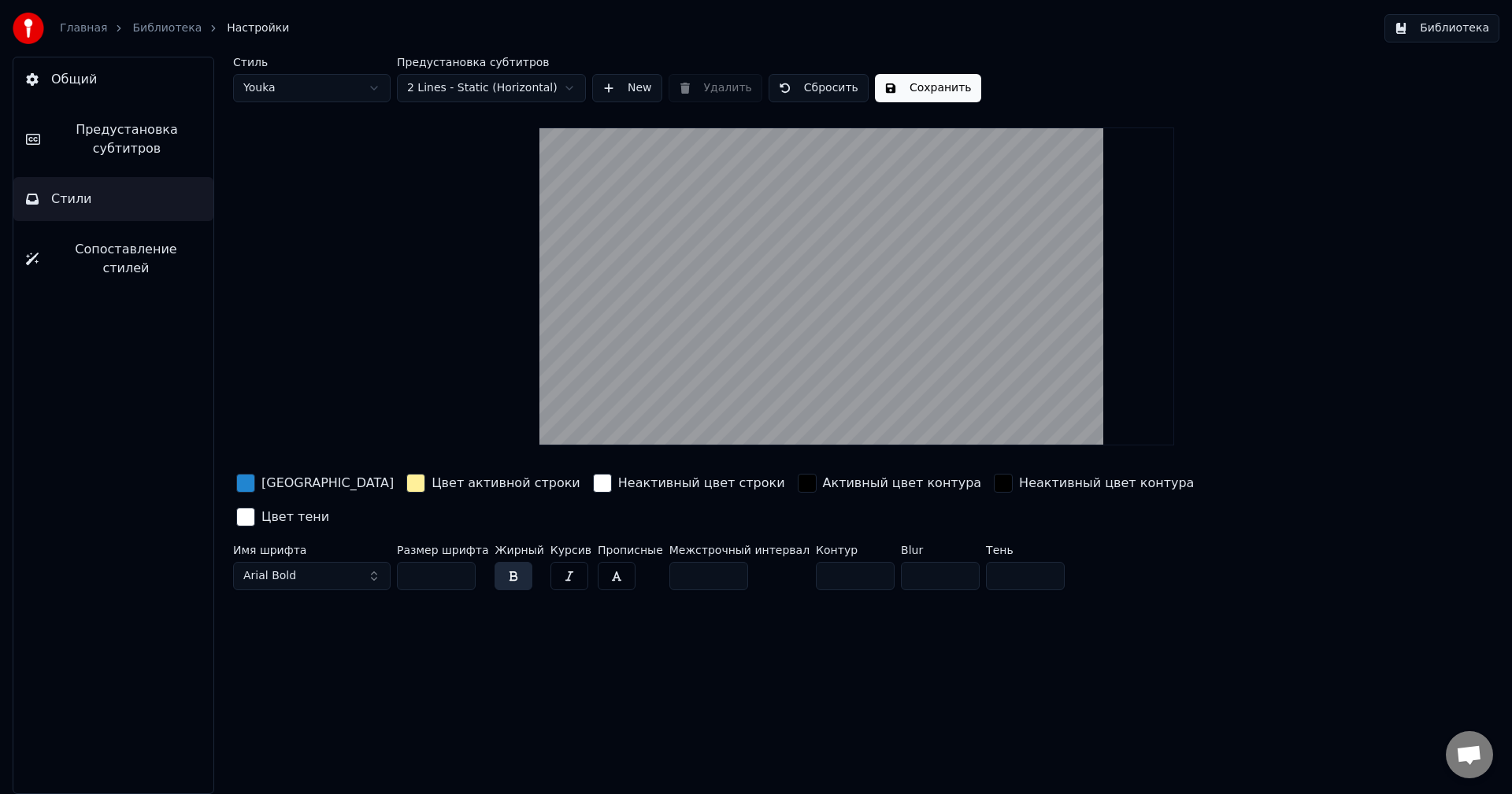
click at [117, 148] on span "Предустановка субтитров" at bounding box center [127, 139] width 148 height 38
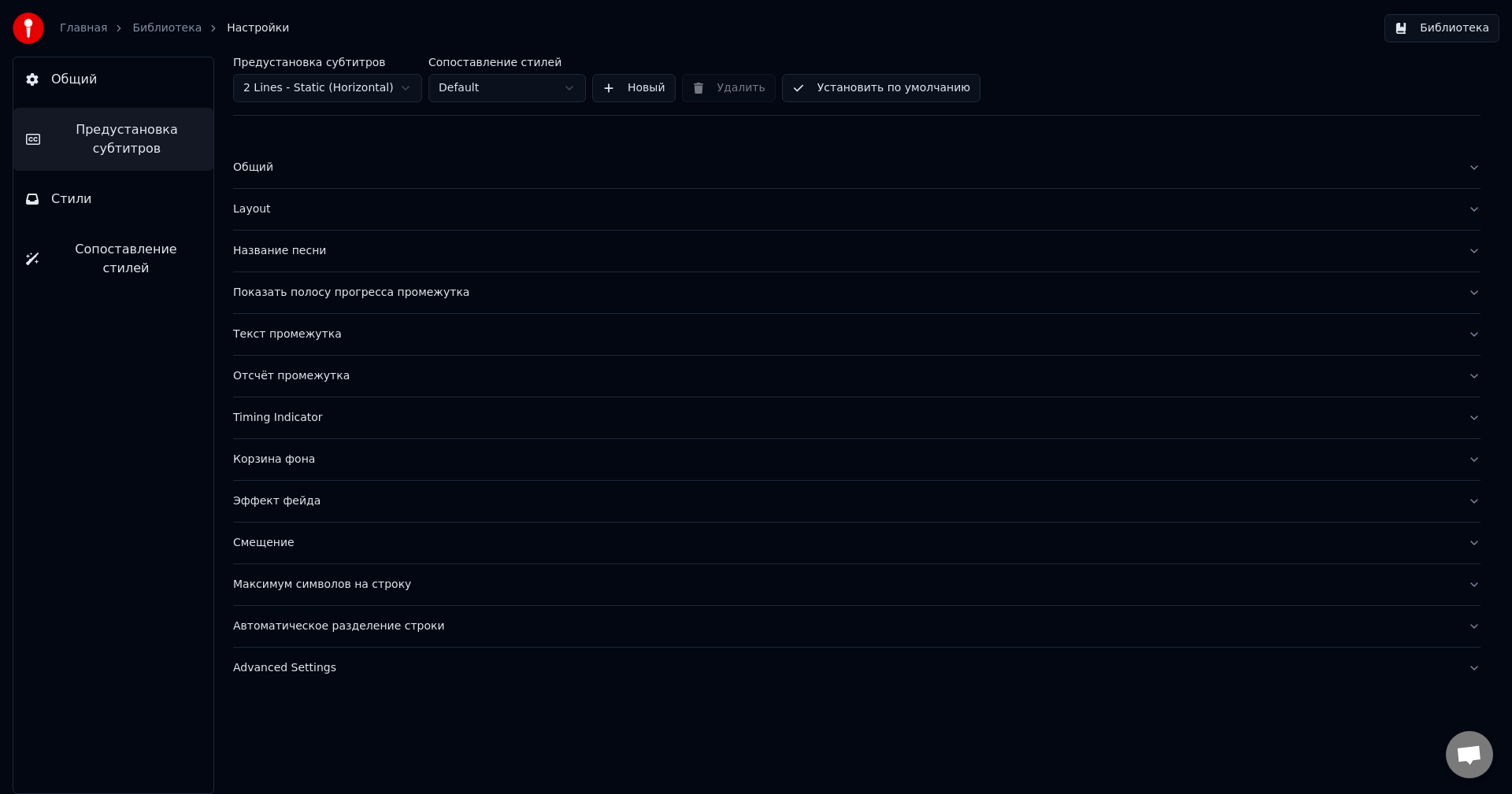
click at [173, 36] on div "Главная Библиотека Настройки" at bounding box center [150, 28] width 276 height 32
click at [163, 33] on link "Библиотека" at bounding box center [167, 27] width 69 height 15
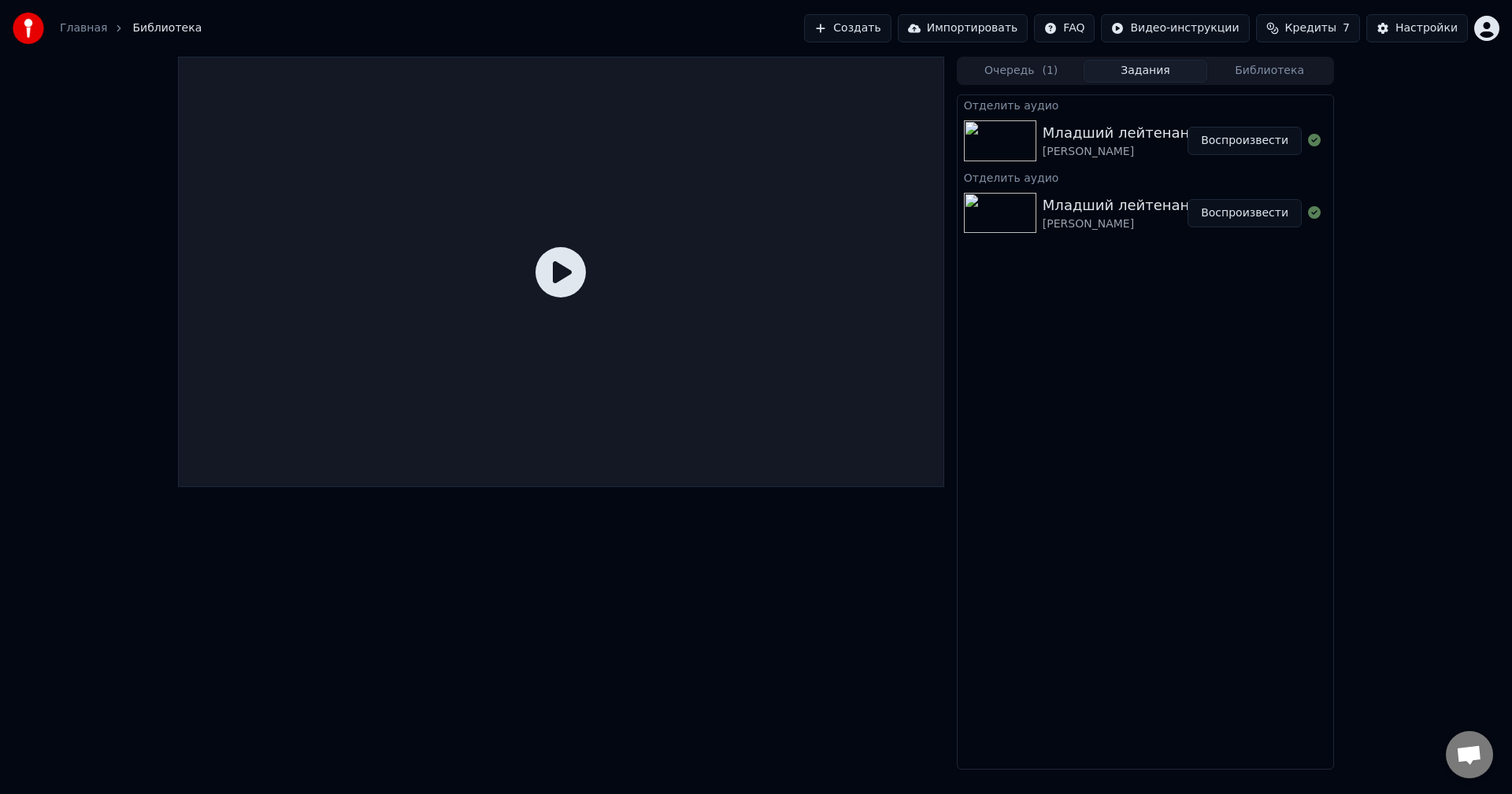
click at [1221, 29] on html "Главная Библиотека Создать Импортировать FAQ Видео-инструкции Кредиты 7 Настрой…" at bounding box center [756, 397] width 1512 height 794
click at [1200, 86] on div "Инструкция по синхронизации текста" at bounding box center [1210, 87] width 236 height 25
click at [1244, 132] on button "Воспроизвести" at bounding box center [1244, 140] width 114 height 28
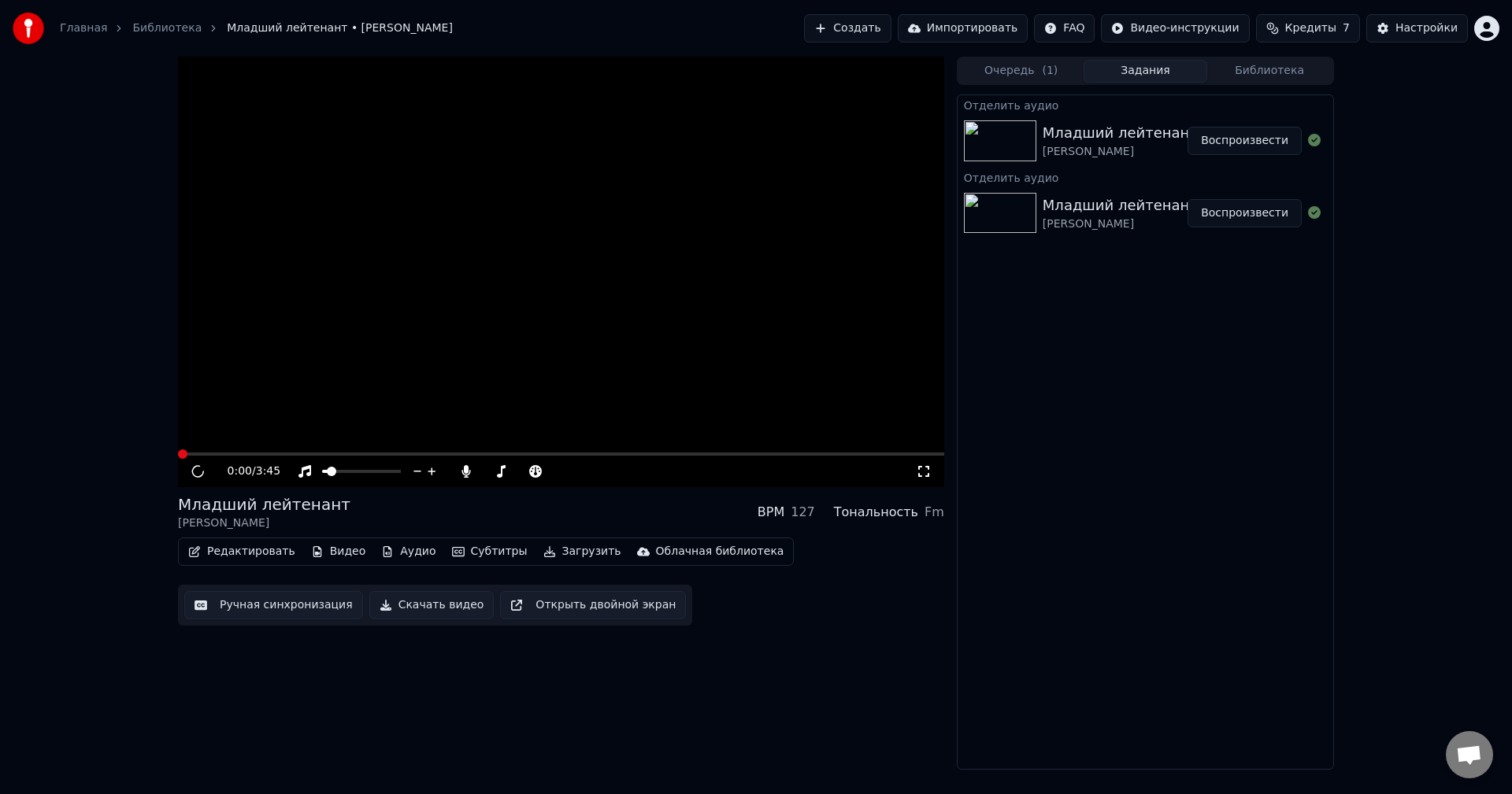
click at [1243, 139] on button "Воспроизвести" at bounding box center [1244, 140] width 114 height 28
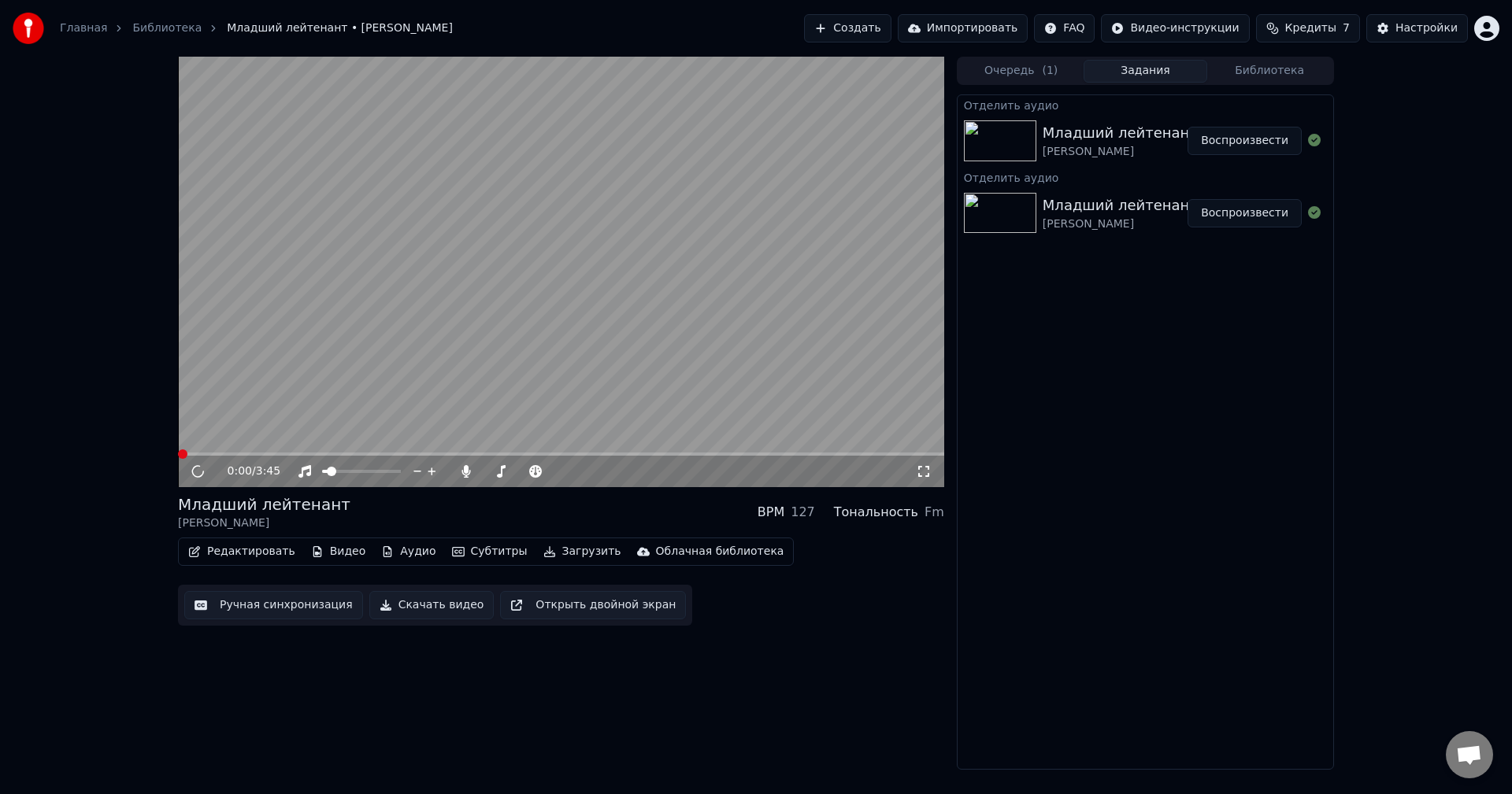
click at [673, 300] on video at bounding box center [560, 271] width 766 height 431
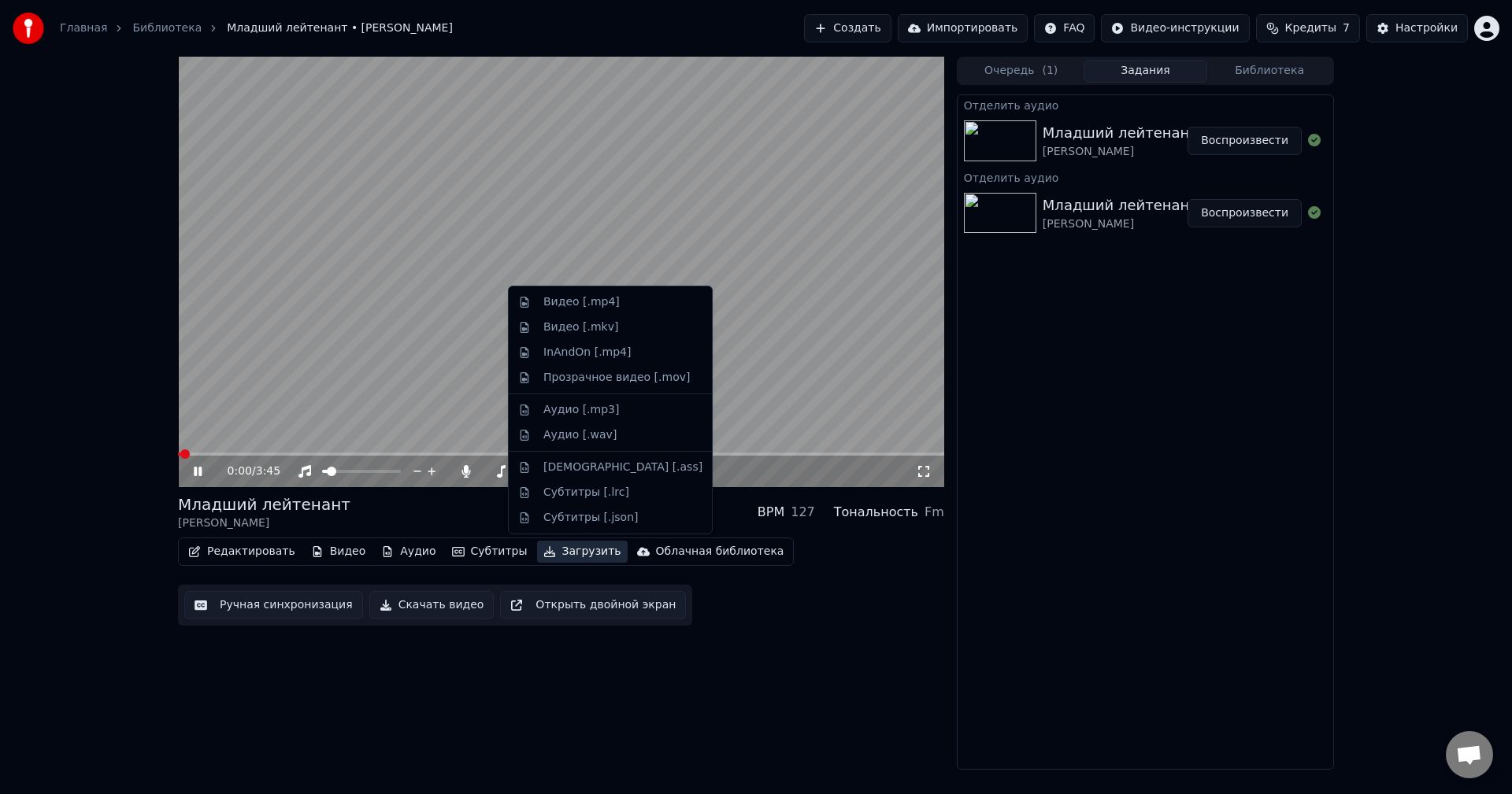
click at [565, 555] on button "Загрузить" at bounding box center [582, 552] width 90 height 22
click at [841, 233] on video at bounding box center [560, 271] width 766 height 431
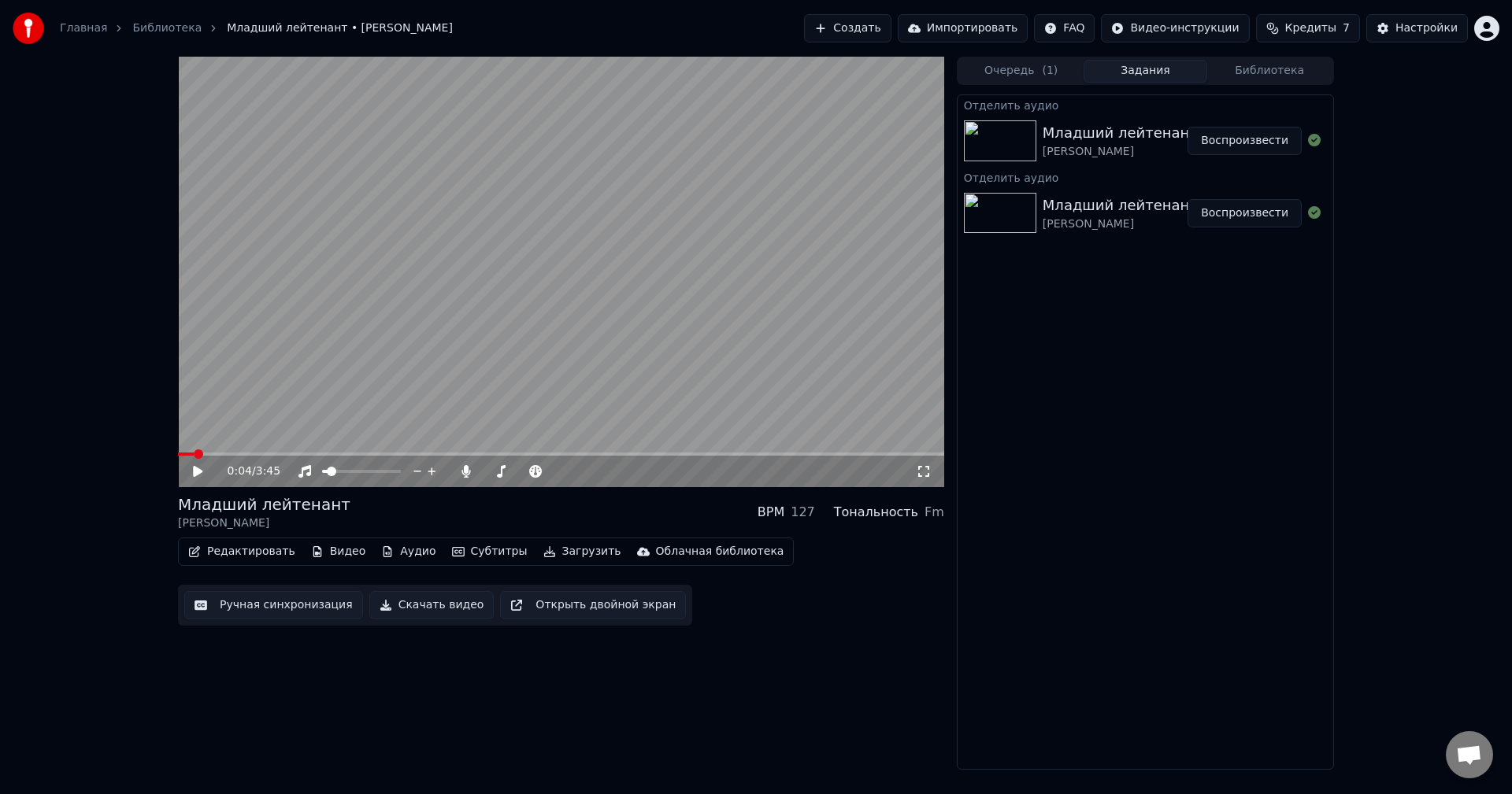
click at [652, 294] on video at bounding box center [560, 271] width 766 height 431
click at [656, 301] on video at bounding box center [560, 271] width 766 height 431
click at [713, 339] on video at bounding box center [560, 271] width 766 height 431
click at [707, 339] on video at bounding box center [560, 271] width 766 height 431
